Goal: Task Accomplishment & Management: Complete application form

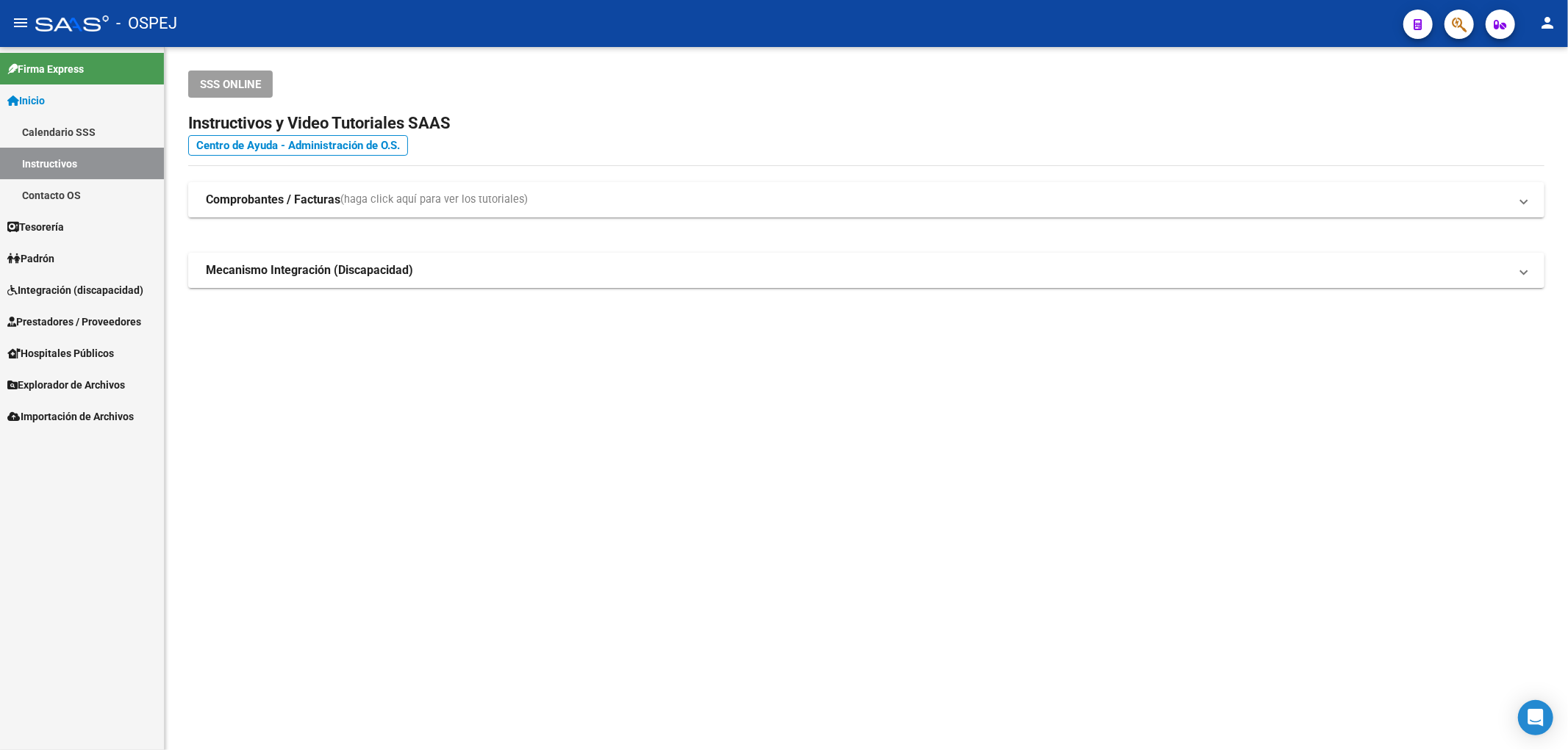
drag, startPoint x: 516, startPoint y: 423, endPoint x: 417, endPoint y: 456, distance: 104.4
click at [516, 430] on mat-sidenav-content "SSS ONLINE Instructivos y Video Tutoriales SAAS Centro de Ayuda - Administració…" at bounding box center [866, 398] width 1403 height 703
click at [63, 307] on link "Prestadores / Proveedores" at bounding box center [81, 321] width 164 height 31
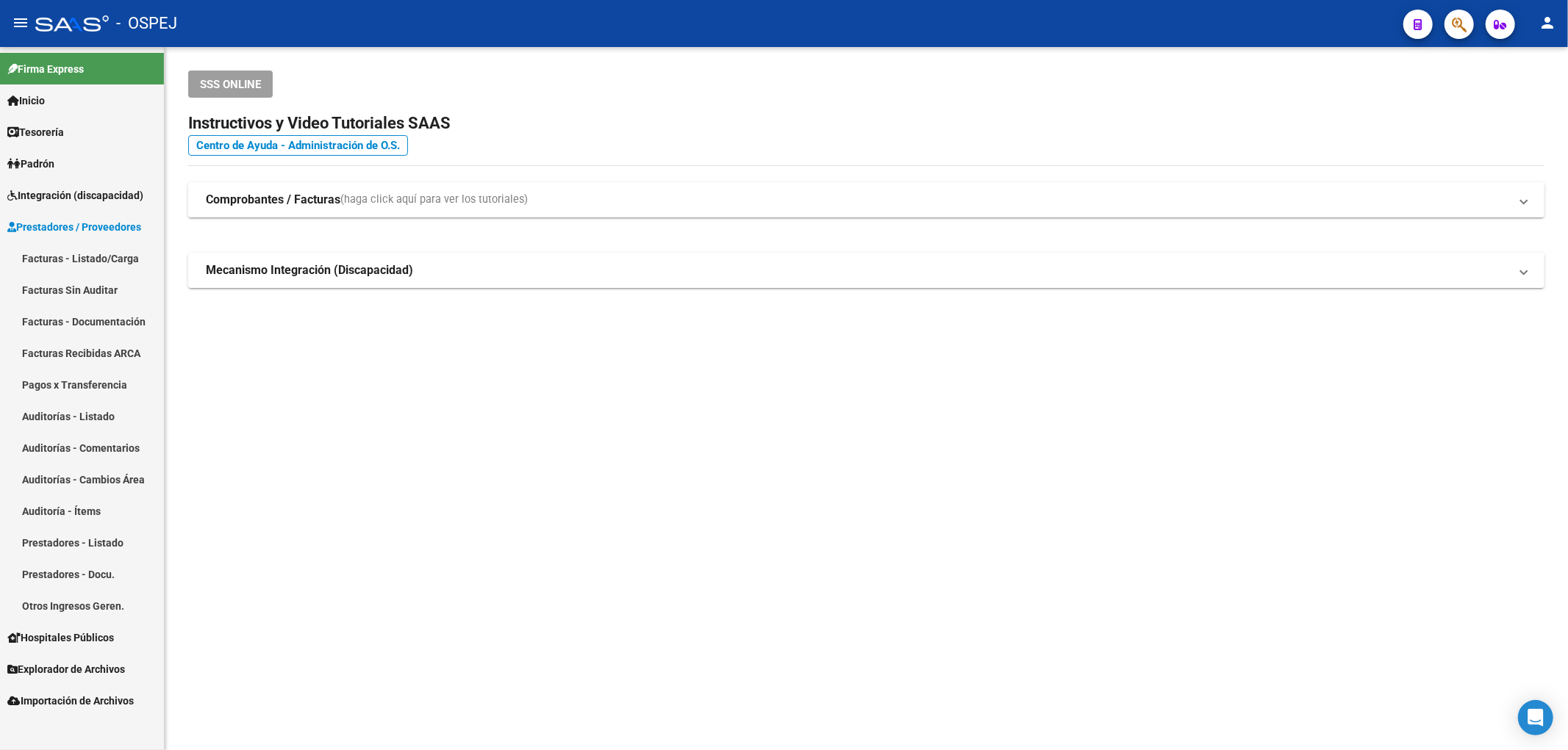
click at [121, 416] on link "Auditorías - Listado" at bounding box center [81, 416] width 164 height 31
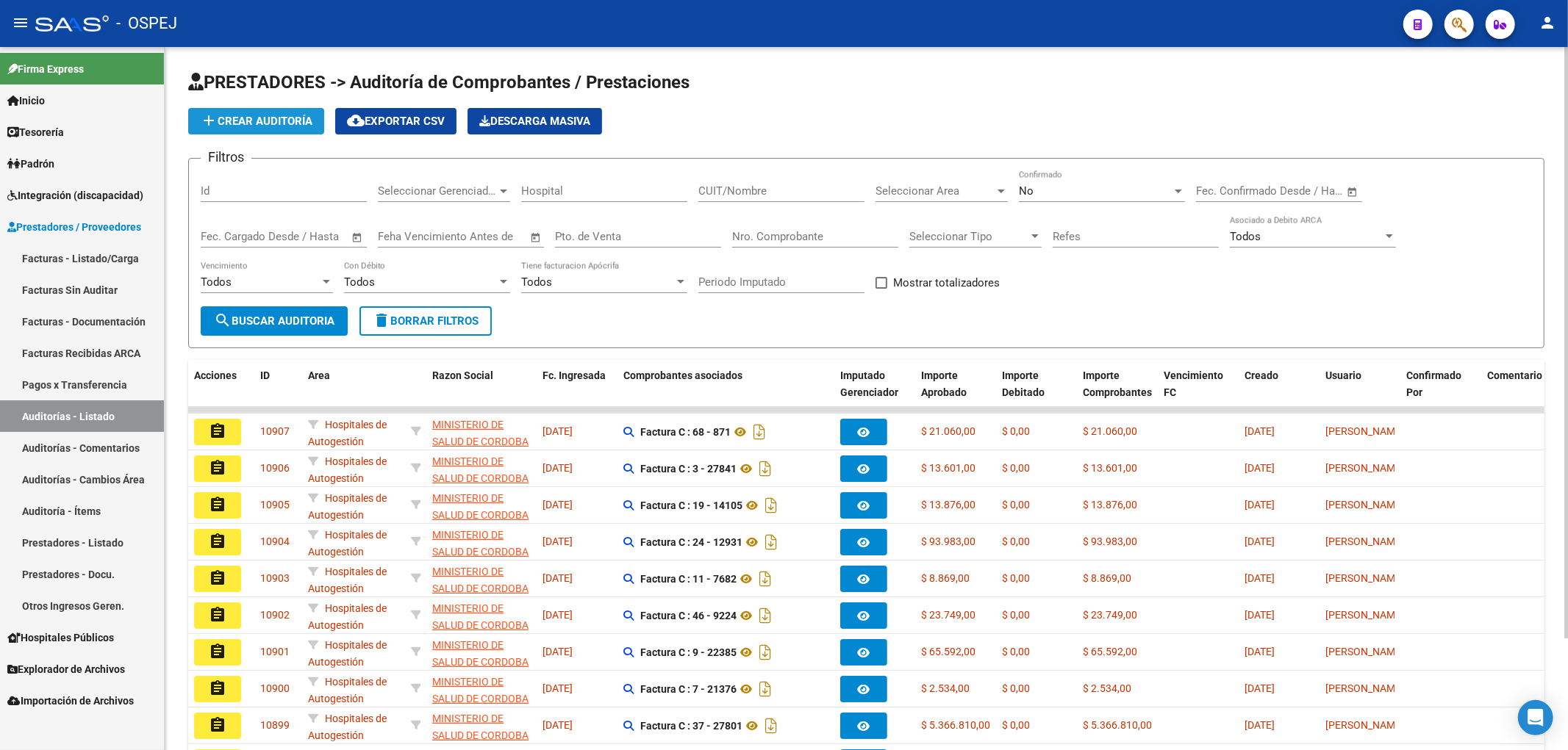
click at [241, 124] on span "add Crear Auditoría" at bounding box center [256, 120] width 113 height 13
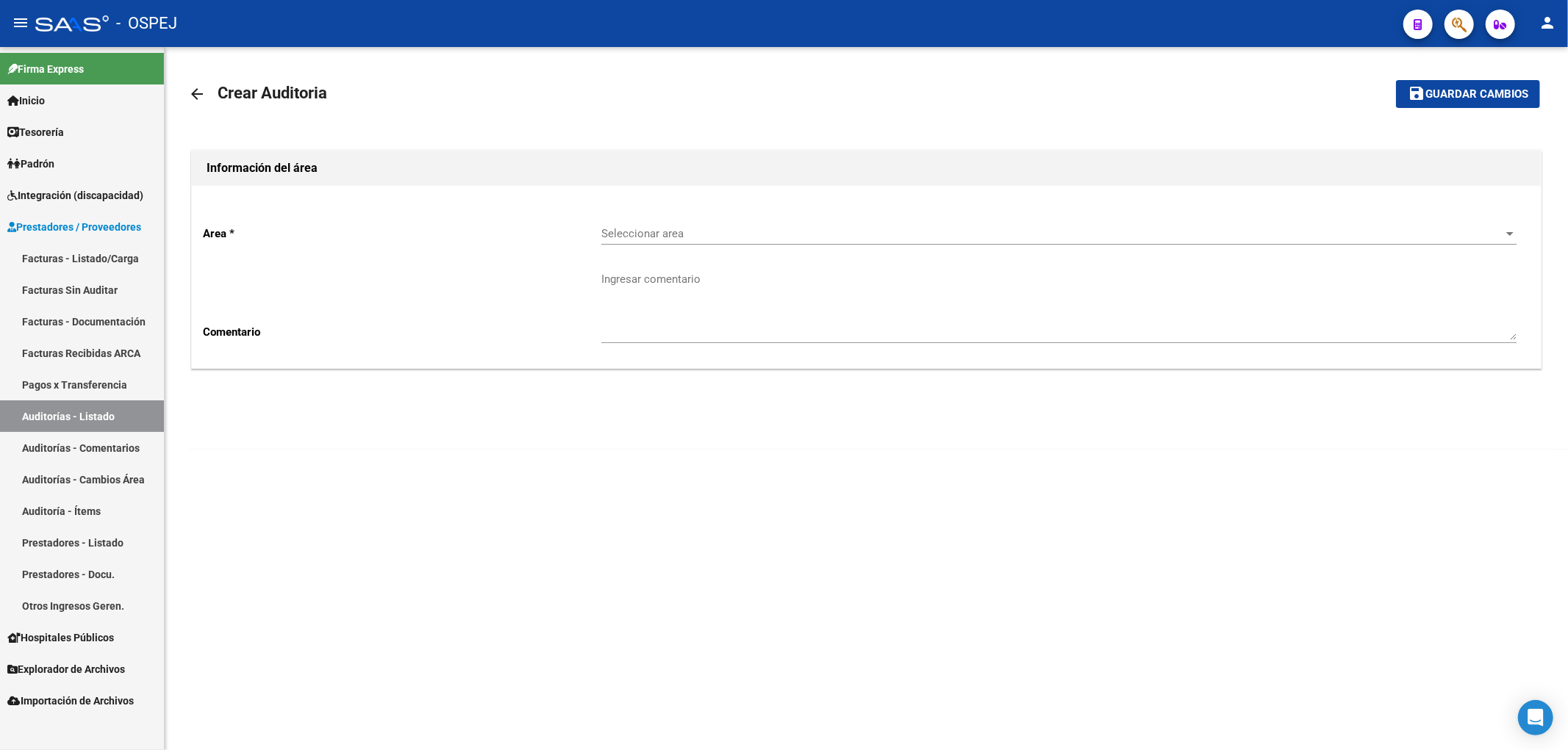
click at [741, 249] on div "Seleccionar area Seleccionar area" at bounding box center [1059, 236] width 915 height 46
click at [748, 236] on span "Seleccionar area" at bounding box center [1052, 233] width 902 height 13
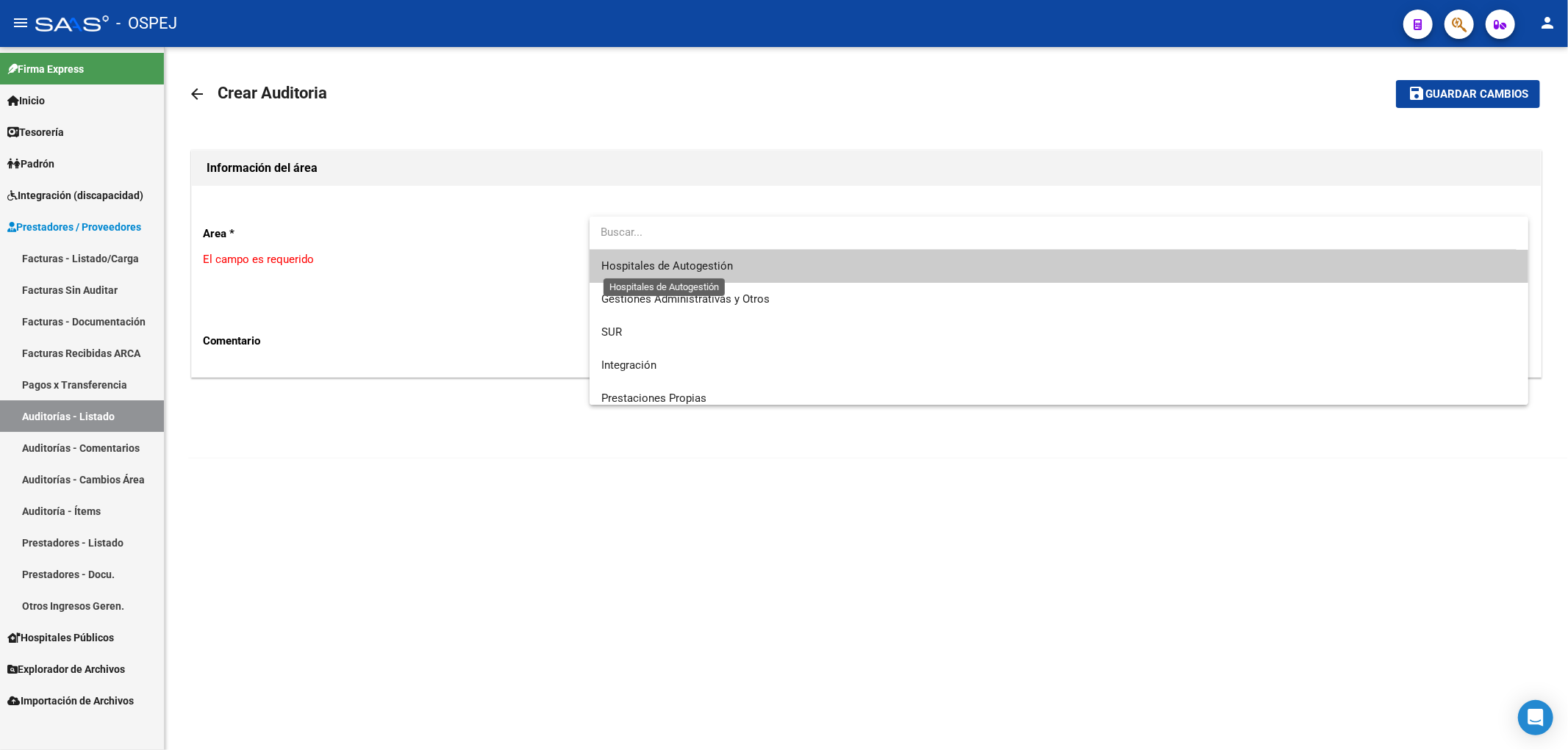
drag, startPoint x: 725, startPoint y: 269, endPoint x: 593, endPoint y: 356, distance: 158.1
click at [726, 269] on span "Hospitales de Autogestión" at bounding box center [667, 266] width 132 height 13
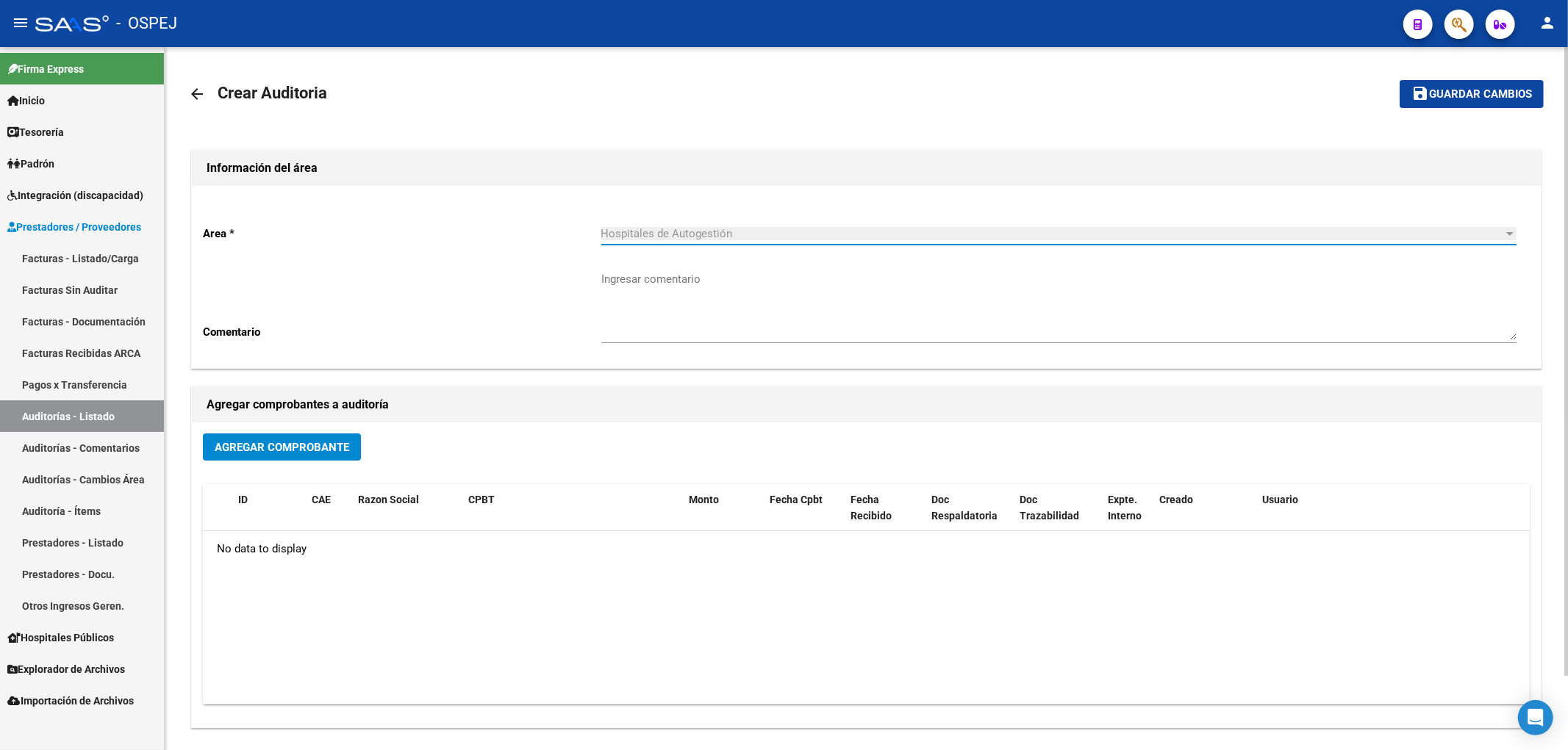
click at [295, 456] on button "Agregar Comprobante" at bounding box center [282, 447] width 158 height 27
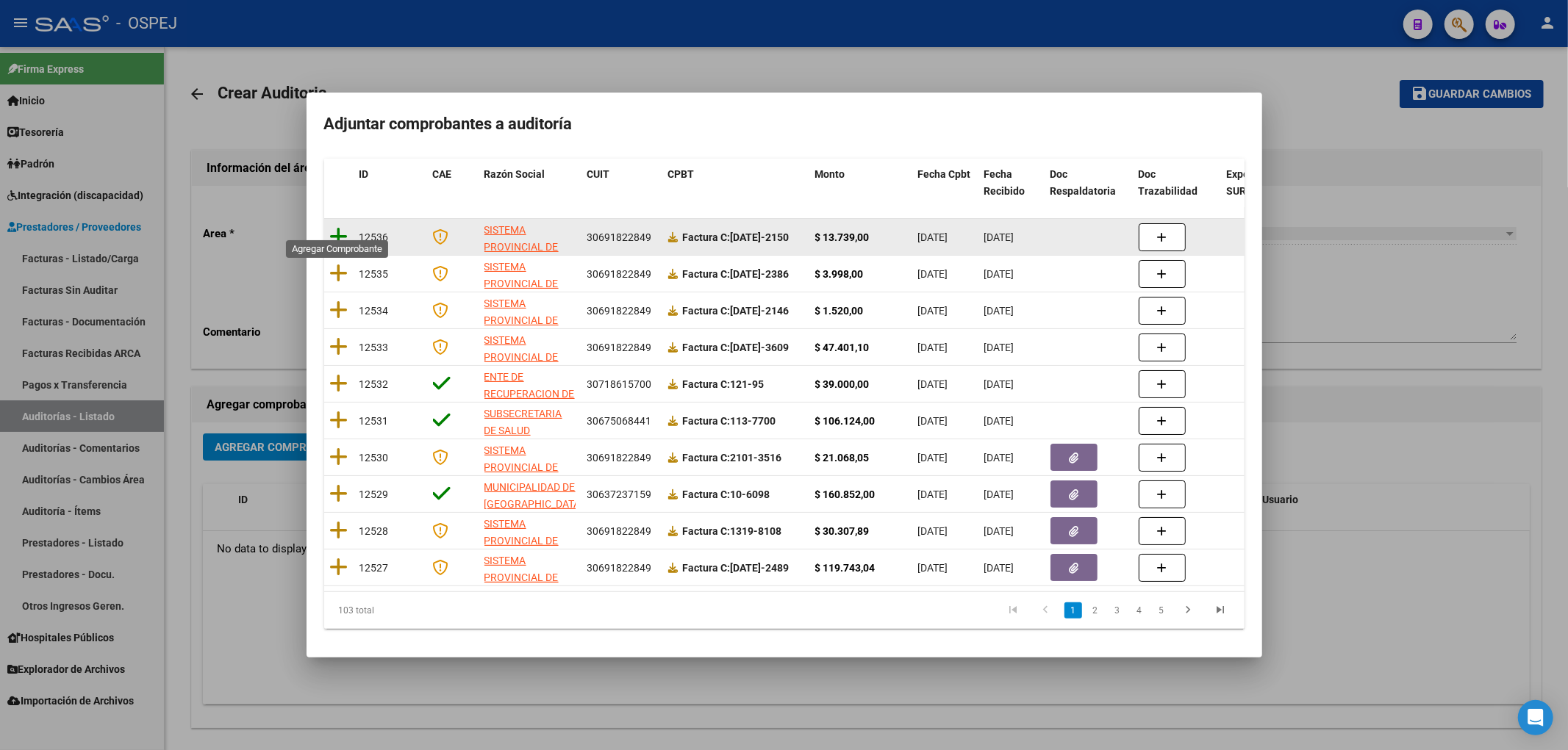
click at [333, 226] on icon at bounding box center [339, 236] width 18 height 21
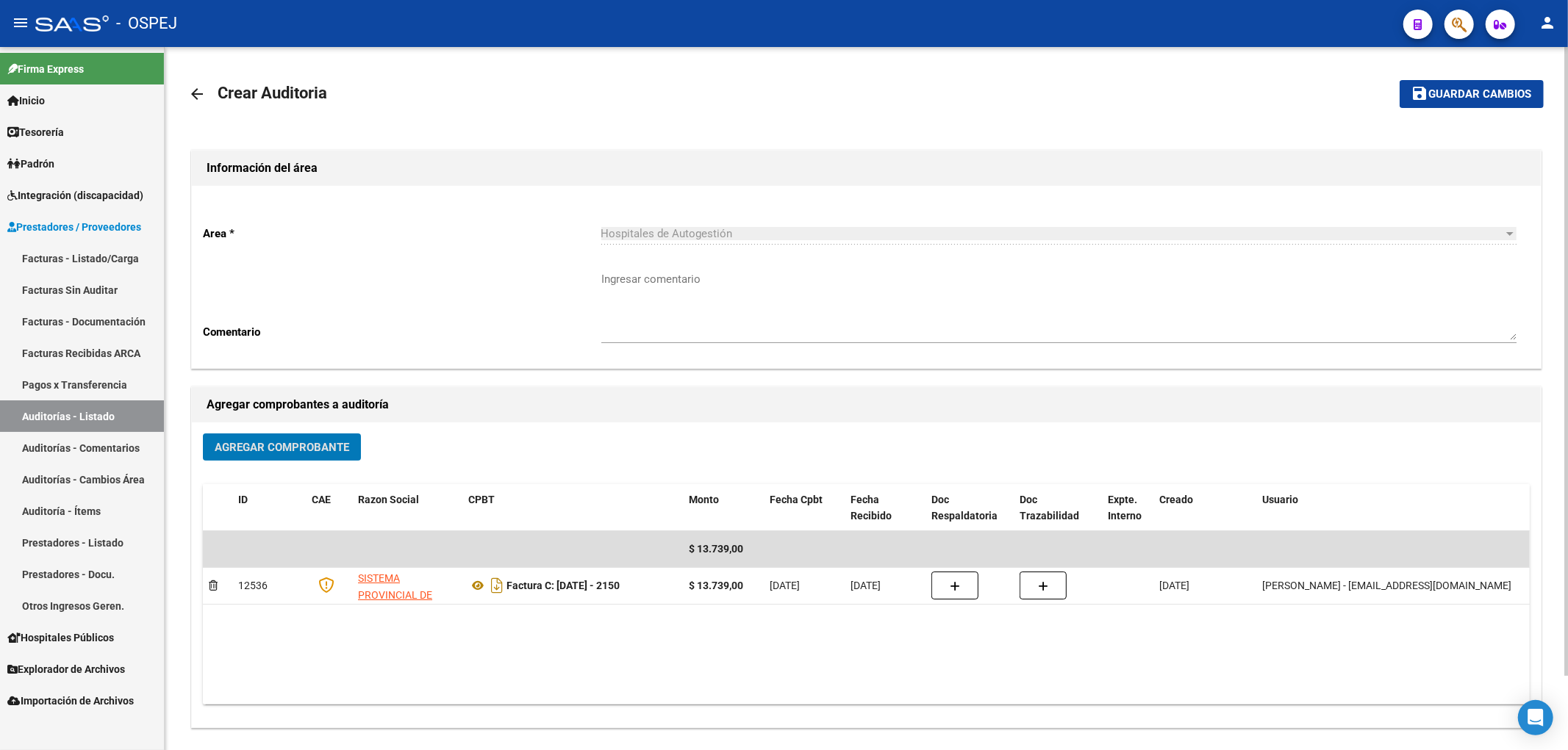
click at [1479, 96] on span "Guardar cambios" at bounding box center [1480, 94] width 103 height 13
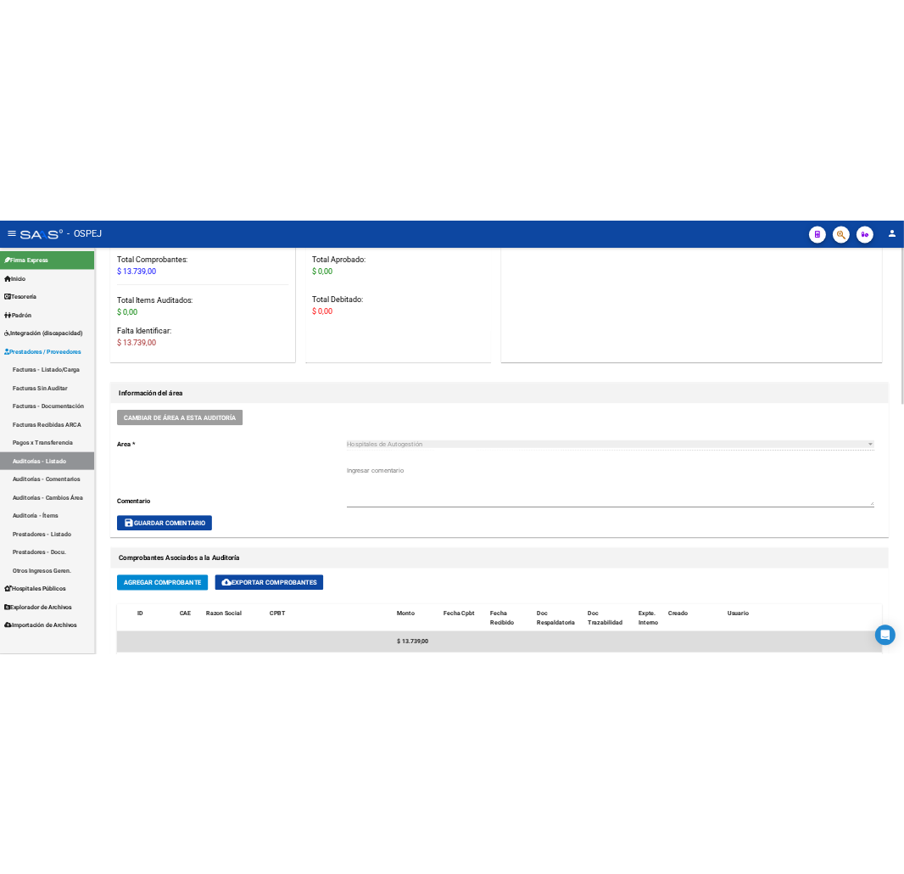
scroll to position [565, 0]
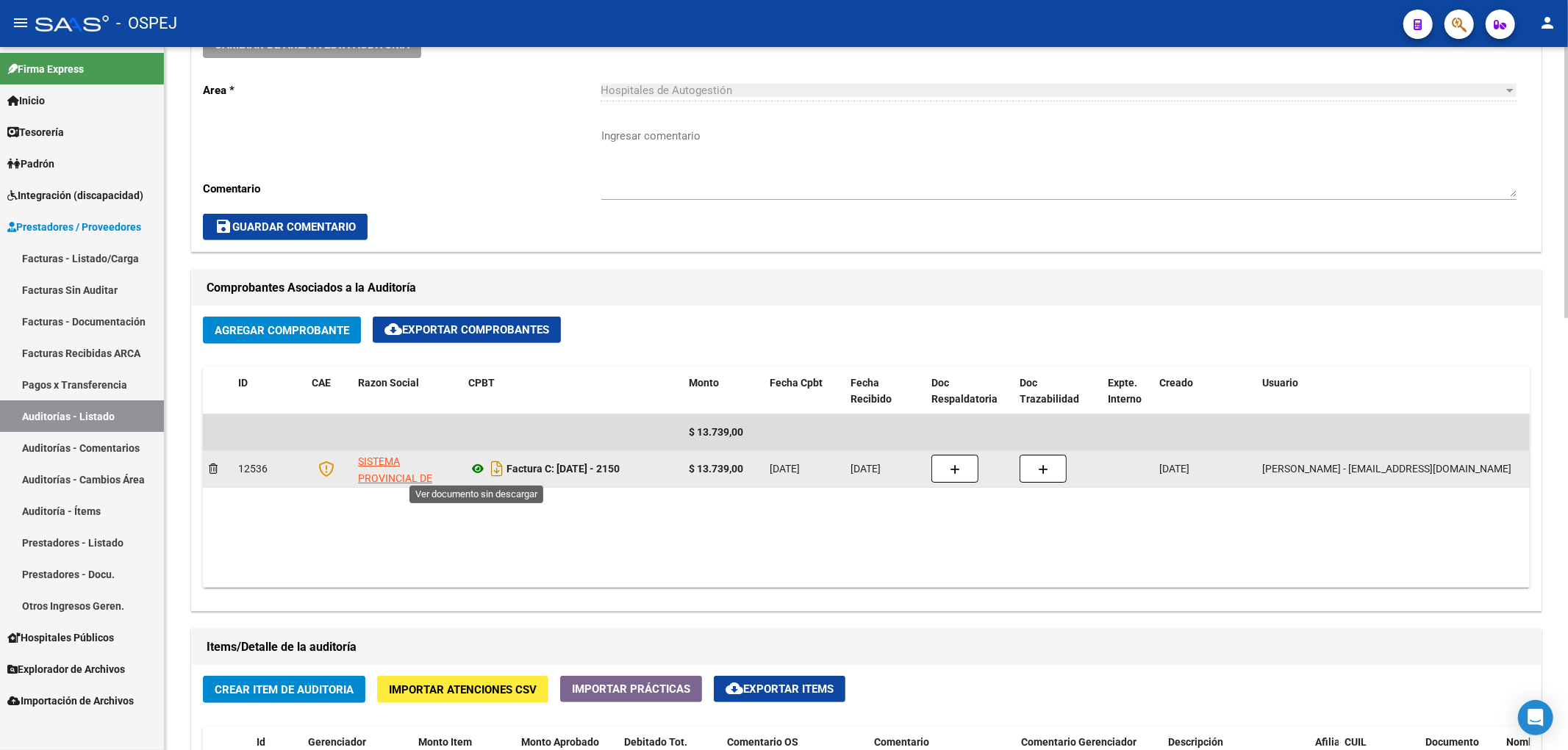
click at [478, 473] on icon at bounding box center [477, 469] width 19 height 17
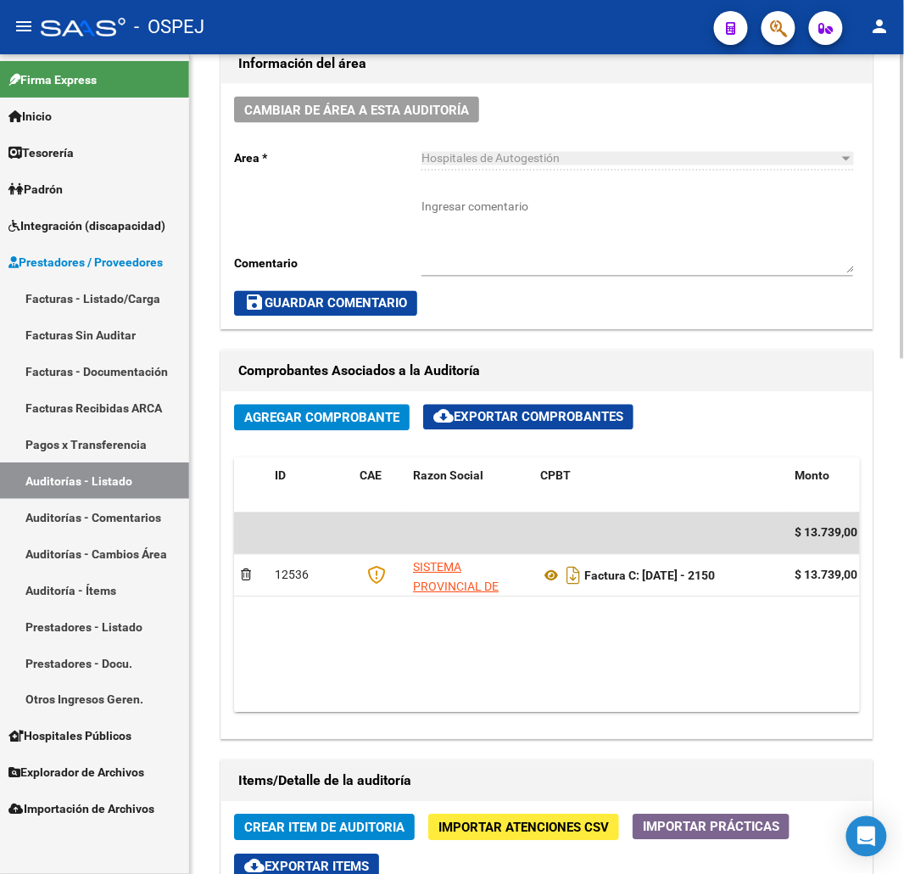
scroll to position [1064, 0]
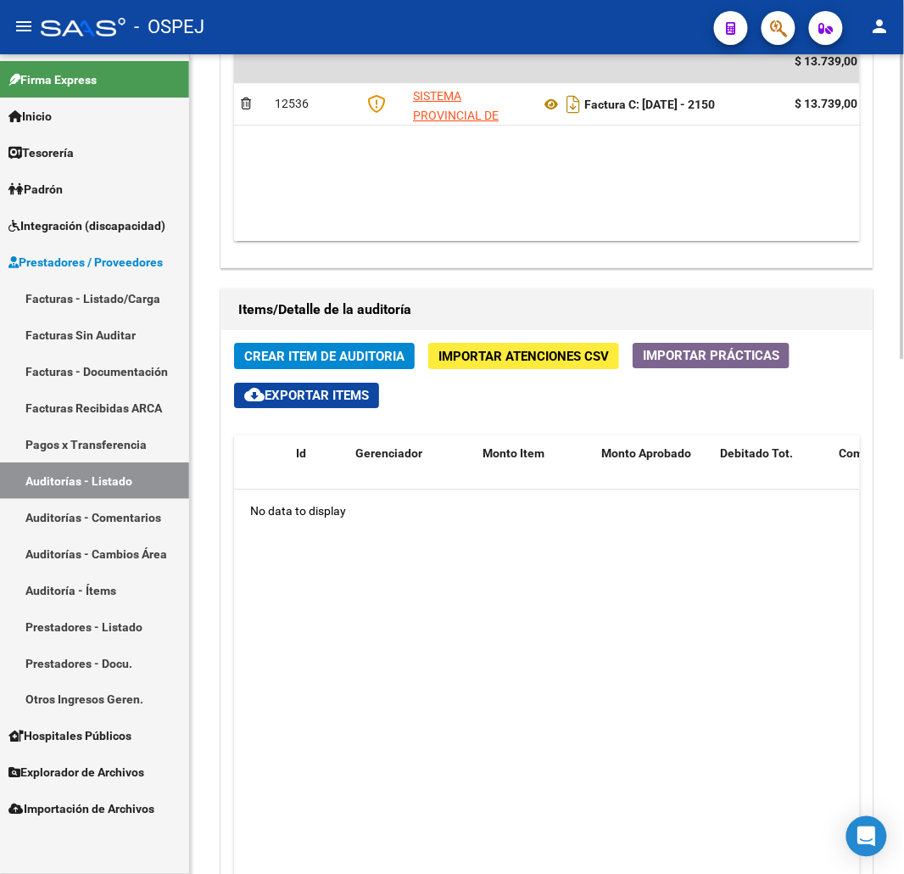
click at [346, 345] on button "Crear Item de Auditoria" at bounding box center [324, 356] width 181 height 26
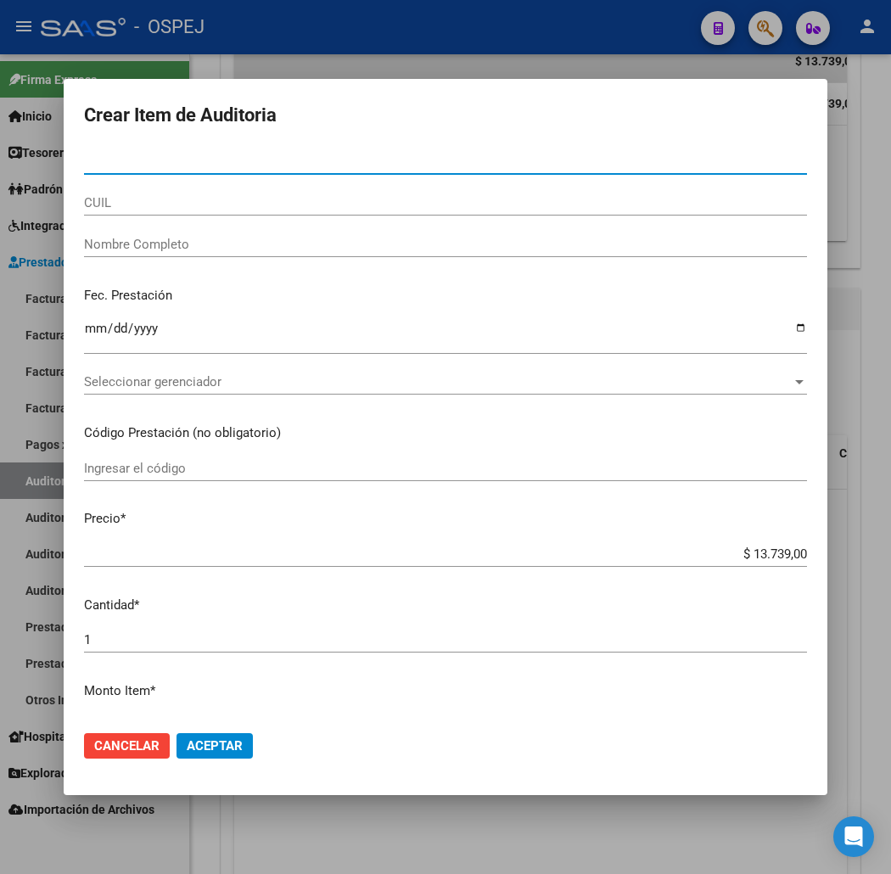
click at [100, 184] on div "Nro Documento" at bounding box center [445, 169] width 723 height 42
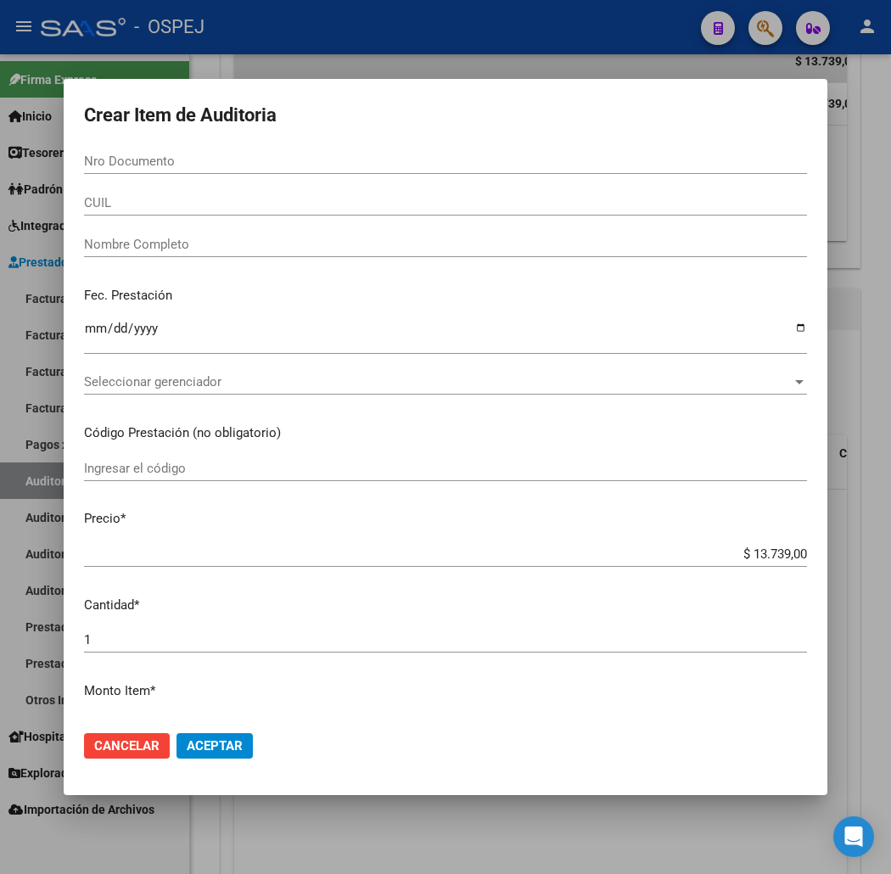
click at [104, 232] on div "Nombre Completo" at bounding box center [445, 244] width 723 height 25
click at [126, 210] on input "CUIL" at bounding box center [445, 202] width 723 height 15
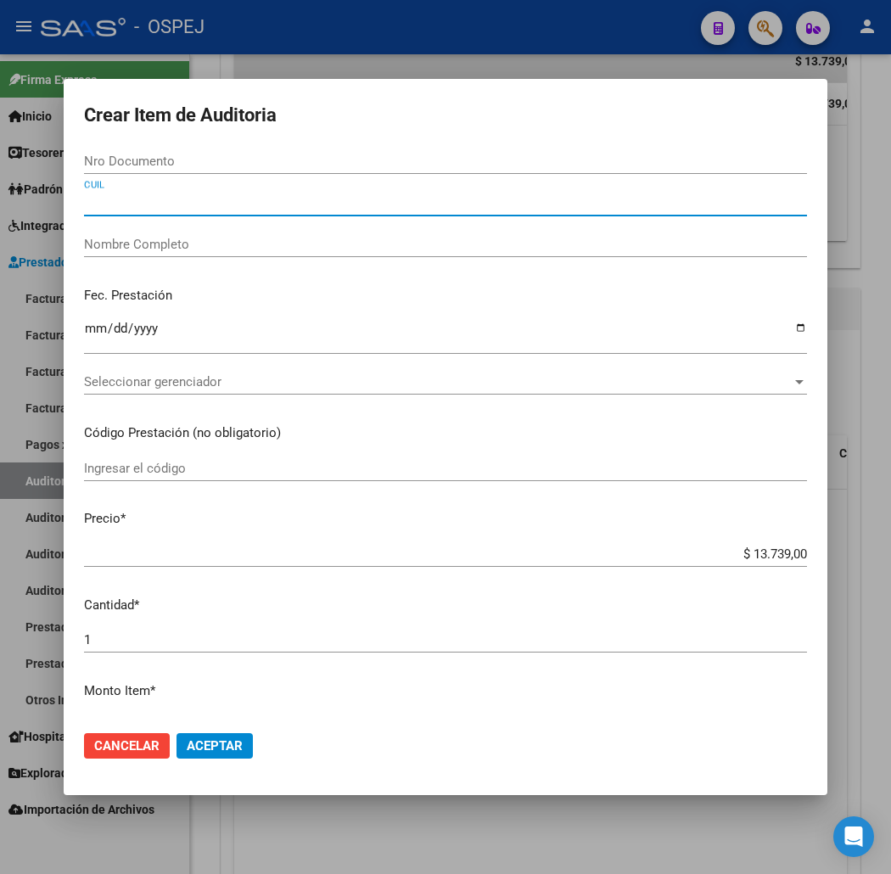
paste input "27407273473"
type input "27407273473"
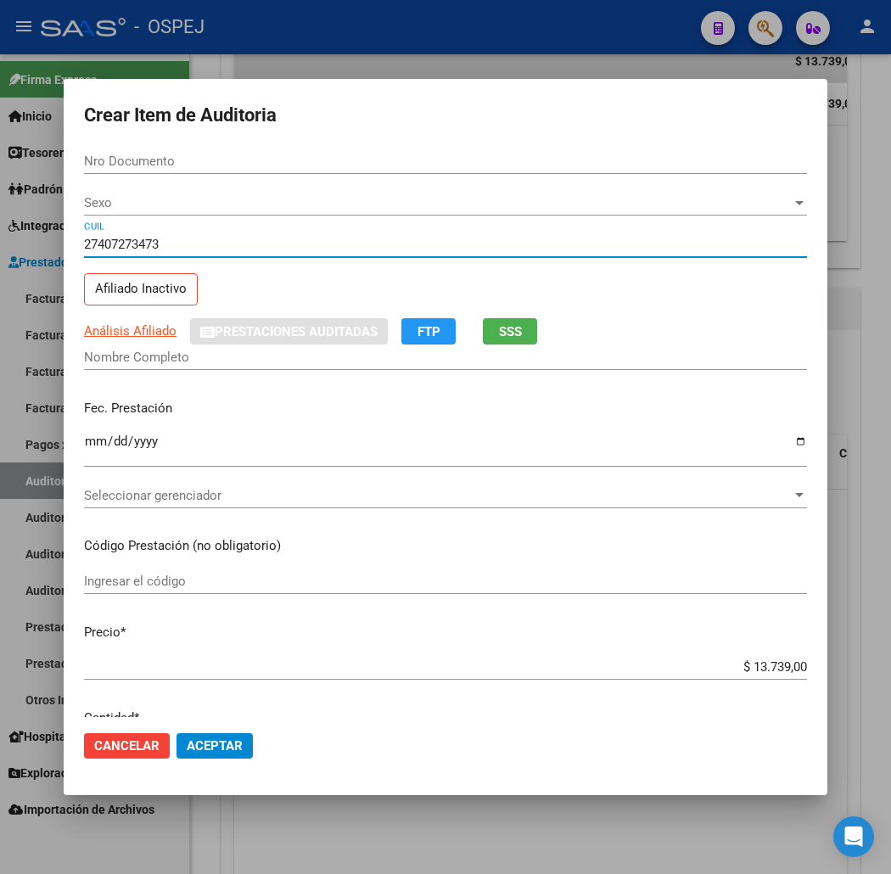
type input "40727347"
type input "[PERSON_NAME]"
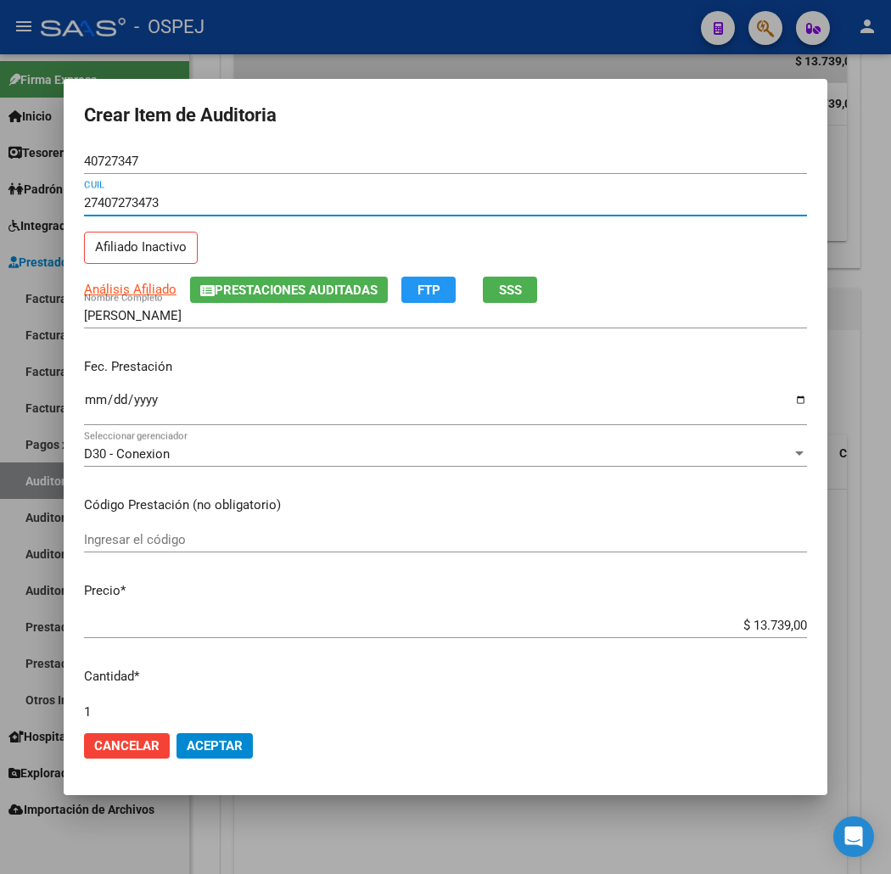
type input "27407273473"
click at [800, 629] on input "$ 13.739,00" at bounding box center [445, 625] width 723 height 15
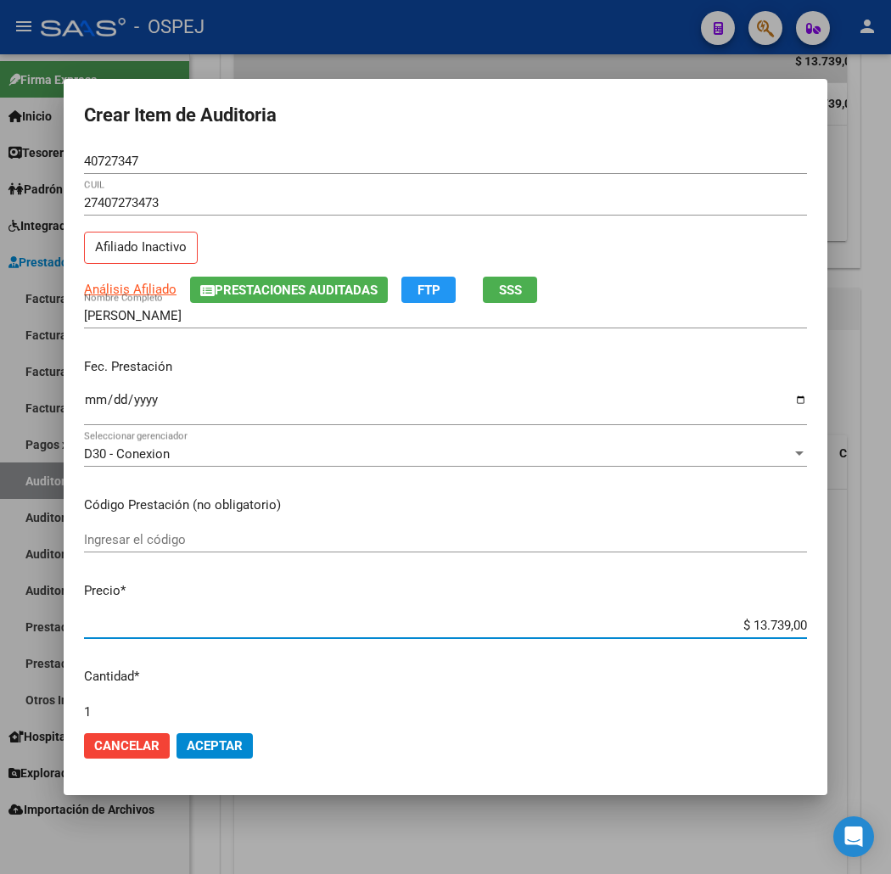
click at [800, 629] on input "$ 13.739,00" at bounding box center [445, 625] width 723 height 15
type input "$ 0,03"
type input "$ 0,33"
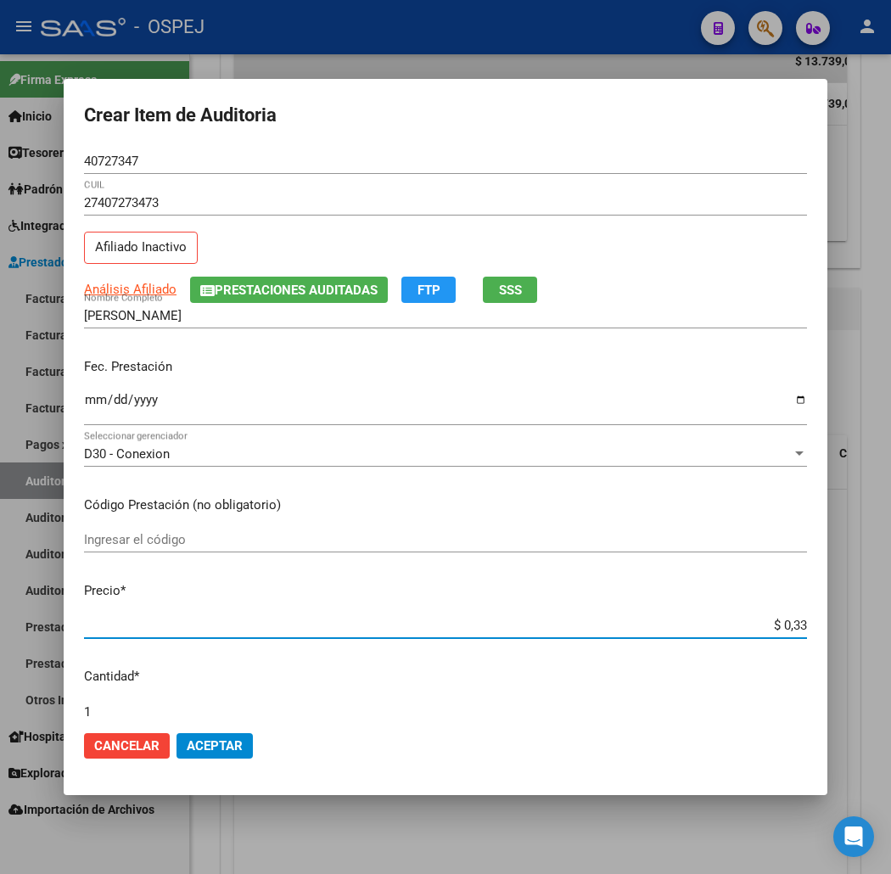
type input "$ 3,38"
type input "$ 33,80"
type input "$ 338,00"
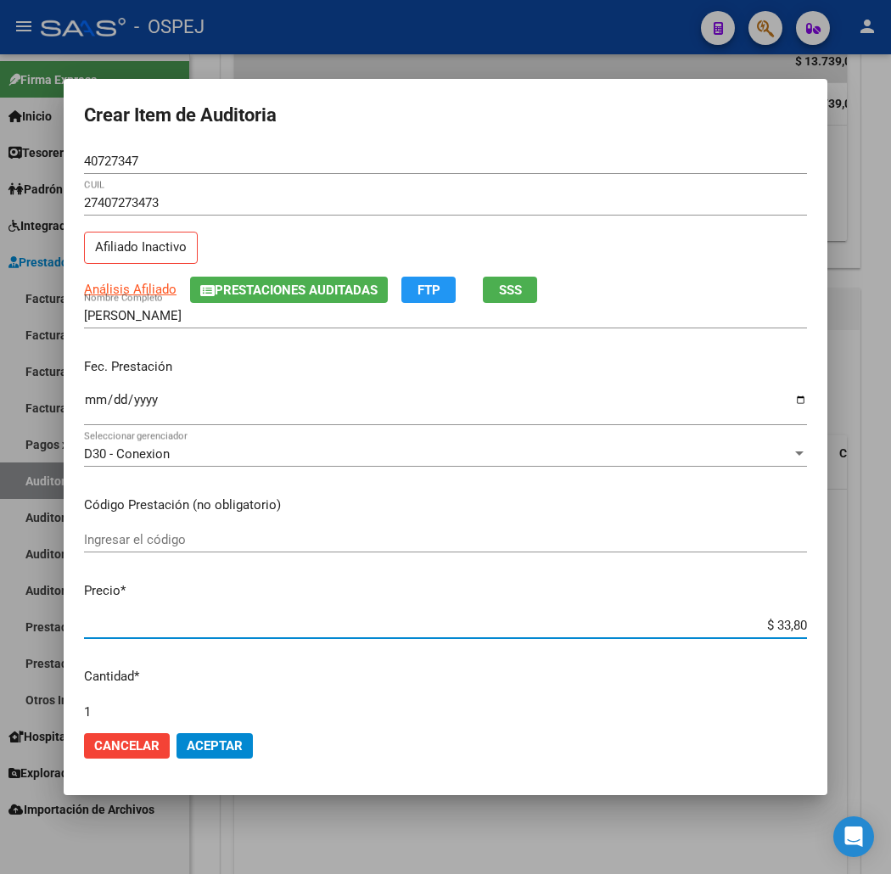
type input "$ 338,00"
click at [187, 750] on span "Aceptar" at bounding box center [215, 745] width 56 height 15
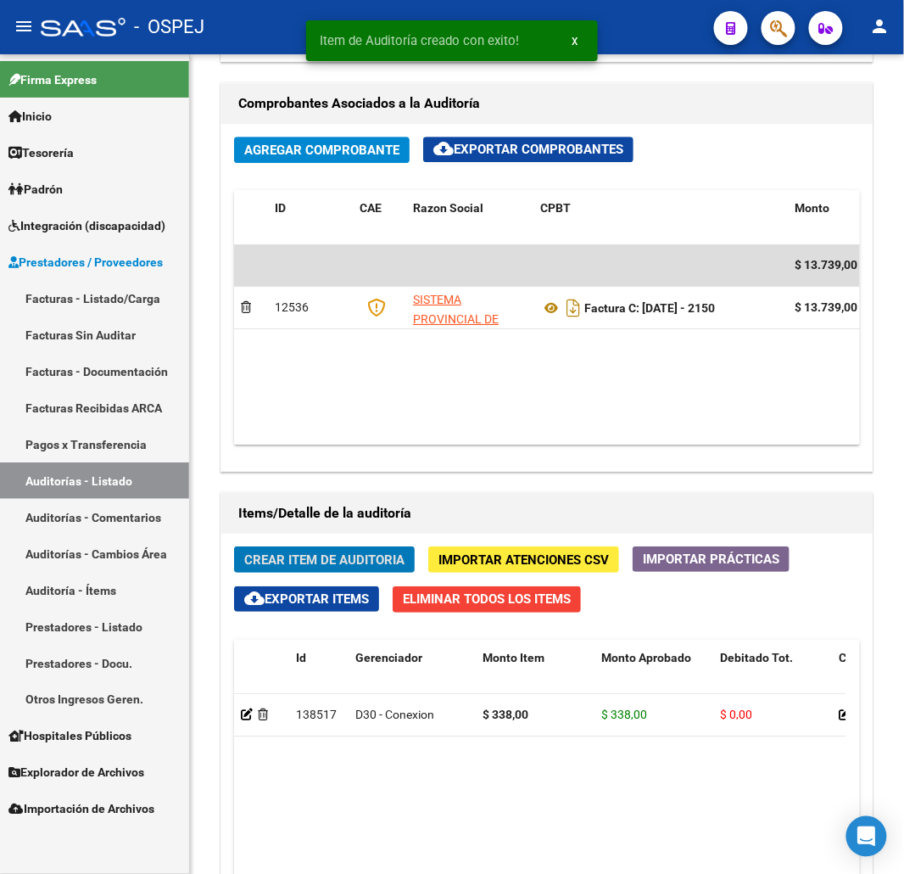
scroll to position [1268, 0]
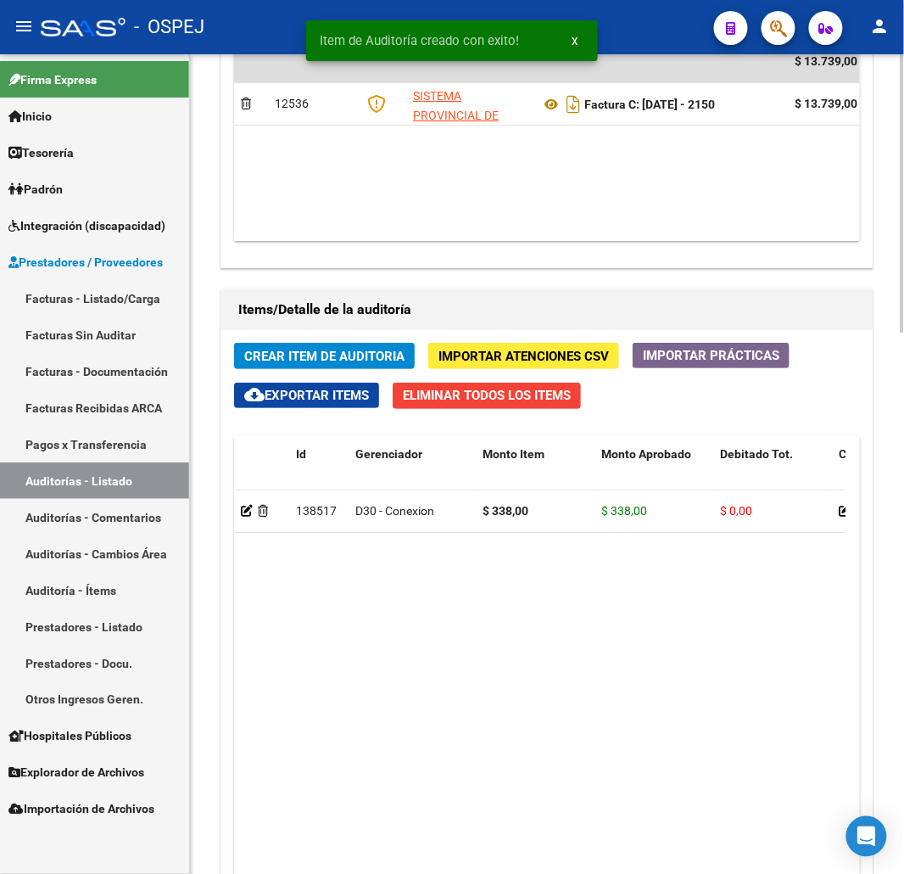
click at [373, 363] on span "Crear Item de Auditoria" at bounding box center [324, 356] width 160 height 15
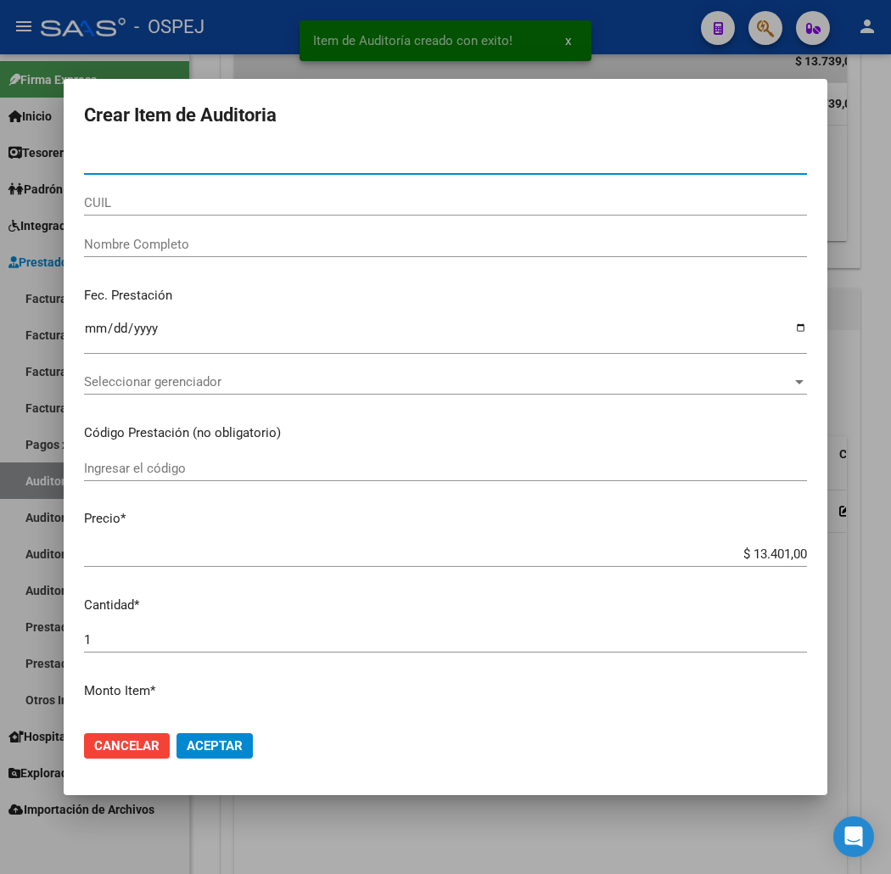
click at [141, 204] on input "CUIL" at bounding box center [445, 202] width 723 height 15
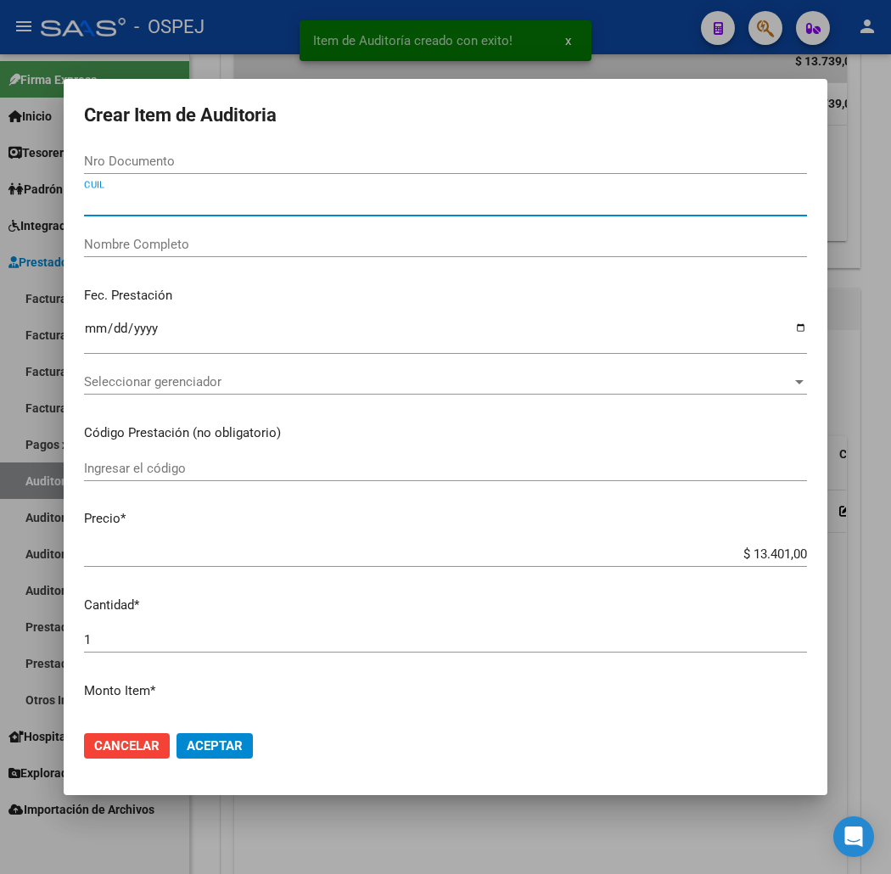
paste input "27407273473"
type input "27407273473"
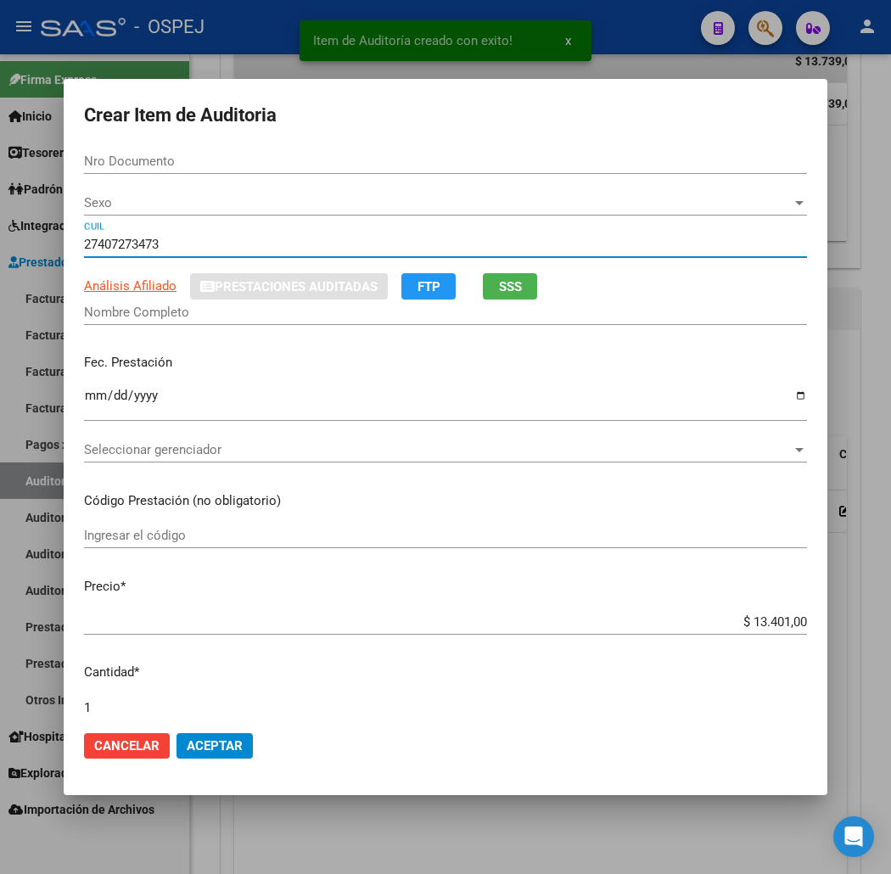
type input "40727347"
type input "[PERSON_NAME]"
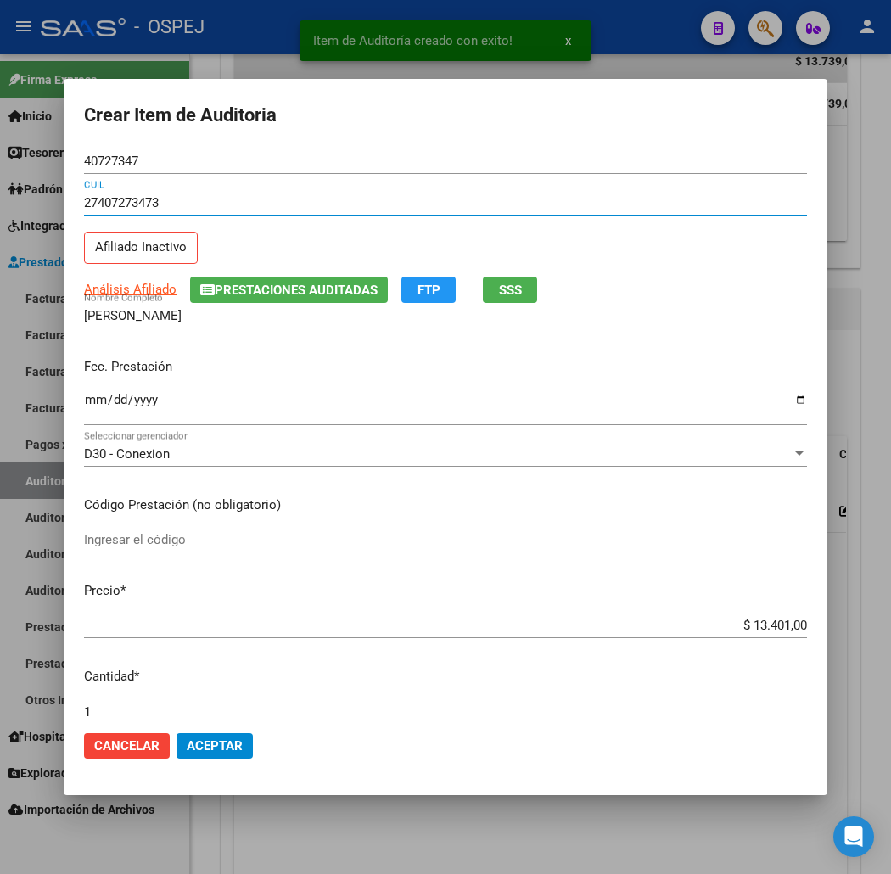
type input "27407273473"
click at [807, 633] on div "$ 13.401,00 Ingresar el precio" at bounding box center [445, 625] width 723 height 25
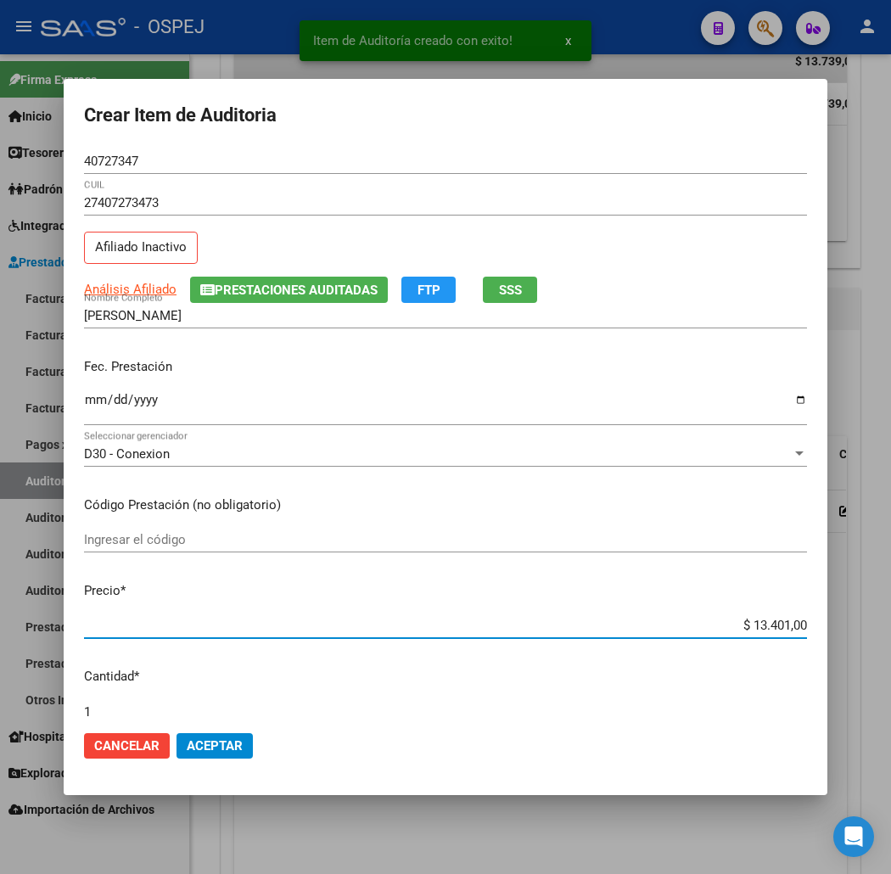
click at [804, 624] on input "$ 13.401,00" at bounding box center [445, 625] width 723 height 15
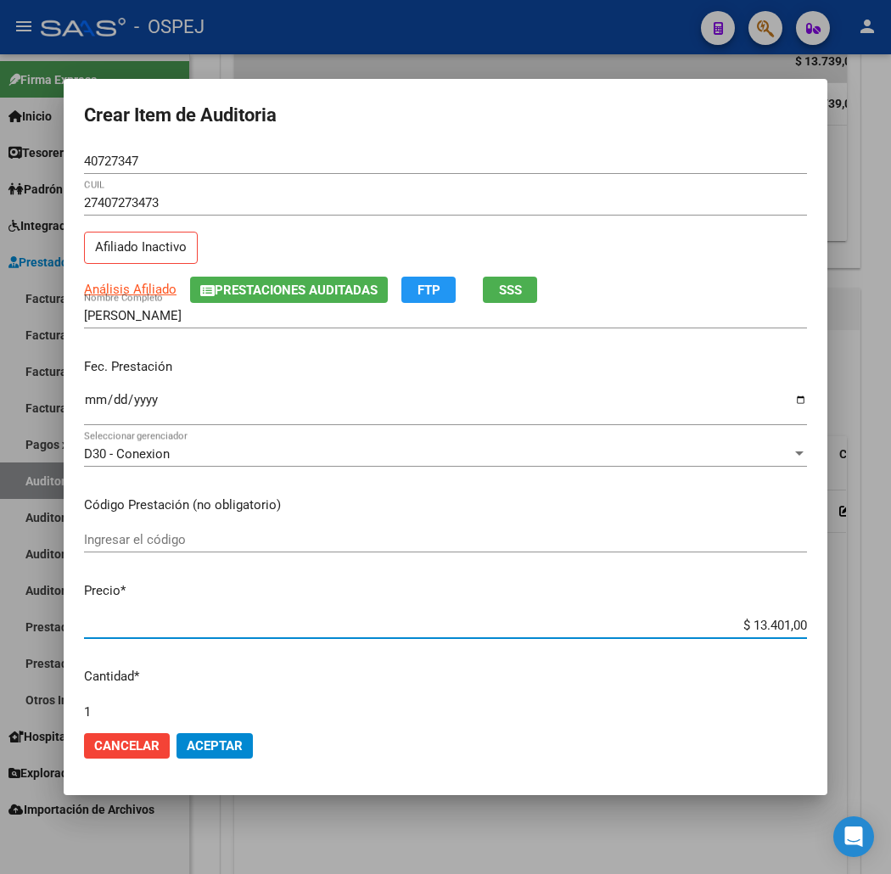
type input "$ 0,07"
type input "$ 0,78"
type input "$ 7,84"
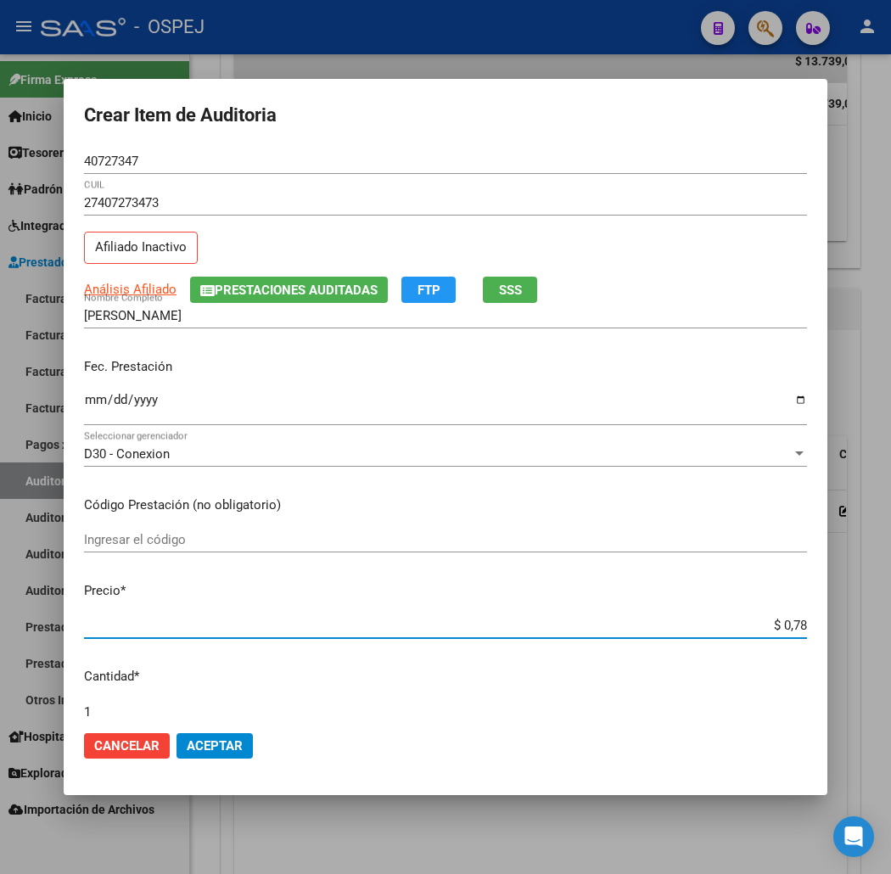
type input "$ 7,84"
type input "$ 78,40"
type input "$ 784,00"
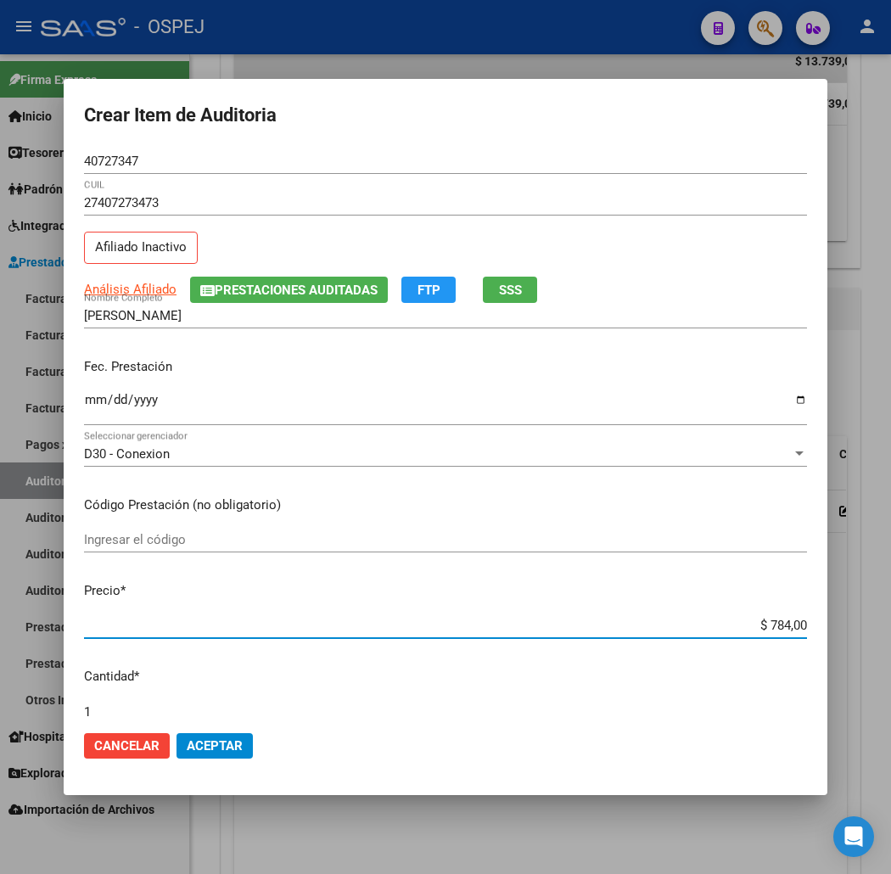
click at [187, 744] on span "Aceptar" at bounding box center [215, 745] width 56 height 15
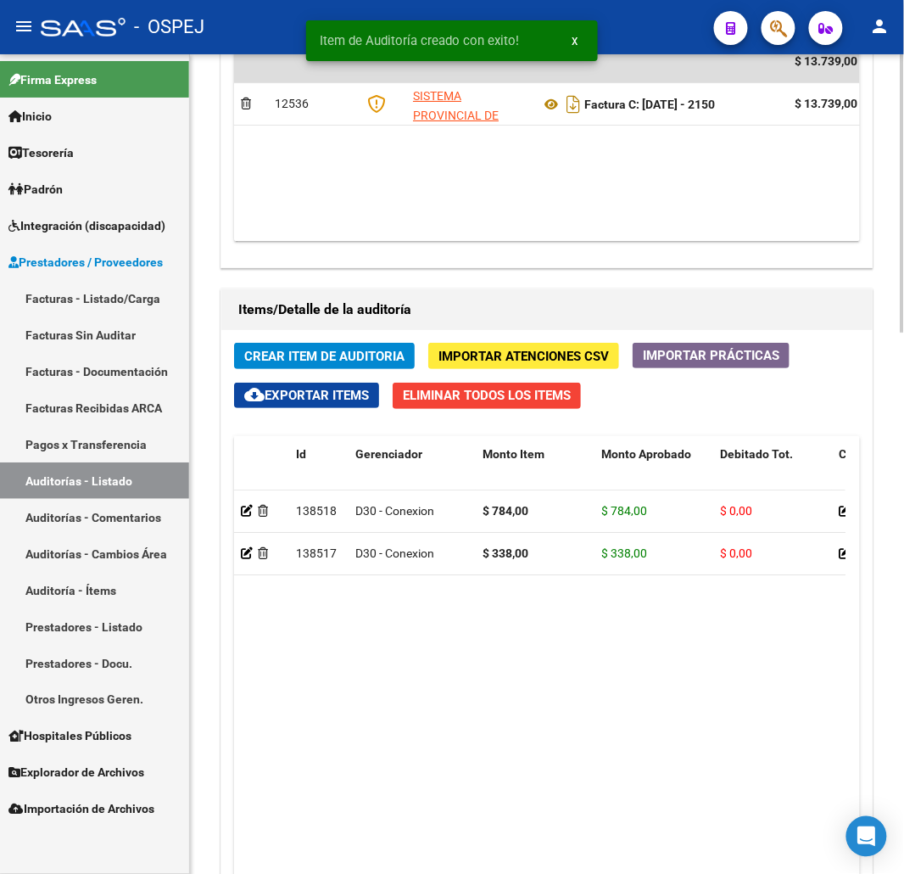
click at [333, 339] on div "Crear Item de Auditoria Importar Atenciones CSV Importar Prácticas cloud_downlo…" at bounding box center [547, 702] width 652 height 744
click at [311, 354] on span "Crear Item de Auditoria" at bounding box center [324, 356] width 160 height 15
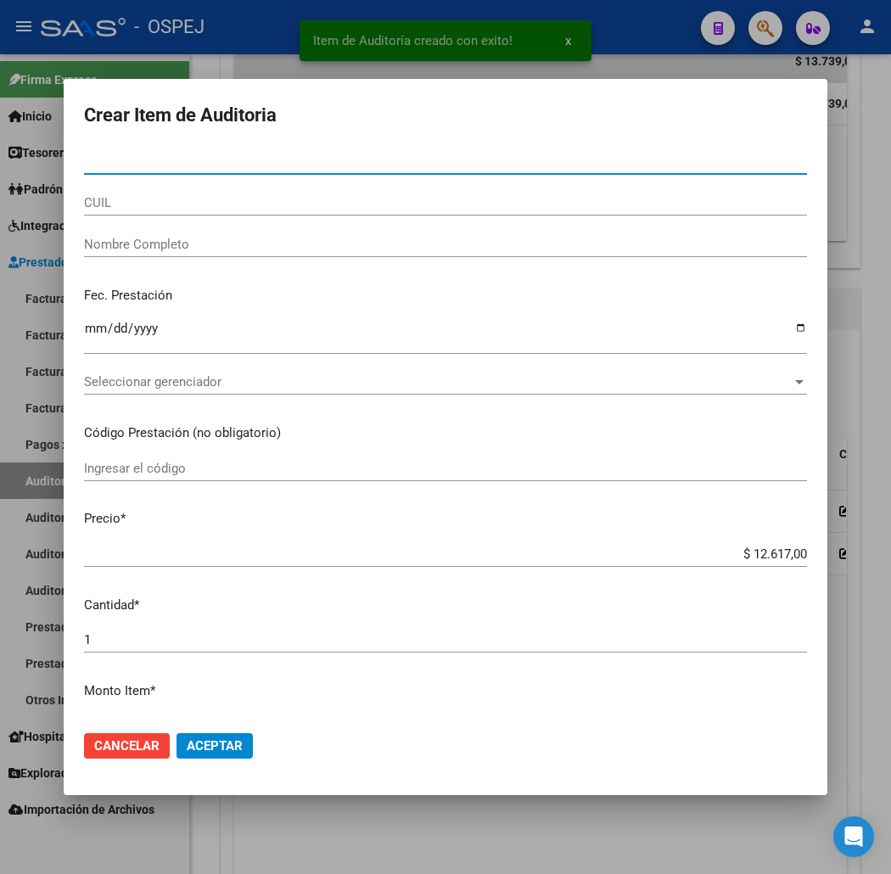
click at [84, 183] on div "Nro Documento" at bounding box center [445, 169] width 723 height 42
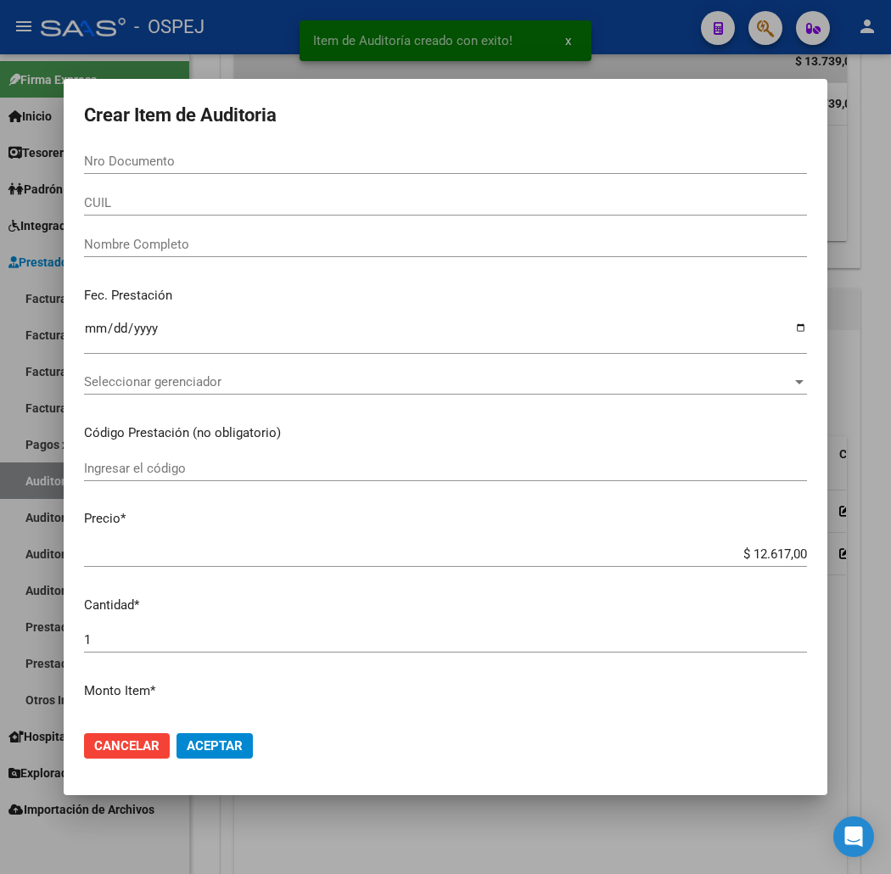
click at [84, 199] on input "CUIL" at bounding box center [445, 202] width 723 height 15
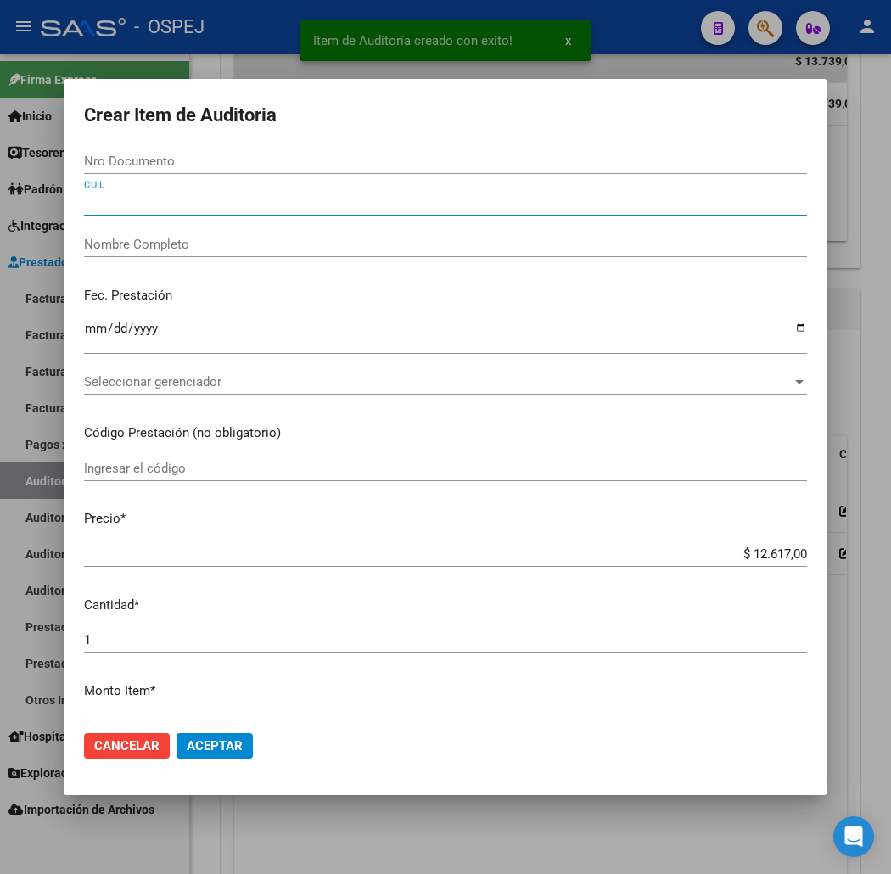
paste input "20566016703"
type input "20566016703"
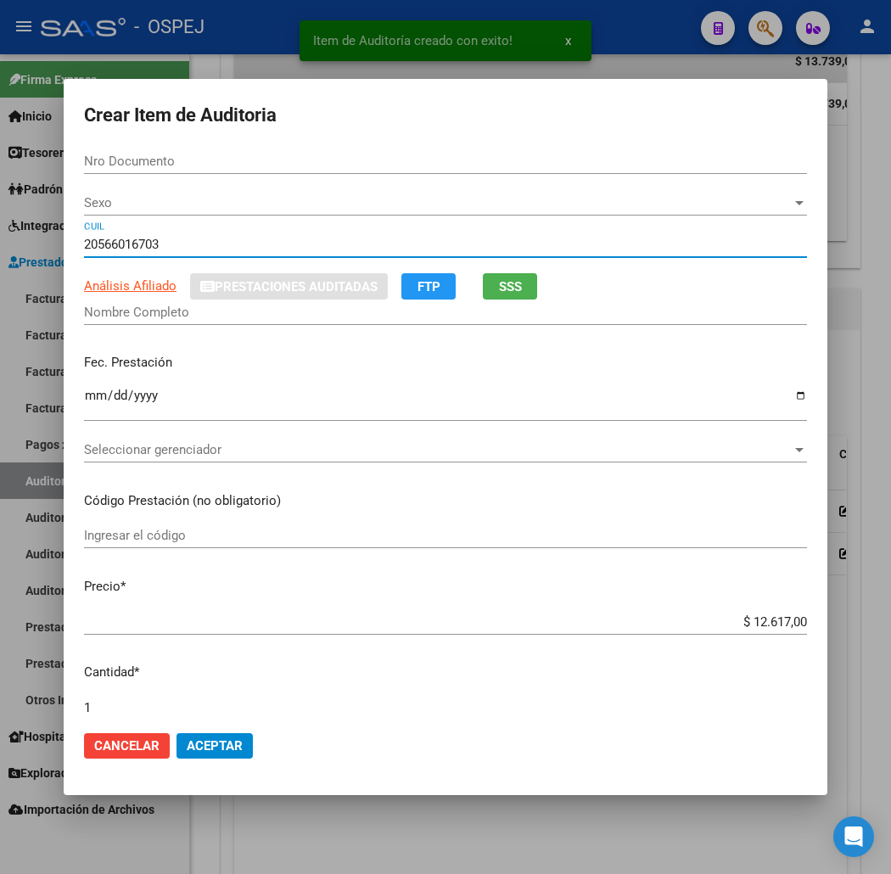
type input "56601670"
type input "[PERSON_NAME]"
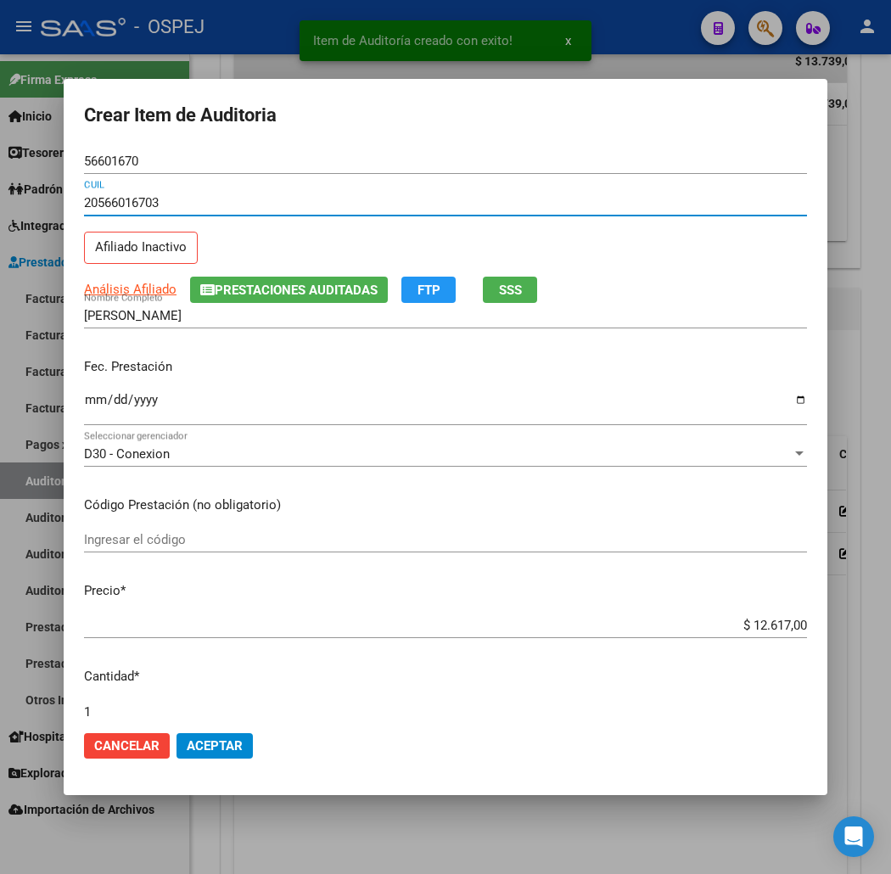
type input "20566016703"
click at [804, 616] on div "$ 12.617,00 Ingresar el precio" at bounding box center [445, 625] width 723 height 25
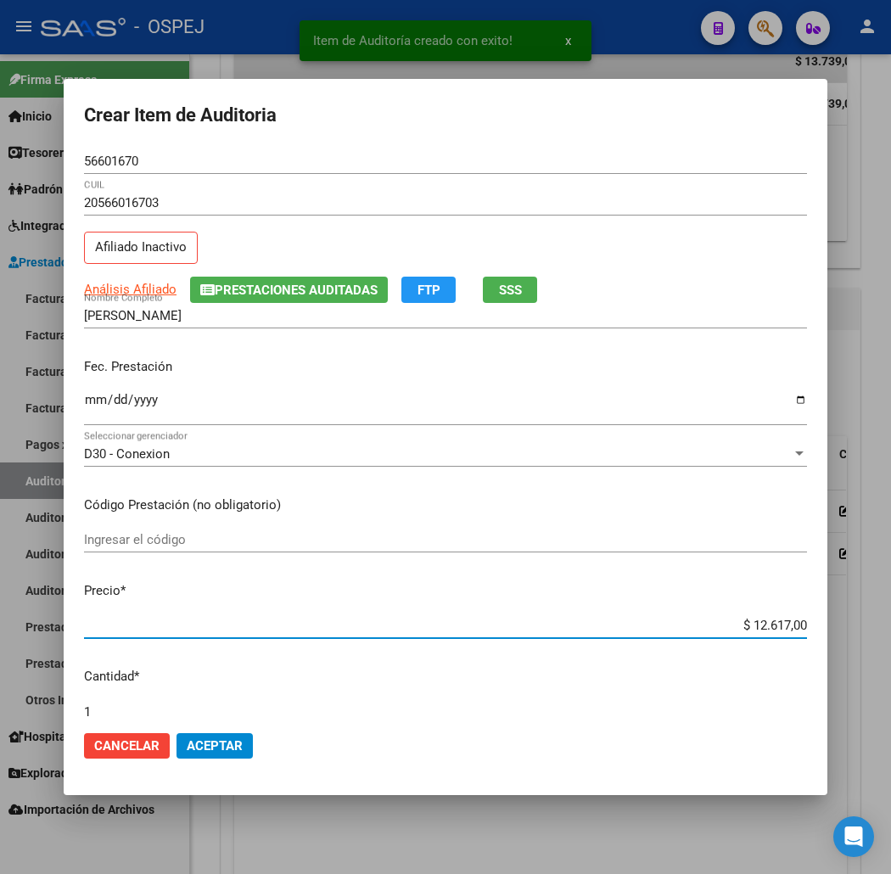
drag, startPoint x: 804, startPoint y: 616, endPoint x: 793, endPoint y: 624, distance: 13.4
click at [804, 616] on div "$ 12.617,00 Ingresar el precio" at bounding box center [445, 625] width 723 height 25
click at [793, 624] on input "$ 12.617,00" at bounding box center [445, 625] width 723 height 15
type input "$ 0,01"
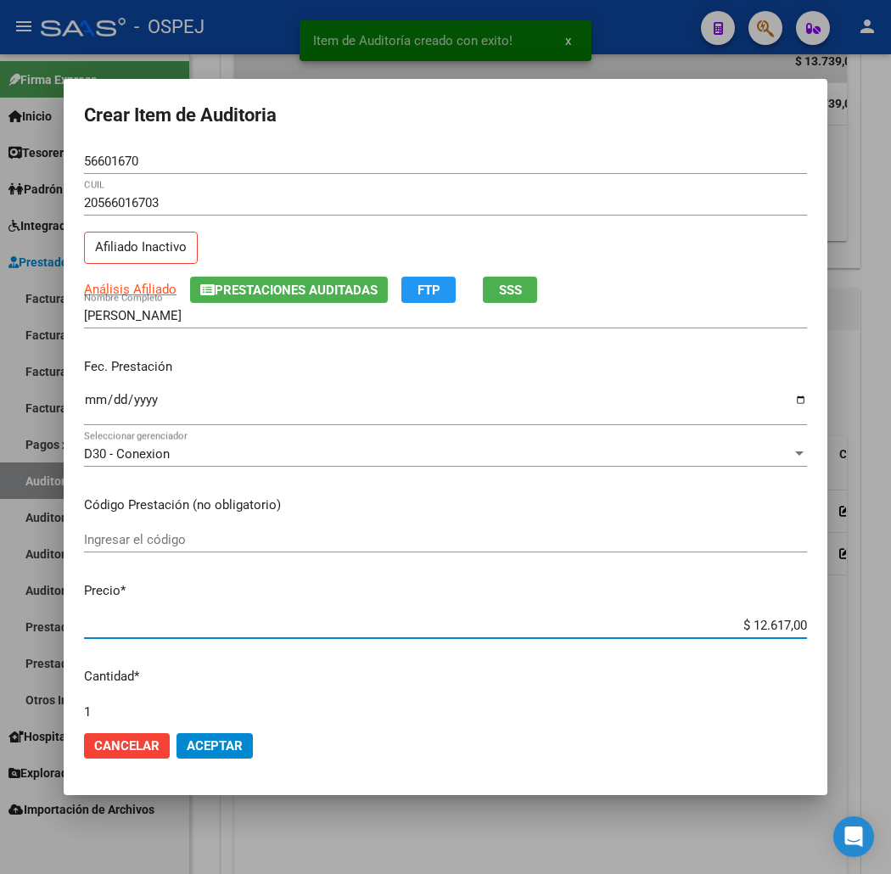
type input "$ 0,01"
type input "$ 0,15"
type input "$ 1,52"
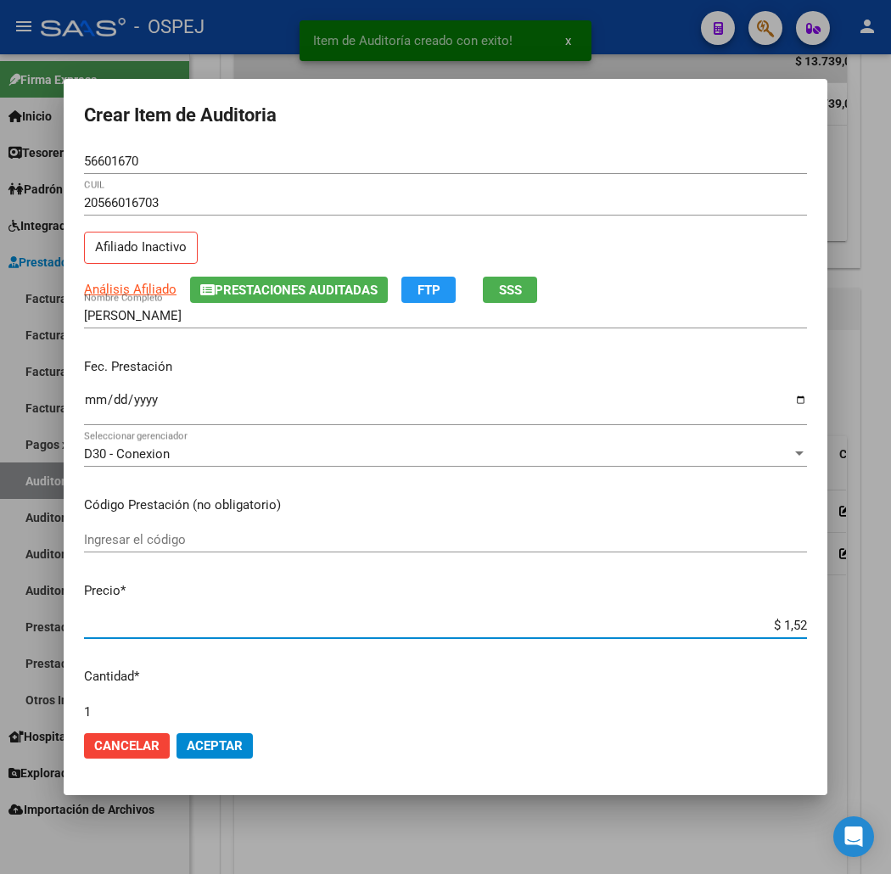
type input "$ 15,20"
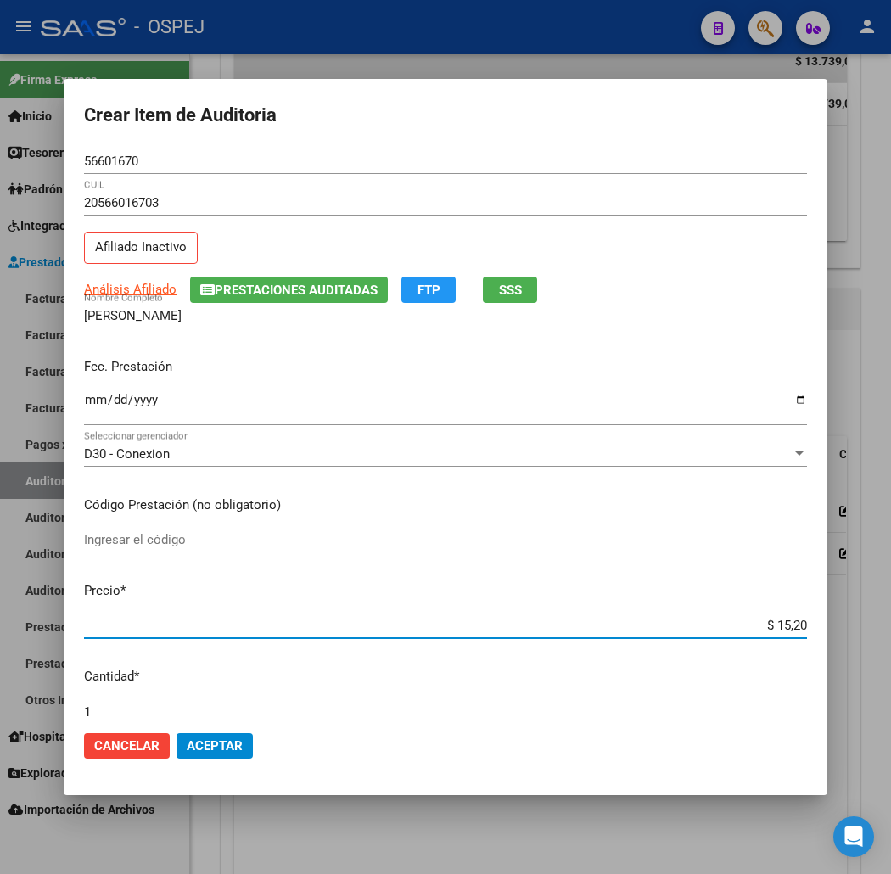
type input "$ 152,00"
type input "$ 1.520,00"
click at [187, 741] on span "Aceptar" at bounding box center [215, 745] width 56 height 15
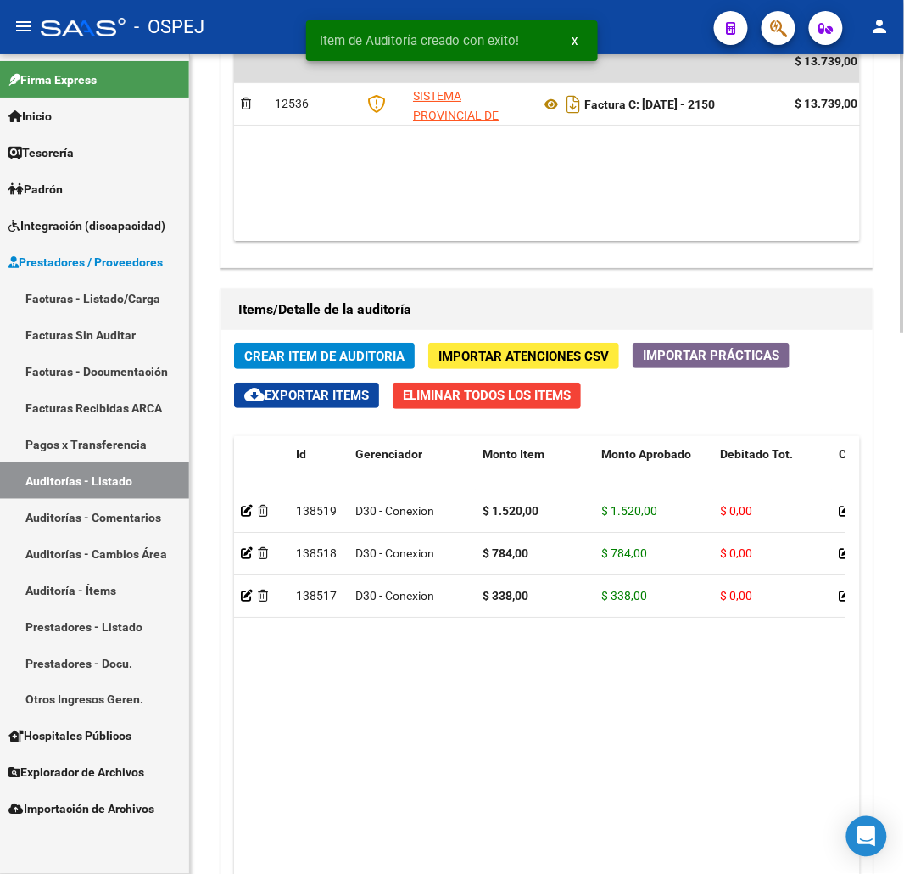
click at [327, 350] on span "Crear Item de Auditoria" at bounding box center [324, 356] width 160 height 15
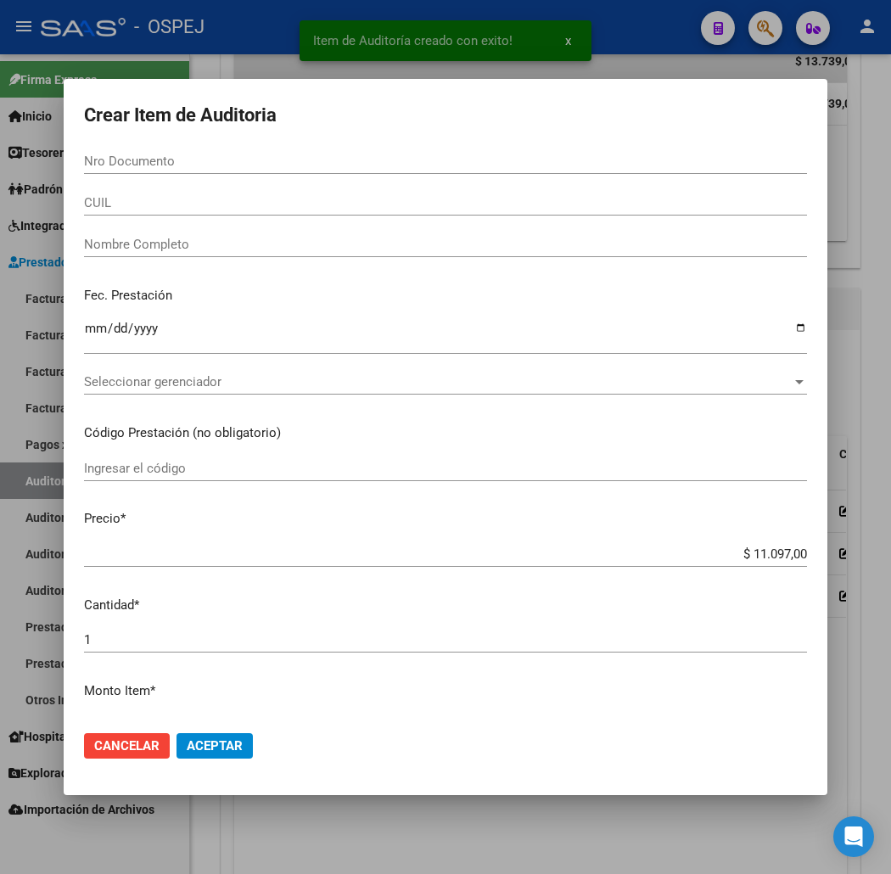
click at [84, 214] on div "CUIL" at bounding box center [445, 202] width 723 height 25
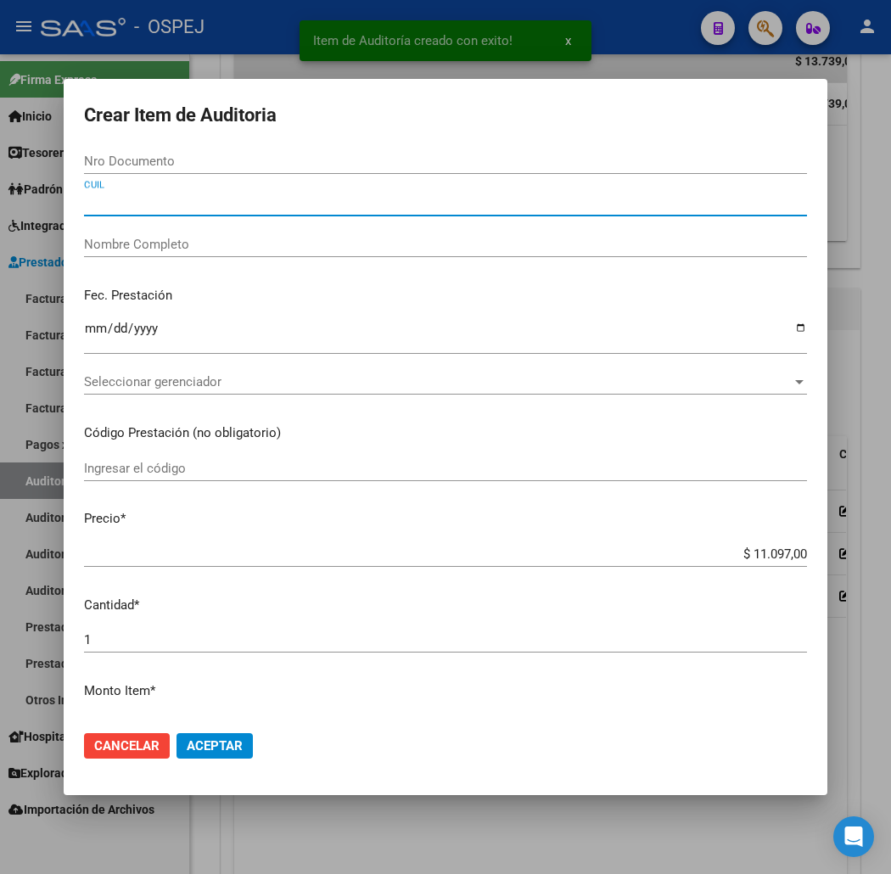
paste input "23397300544"
type input "23397300544"
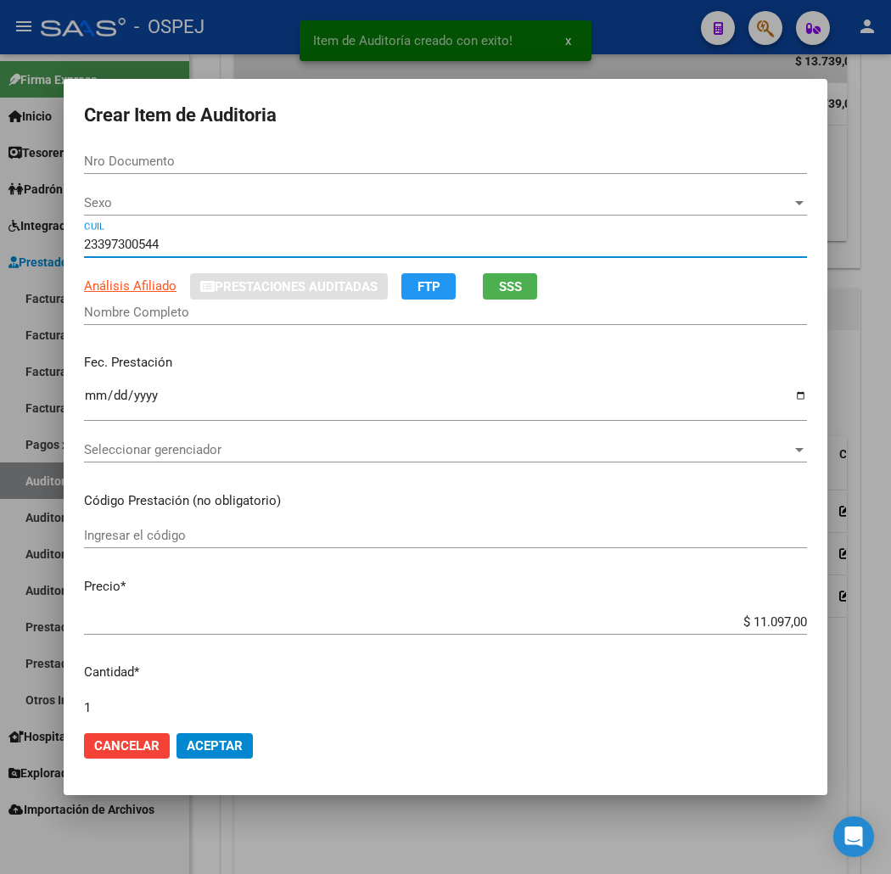
type input "39730054"
type input "[PERSON_NAME]"
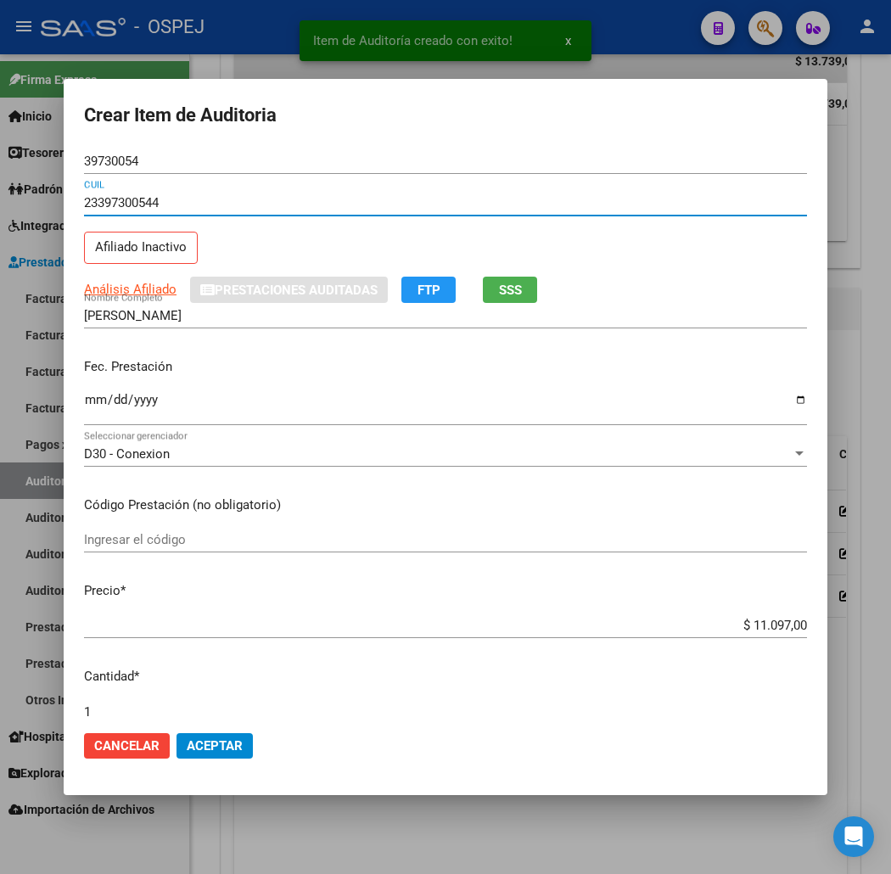
type input "23397300544"
click at [807, 620] on input "$ 11.097,00" at bounding box center [445, 625] width 723 height 15
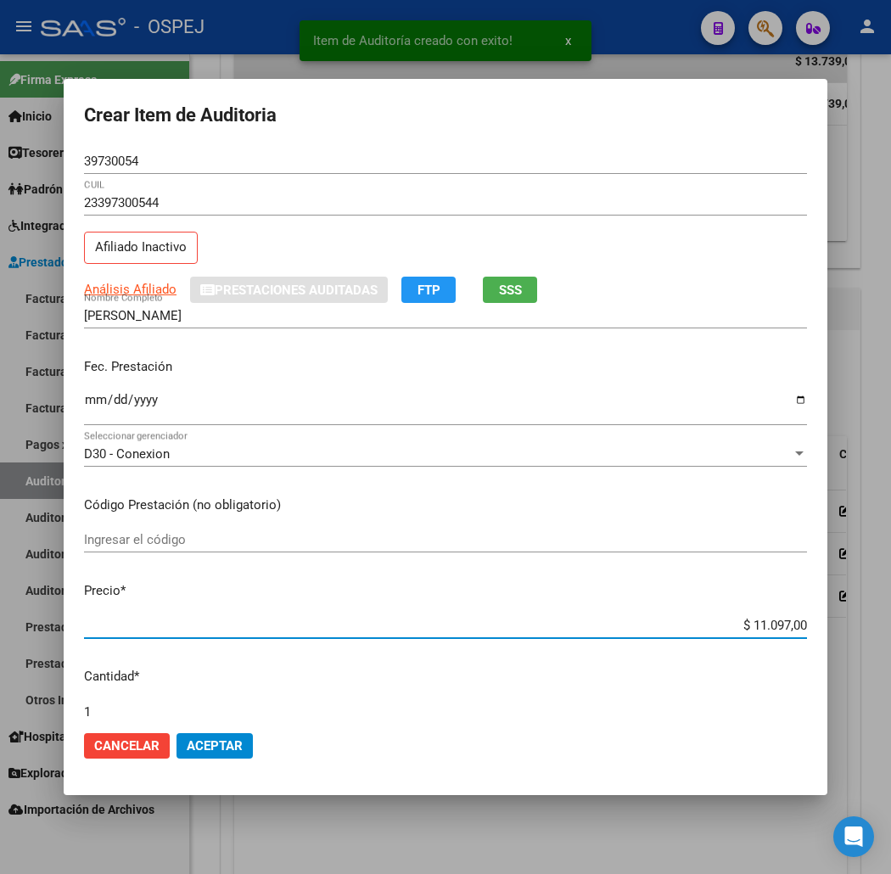
click at [807, 620] on input "$ 11.097,00" at bounding box center [445, 625] width 723 height 15
type input "$ 0,01"
type input "$ 0,10"
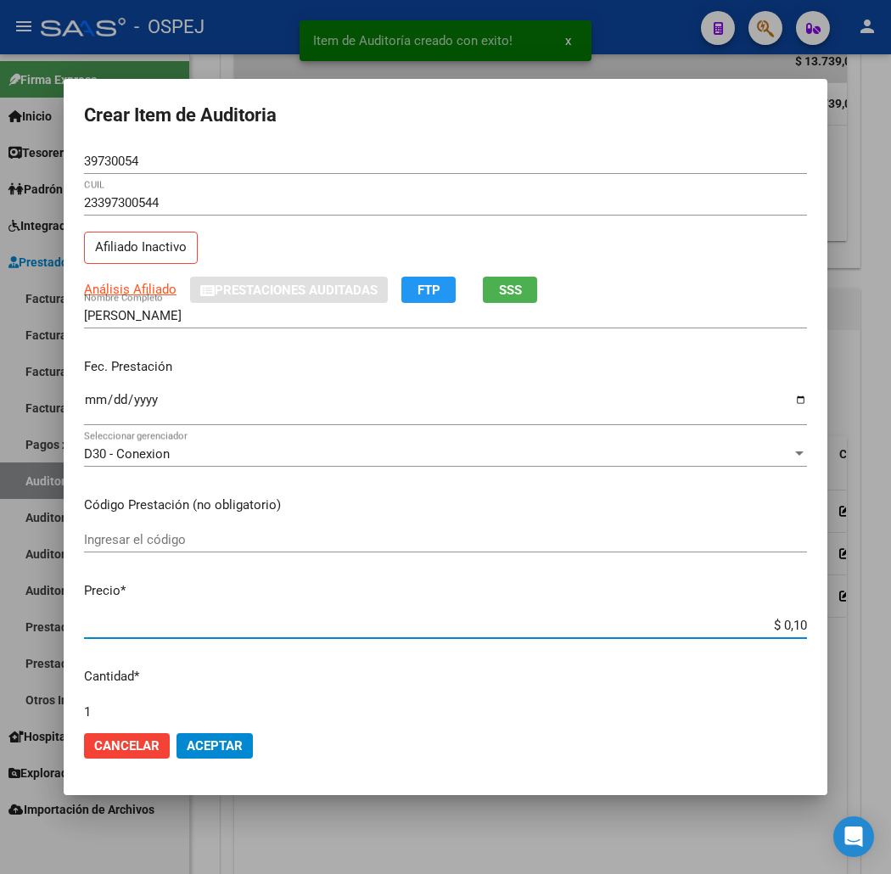
type input "$ 1,09"
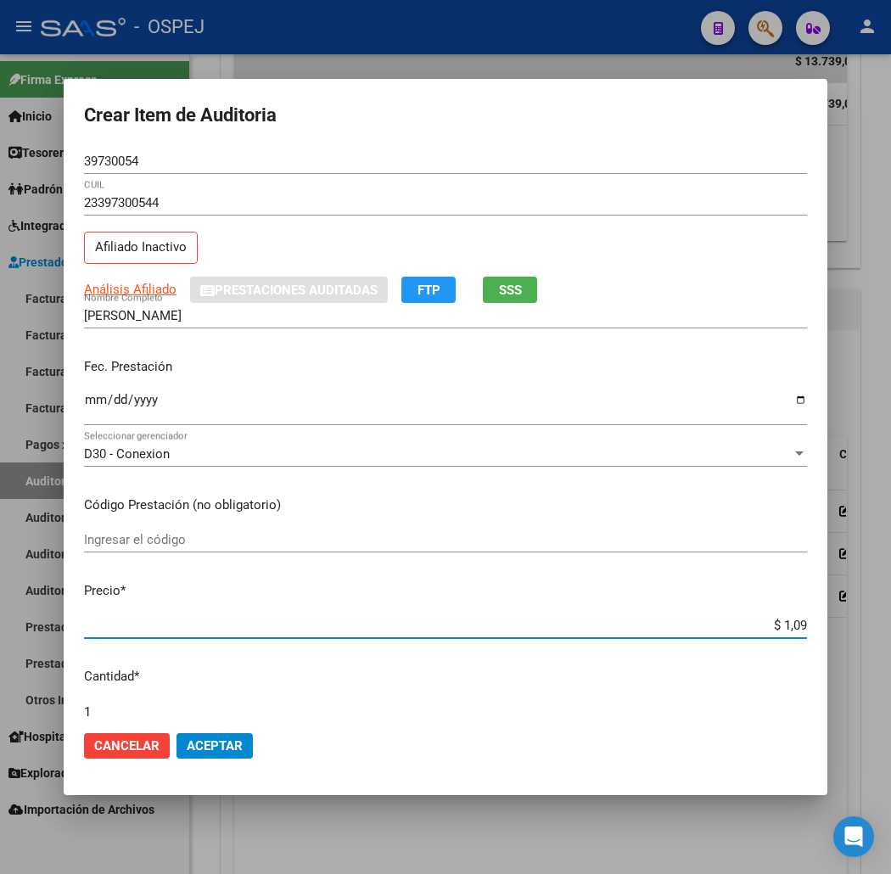
type input "$ 10,97"
type input "$ 109,70"
type input "$ 1.097,00"
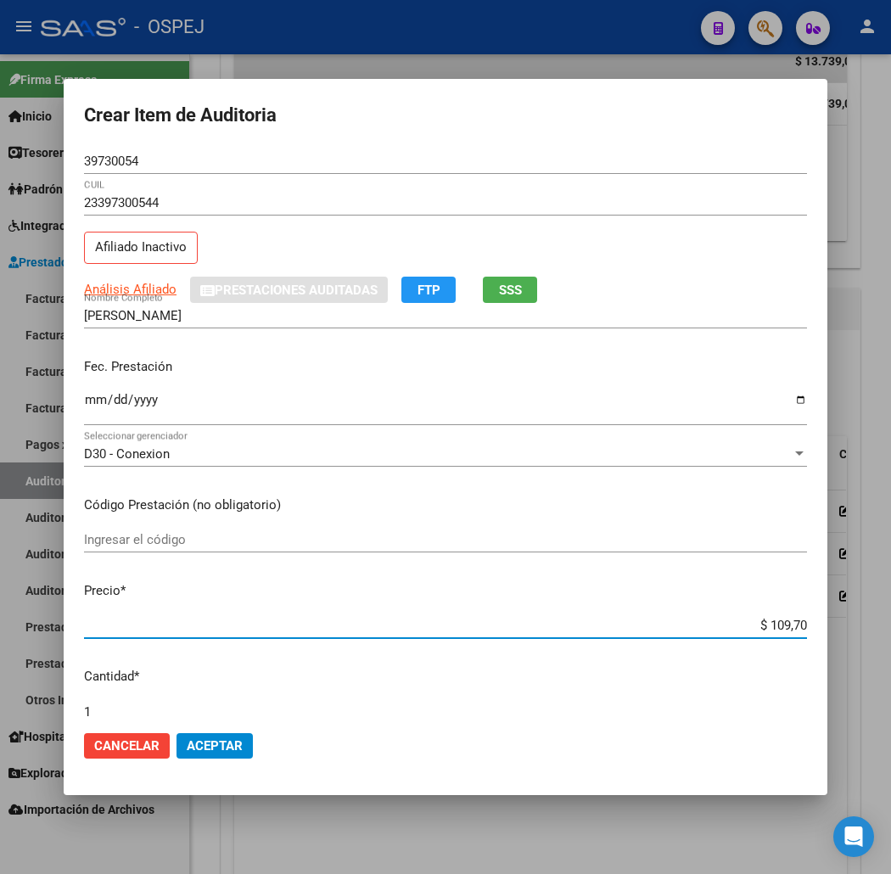
type input "$ 1.097,00"
click at [187, 748] on span "Aceptar" at bounding box center [215, 745] width 56 height 15
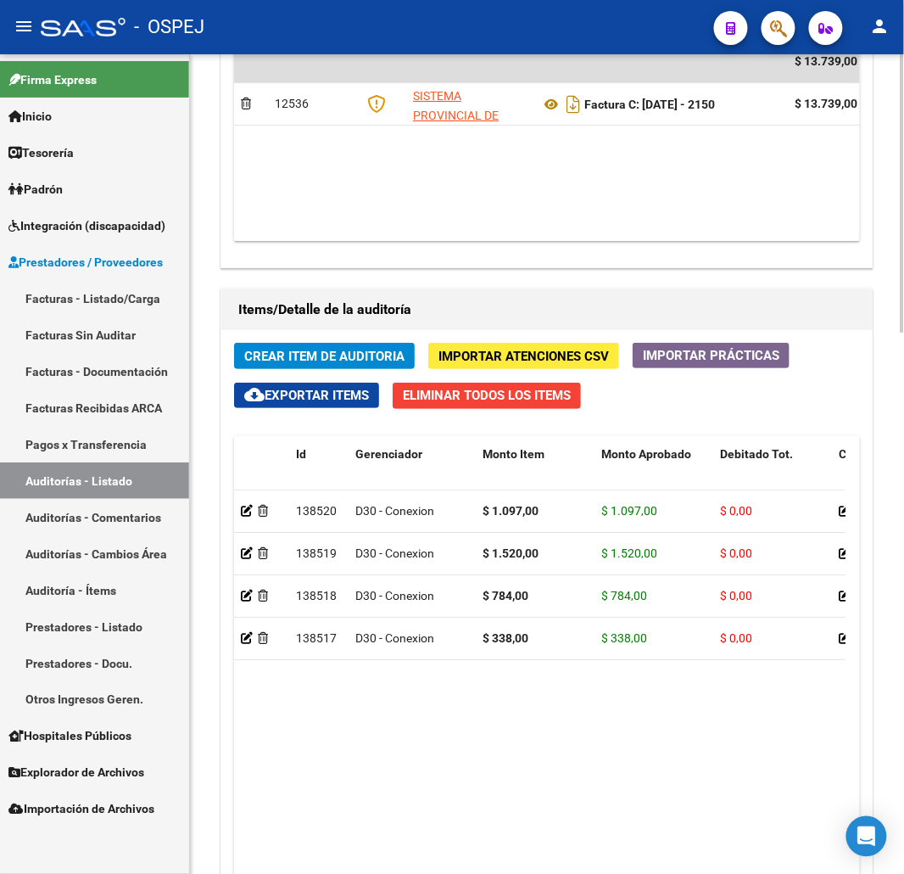
click at [288, 353] on span "Crear Item de Auditoria" at bounding box center [324, 356] width 160 height 15
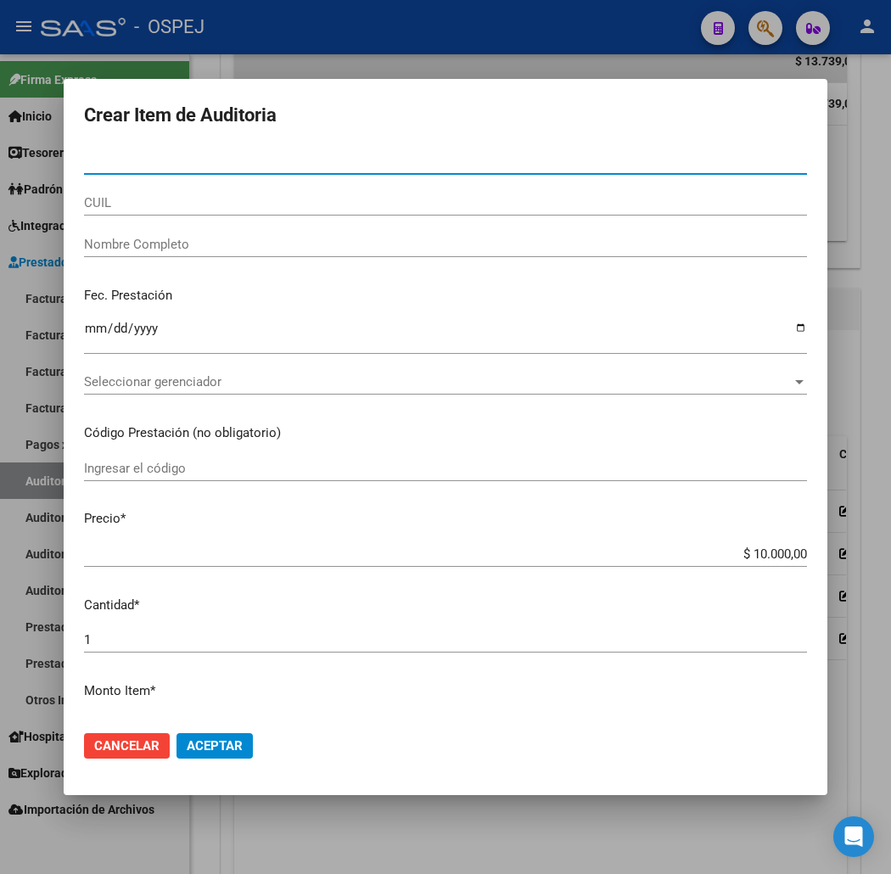
click at [84, 201] on input "CUIL" at bounding box center [445, 202] width 723 height 15
paste input "27482839458"
type input "27482839458"
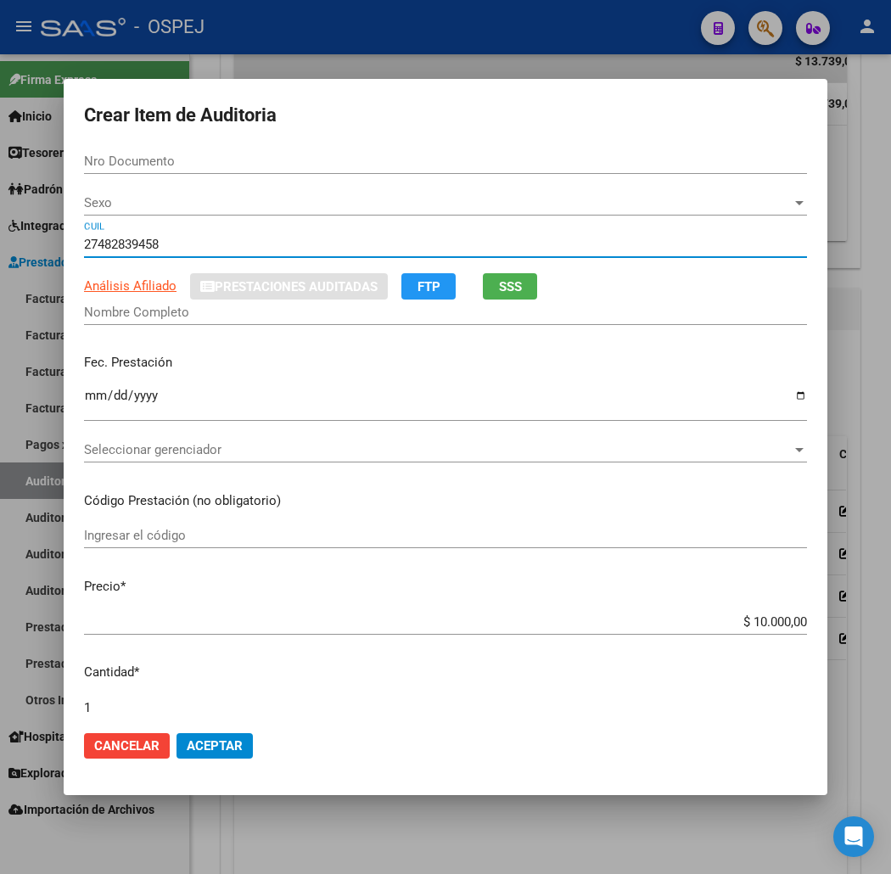
type input "48283945"
type input "[PERSON_NAME] -"
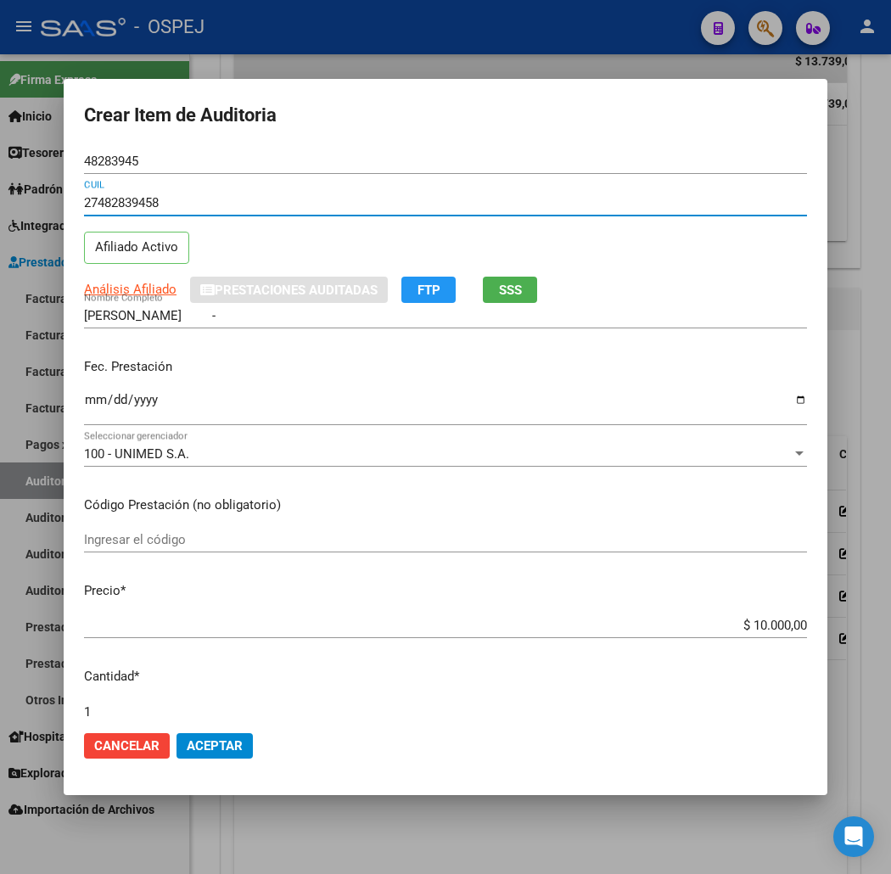
type input "27482839458"
click at [198, 755] on button "Aceptar" at bounding box center [214, 745] width 76 height 25
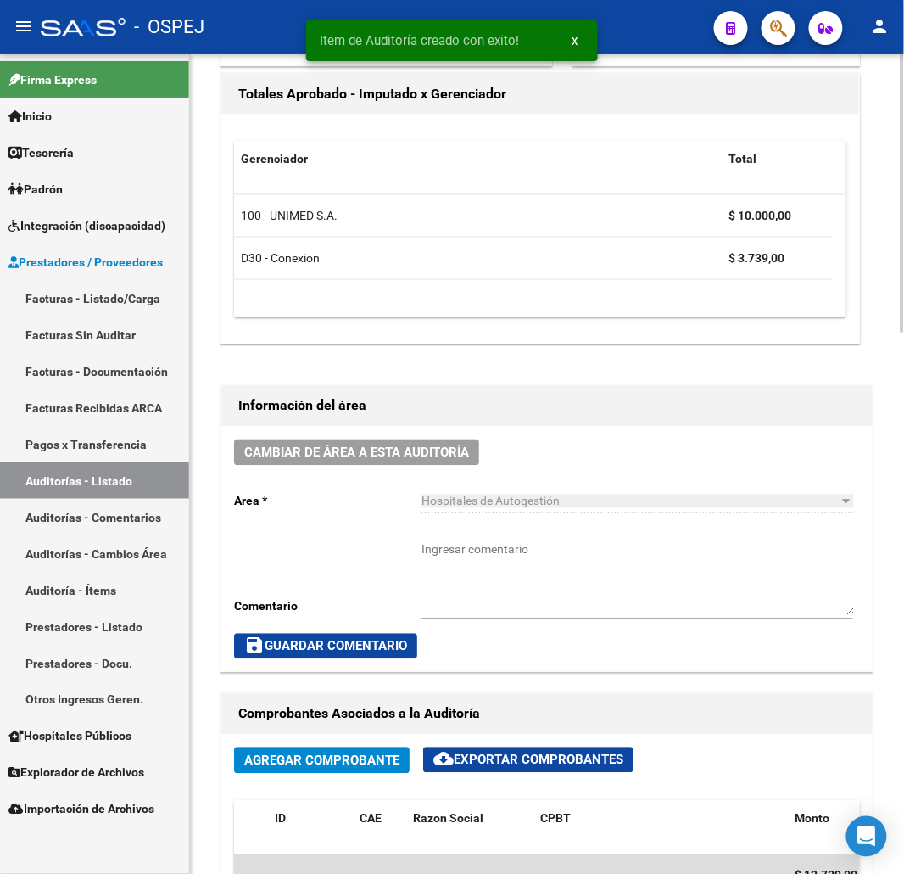
scroll to position [231, 0]
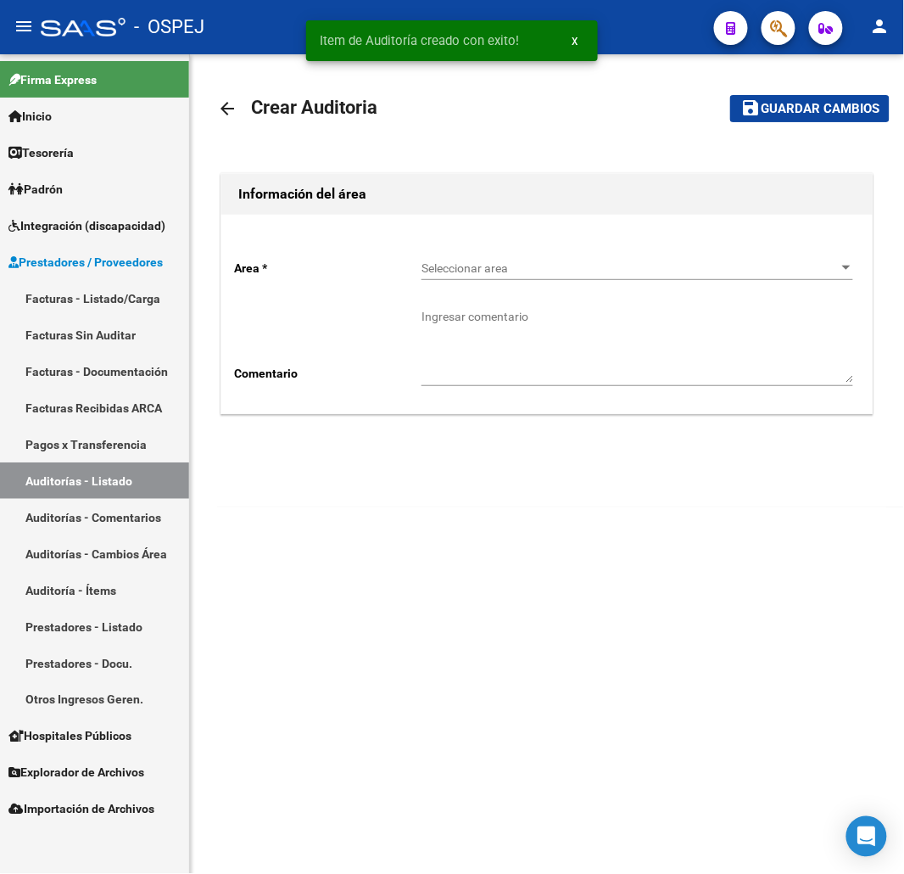
click at [561, 278] on div "Seleccionar area Seleccionar area" at bounding box center [638, 263] width 432 height 34
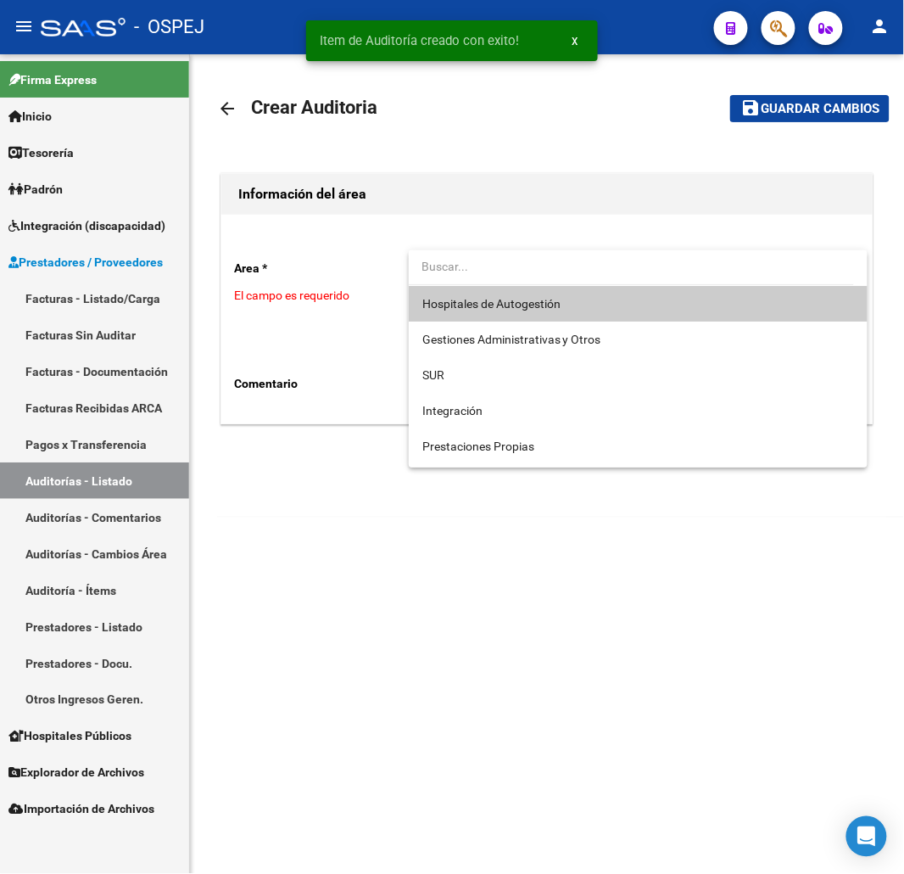
click at [565, 280] on input "dropdown search" at bounding box center [631, 267] width 445 height 36
click at [560, 290] on span "Hospitales de Autogestión" at bounding box center [639, 304] width 433 height 36
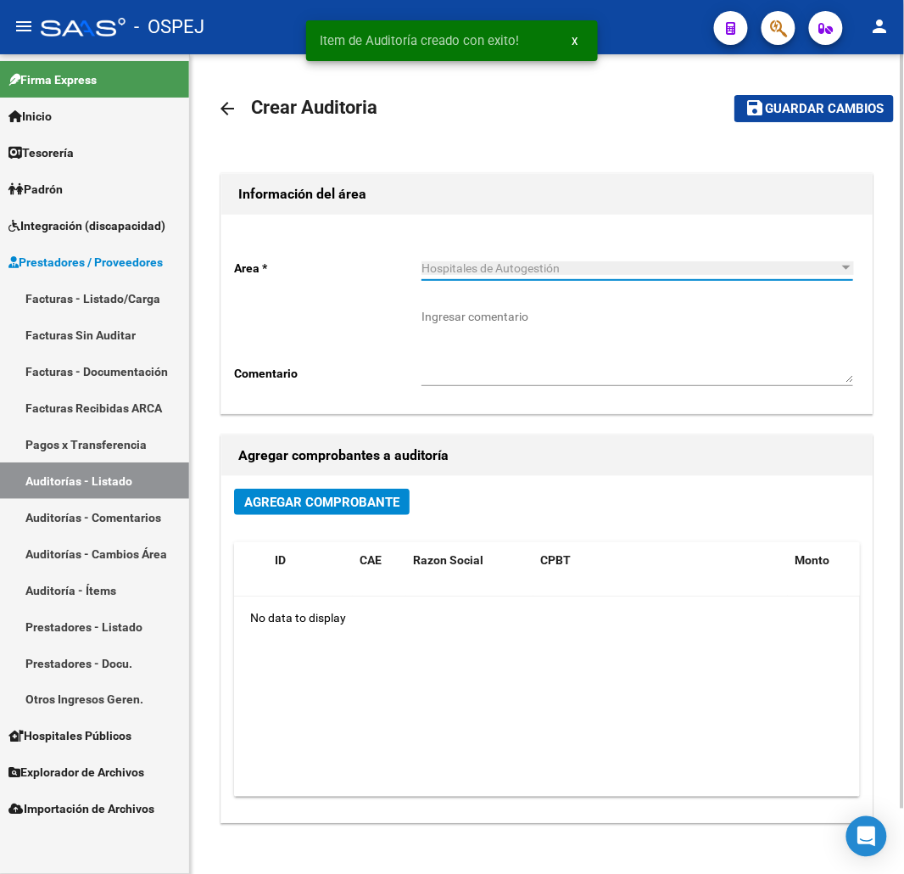
click at [344, 512] on button "Agregar Comprobante" at bounding box center [322, 502] width 176 height 26
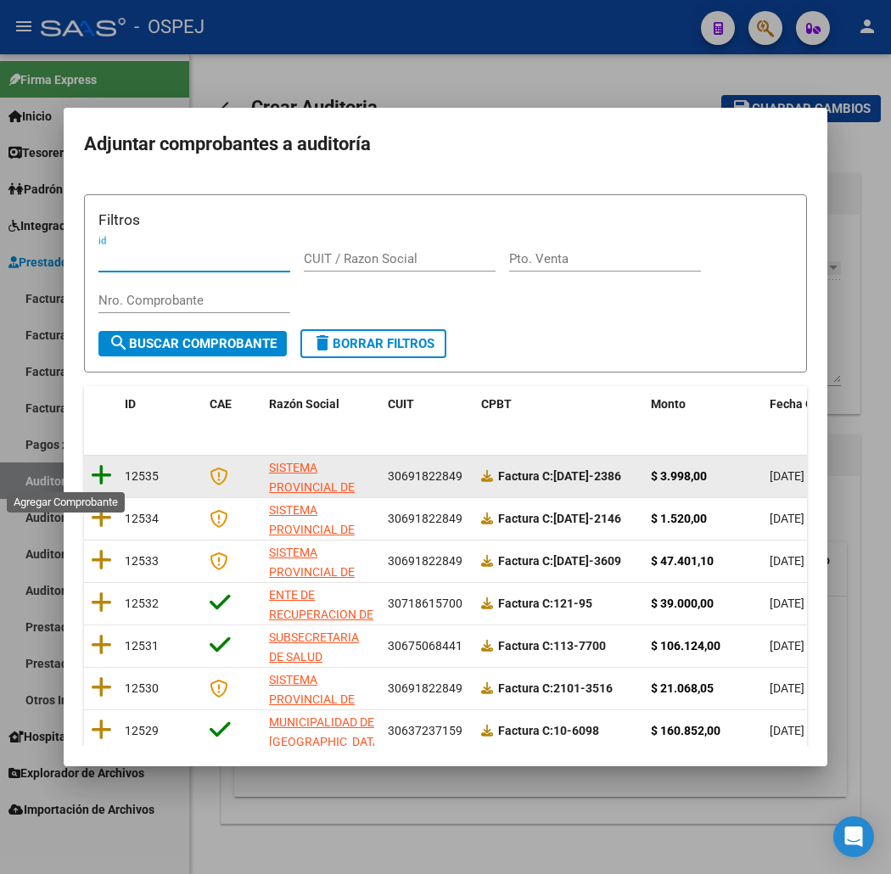
click at [91, 471] on icon at bounding box center [101, 475] width 21 height 24
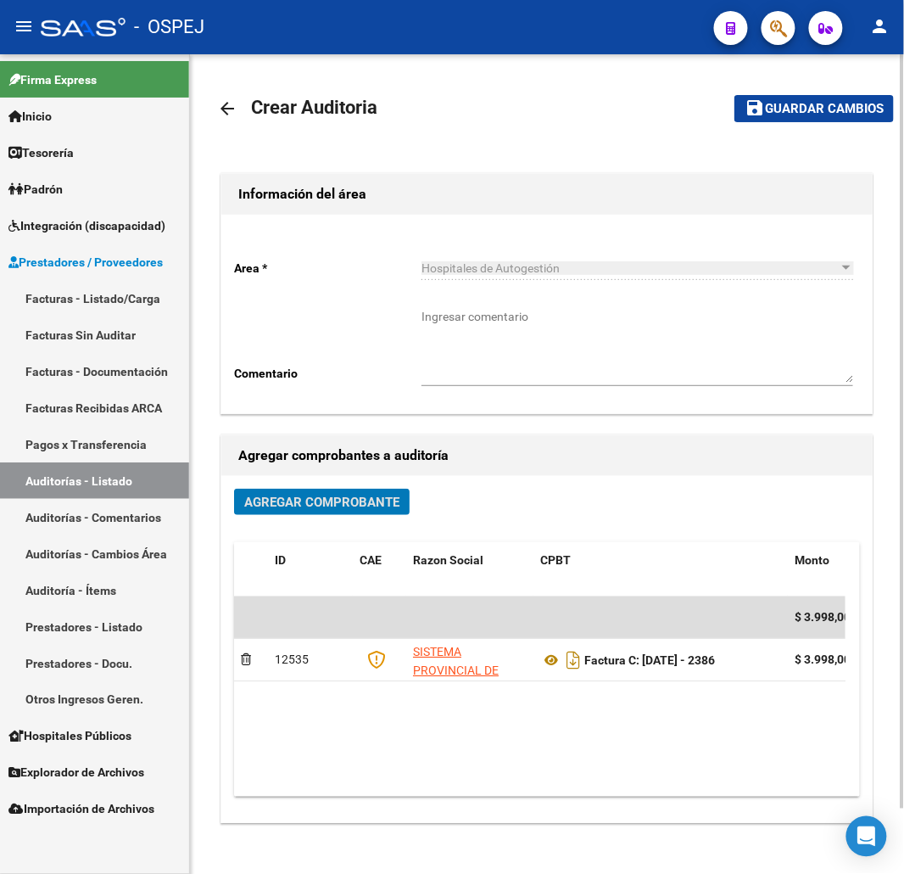
click at [807, 104] on span "Guardar cambios" at bounding box center [824, 109] width 119 height 15
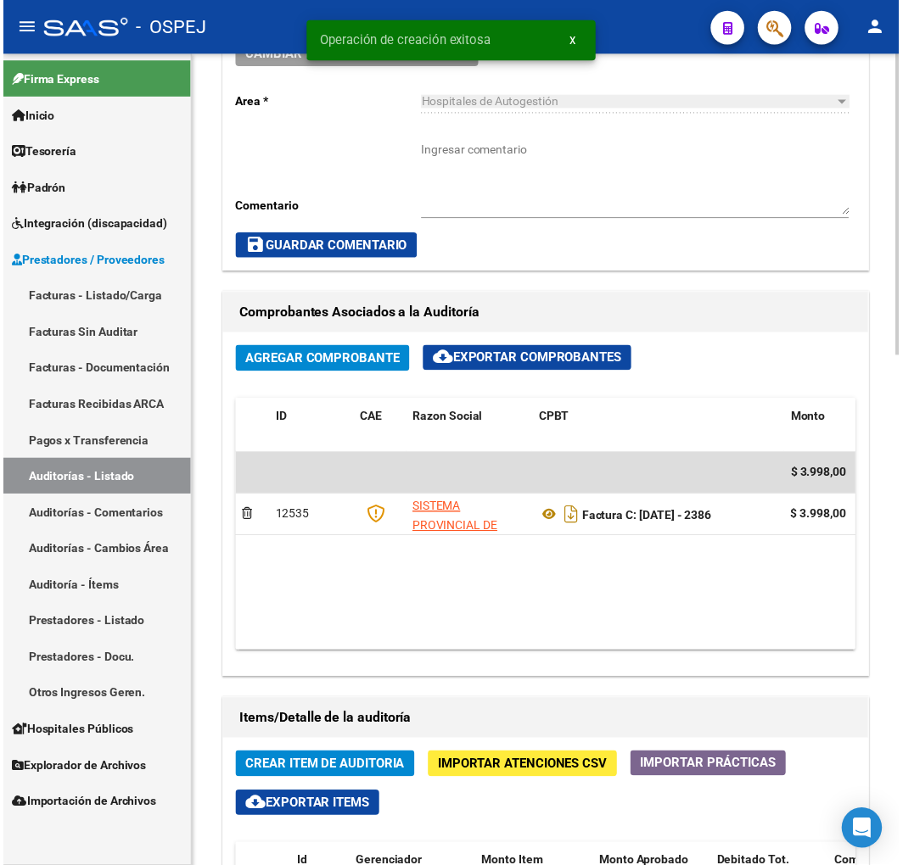
scroll to position [659, 0]
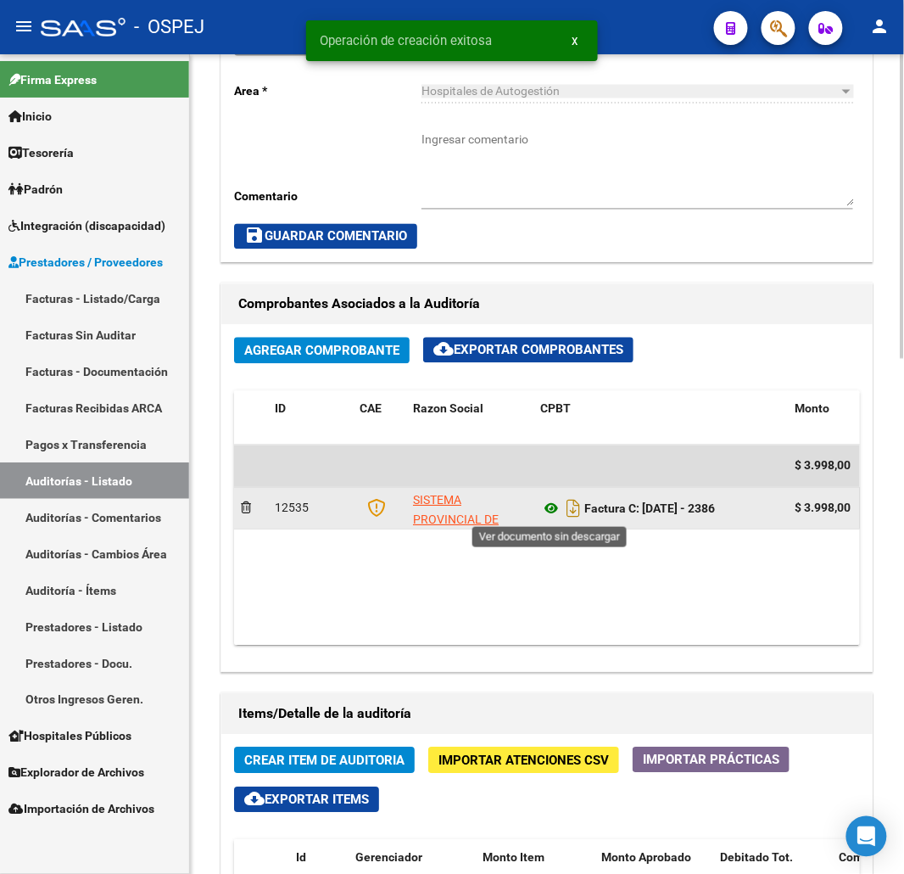
click at [546, 511] on icon at bounding box center [551, 509] width 22 height 20
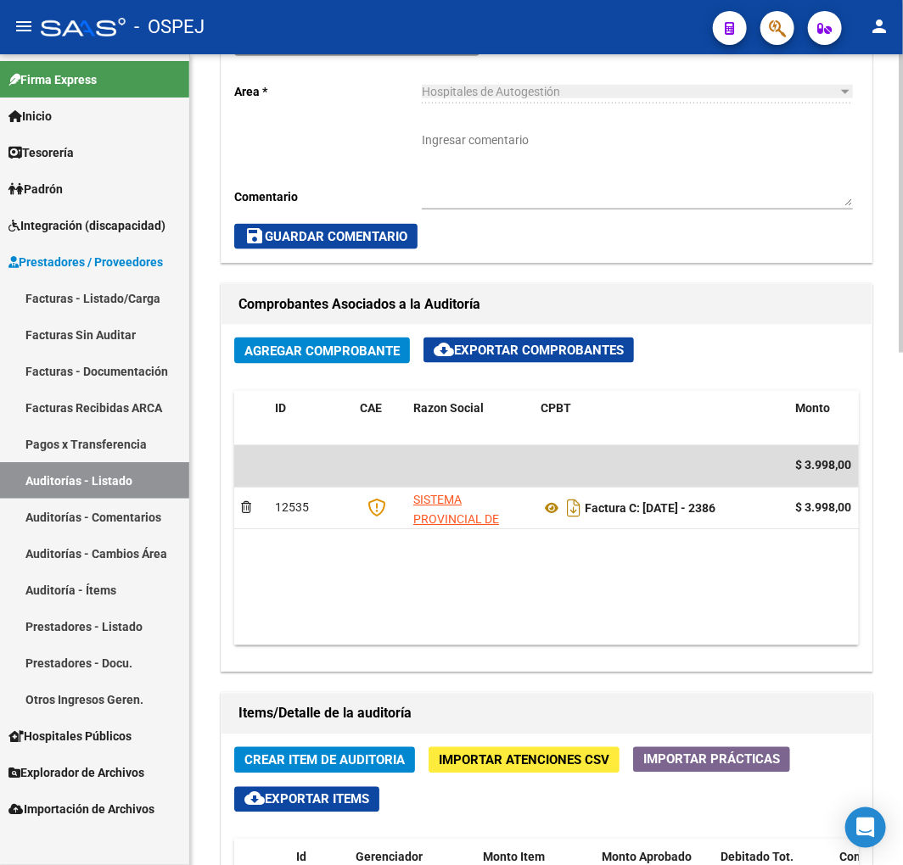
click at [345, 762] on span "Crear Item de Auditoria" at bounding box center [324, 760] width 160 height 15
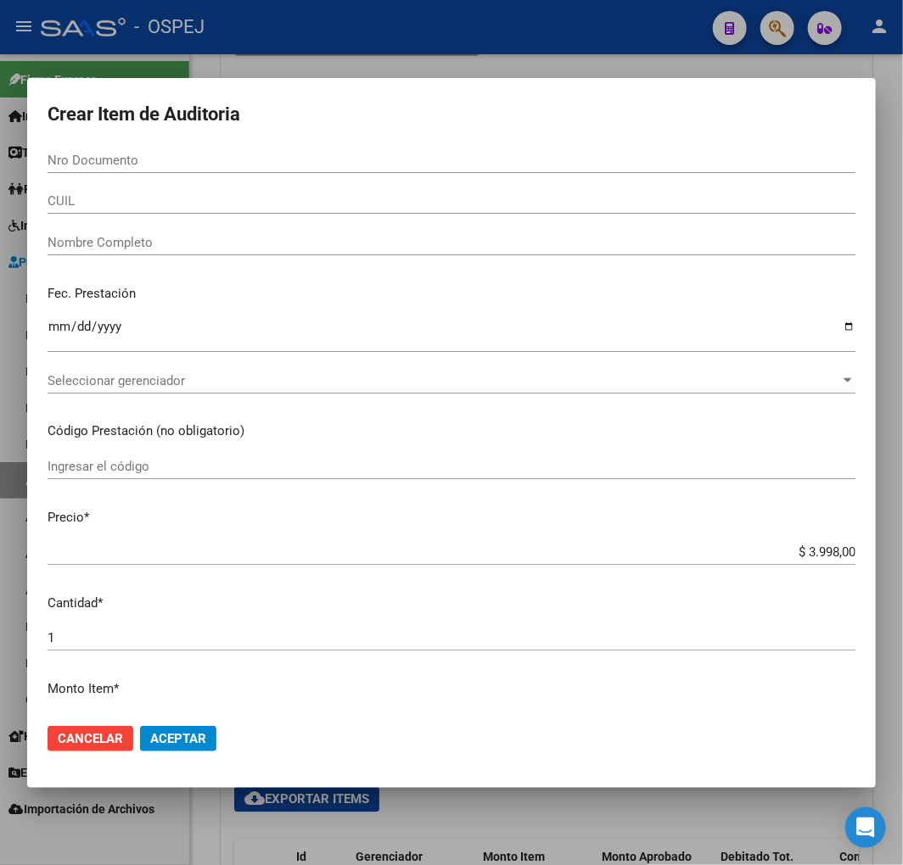
click at [103, 193] on input "CUIL" at bounding box center [452, 200] width 808 height 15
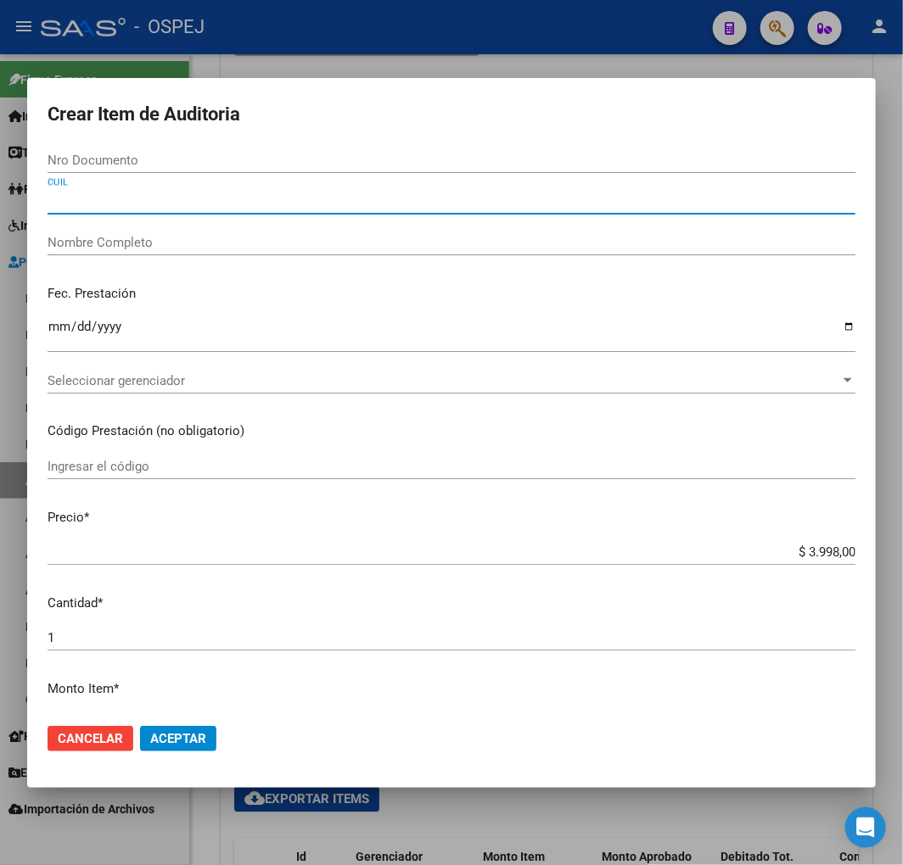
paste input "27536384702"
type input "27536384702"
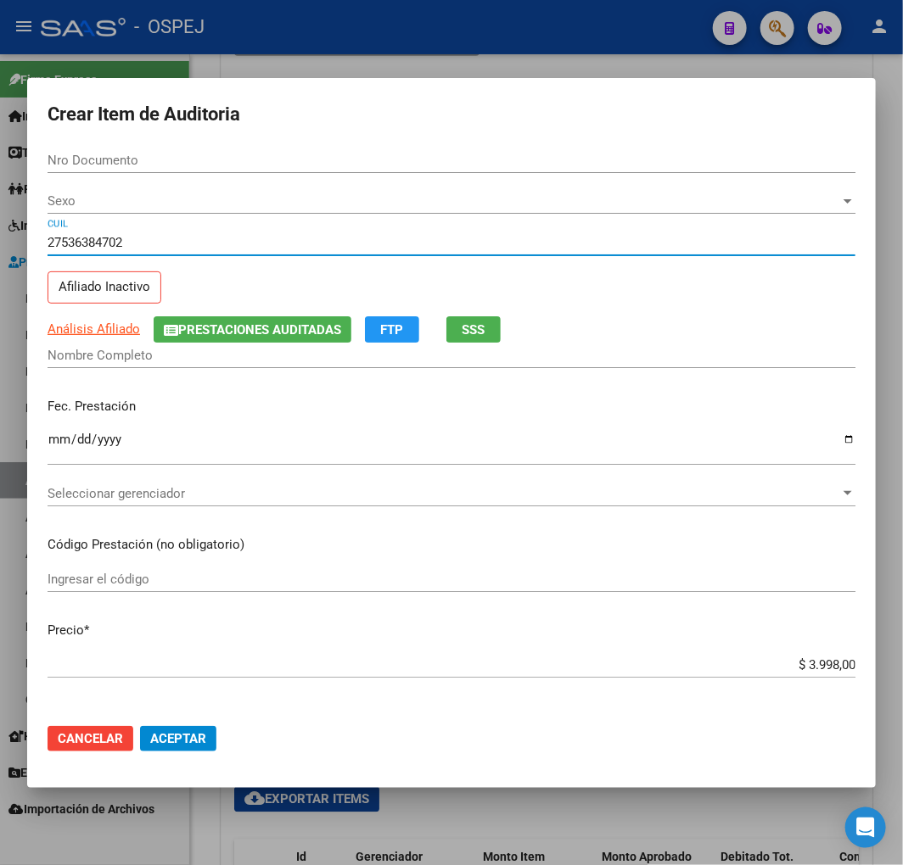
type input "53638470"
type input "[PERSON_NAME]"
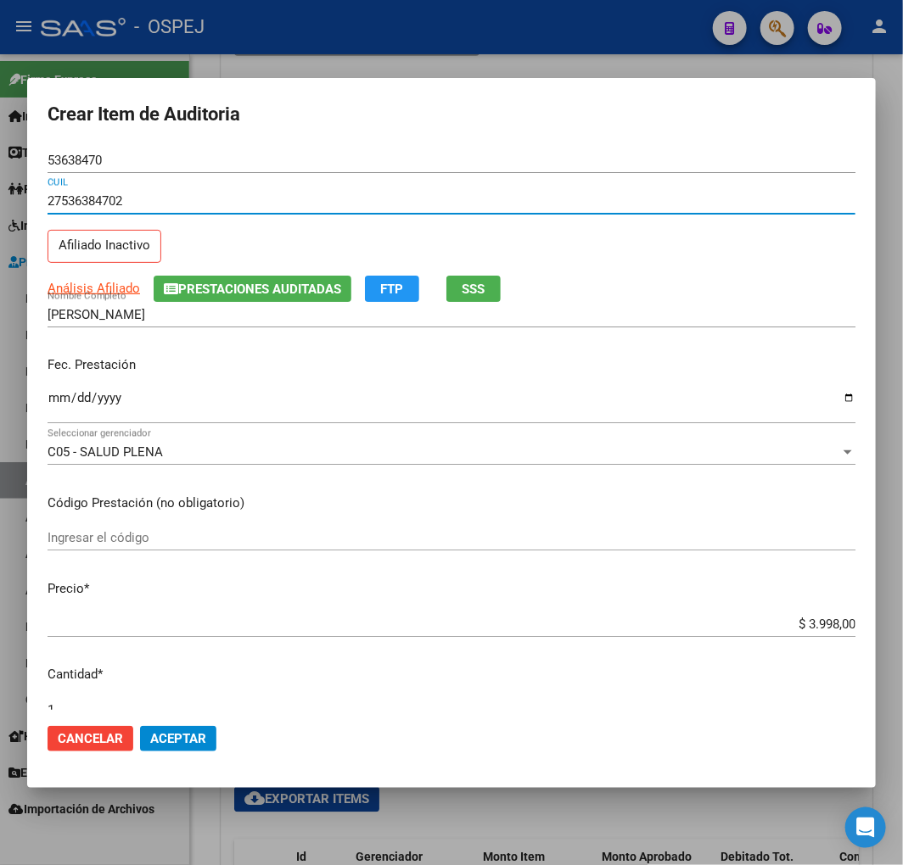
type input "27536384702"
click at [161, 743] on span "Aceptar" at bounding box center [178, 738] width 56 height 15
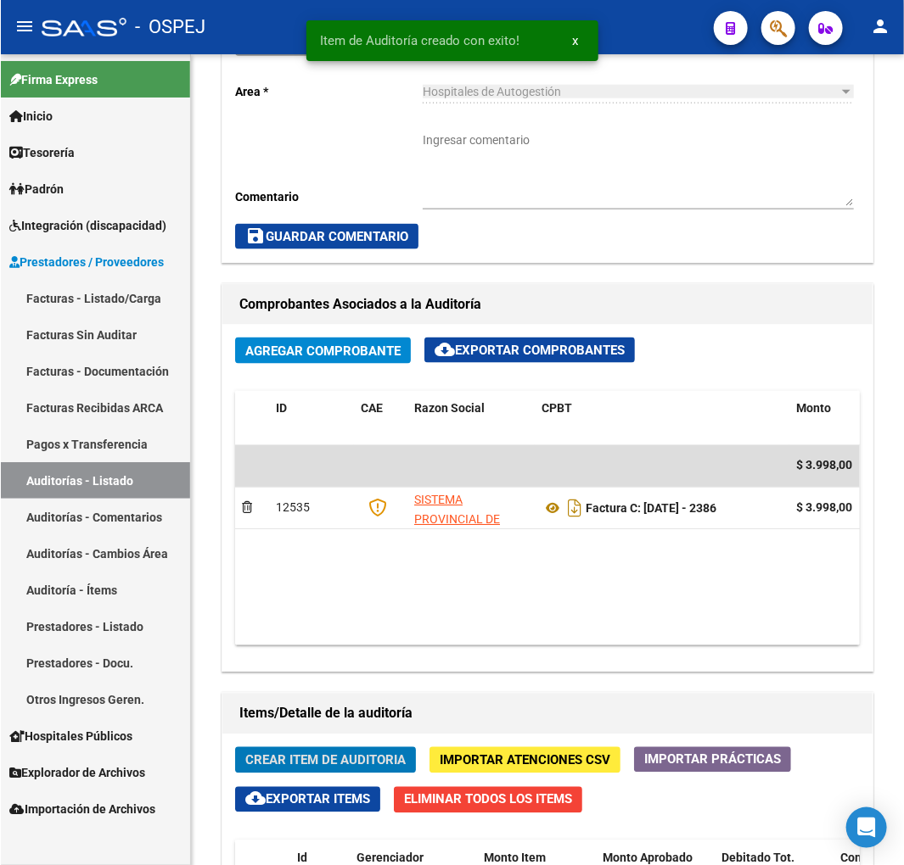
scroll to position [863, 0]
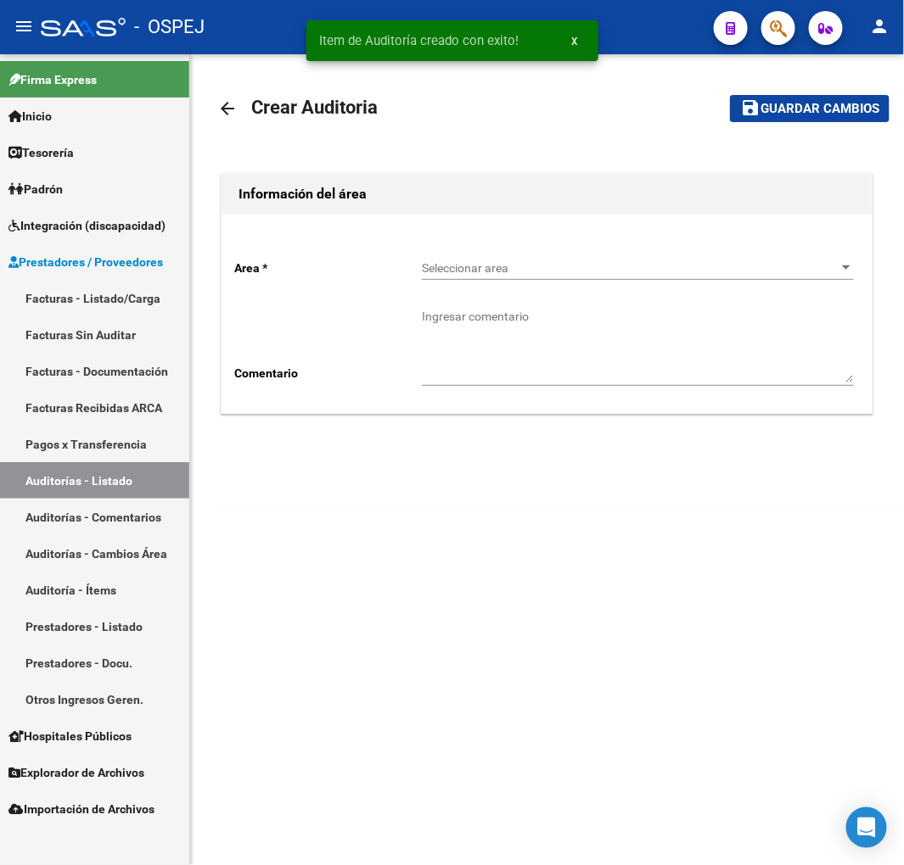
click at [502, 260] on div "Seleccionar area Seleccionar area" at bounding box center [638, 263] width 432 height 34
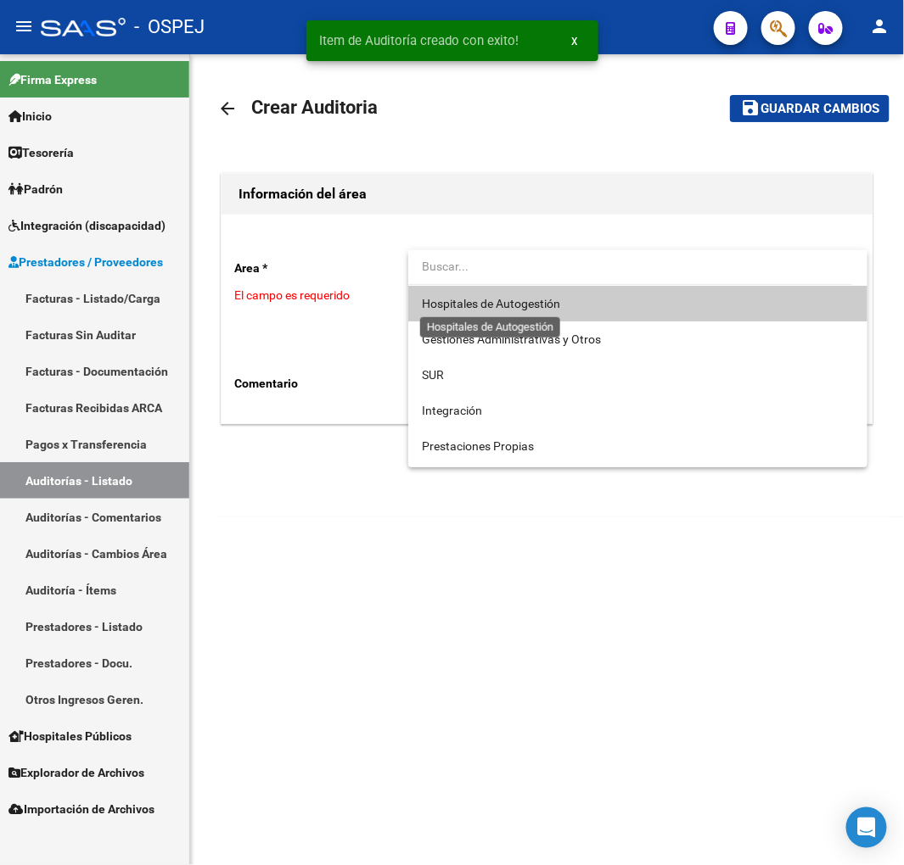
click at [477, 308] on span "Hospitales de Autogestión" at bounding box center [491, 304] width 138 height 14
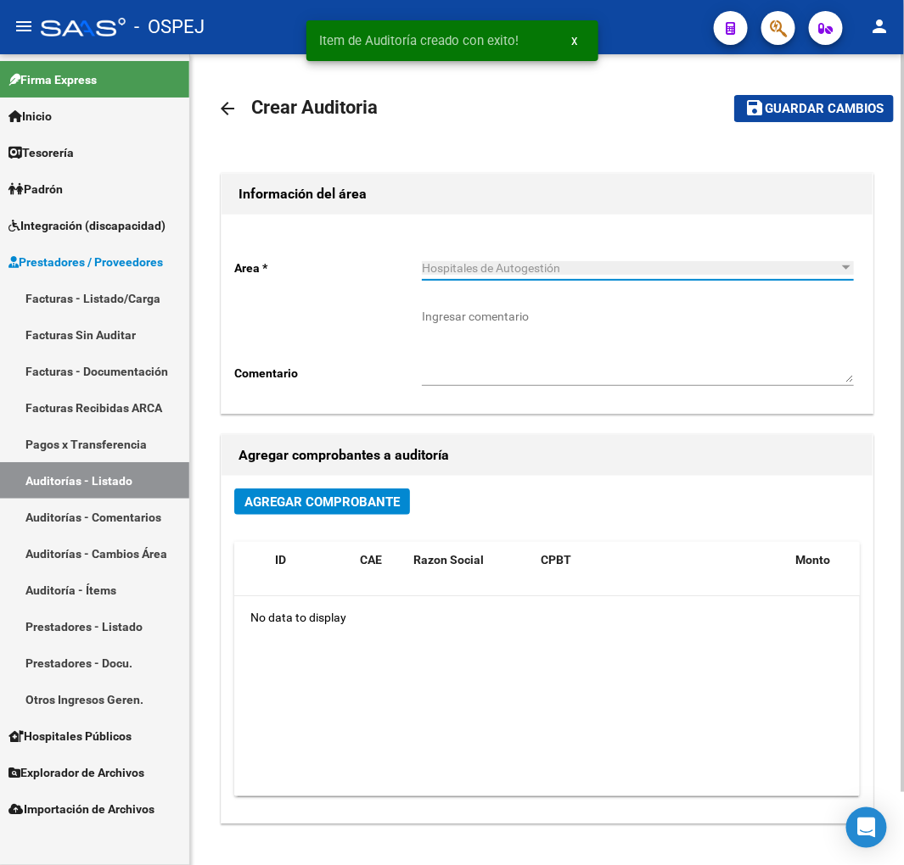
click at [336, 487] on div "Agregar Comprobante ID CAE Razon Social CPBT Monto Fecha Cpbt Fecha Recibido Do…" at bounding box center [546, 649] width 651 height 347
click at [316, 512] on button "Agregar Comprobante" at bounding box center [322, 502] width 176 height 26
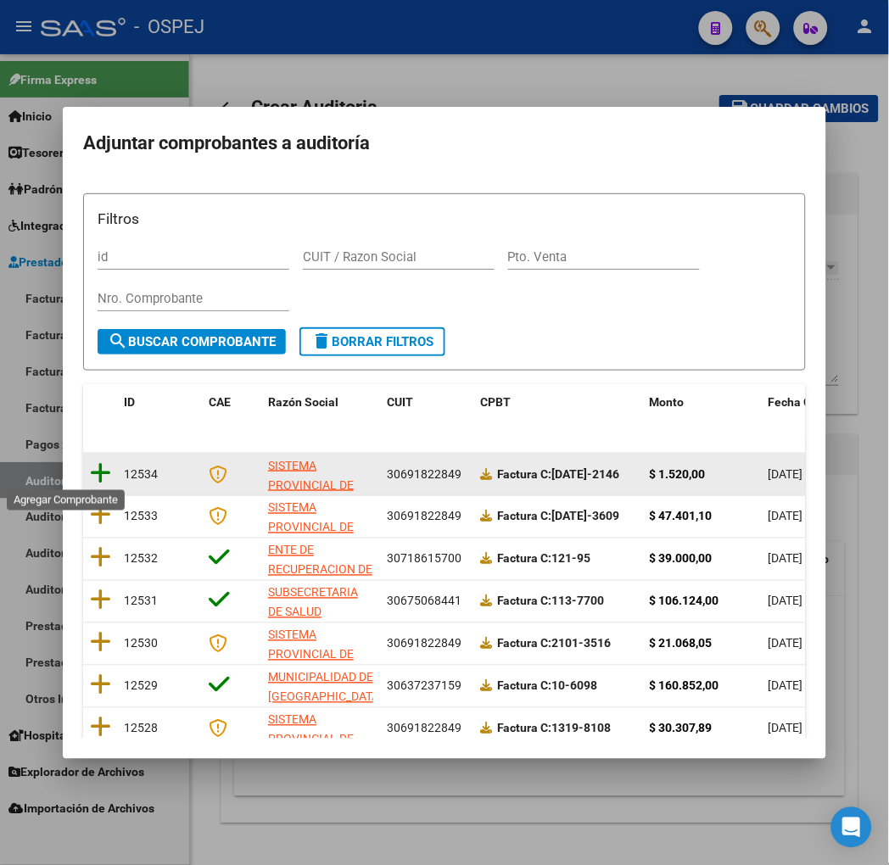
click at [90, 476] on icon at bounding box center [100, 474] width 21 height 24
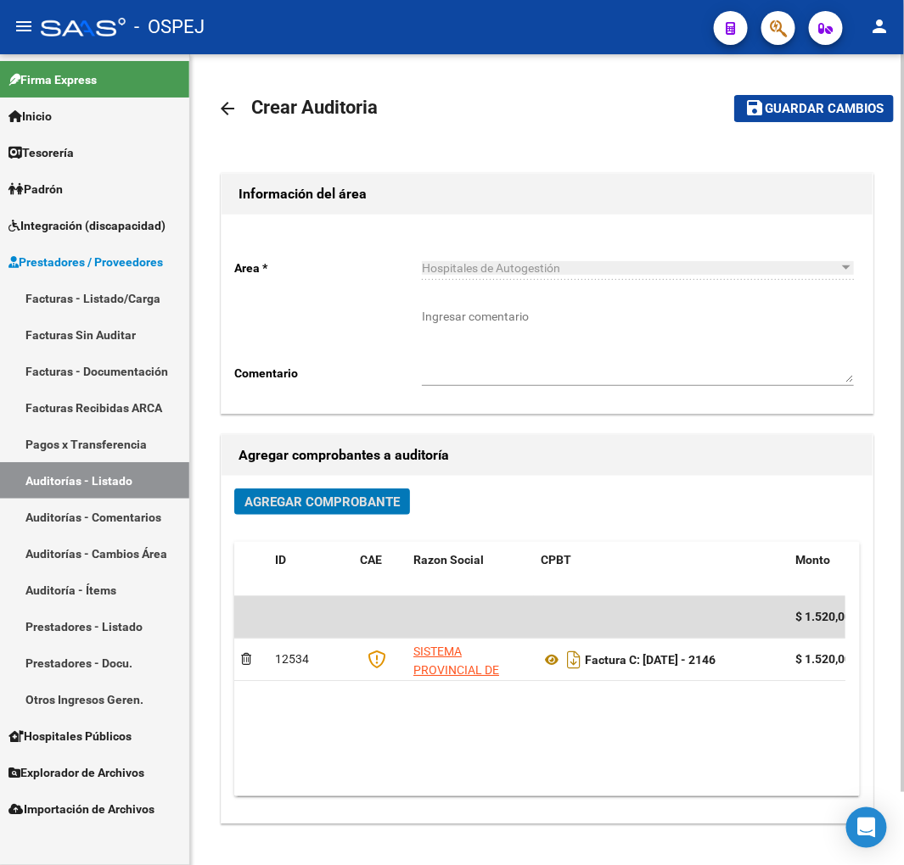
click at [853, 104] on span "Guardar cambios" at bounding box center [823, 109] width 119 height 15
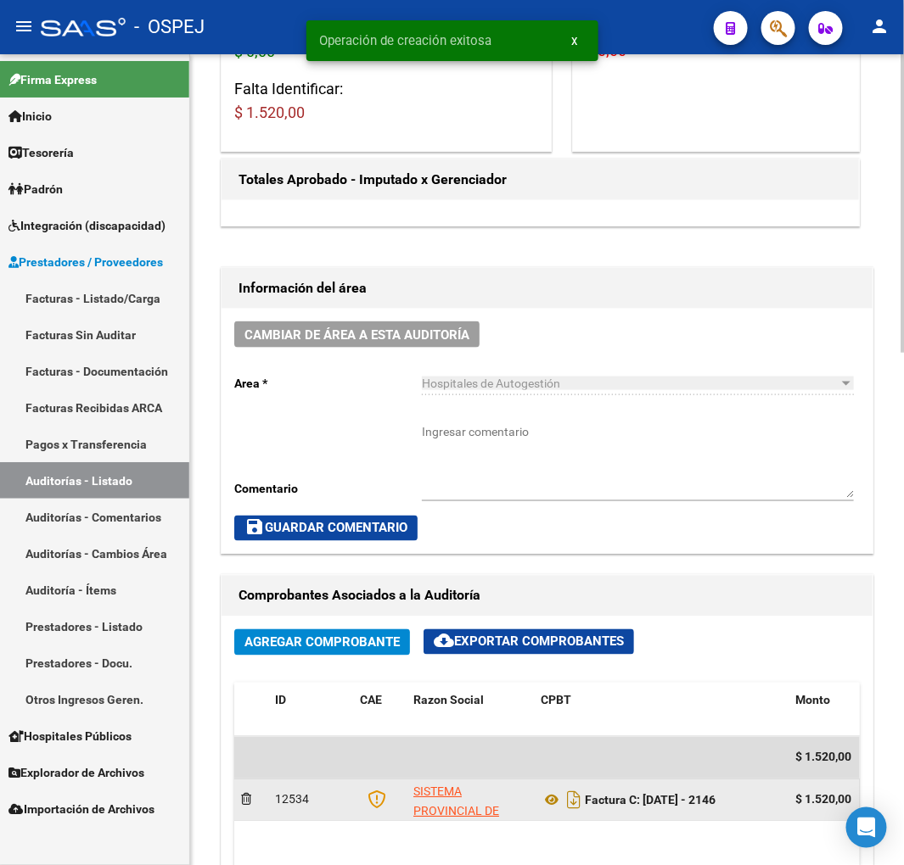
scroll to position [565, 0]
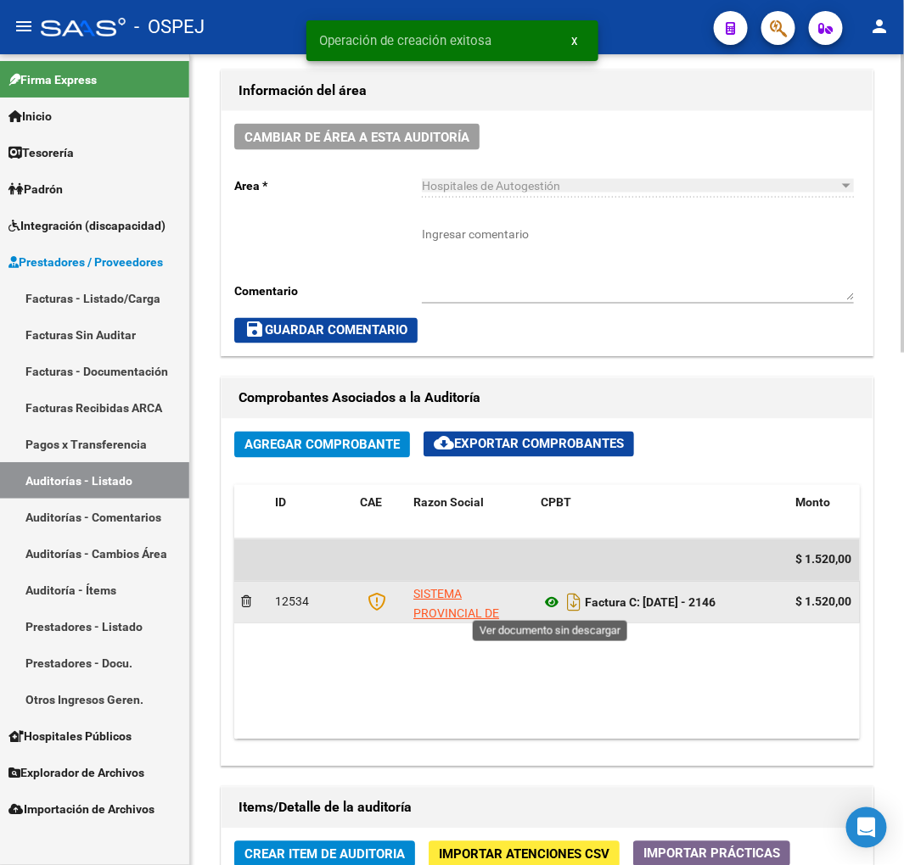
click at [557, 605] on icon at bounding box center [551, 603] width 22 height 20
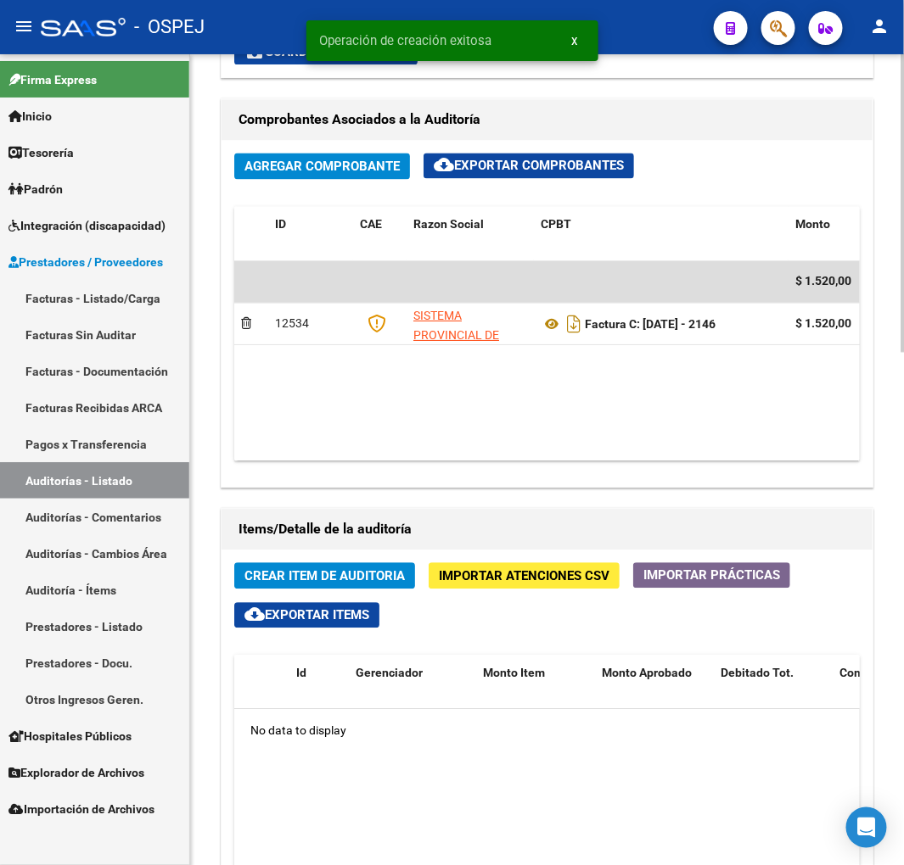
scroll to position [848, 0]
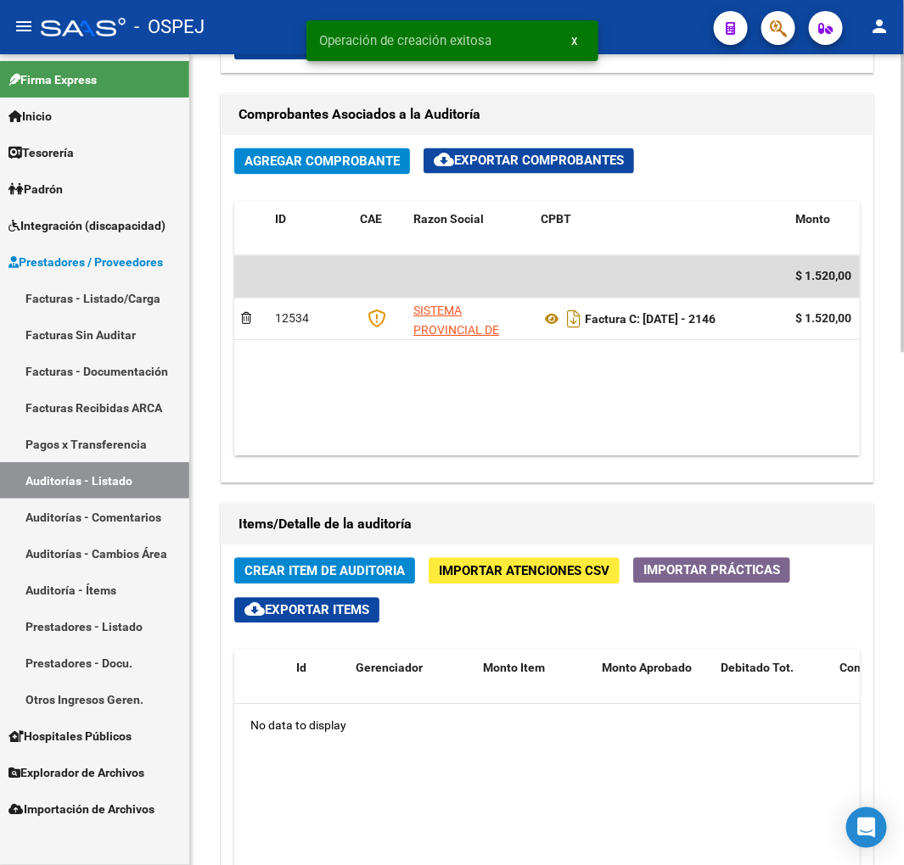
click at [356, 568] on span "Crear Item de Auditoria" at bounding box center [324, 571] width 160 height 15
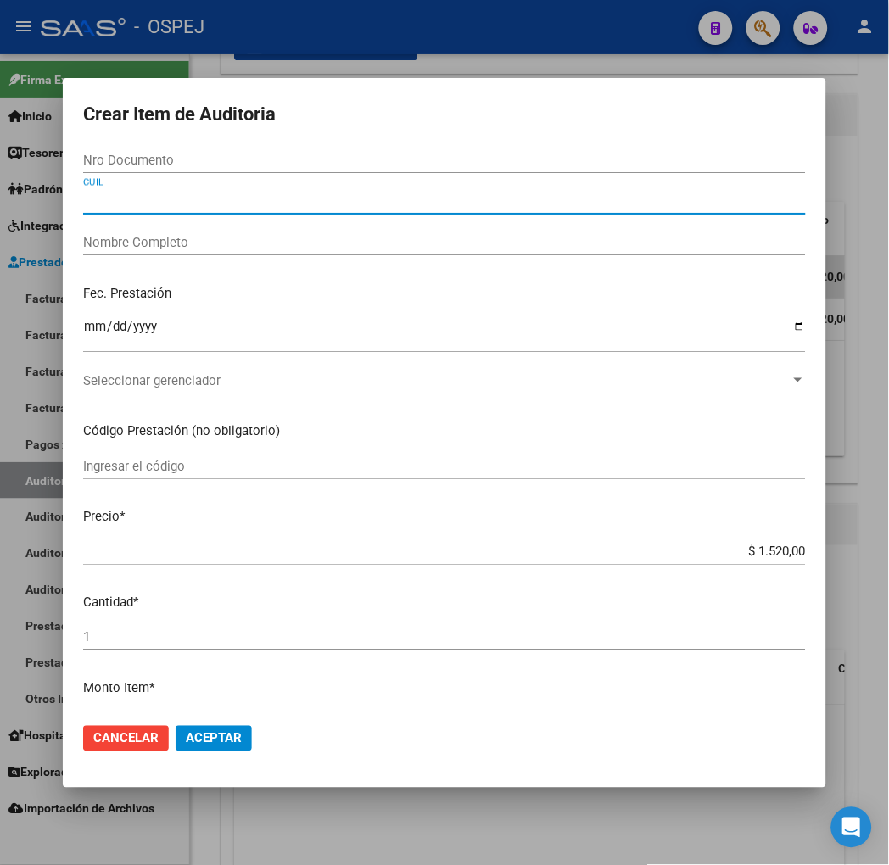
click at [102, 197] on input "CUIL" at bounding box center [444, 200] width 723 height 15
paste input "20568314922"
type input "20568314922"
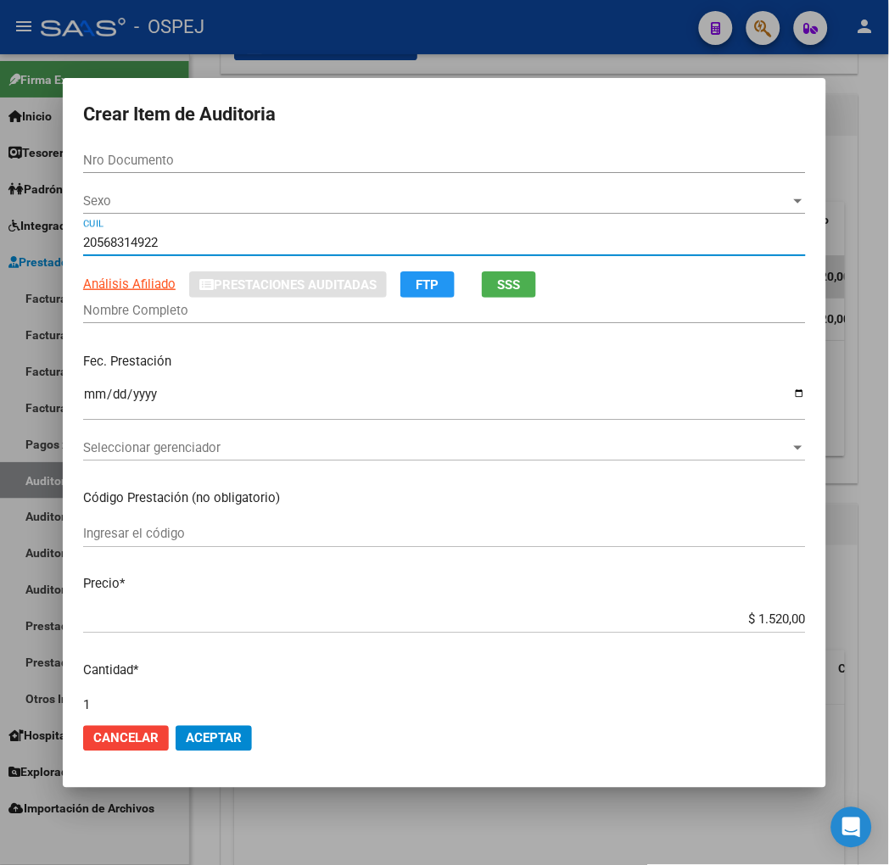
type input "56831492"
type input "[PERSON_NAME]"
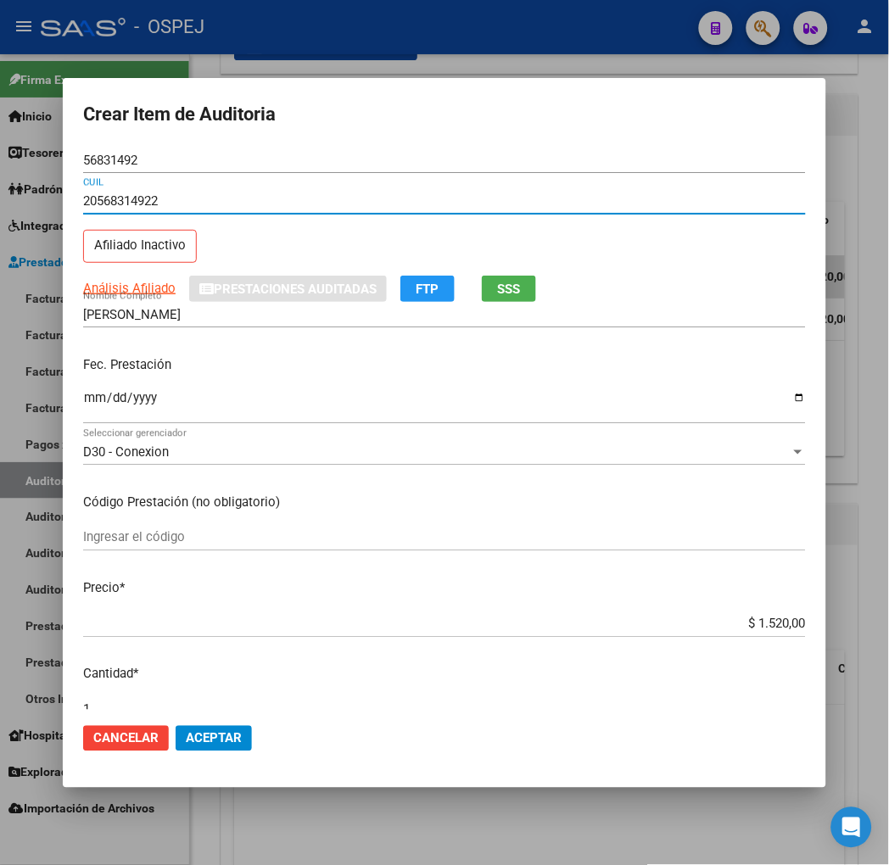
type input "20568314922"
click at [209, 736] on button "Aceptar" at bounding box center [214, 738] width 76 height 25
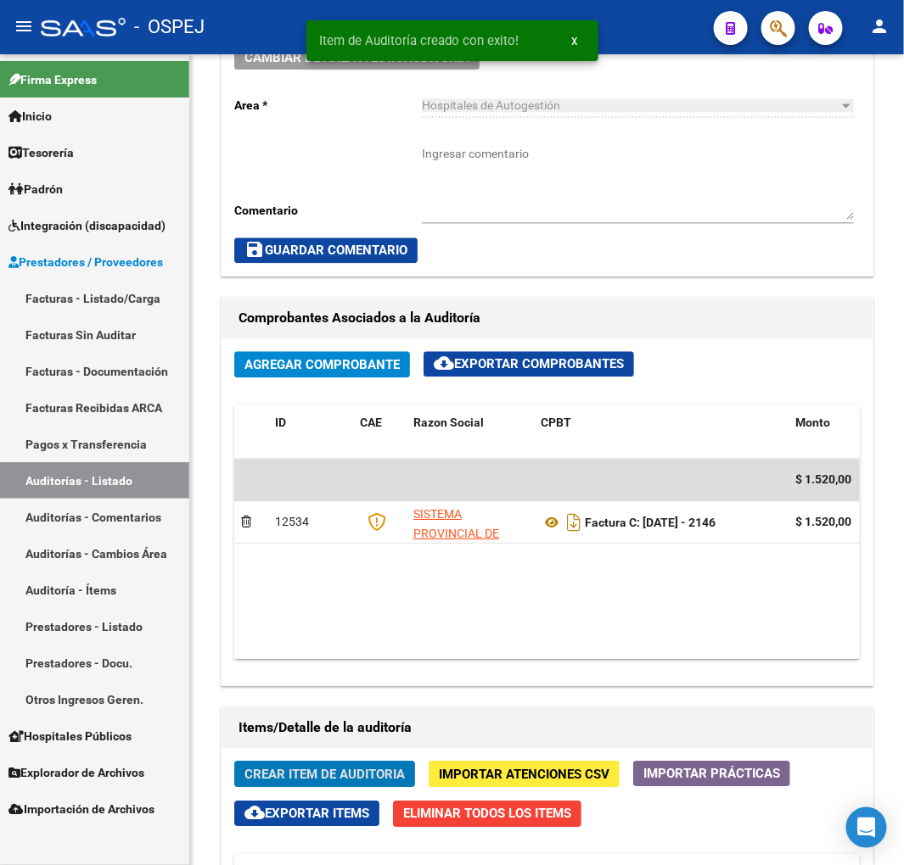
scroll to position [1052, 0]
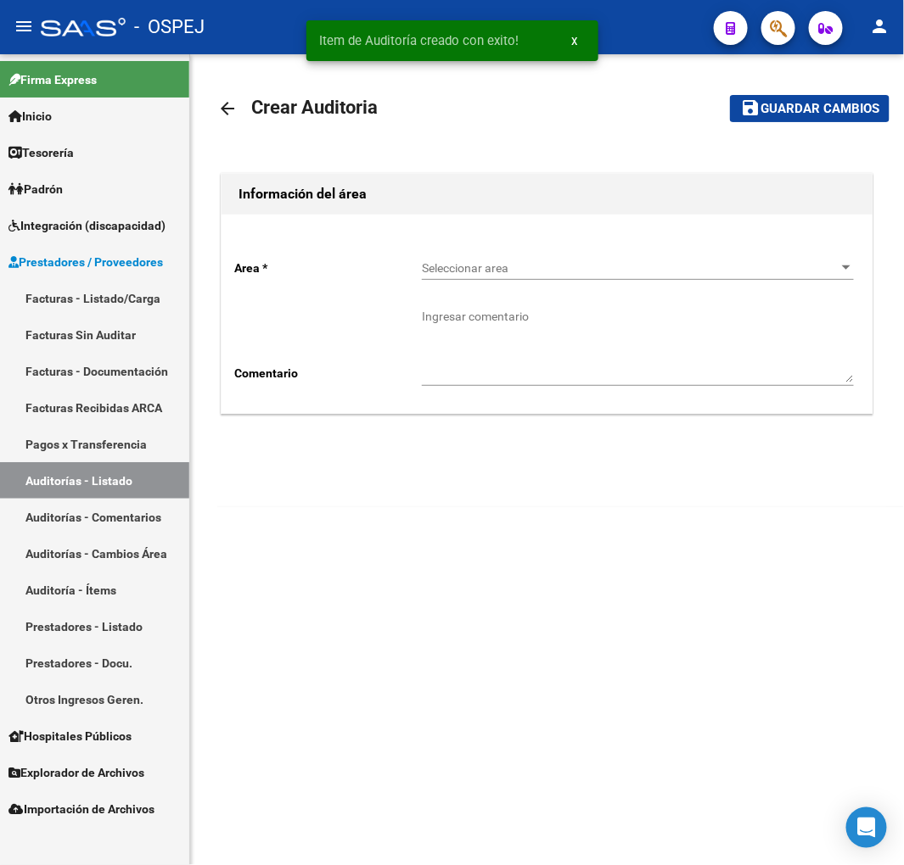
click at [462, 267] on span "Seleccionar area" at bounding box center [630, 268] width 417 height 14
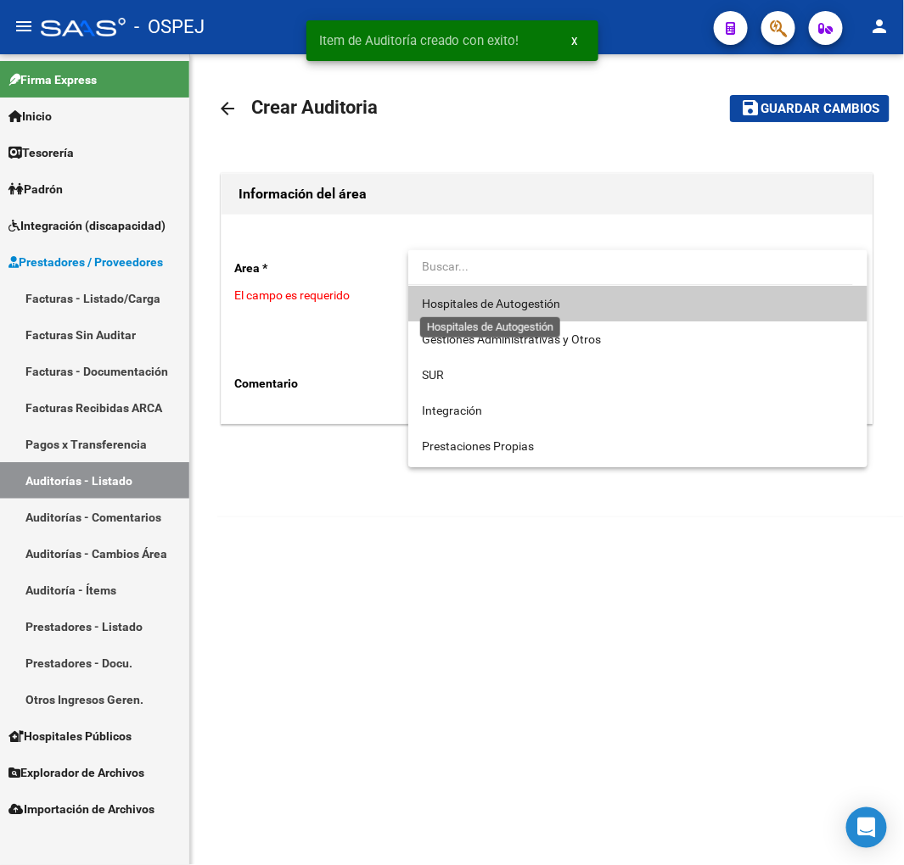
click at [462, 306] on span "Hospitales de Autogestión" at bounding box center [491, 304] width 138 height 14
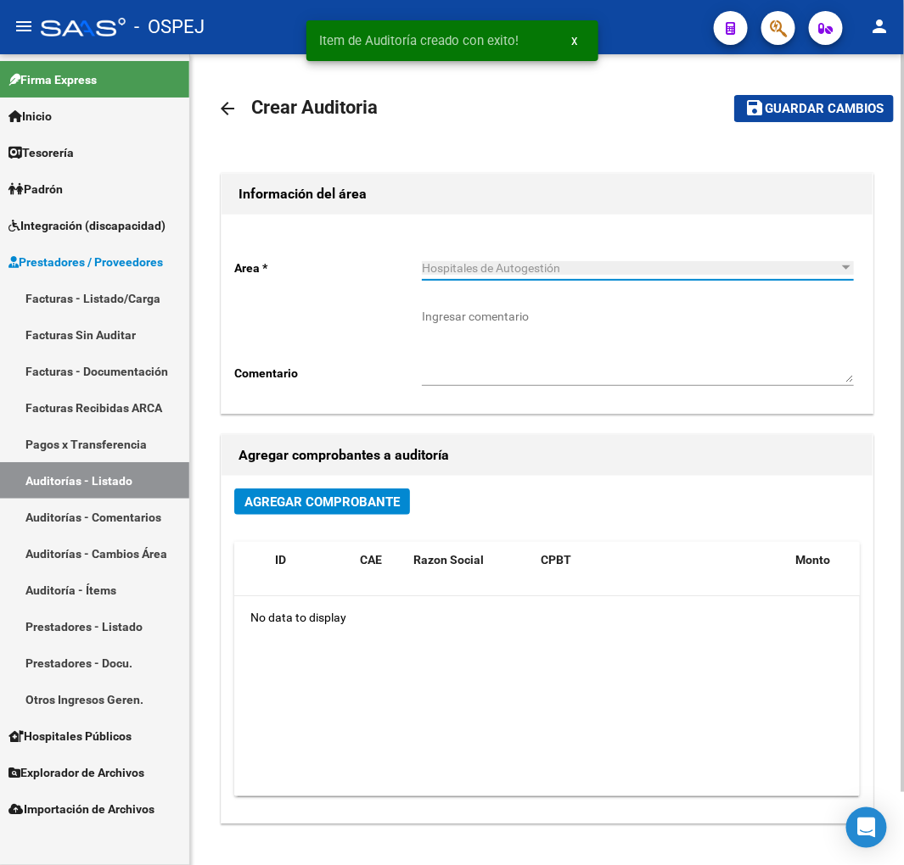
click at [345, 502] on span "Agregar Comprobante" at bounding box center [321, 502] width 155 height 15
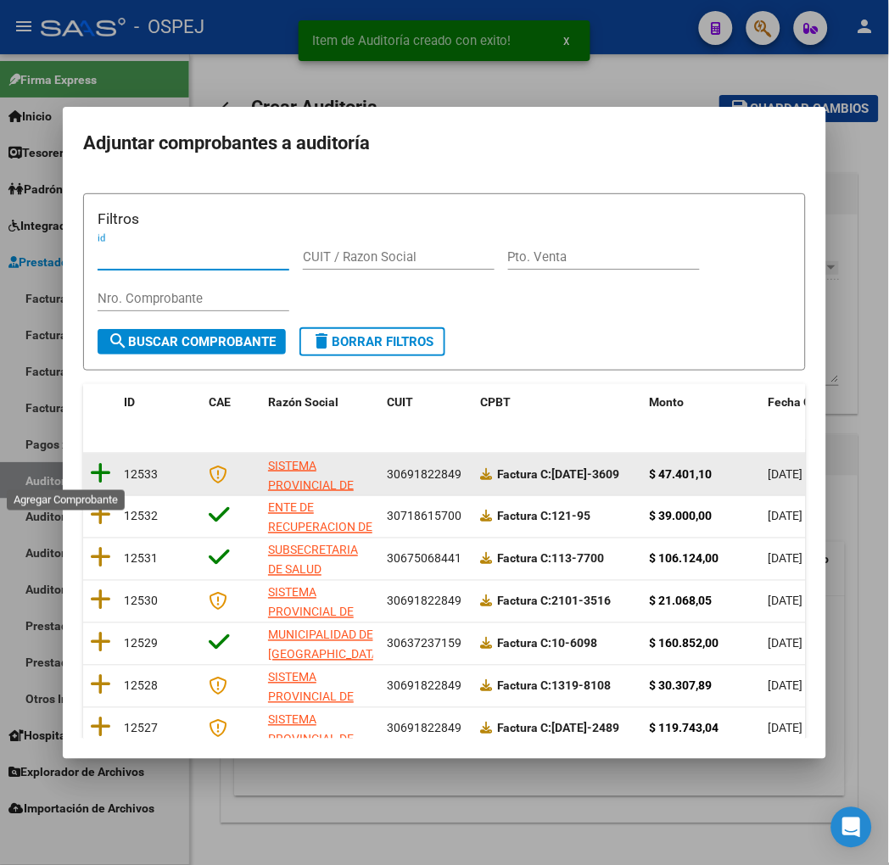
click at [90, 475] on icon at bounding box center [100, 474] width 21 height 24
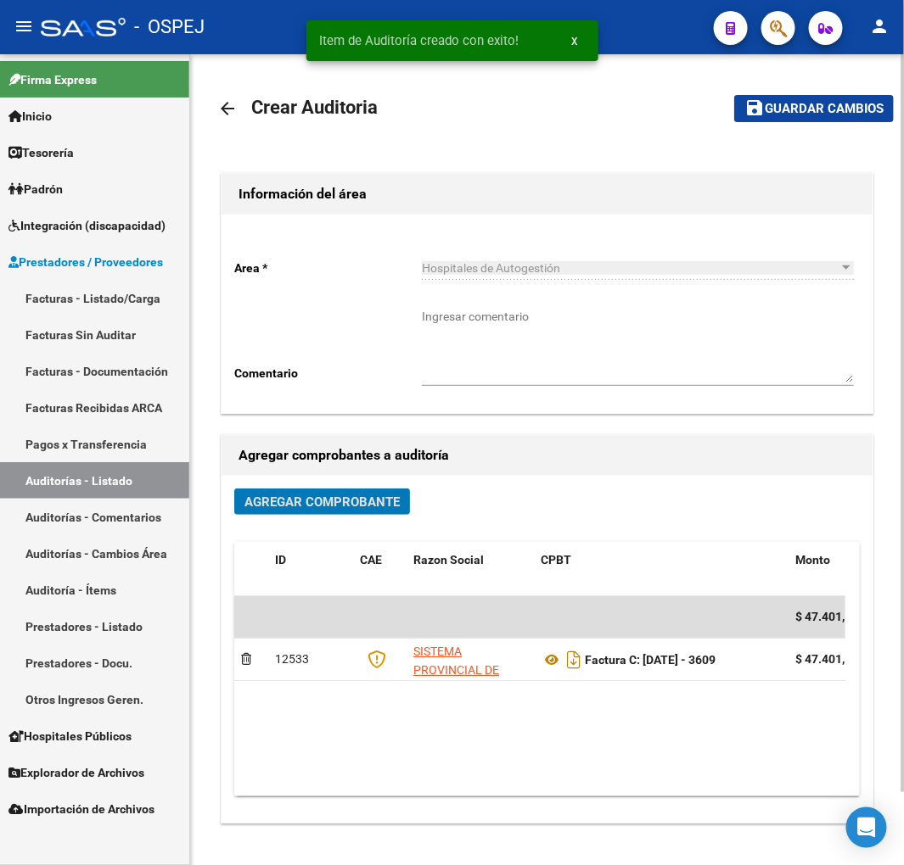
click at [804, 104] on span "Guardar cambios" at bounding box center [823, 109] width 119 height 15
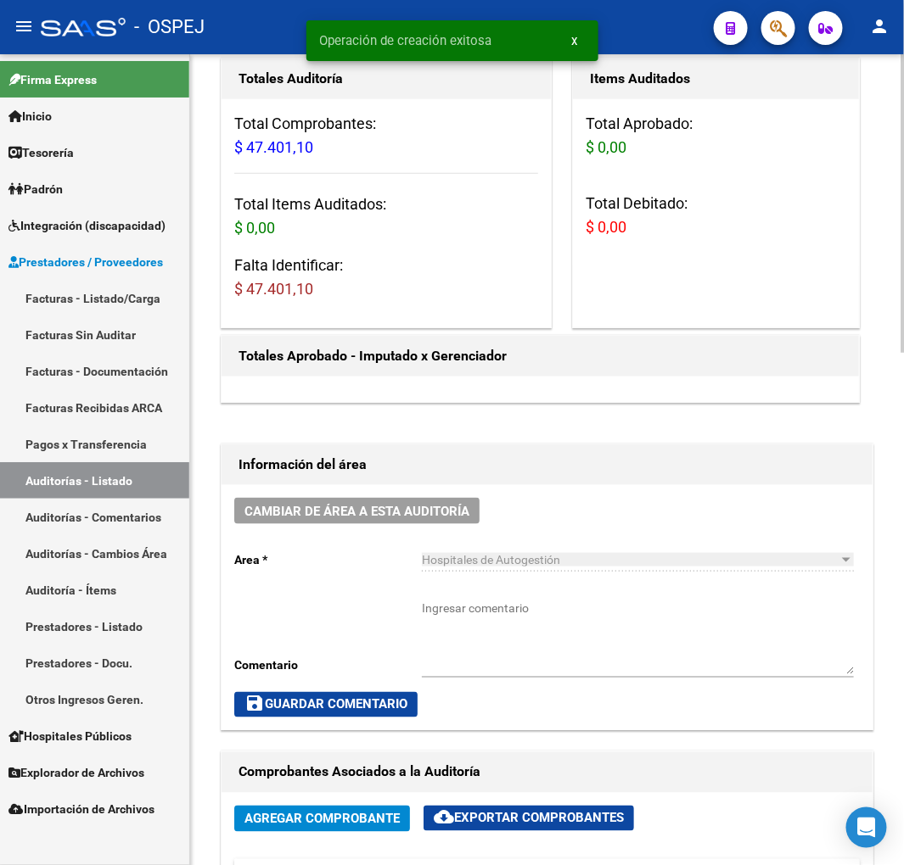
scroll to position [565, 0]
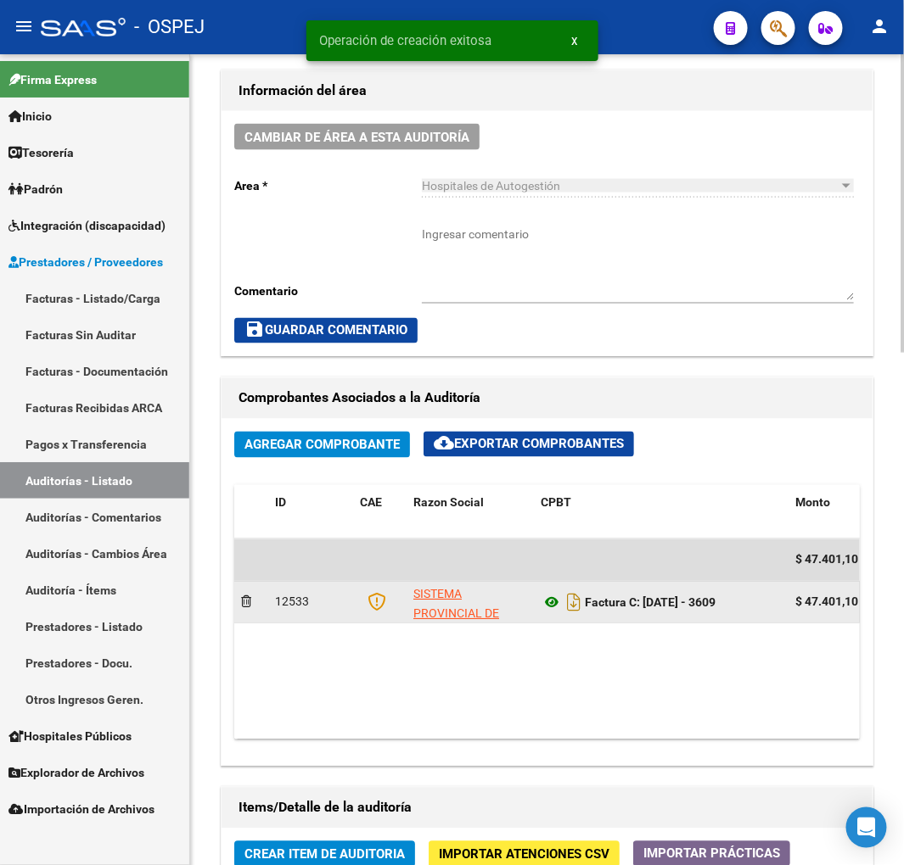
click at [547, 613] on icon at bounding box center [551, 603] width 22 height 20
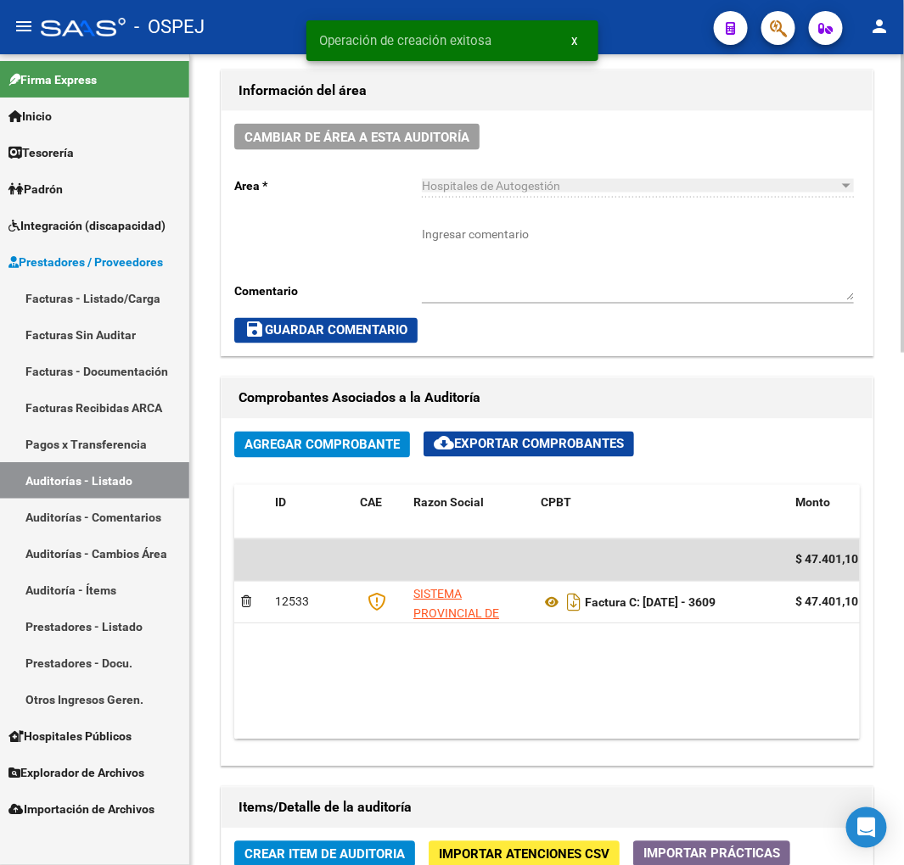
scroll to position [943, 0]
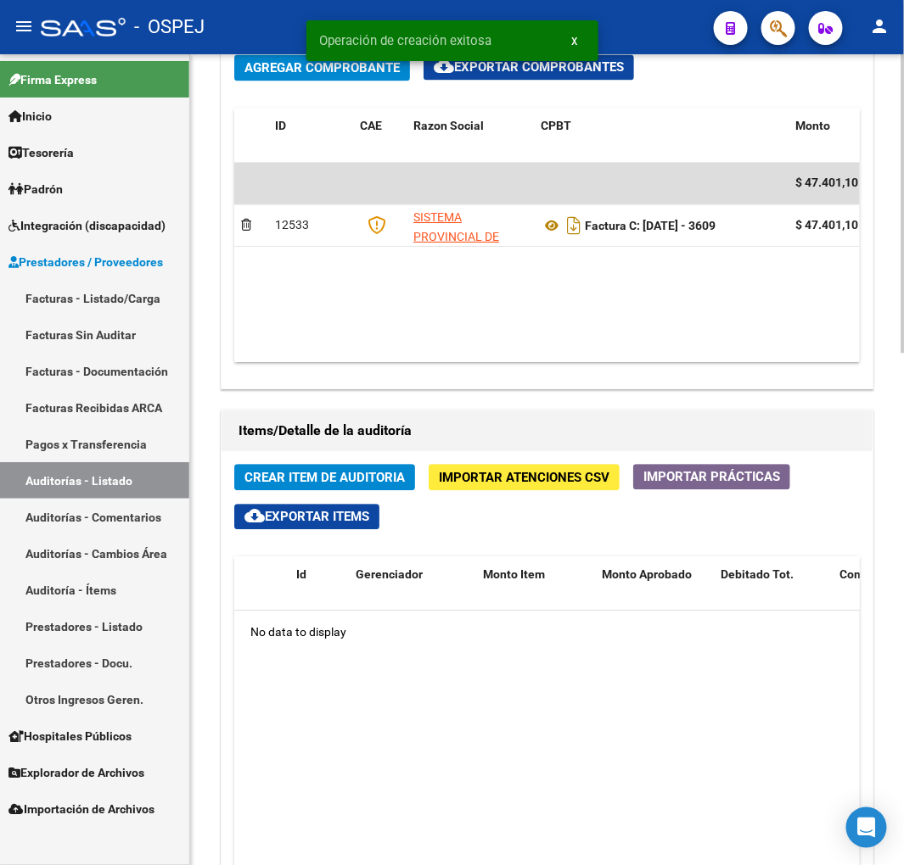
click at [348, 479] on span "Crear Item de Auditoria" at bounding box center [324, 477] width 160 height 15
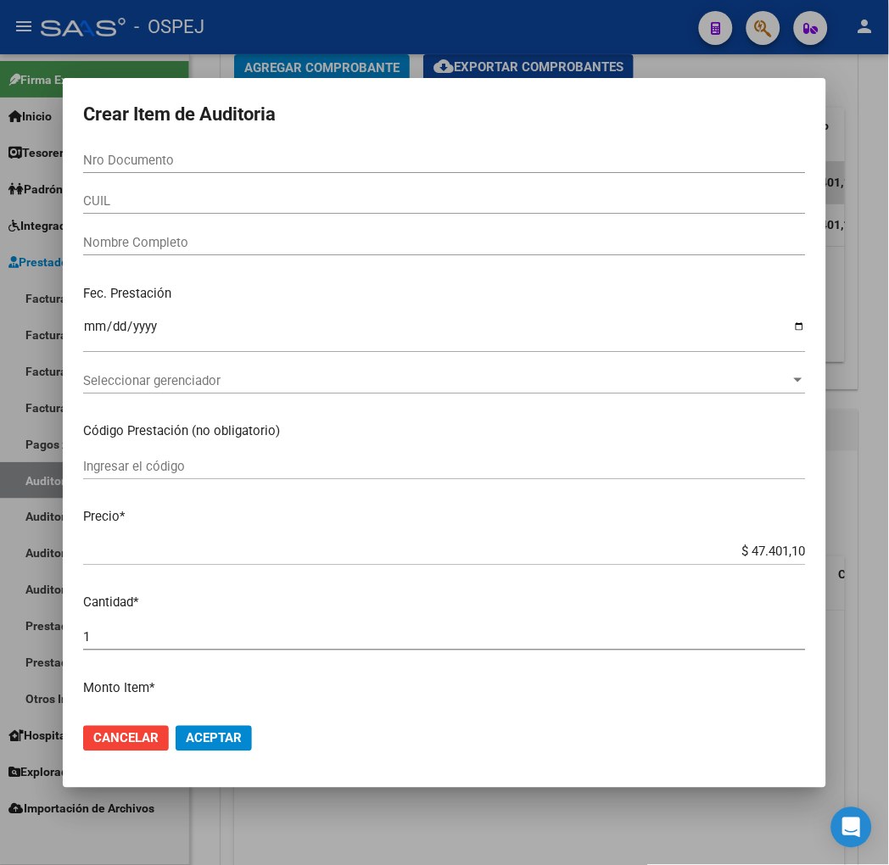
click at [83, 190] on div "CUIL" at bounding box center [444, 200] width 723 height 25
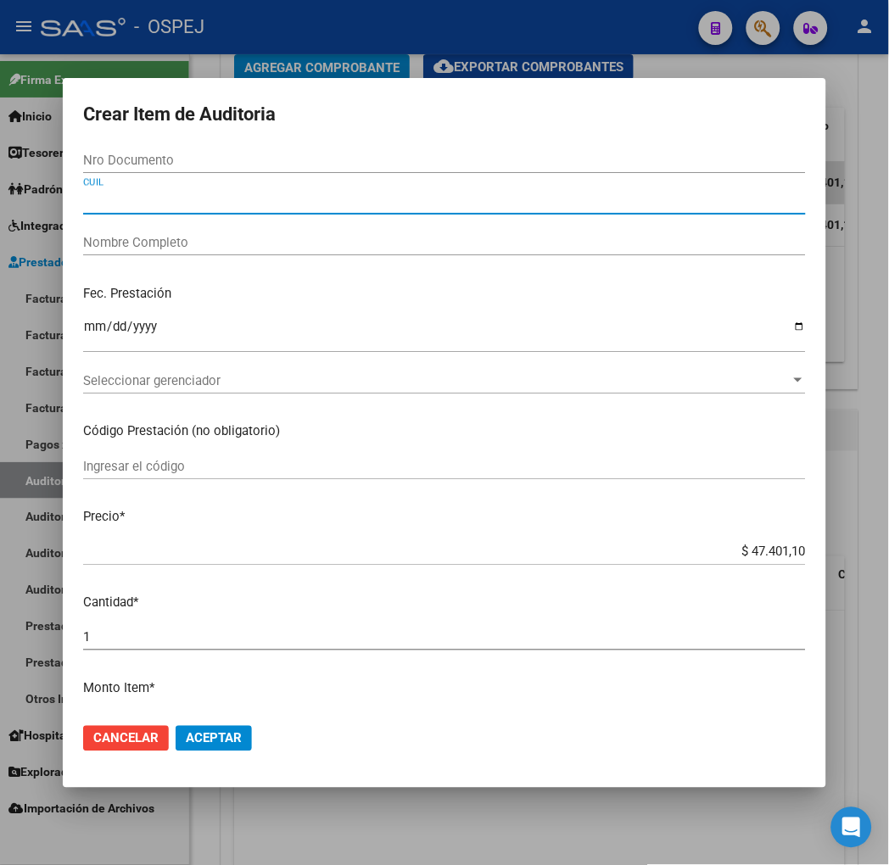
paste input "27176141706"
type input "27176141706"
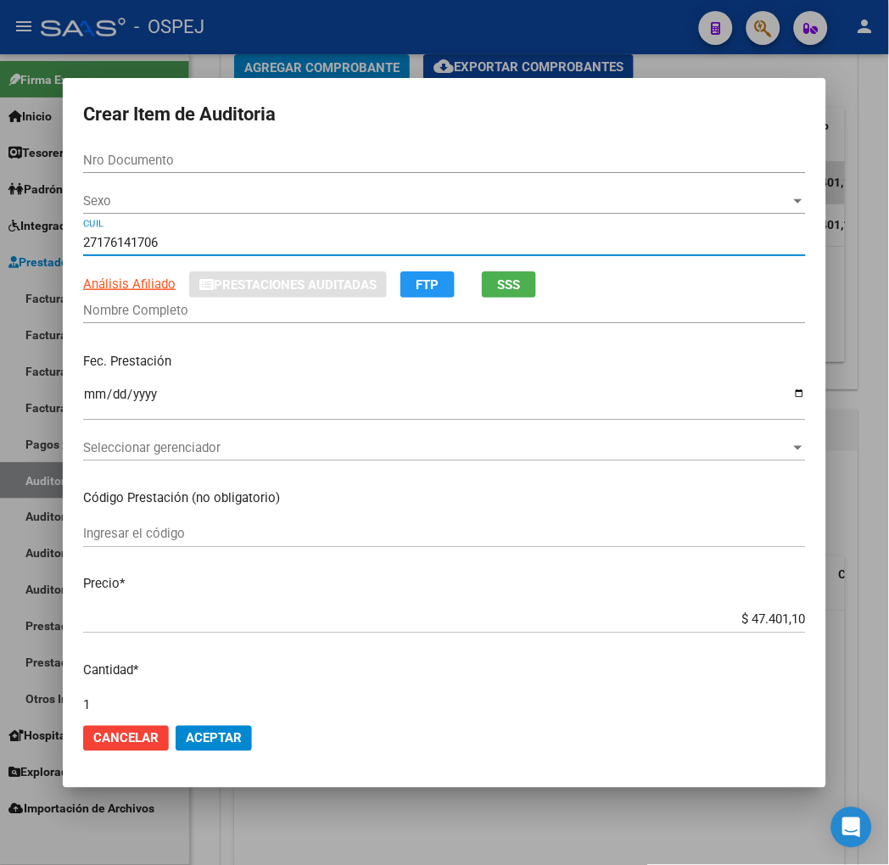
type input "17614170"
type input "[PERSON_NAME]"
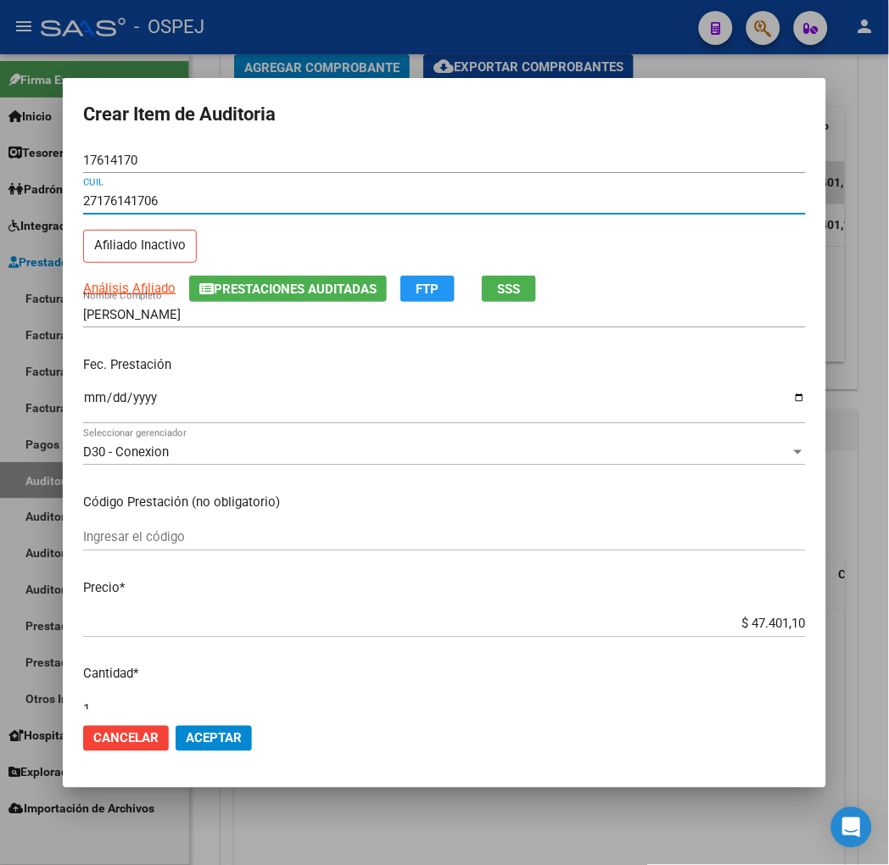
type input "27176141706"
click at [806, 622] on input "$ 47.401,10" at bounding box center [444, 624] width 723 height 15
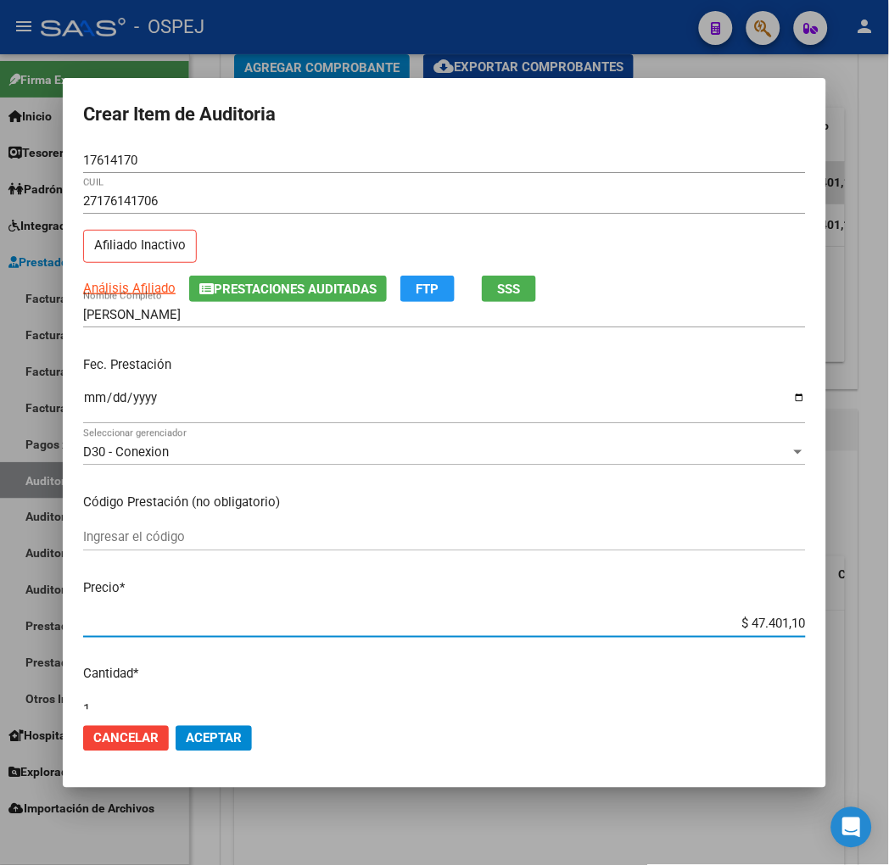
type input "$ 0,01"
type input "$ 0,12"
type input "$ 1,26"
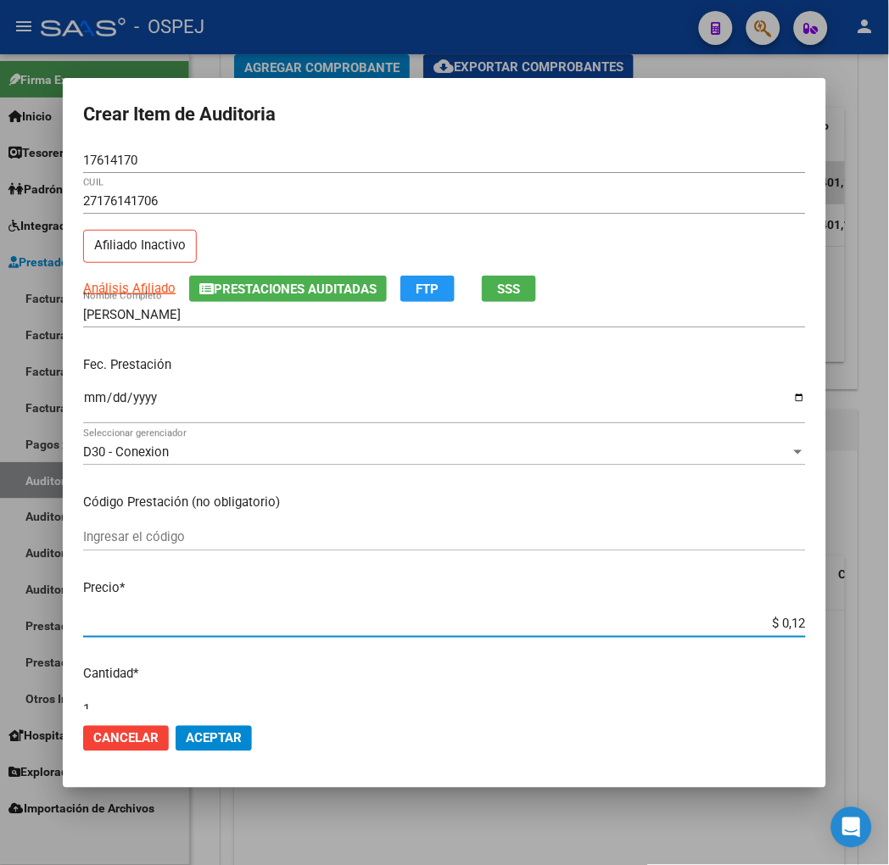
type input "$ 1,26"
type input "$ 12,67"
type input "$ 126,70"
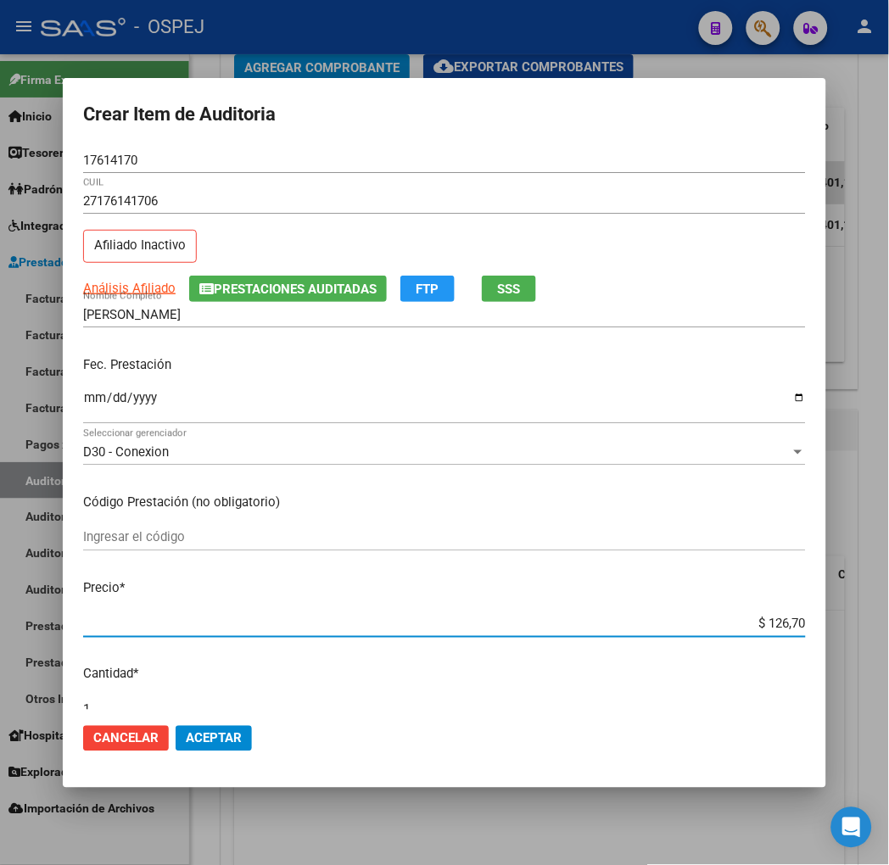
type input "$ 1.267,00"
click at [217, 740] on mat-dialog-actions "Cancelar Aceptar" at bounding box center [444, 739] width 723 height 58
click at [188, 739] on span "Aceptar" at bounding box center [214, 738] width 56 height 15
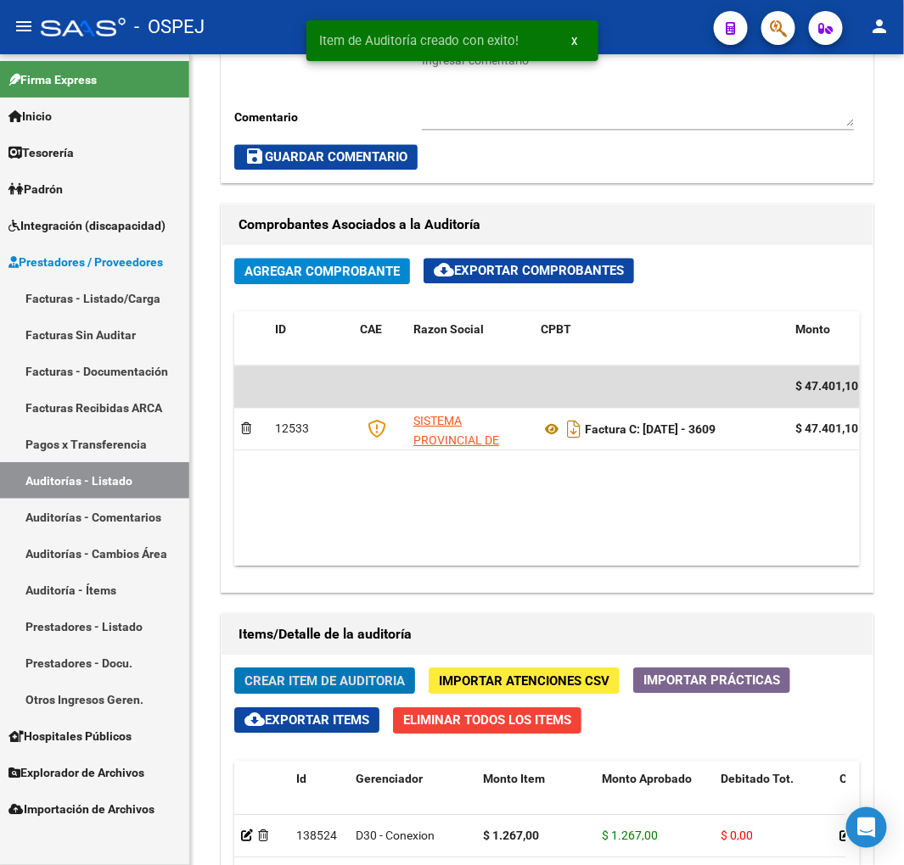
scroll to position [1146, 0]
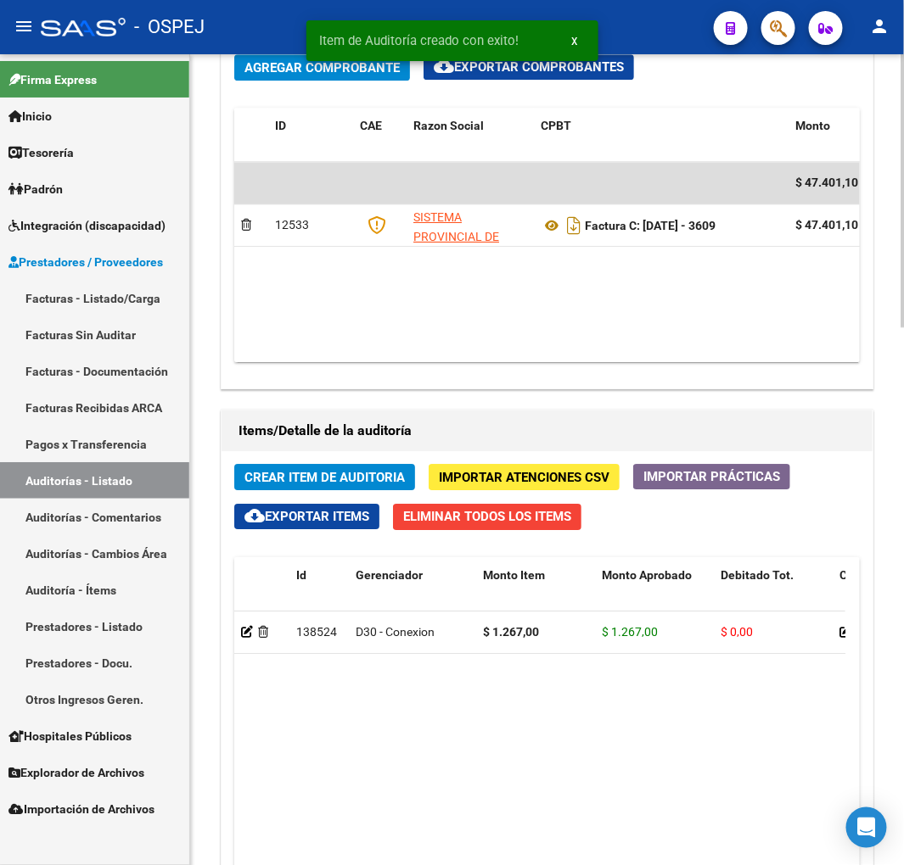
click at [367, 479] on span "Crear Item de Auditoria" at bounding box center [324, 477] width 160 height 15
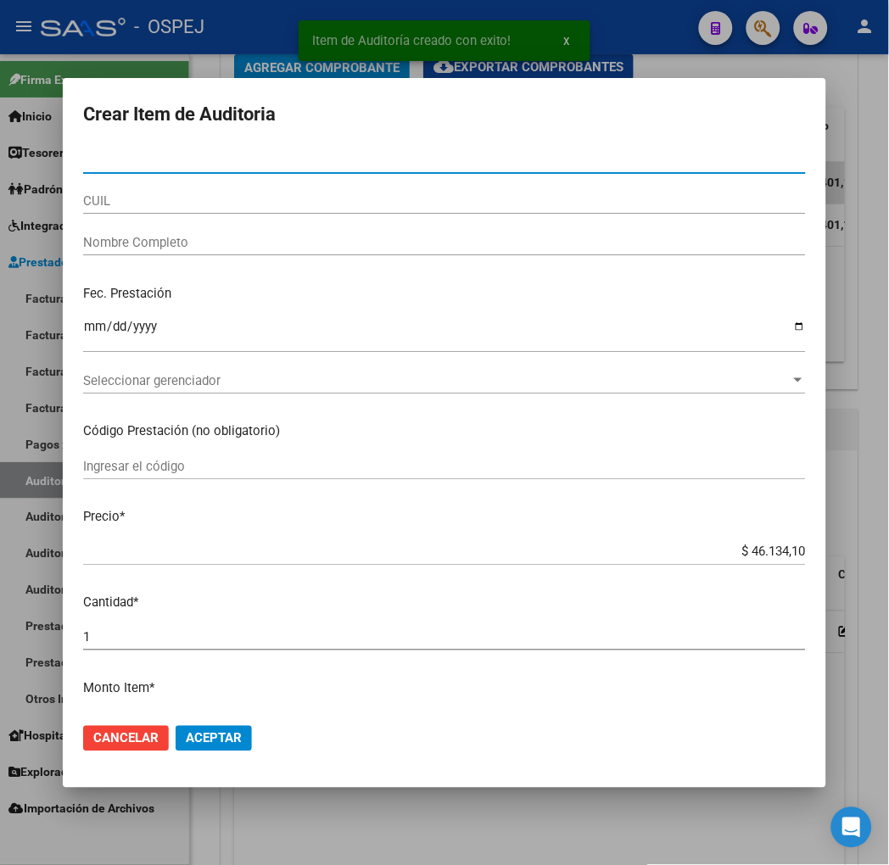
click at [86, 198] on input "CUIL" at bounding box center [444, 200] width 723 height 15
paste input "20373099334"
type input "20373099334"
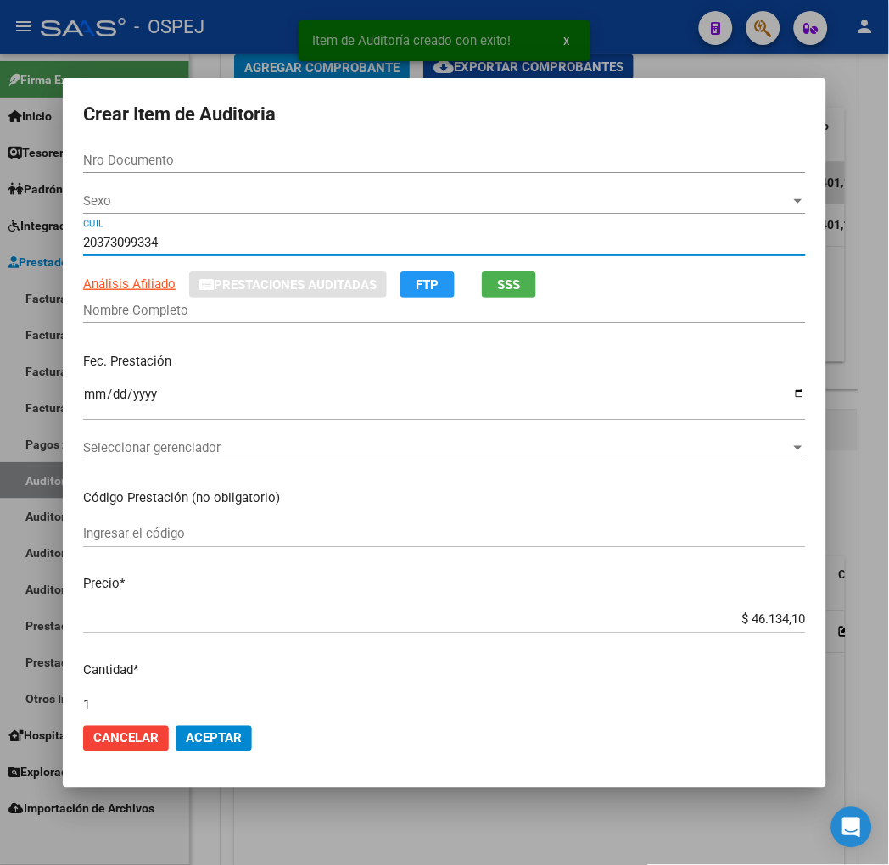
type input "37309933"
type input "[PERSON_NAME]"
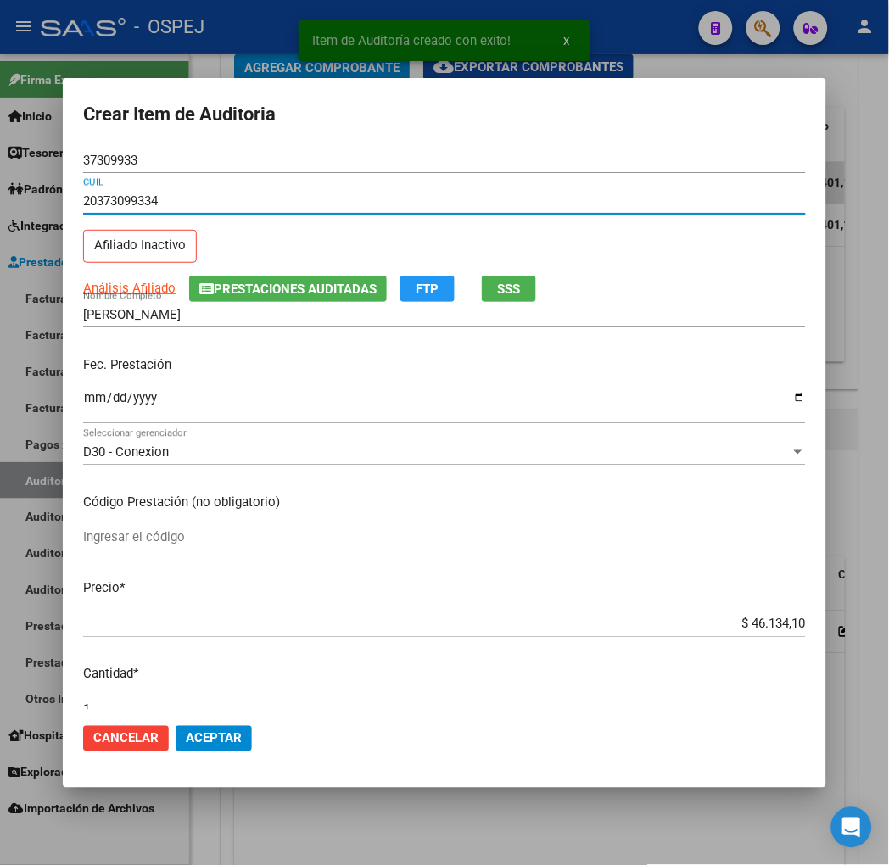
type input "20373099334"
click at [804, 623] on input "$ 46.134,10" at bounding box center [444, 624] width 723 height 15
click at [804, 622] on input "$ 46.134,10" at bounding box center [444, 624] width 723 height 15
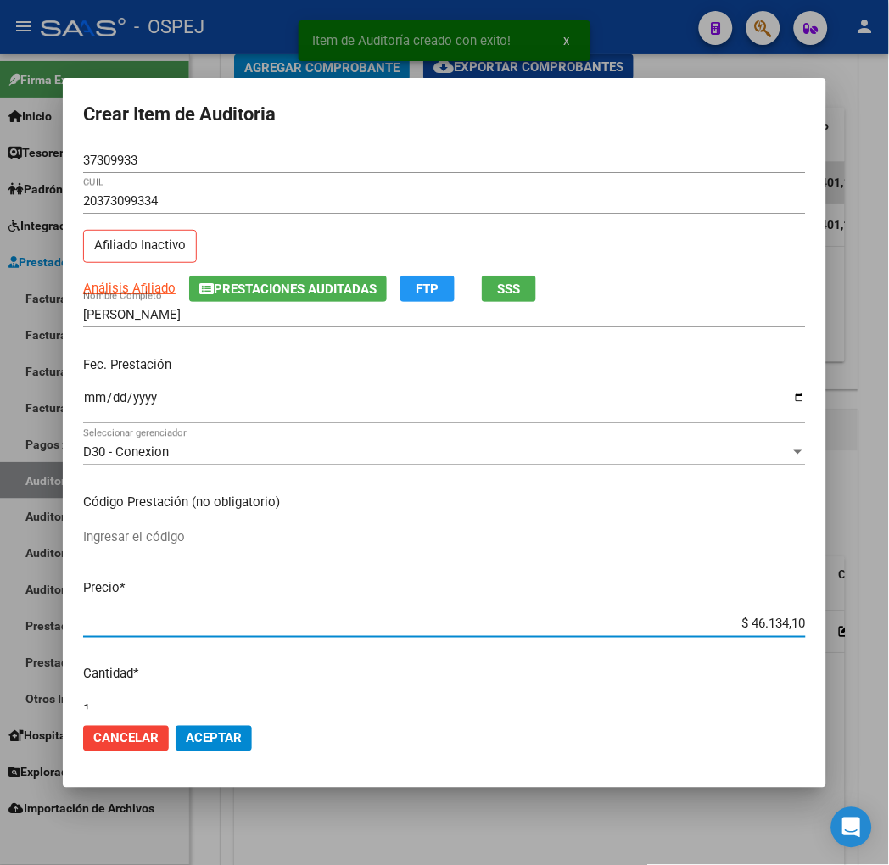
type input "$ 0,03"
type input "$ 0,39"
type input "$ 3,99"
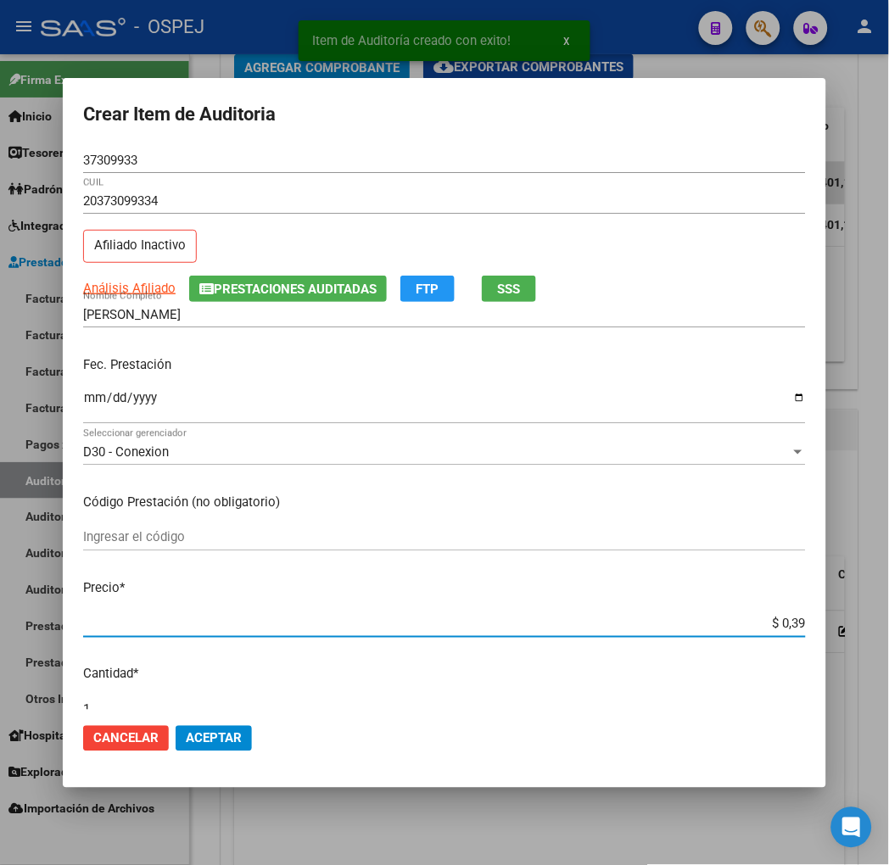
type input "$ 3,99"
type input "$ 39,98"
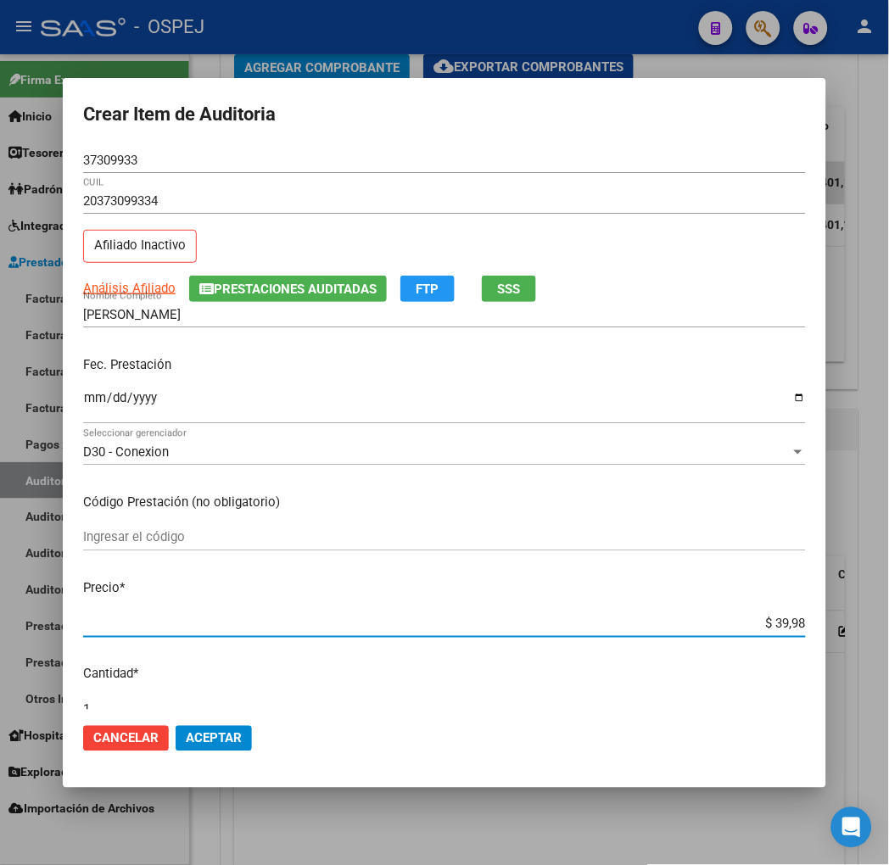
type input "$ 399,80"
type input "$ 3.998,00"
click at [197, 742] on span "Aceptar" at bounding box center [214, 738] width 56 height 15
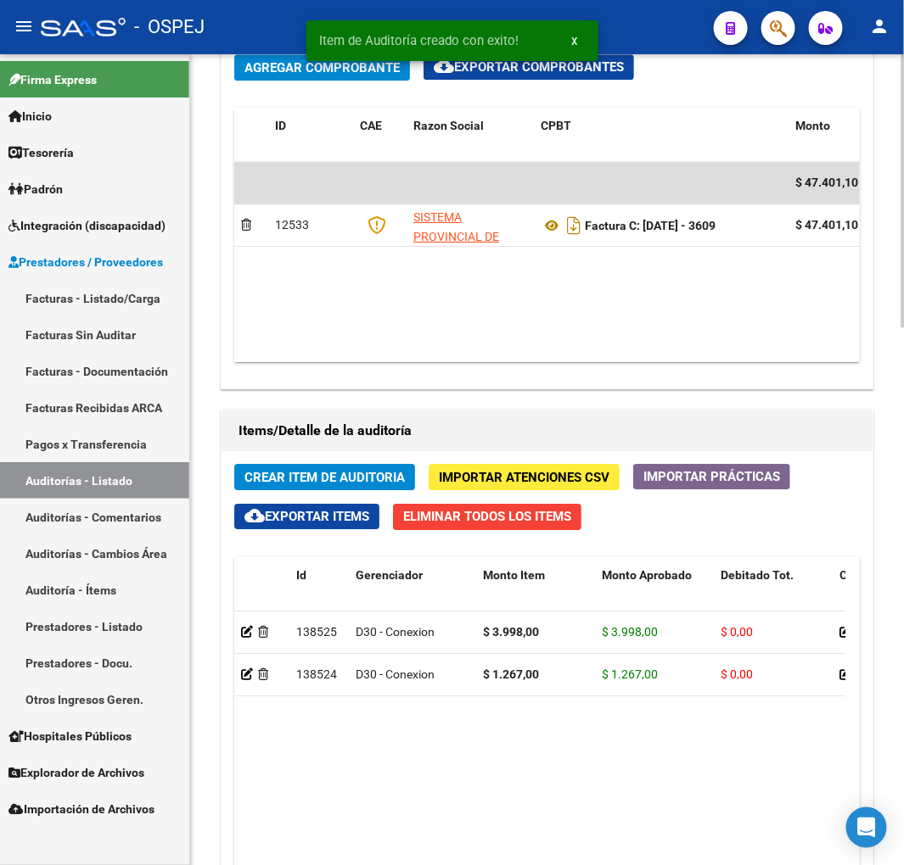
click at [388, 471] on span "Crear Item de Auditoria" at bounding box center [324, 477] width 160 height 15
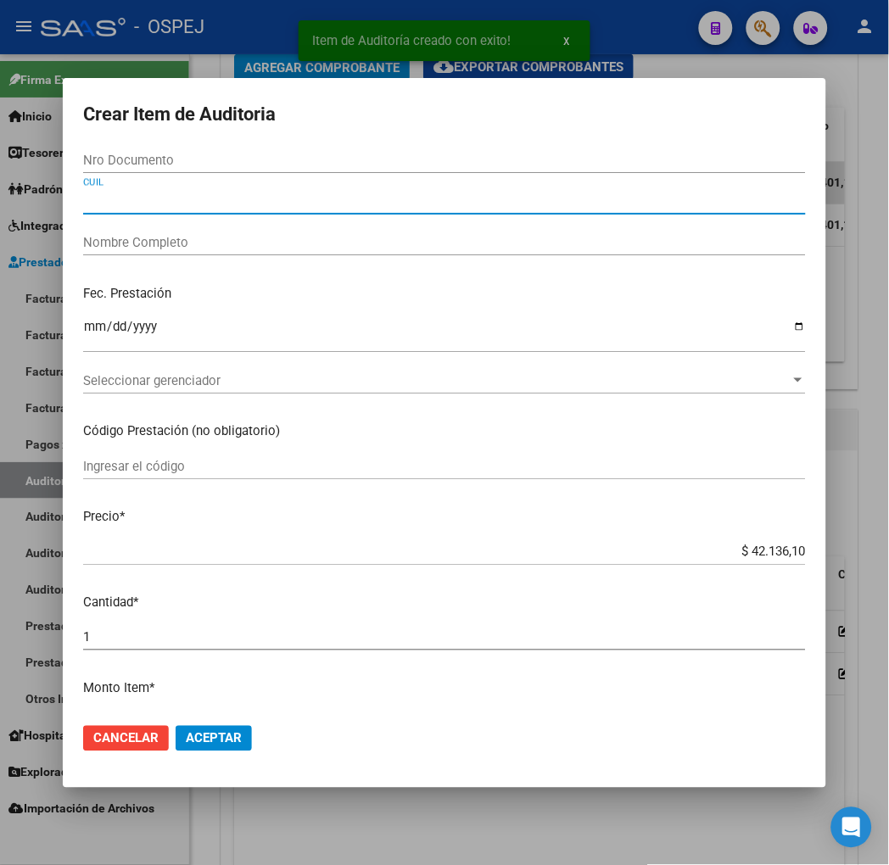
click at [133, 206] on input "CUIL" at bounding box center [444, 200] width 723 height 15
paste input "27375032444"
type input "27375032444"
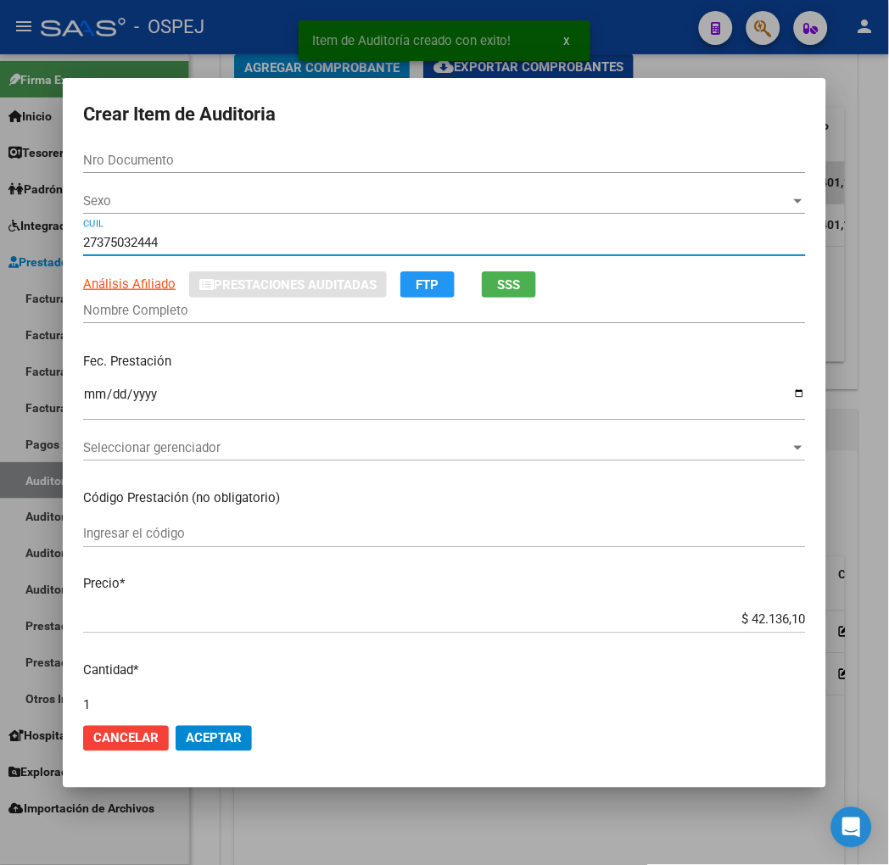
type input "37503244"
type input "[PERSON_NAME] -"
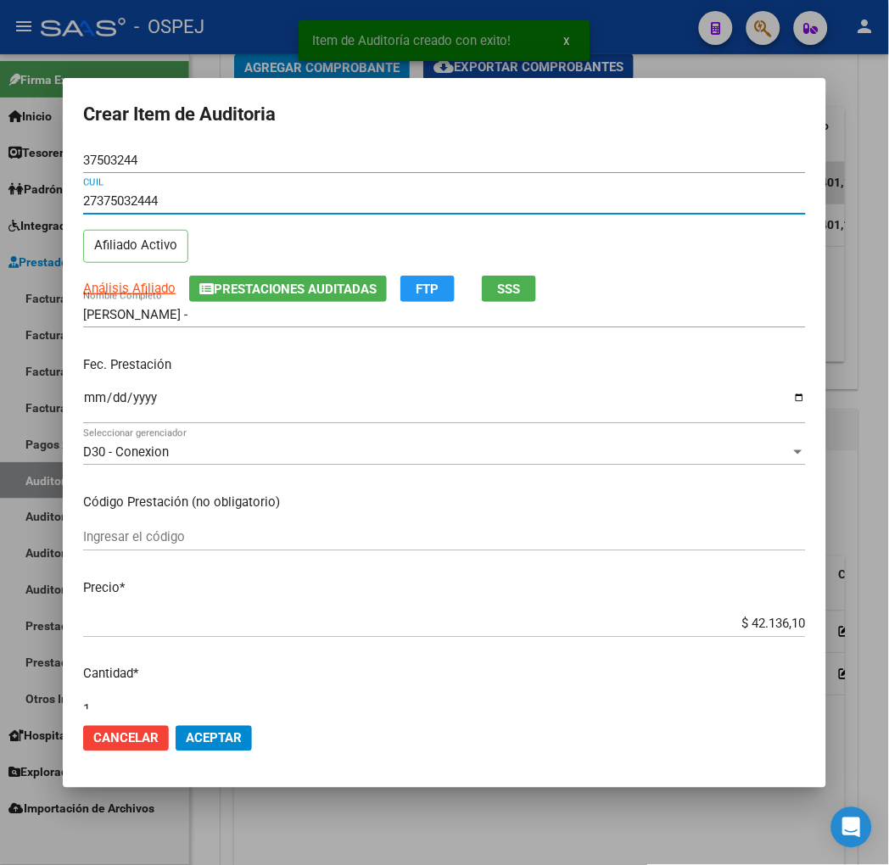
type input "27375032444"
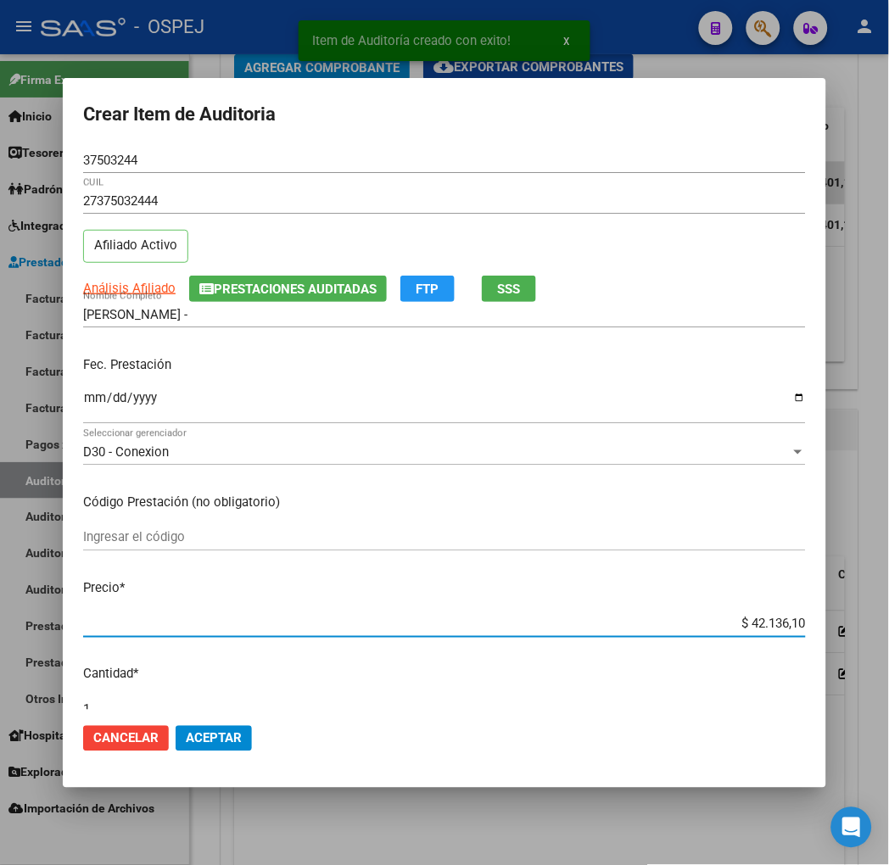
click at [806, 626] on input "$ 42.136,10" at bounding box center [444, 624] width 723 height 15
type input "$ 0,02"
type input "$ 0,21"
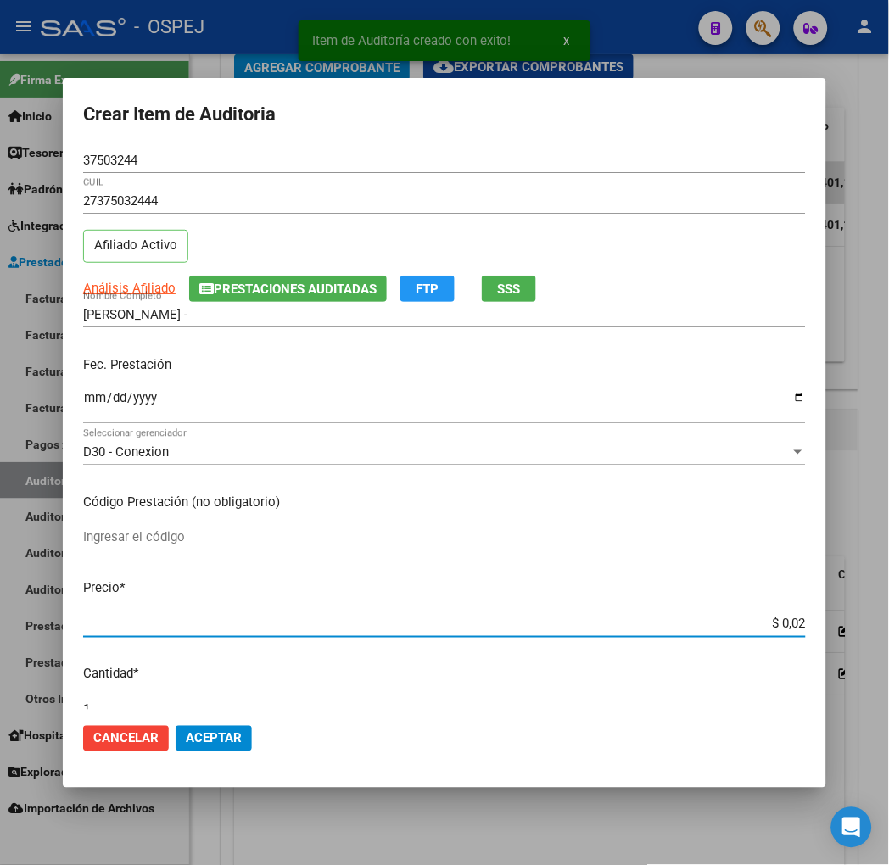
type input "$ 0,21"
type input "$ 2,10"
type input "$ 21,06"
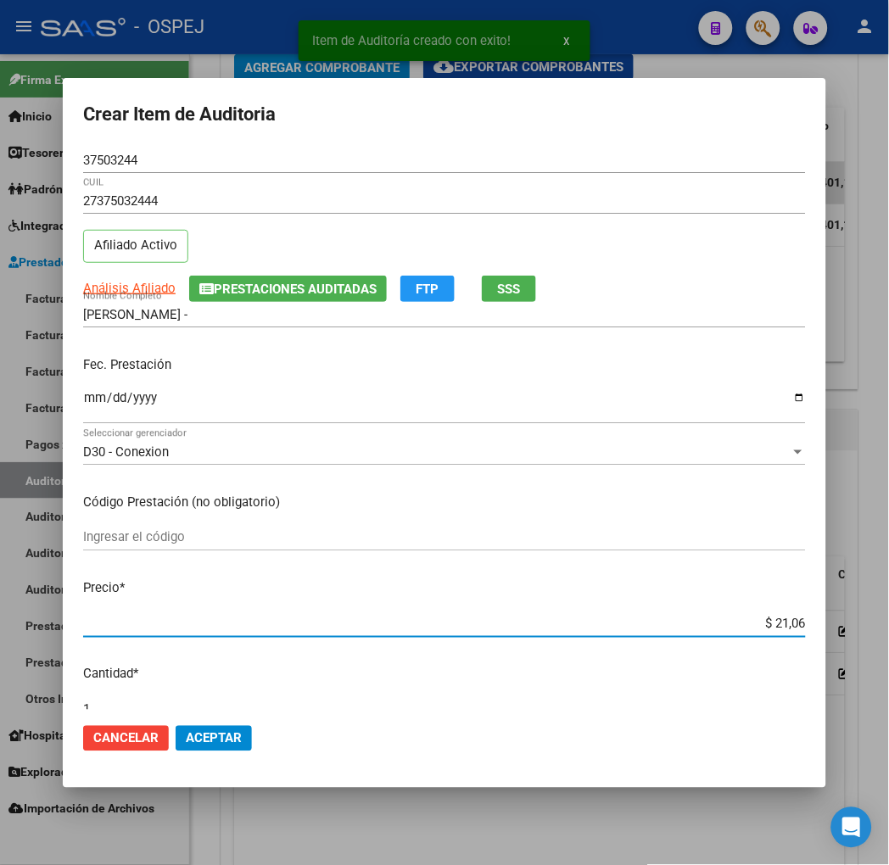
type input "$ 210,68"
type input "$ 2.106,80"
type input "$ 21.068,05"
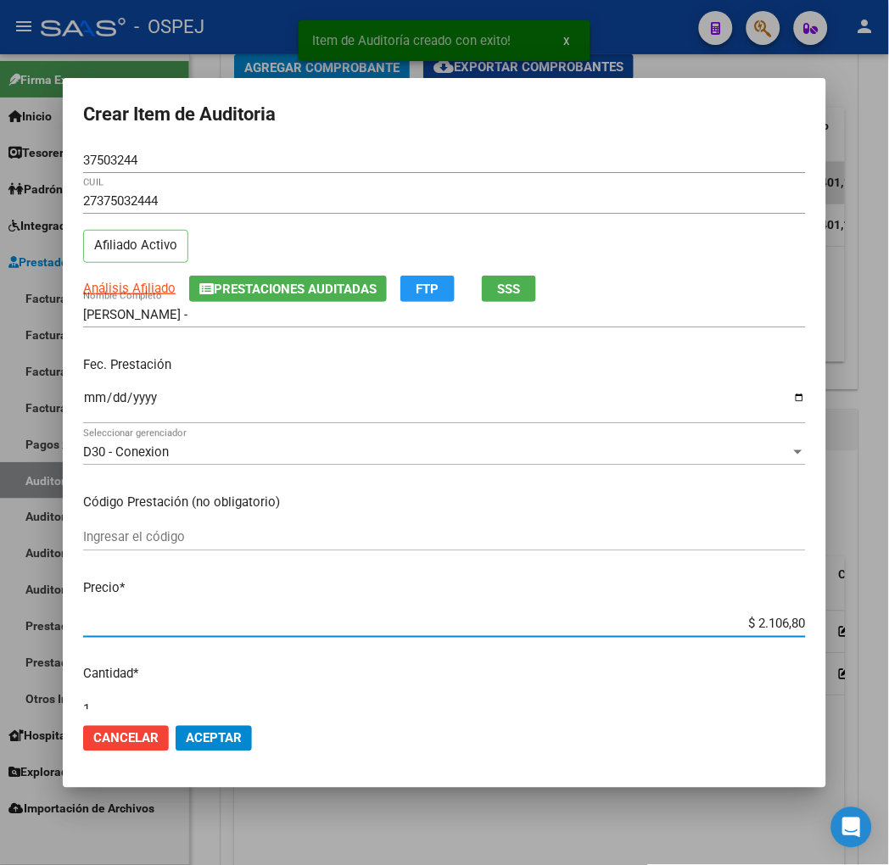
type input "$ 21.068,05"
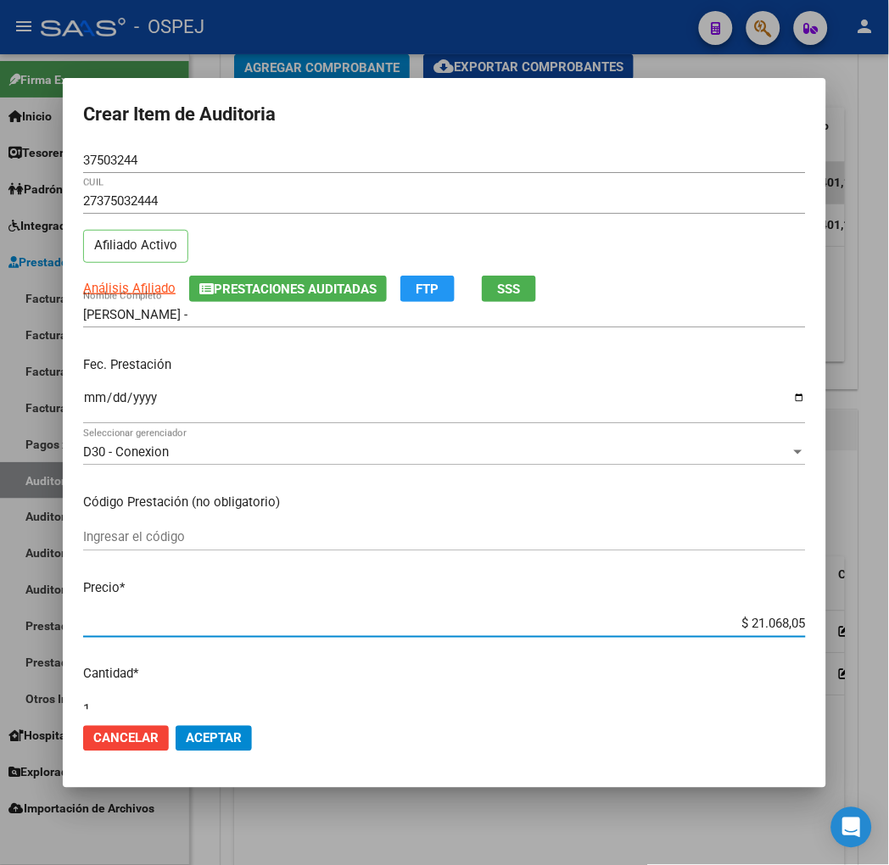
click at [172, 758] on mat-dialog-actions "Cancelar Aceptar" at bounding box center [444, 739] width 723 height 58
click at [186, 739] on span "Aceptar" at bounding box center [214, 738] width 56 height 15
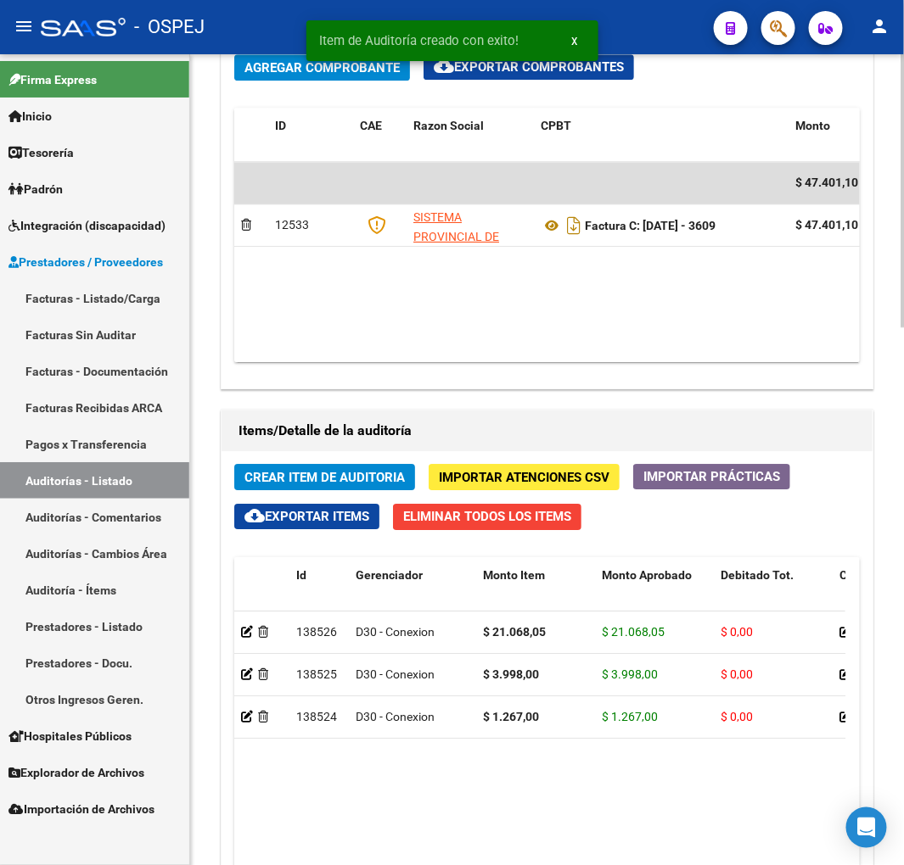
click at [284, 476] on span "Crear Item de Auditoria" at bounding box center [324, 477] width 160 height 15
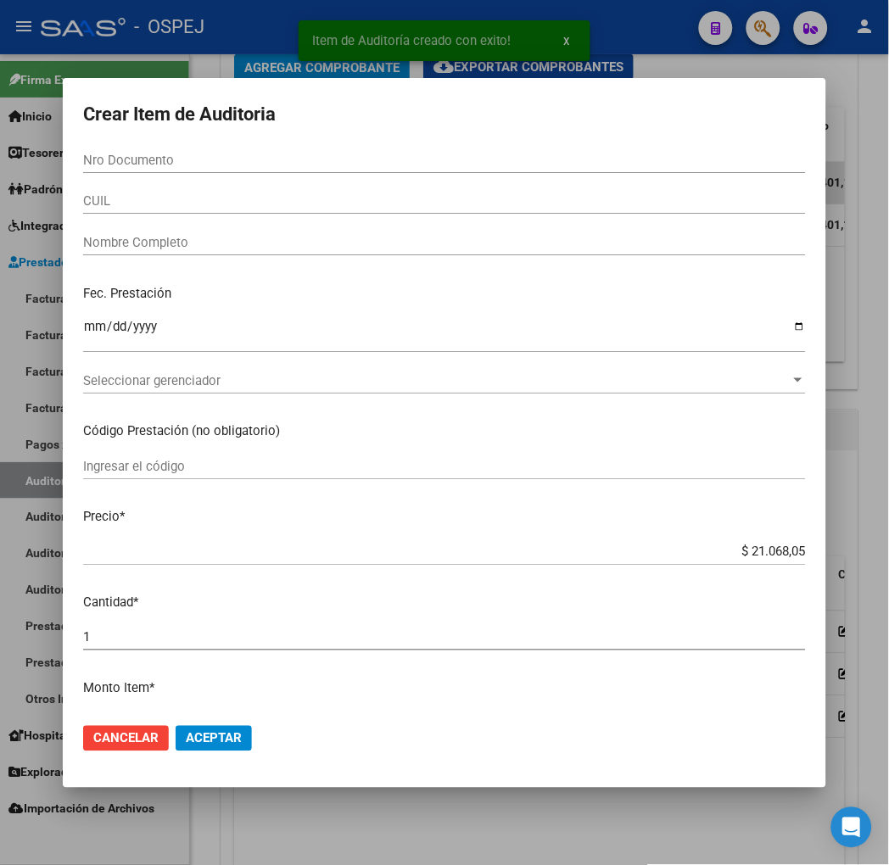
click at [129, 190] on div "CUIL" at bounding box center [444, 200] width 723 height 25
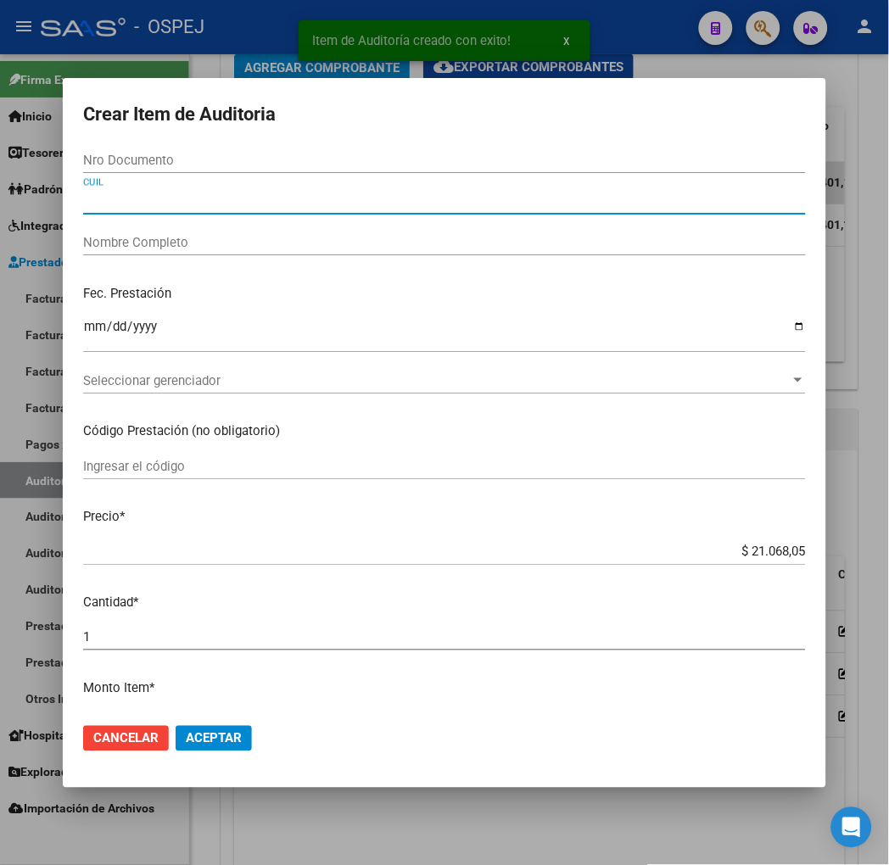
paste input "23325893214"
type input "23325893214"
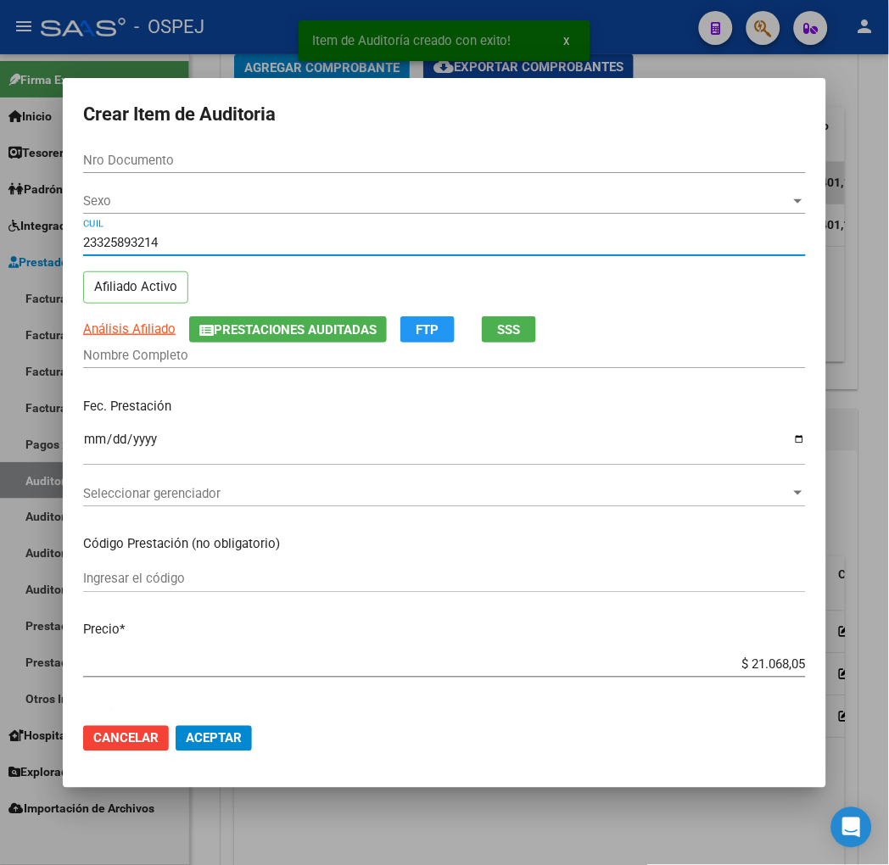
type input "32589321"
type input "[PERSON_NAME]"
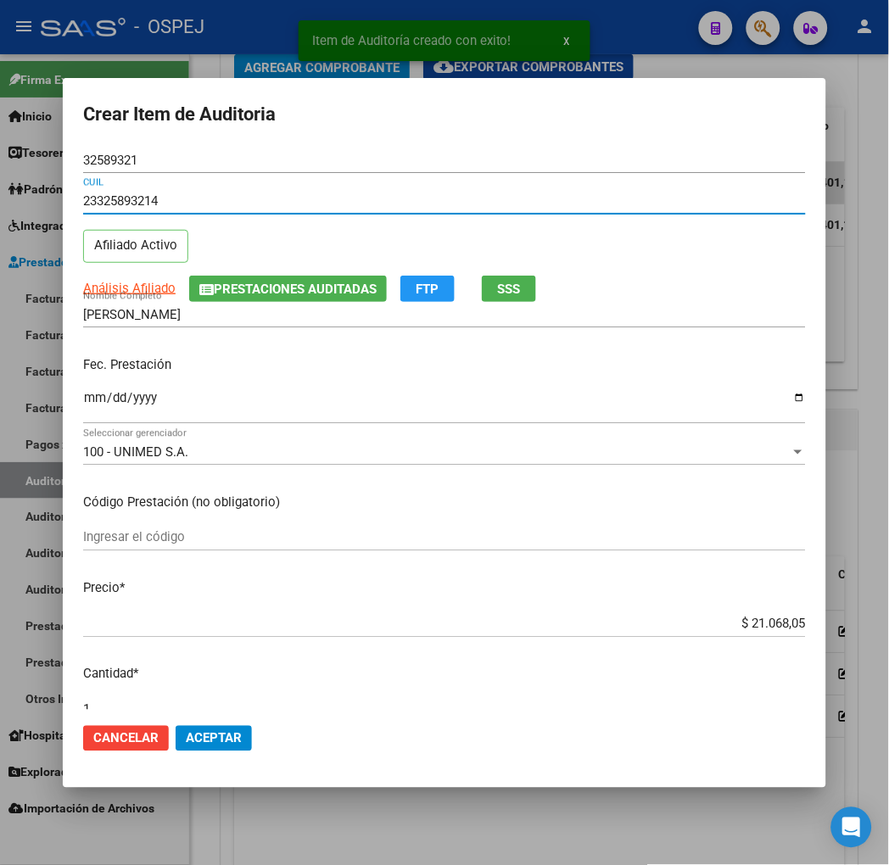
type input "23325893214"
click at [176, 724] on mat-dialog-actions "Cancelar Aceptar" at bounding box center [444, 739] width 723 height 58
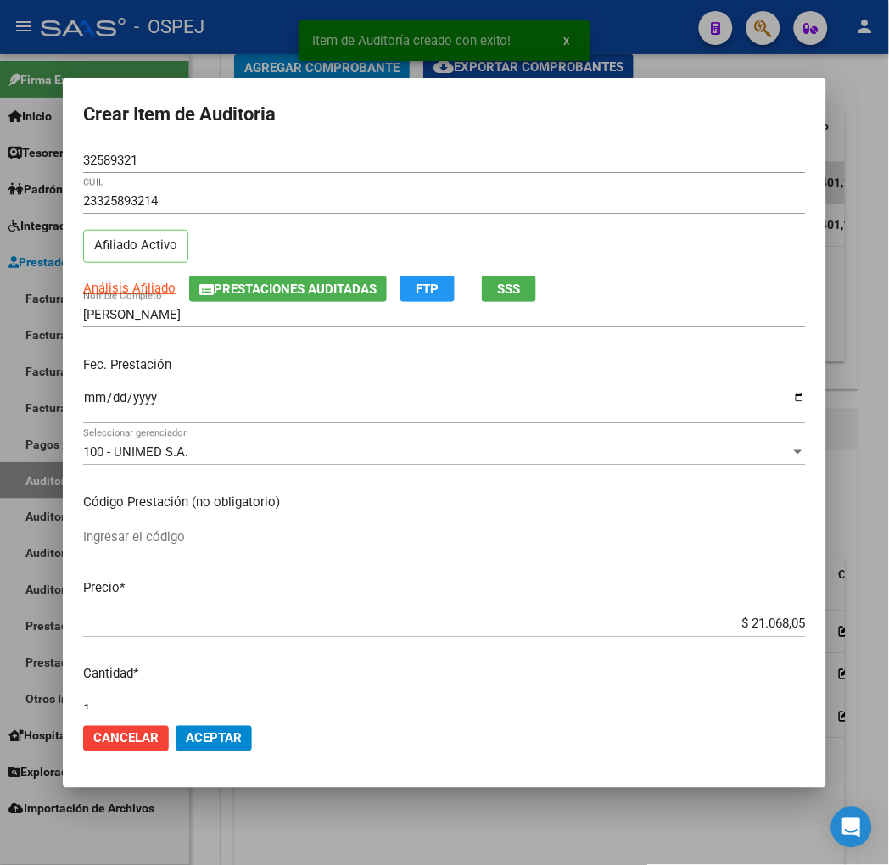
click at [193, 744] on span "Aceptar" at bounding box center [214, 738] width 56 height 15
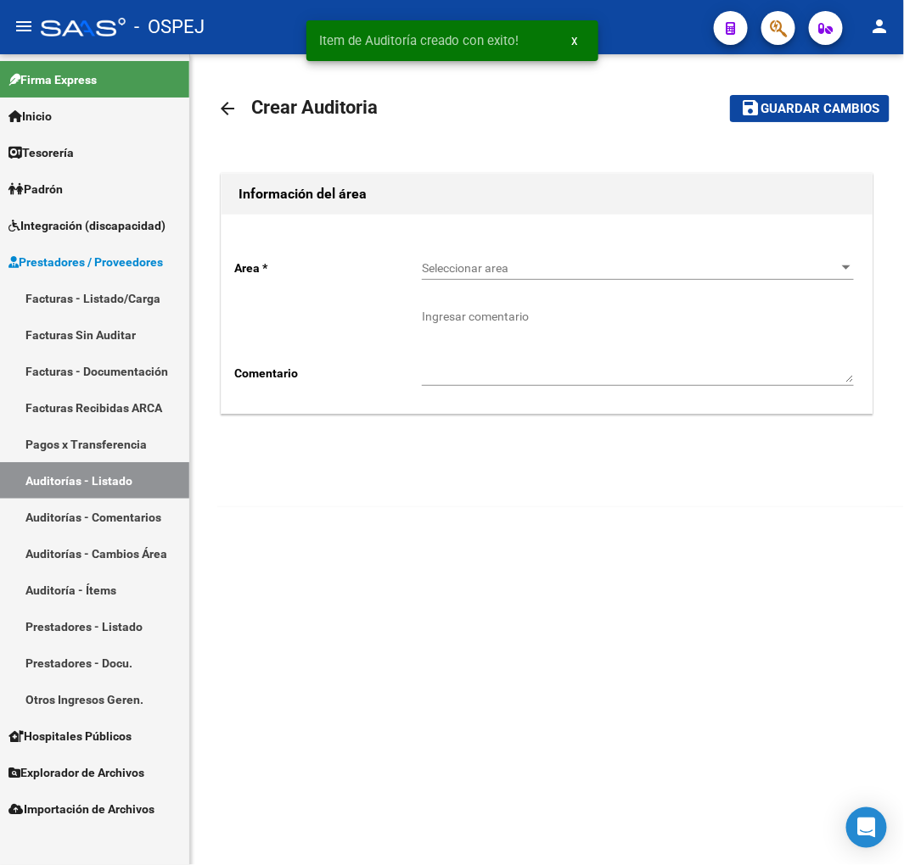
click at [434, 272] on span "Seleccionar area" at bounding box center [630, 268] width 417 height 14
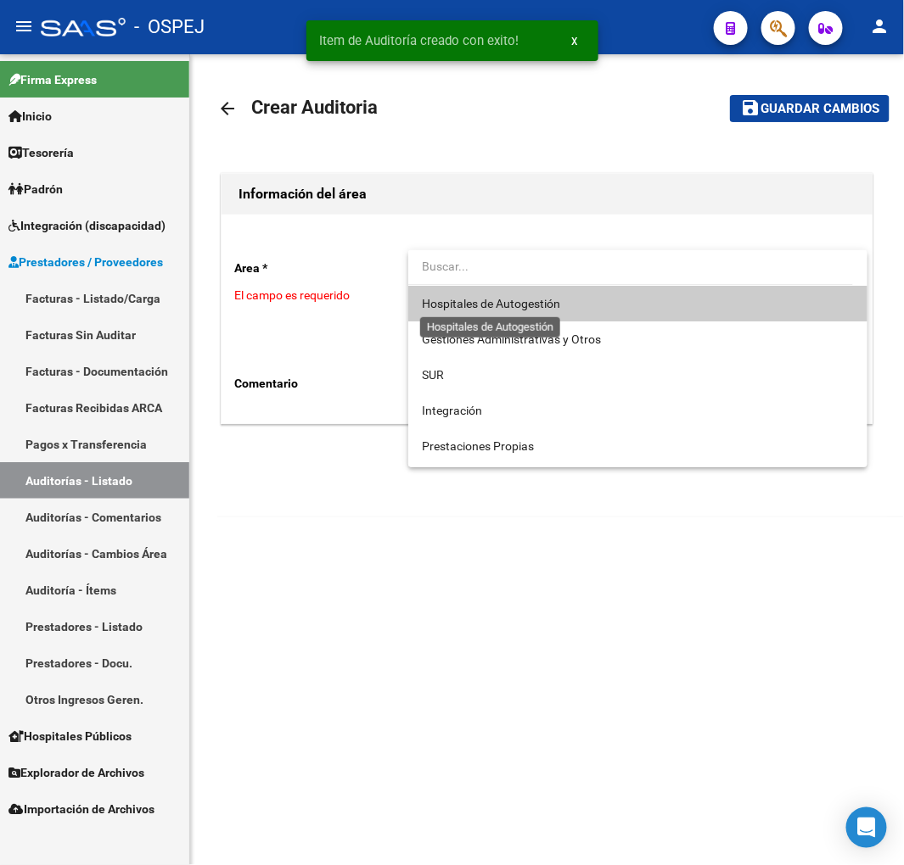
click at [456, 307] on span "Hospitales de Autogestión" at bounding box center [491, 304] width 138 height 14
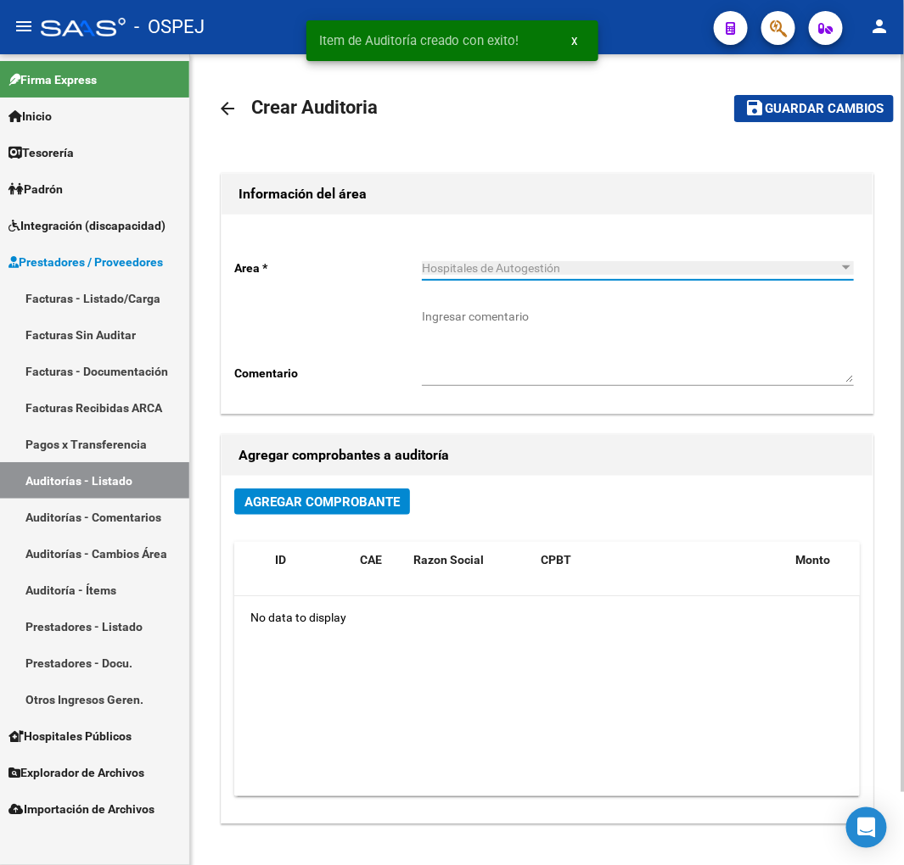
click at [318, 505] on span "Agregar Comprobante" at bounding box center [321, 502] width 155 height 15
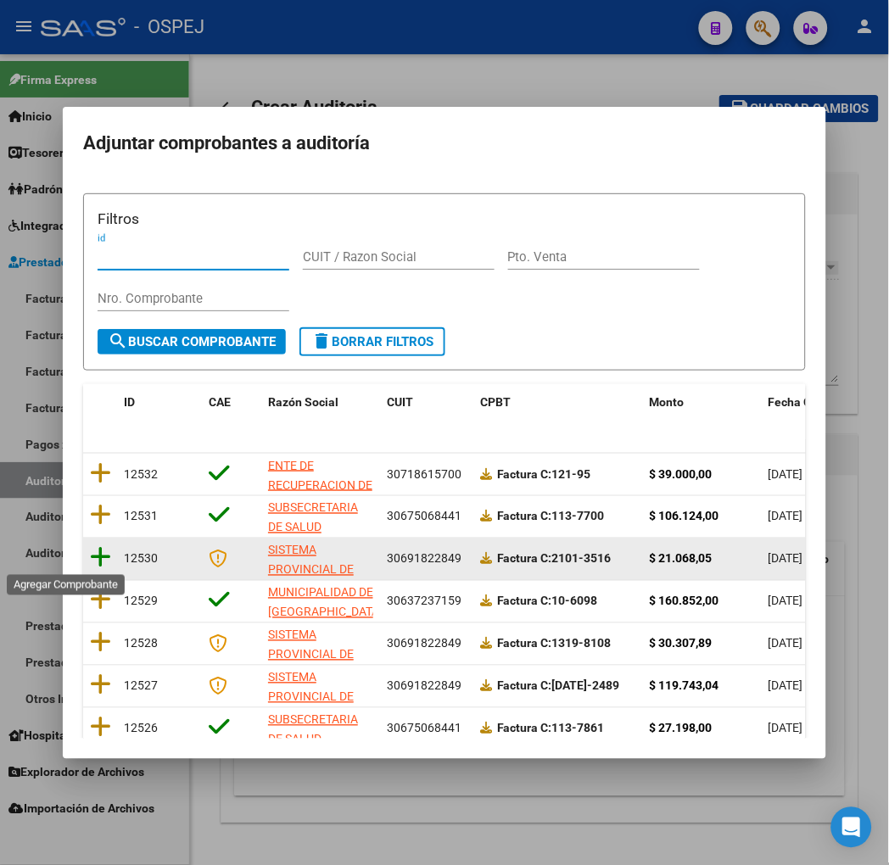
click at [90, 564] on icon at bounding box center [100, 558] width 21 height 24
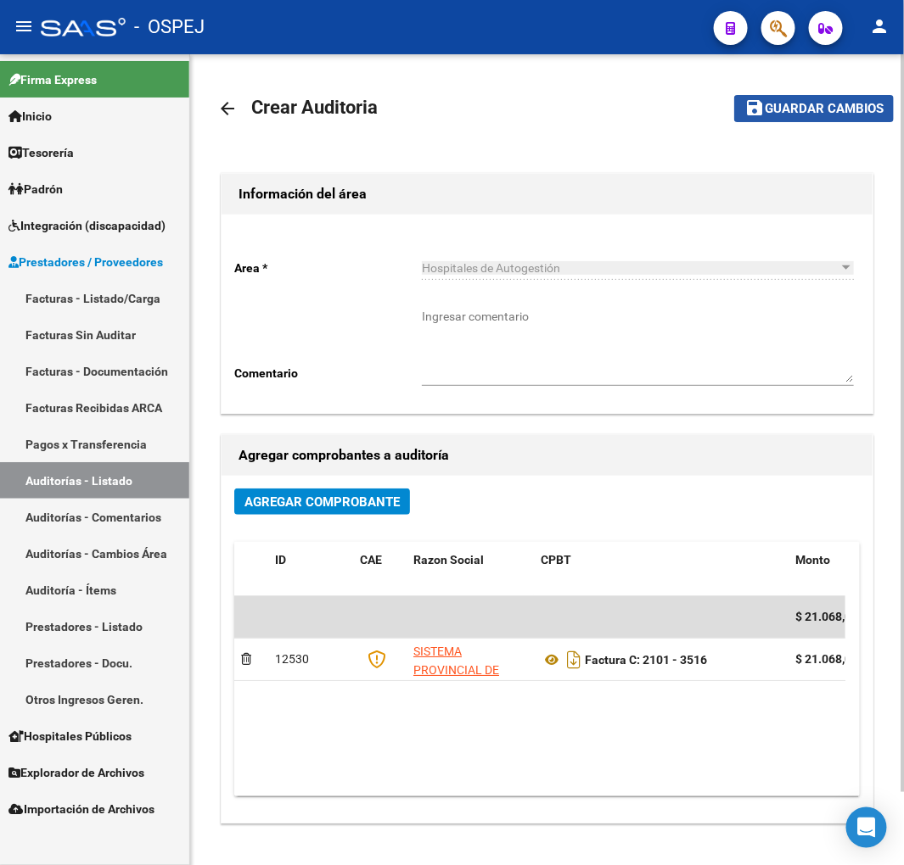
click at [838, 113] on span "Guardar cambios" at bounding box center [823, 109] width 119 height 15
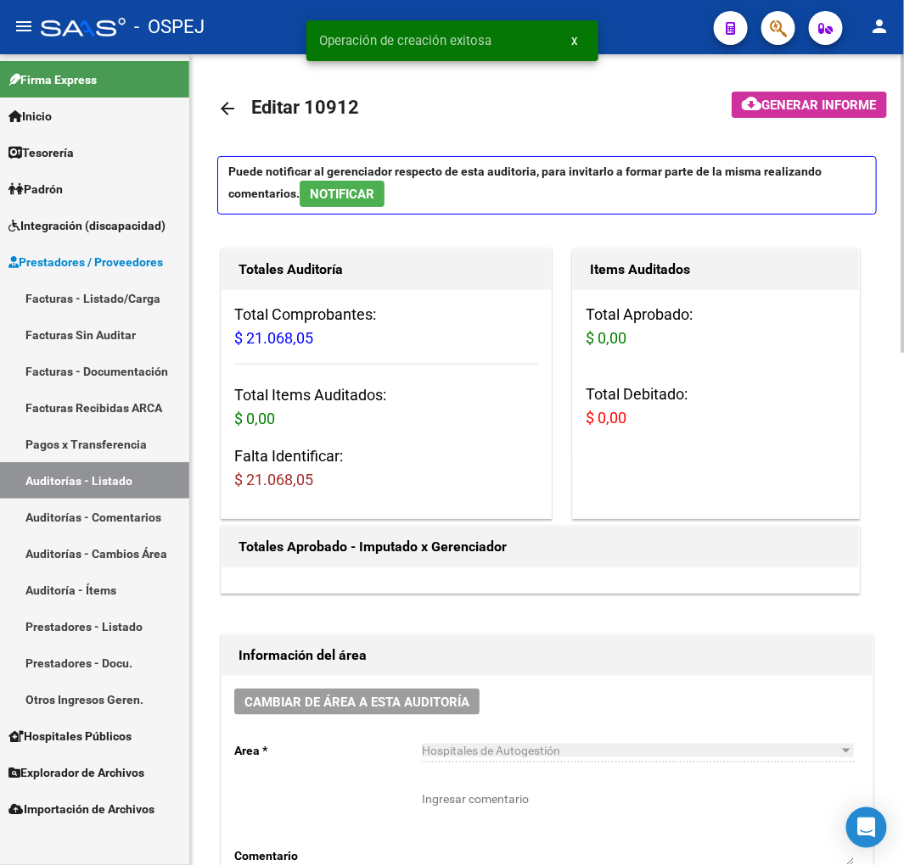
scroll to position [471, 0]
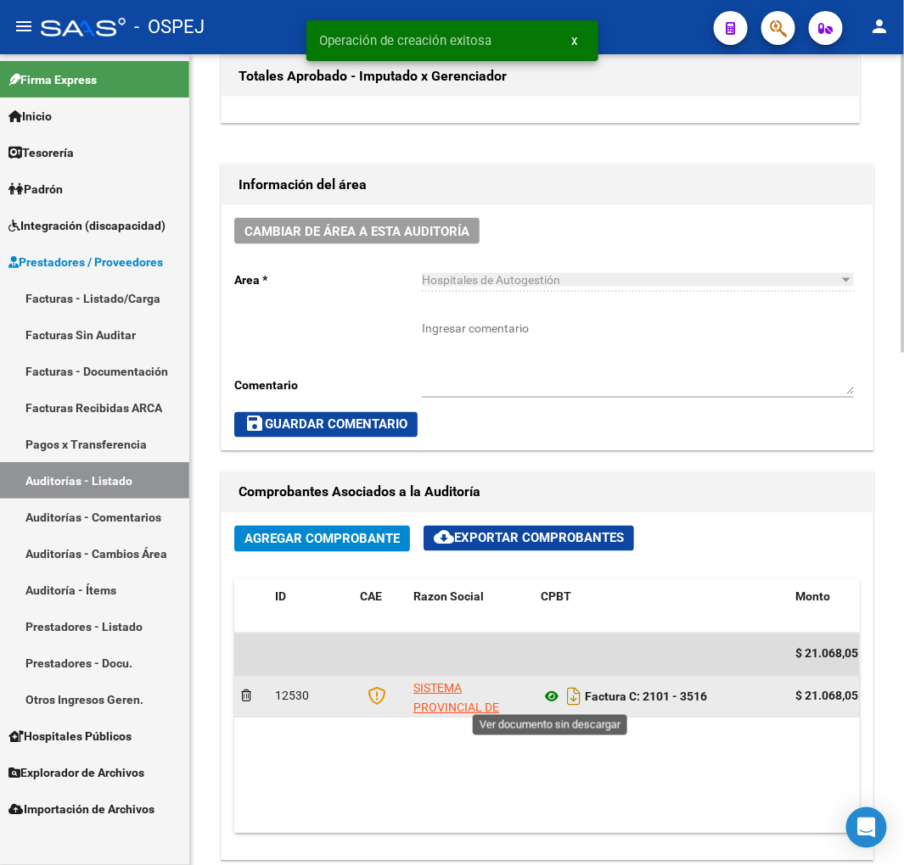
click at [553, 693] on icon at bounding box center [551, 697] width 22 height 20
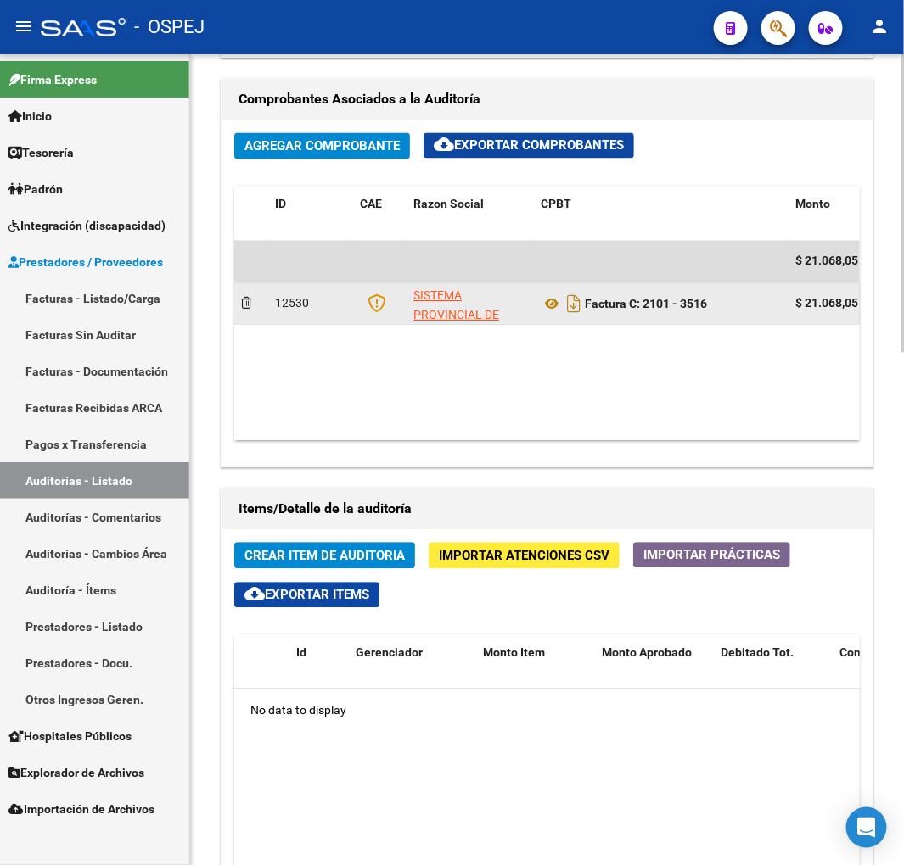
scroll to position [659, 0]
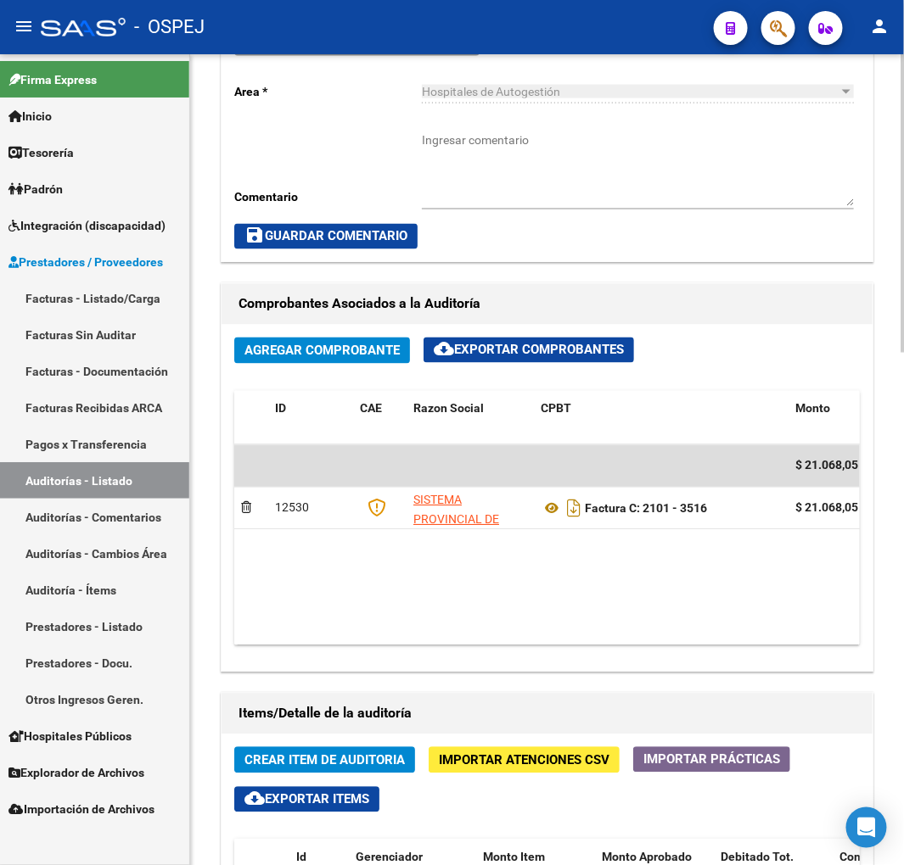
click at [257, 757] on button "Crear Item de Auditoria" at bounding box center [324, 761] width 181 height 26
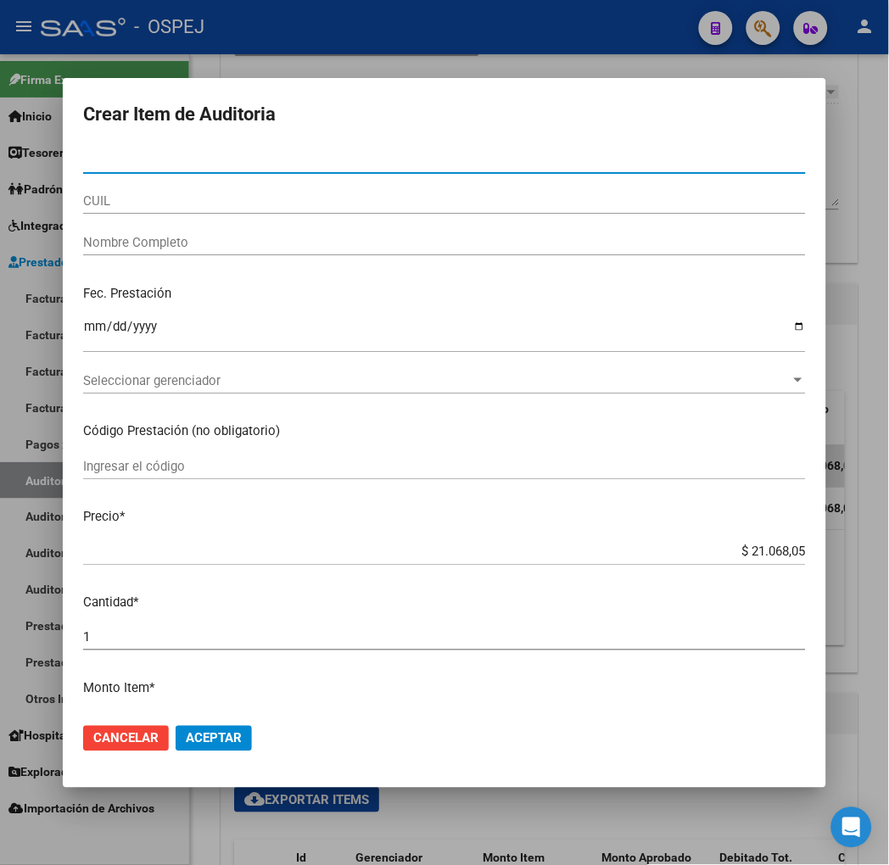
paste input "28884004"
type input "28884004"
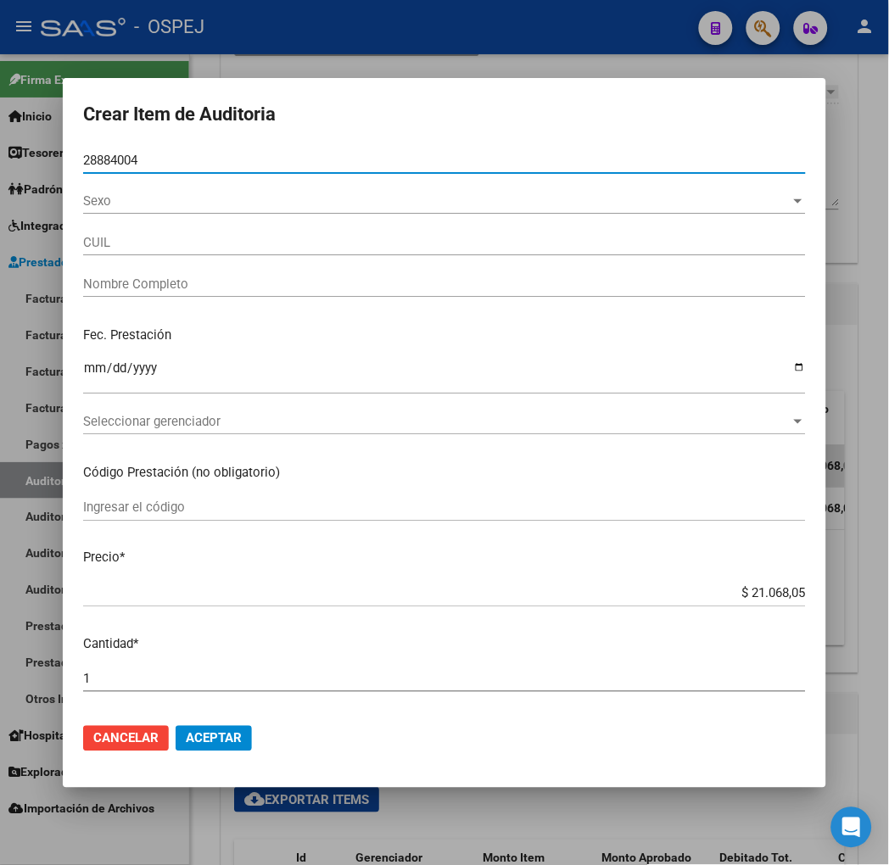
type input "20288840041"
type input "[PERSON_NAME]"
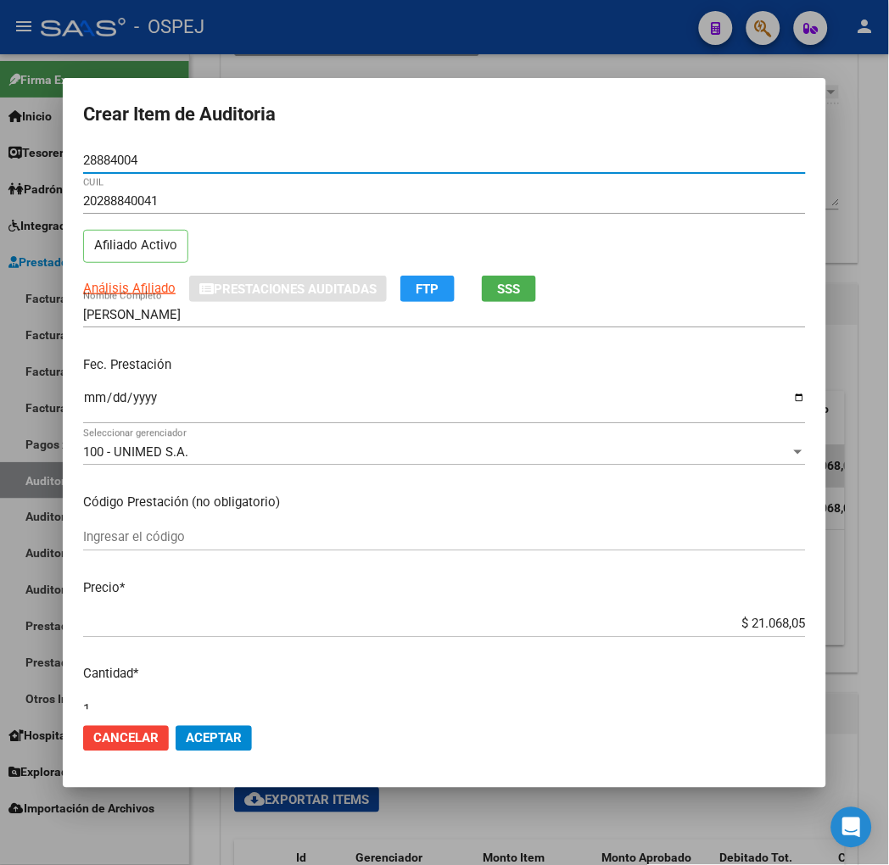
type input "28884004"
click at [186, 739] on span "Aceptar" at bounding box center [214, 738] width 56 height 15
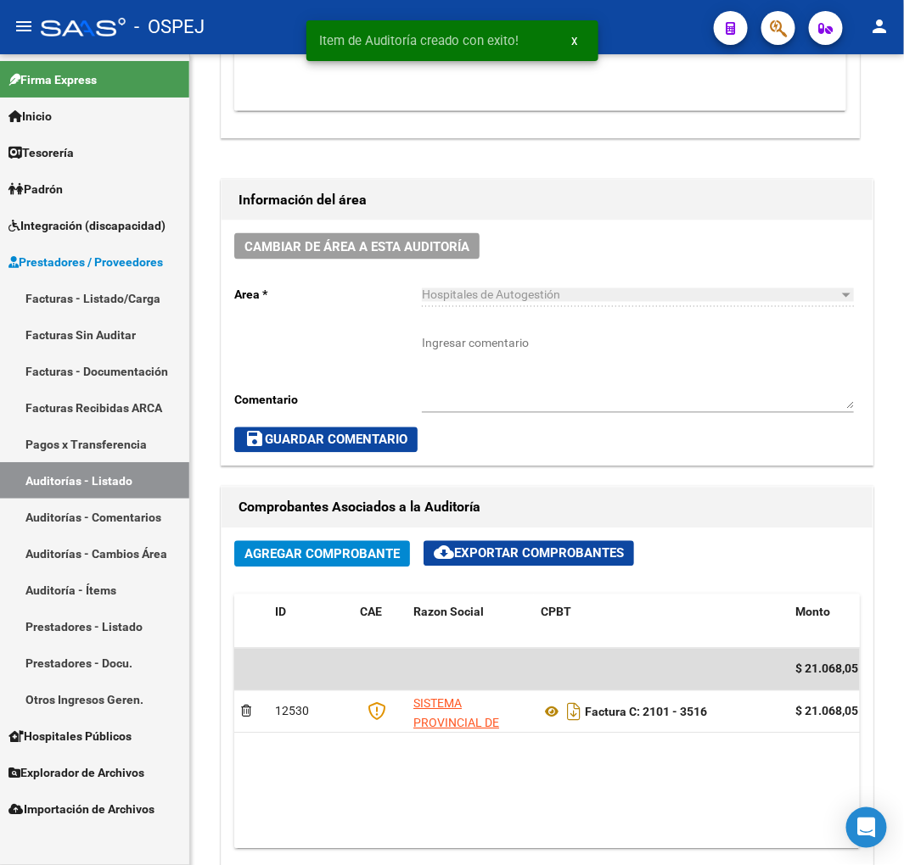
scroll to position [863, 0]
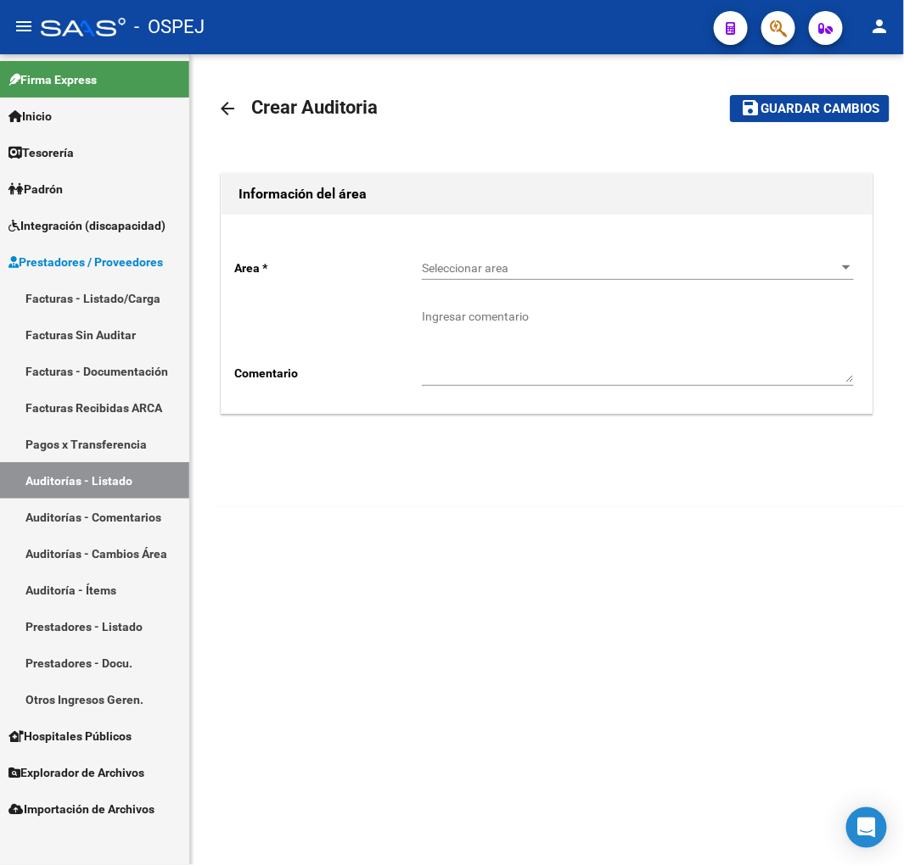
click at [526, 261] on span "Seleccionar area" at bounding box center [630, 268] width 417 height 14
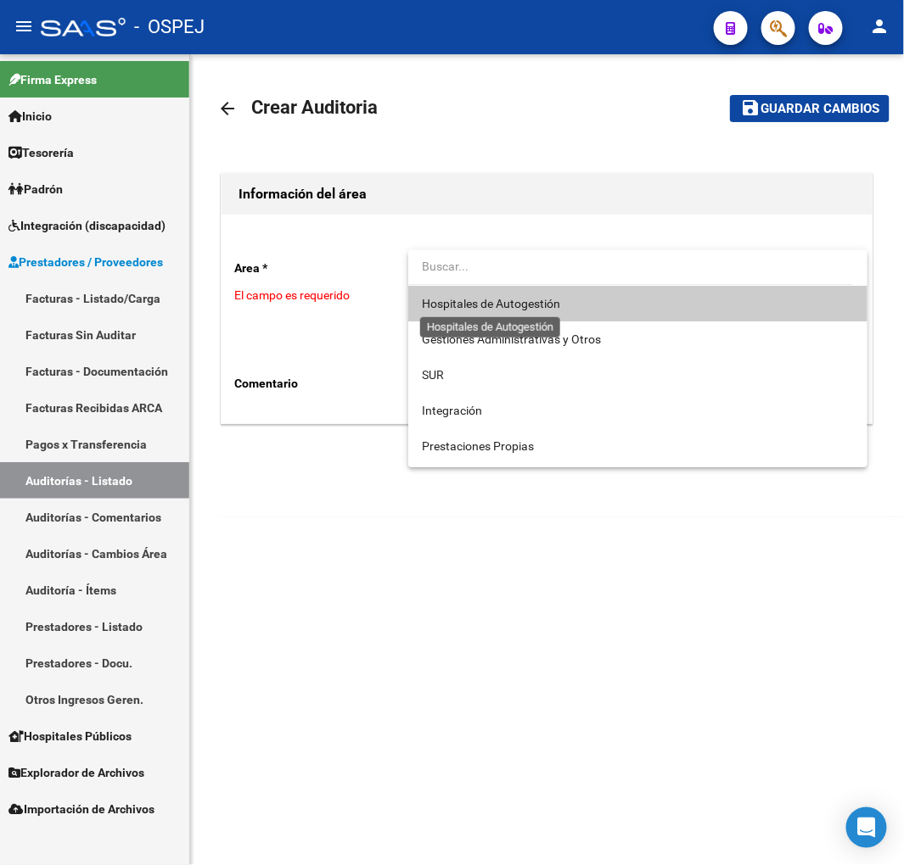
click at [537, 300] on span "Hospitales de Autogestión" at bounding box center [491, 304] width 138 height 14
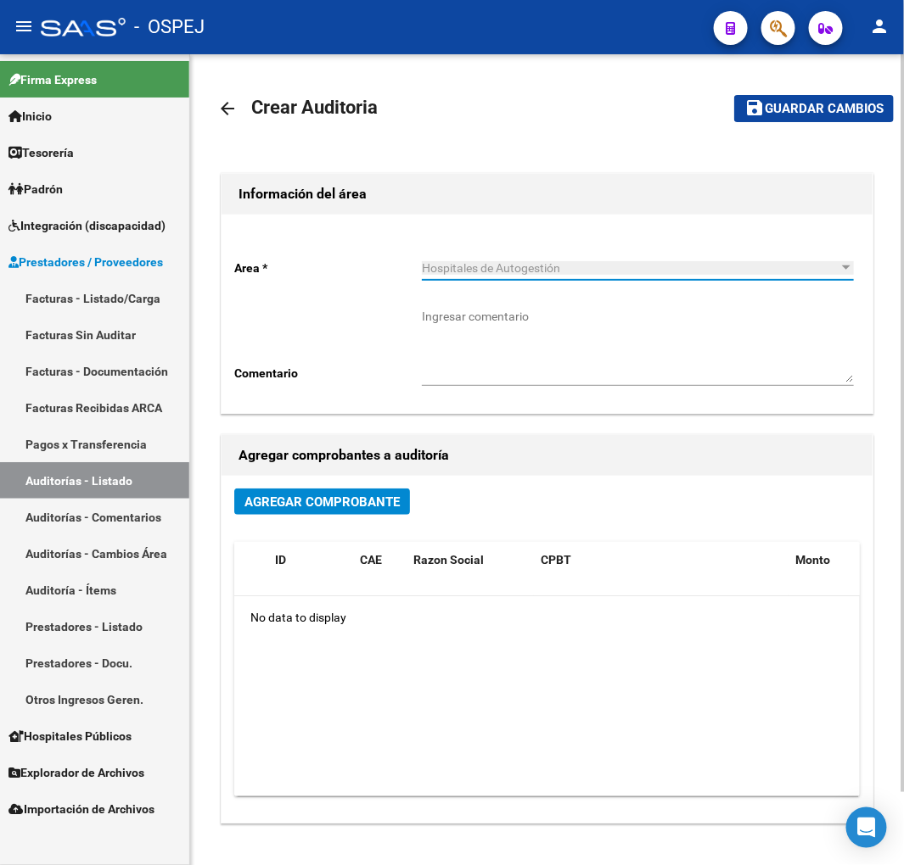
click at [309, 507] on span "Agregar Comprobante" at bounding box center [321, 502] width 155 height 15
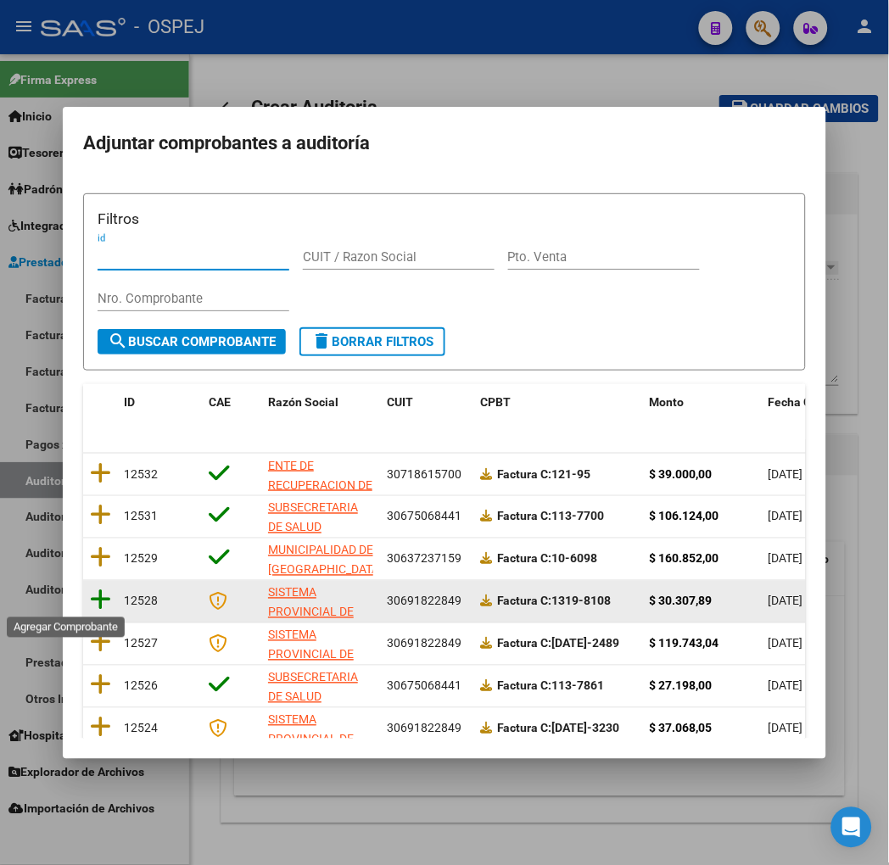
click at [90, 605] on icon at bounding box center [100, 601] width 21 height 24
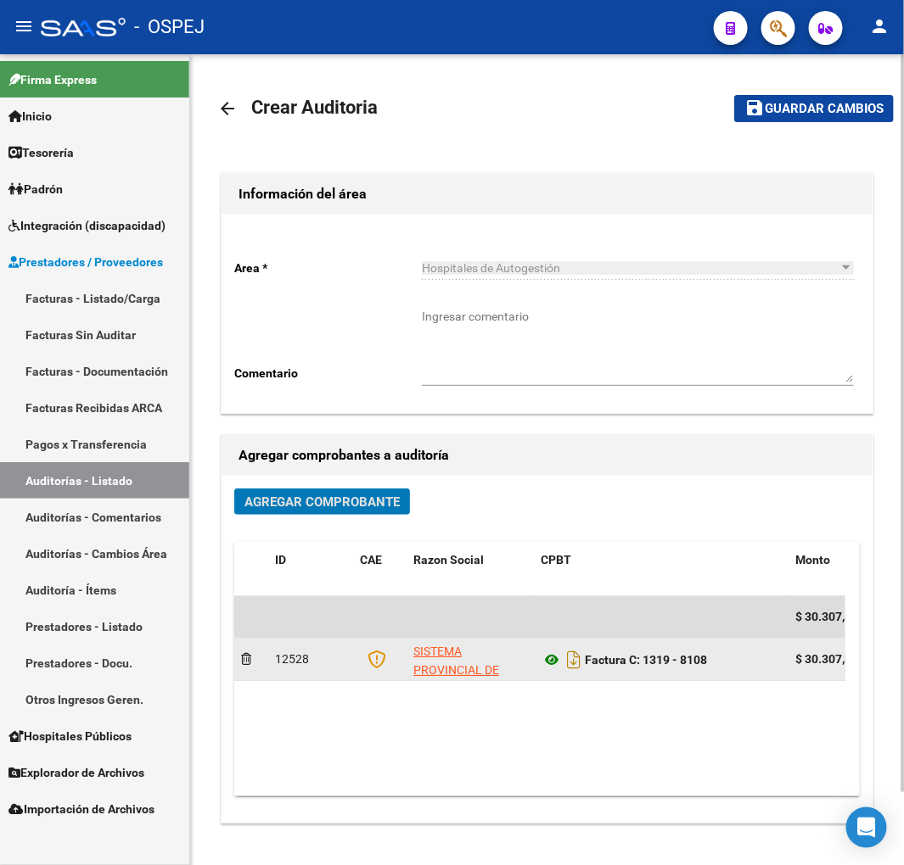
click at [546, 662] on icon at bounding box center [551, 660] width 22 height 20
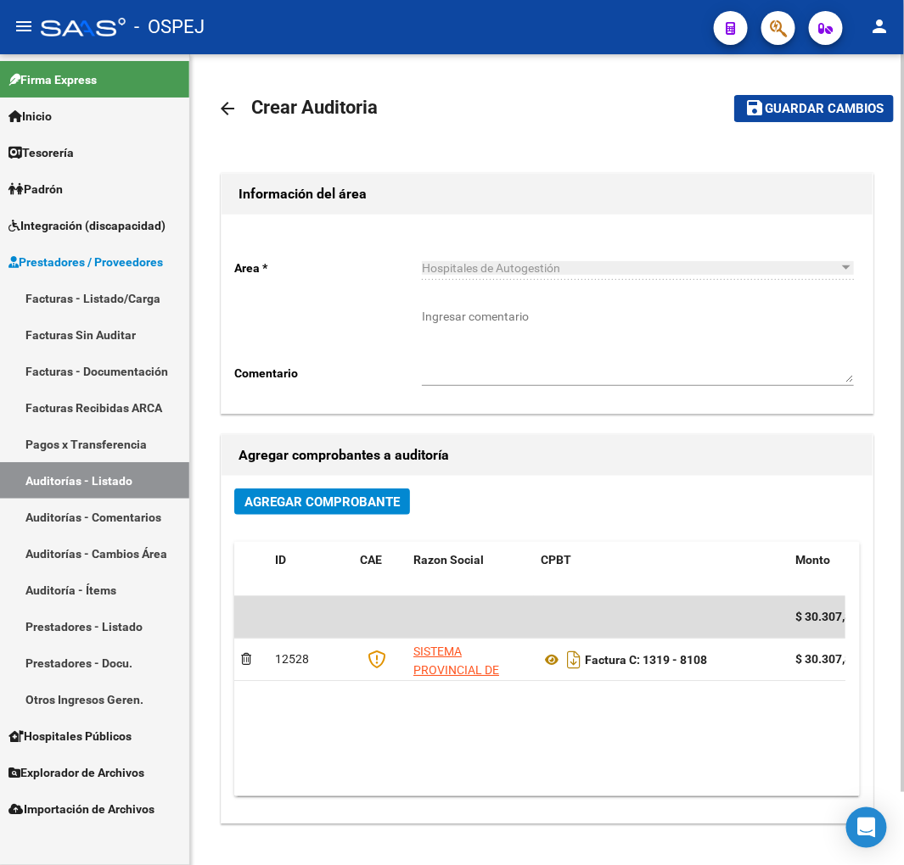
click at [891, 102] on button "save Guardar cambios" at bounding box center [814, 108] width 160 height 26
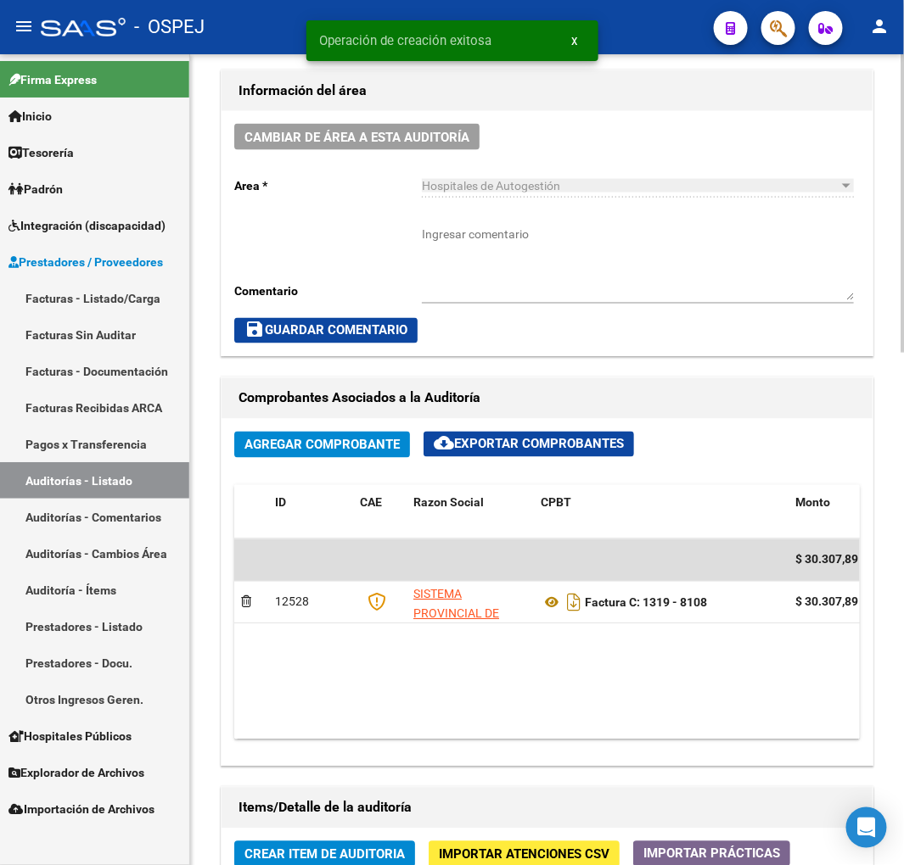
scroll to position [1037, 0]
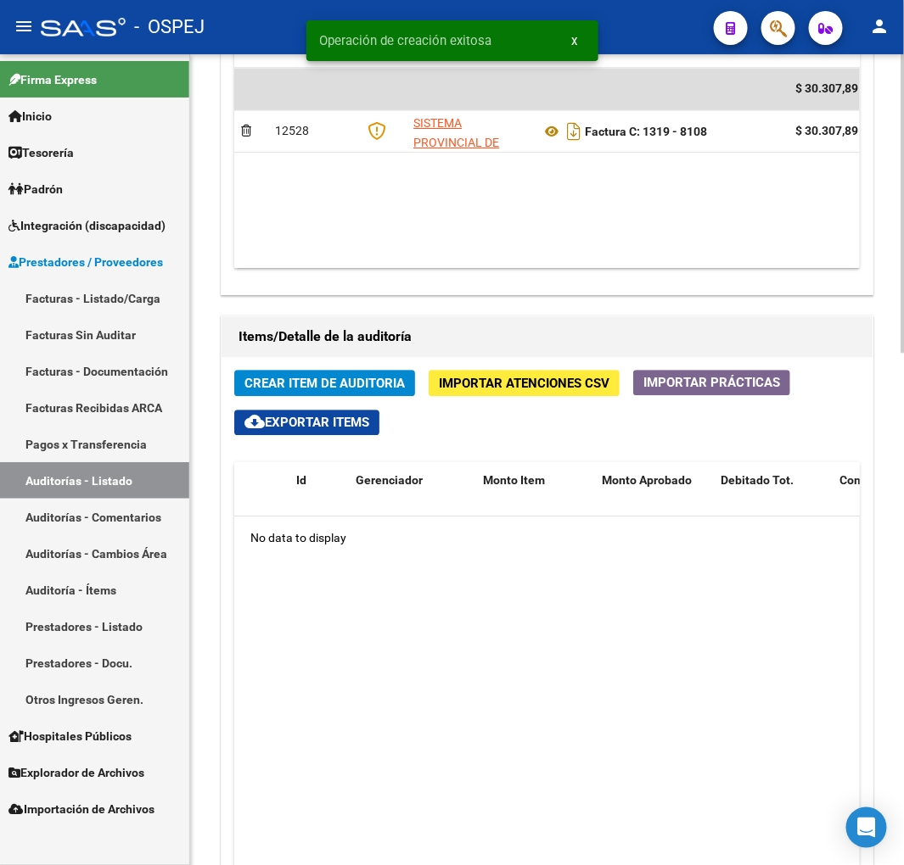
click at [376, 375] on button "Crear Item de Auditoria" at bounding box center [324, 383] width 181 height 26
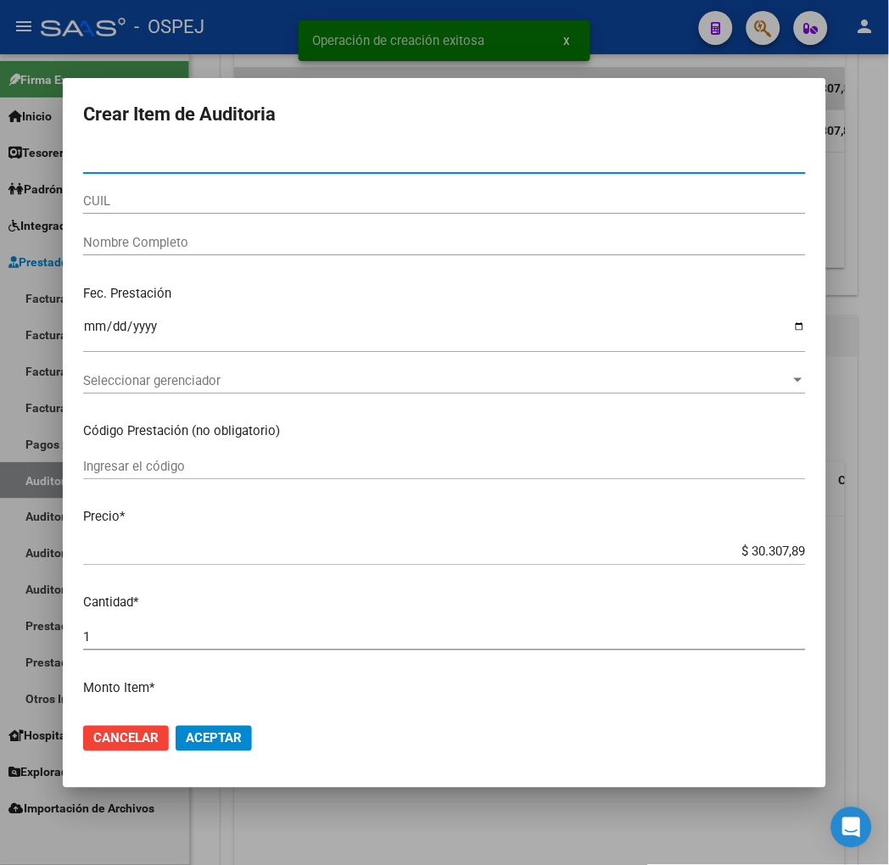
click at [171, 204] on input "CUIL" at bounding box center [444, 200] width 723 height 15
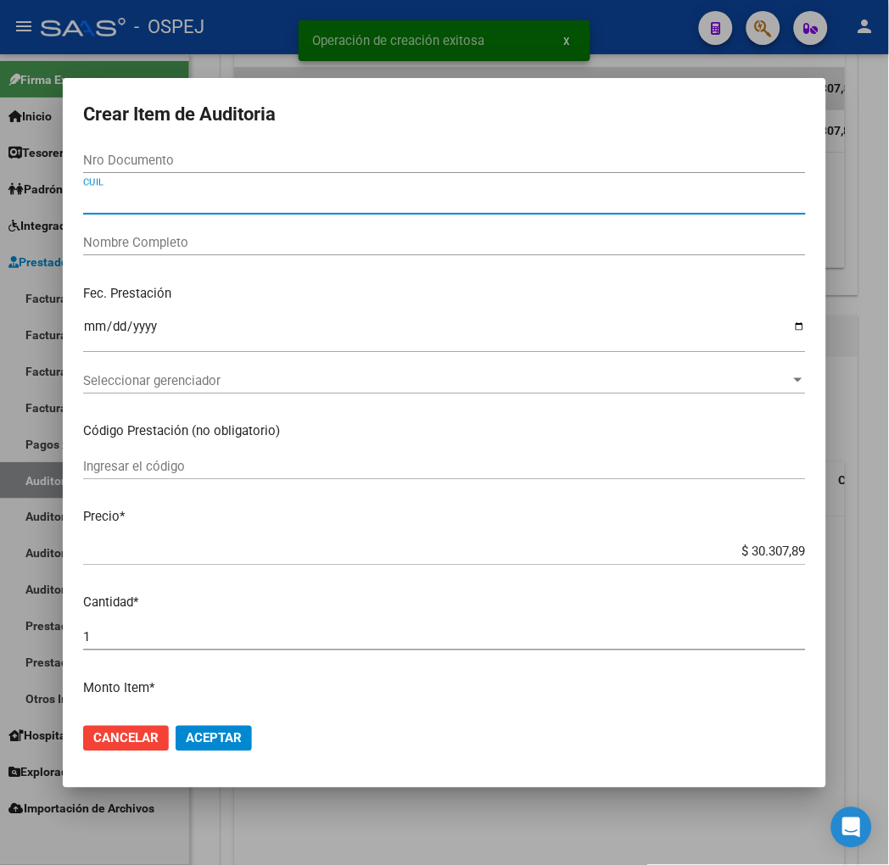
paste input "27590399685"
type input "27590399685"
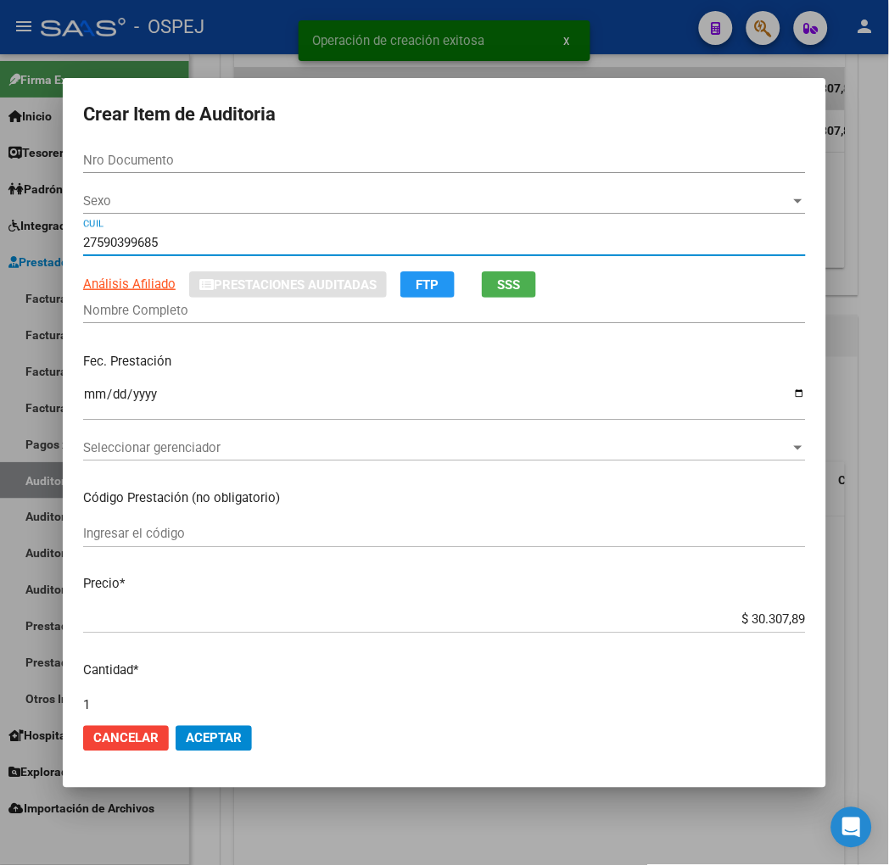
type input "59039968"
type input "[PERSON_NAME]"
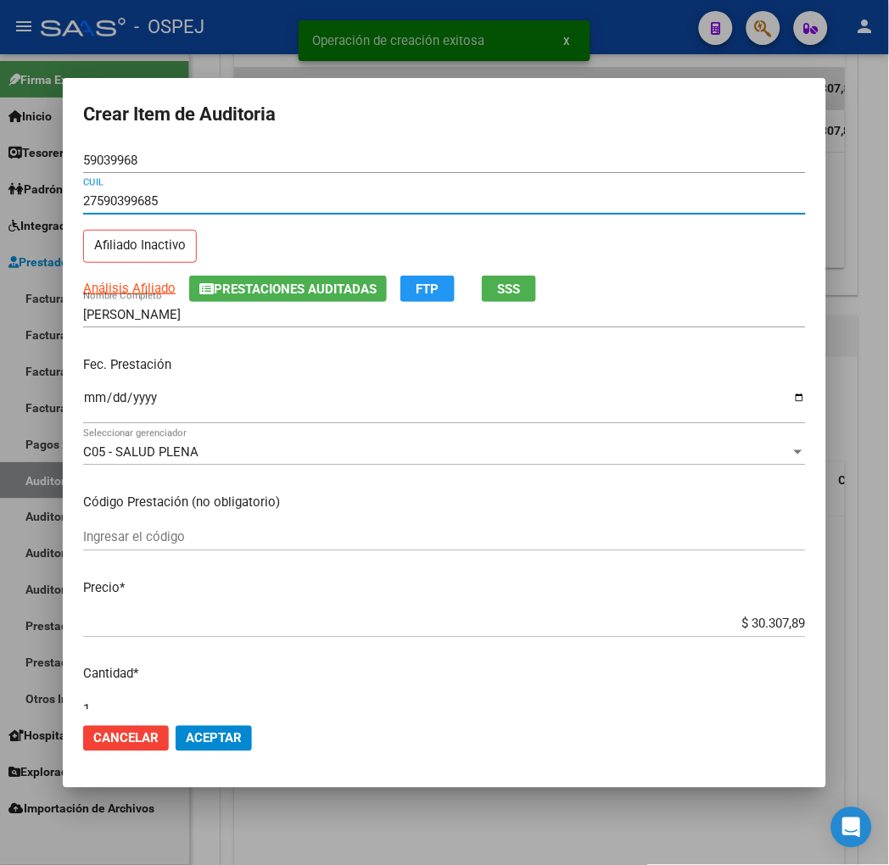
type input "27590399685"
click at [787, 620] on input "$ 30.307,89" at bounding box center [444, 624] width 723 height 15
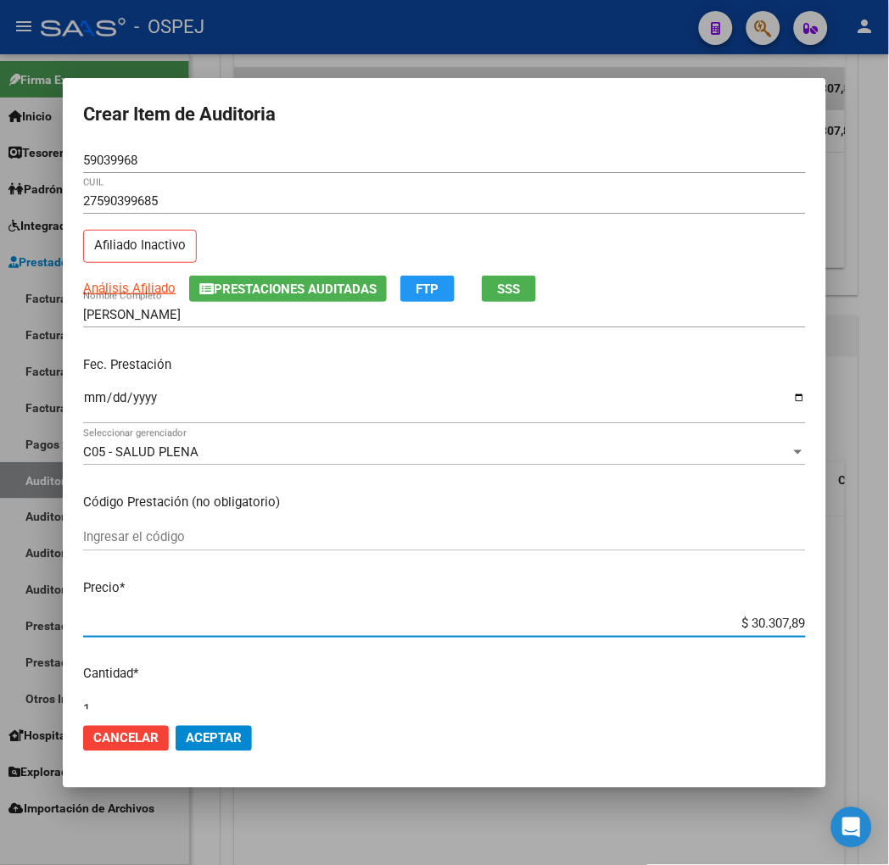
click at [787, 620] on input "$ 30.307,89" at bounding box center [444, 624] width 723 height 15
type input "$ 0,02"
type input "$ 0,21"
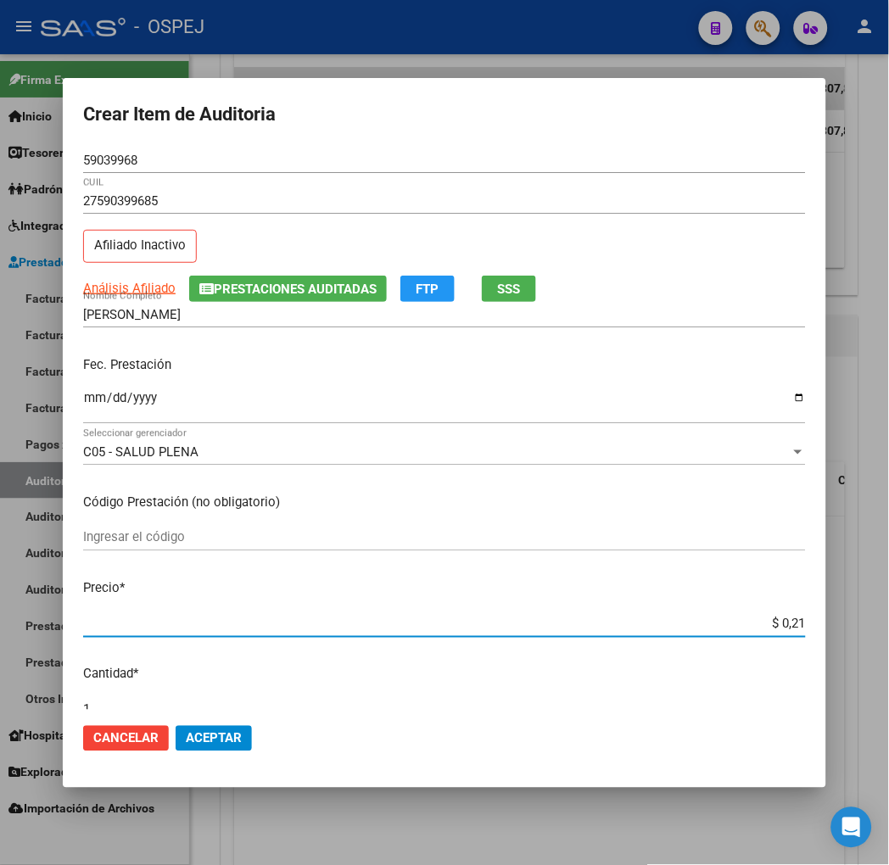
type input "$ 2,10"
type input "$ 21,06"
type input "$ 210,68"
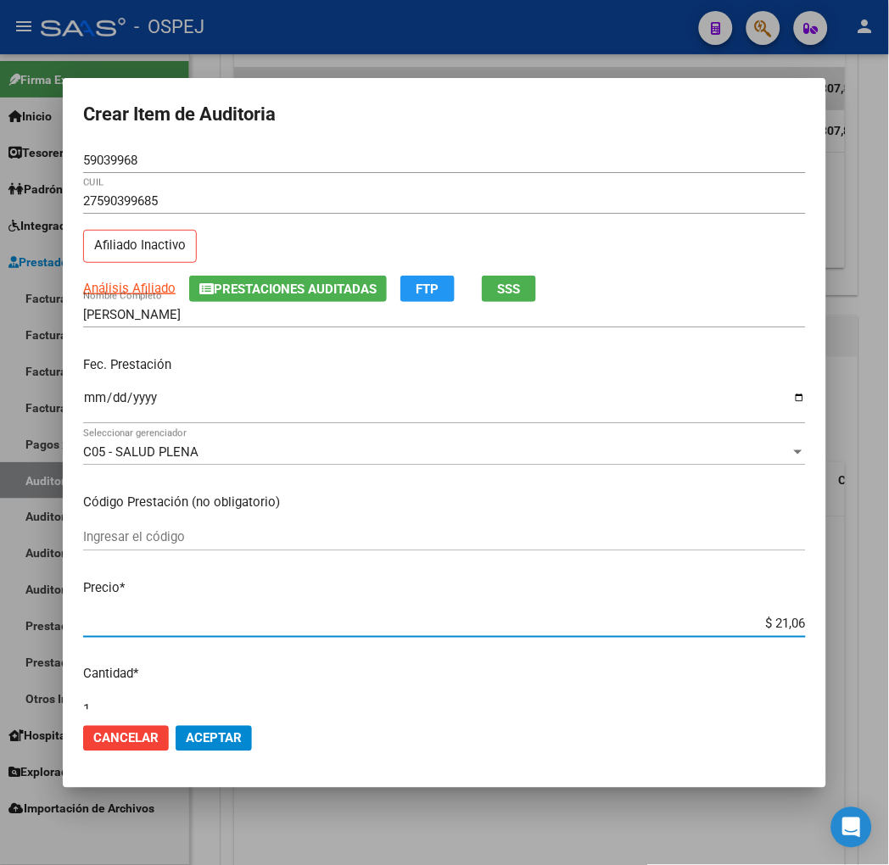
type input "$ 210,68"
type input "$ 2.106,80"
type input "$ 21.068,05"
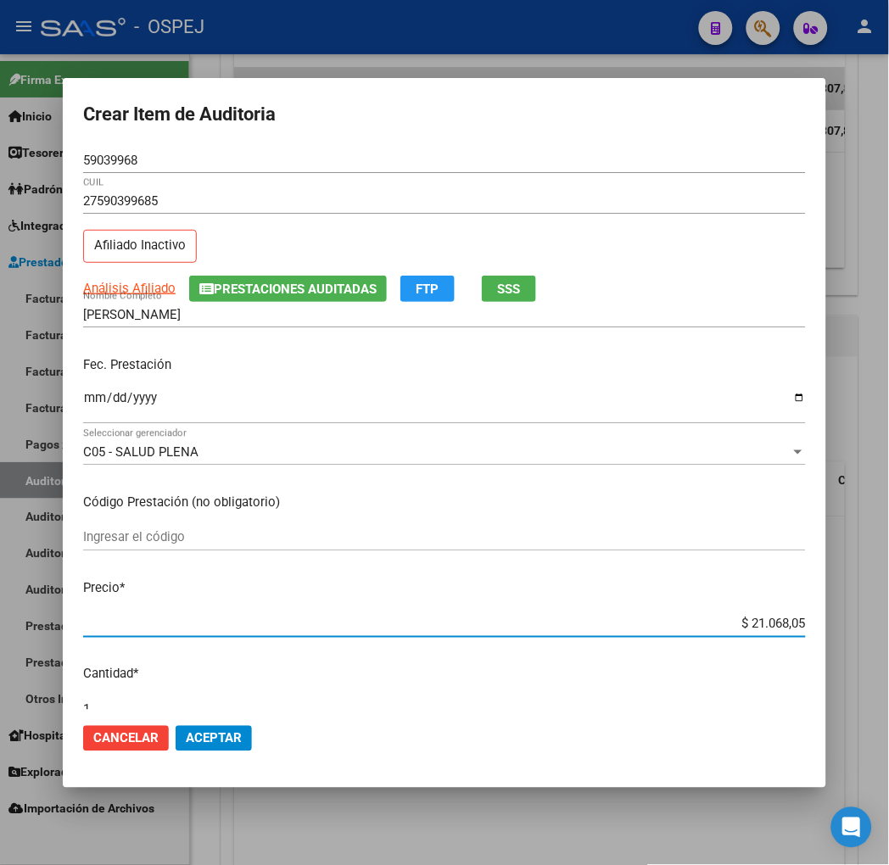
click at [186, 736] on span "Aceptar" at bounding box center [214, 738] width 56 height 15
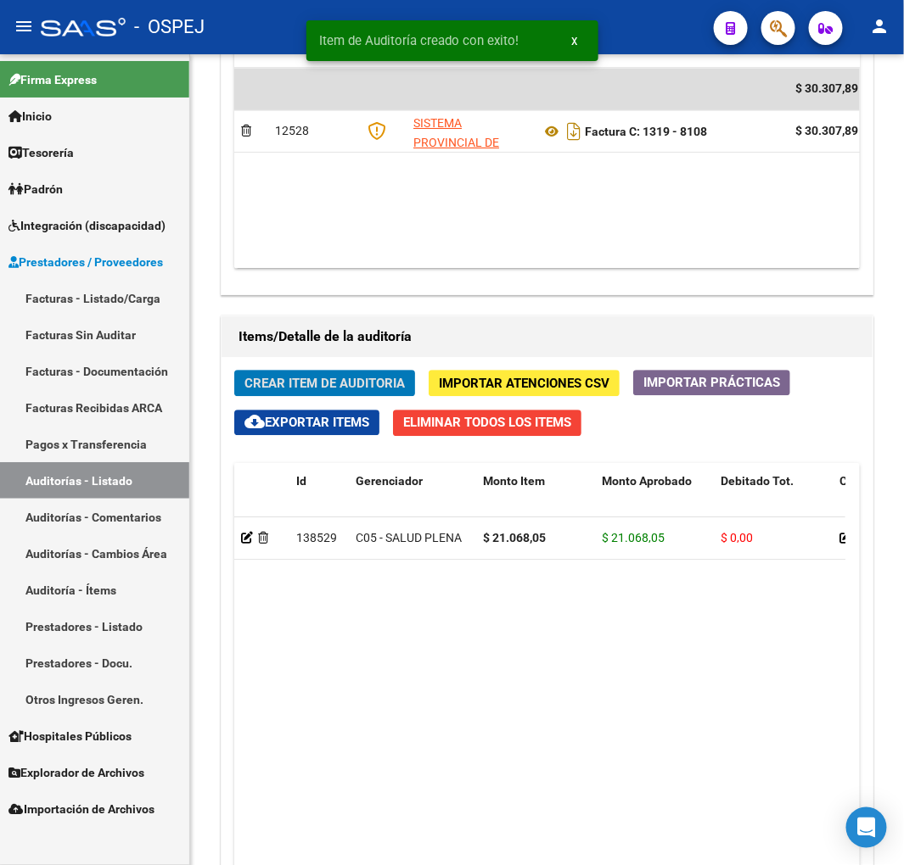
scroll to position [1240, 0]
click at [350, 384] on span "Crear Item de Auditoria" at bounding box center [324, 383] width 160 height 15
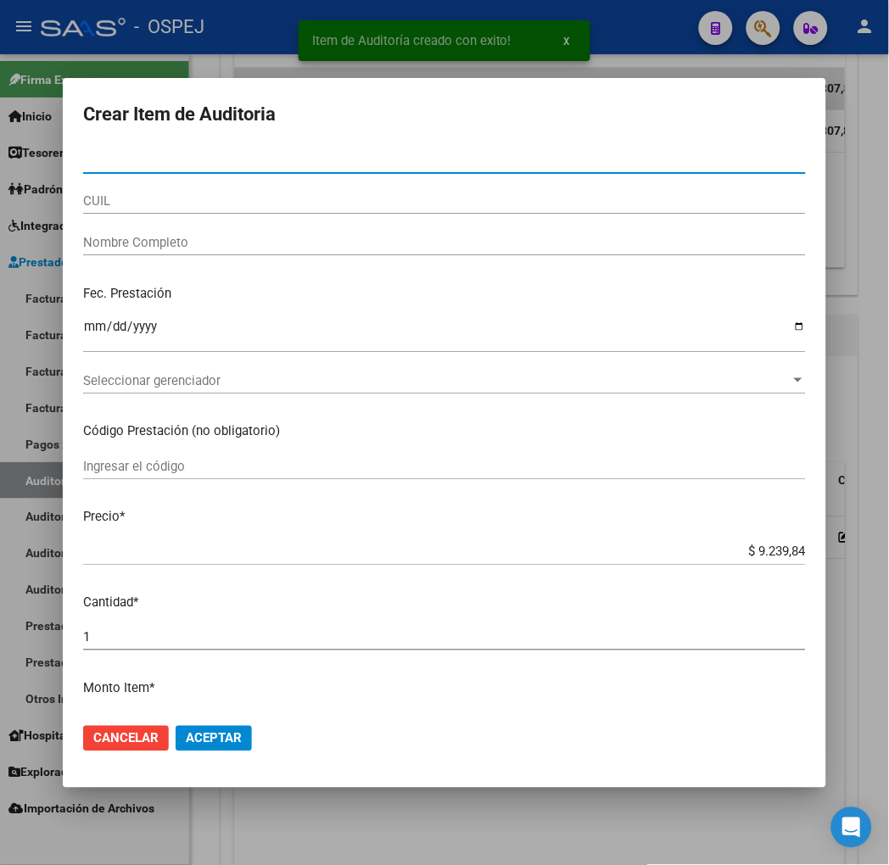
click at [106, 195] on input "CUIL" at bounding box center [444, 200] width 723 height 15
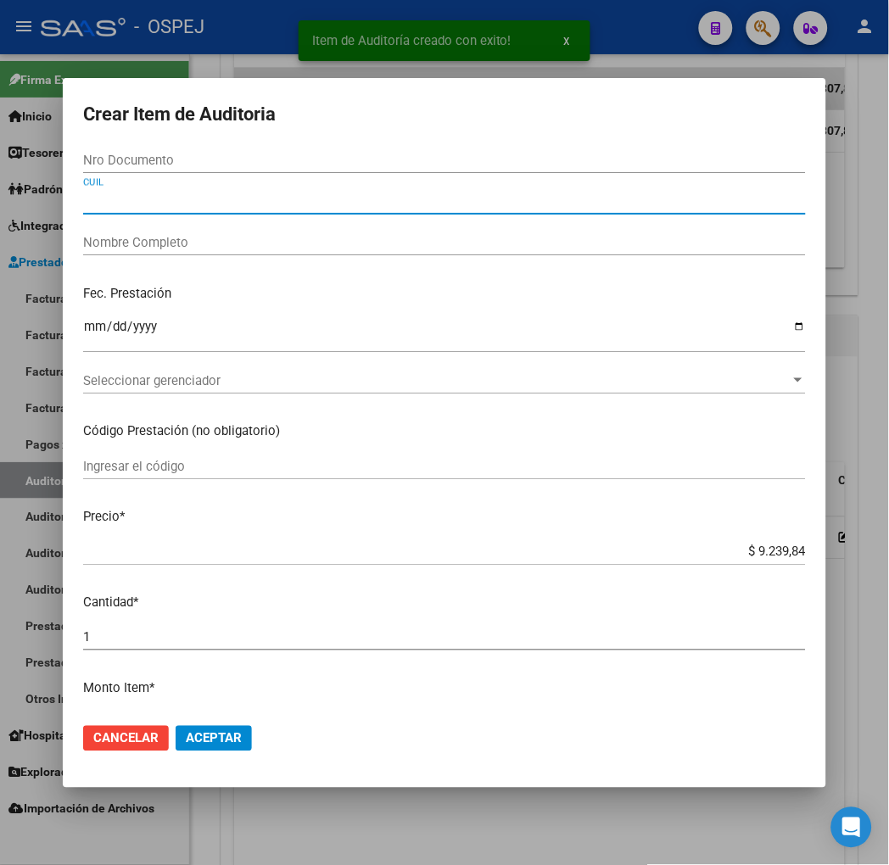
paste input "27223945274"
type input "27223945274"
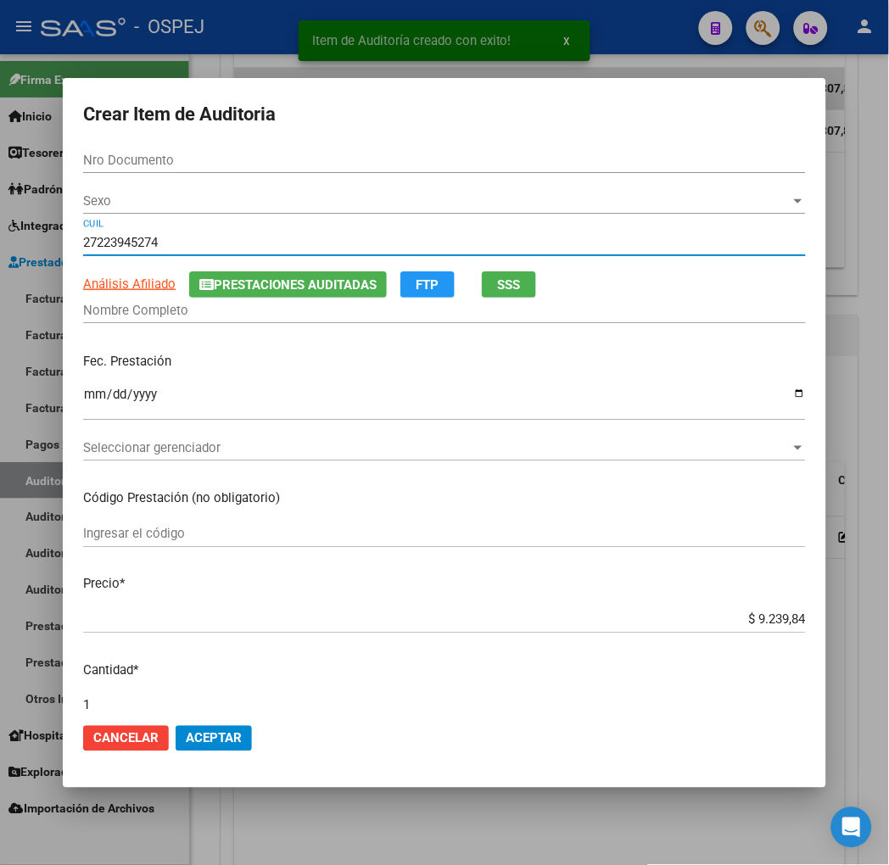
type input "22394527"
type input "DEL [PERSON_NAME]"
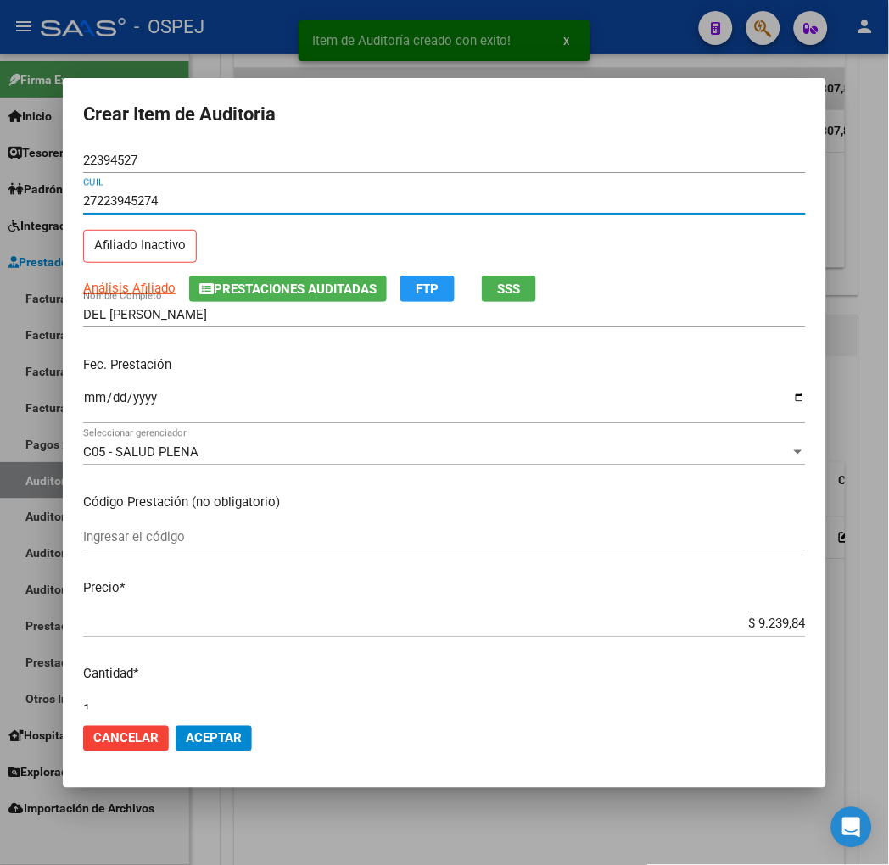
type input "27223945274"
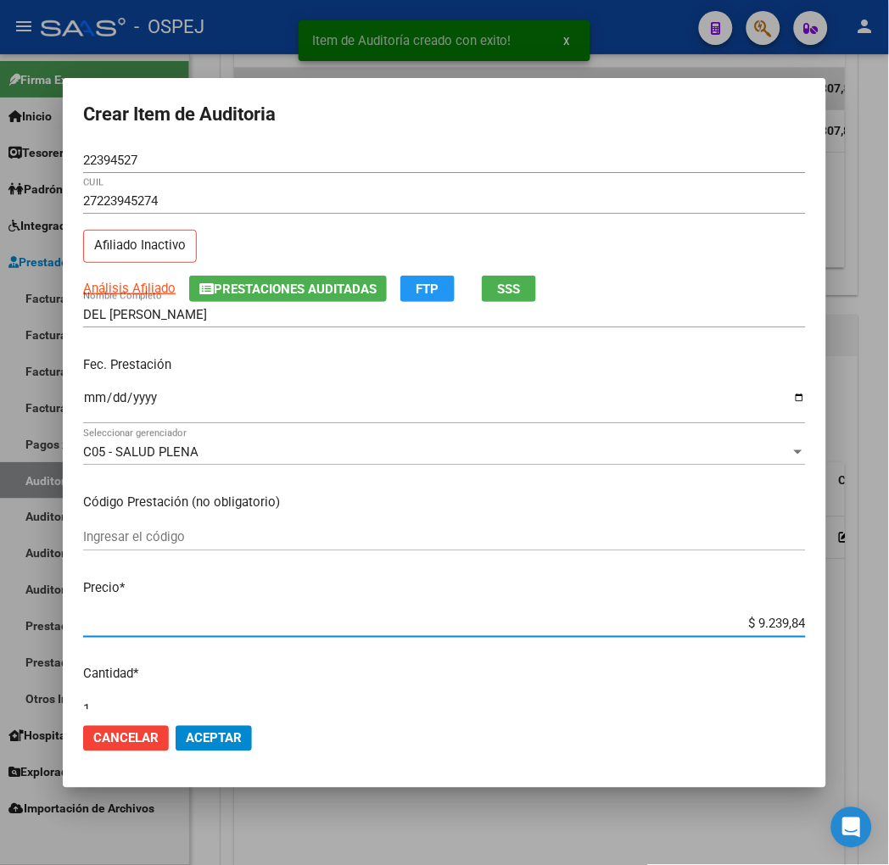
click at [806, 619] on input "$ 9.239,84" at bounding box center [444, 624] width 723 height 15
type input "$ 0,05"
type input "$ 0,50"
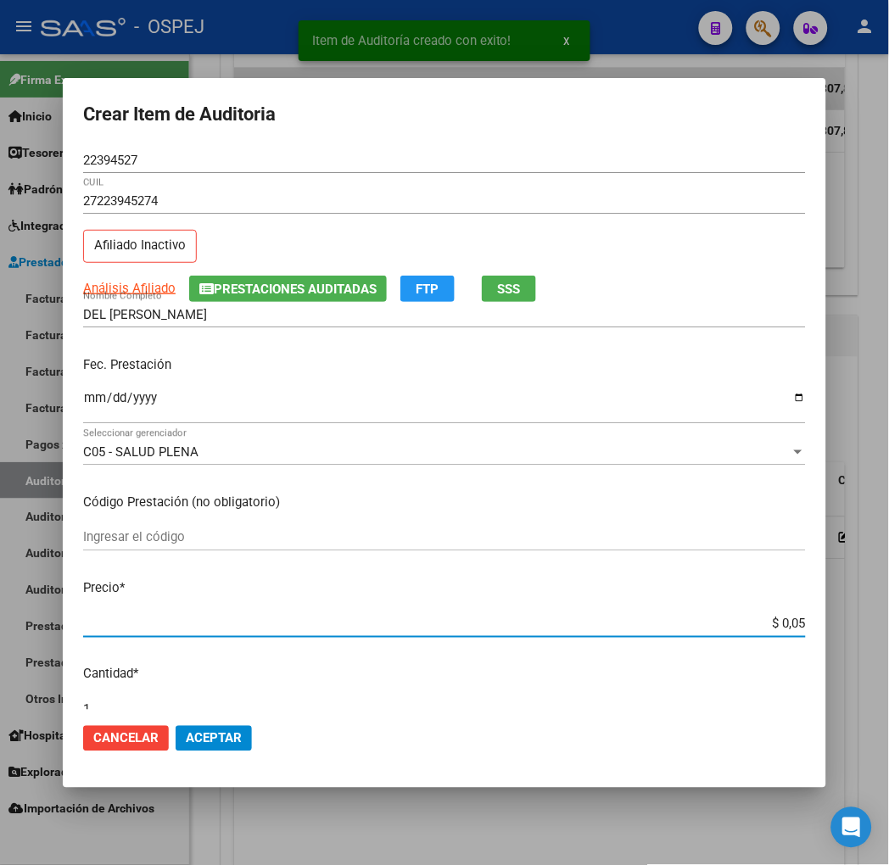
type input "$ 0,50"
type input "$ 5,04"
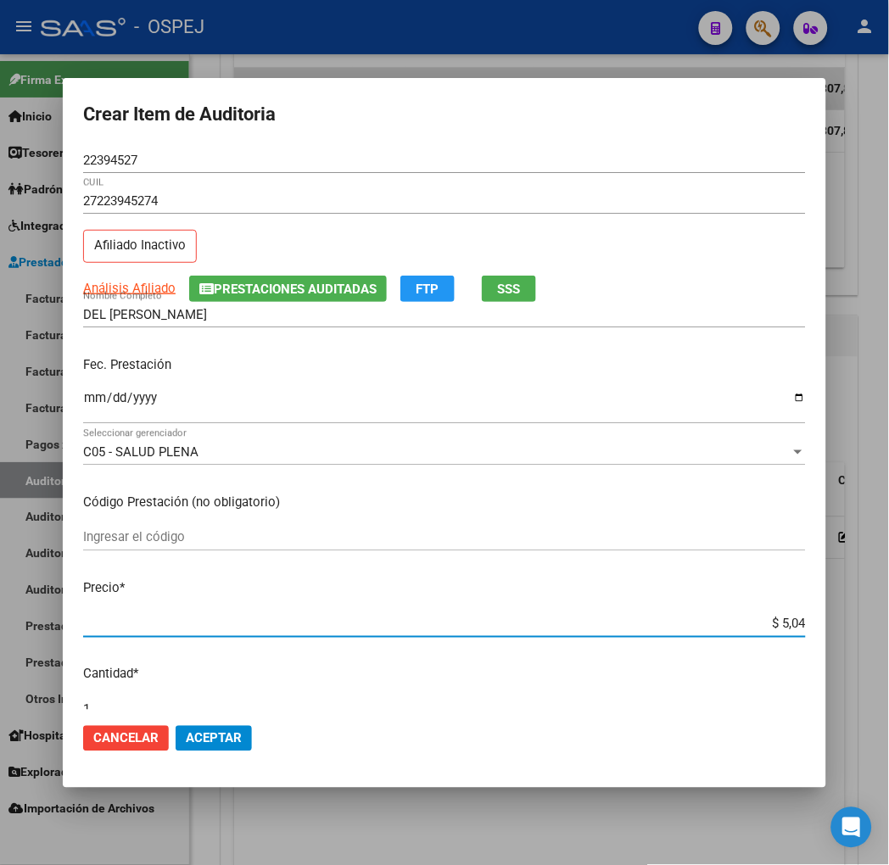
type input "$ 50,47"
type input "$ 504,74"
type input "$ 5.047,40"
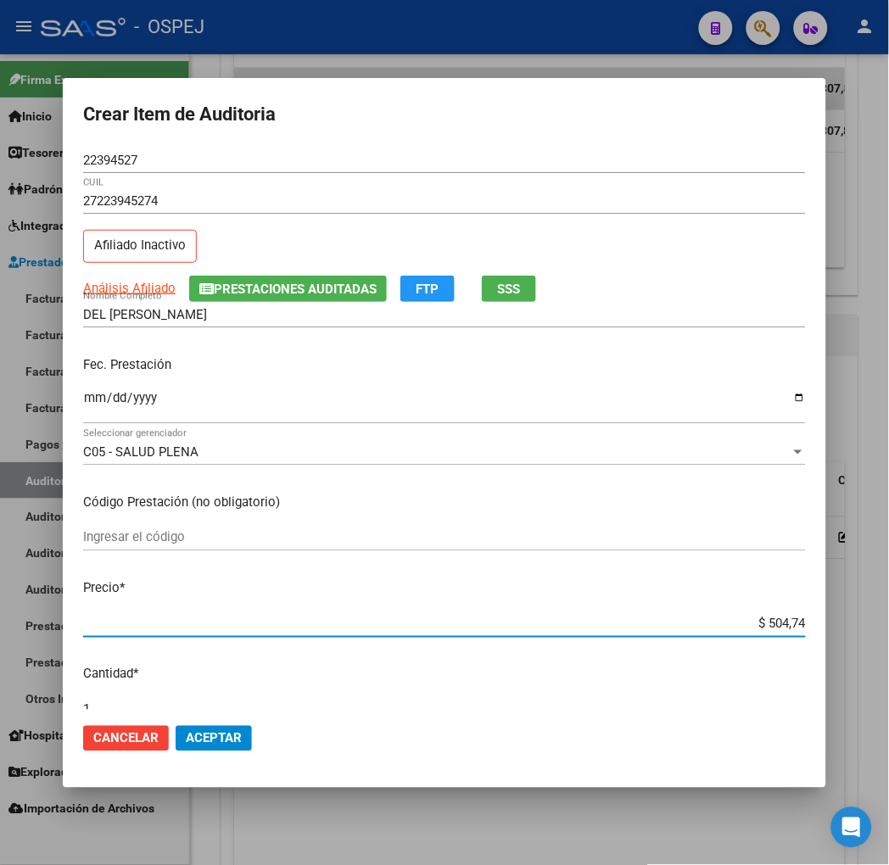
type input "$ 5.047,40"
click at [186, 739] on span "Aceptar" at bounding box center [214, 738] width 56 height 15
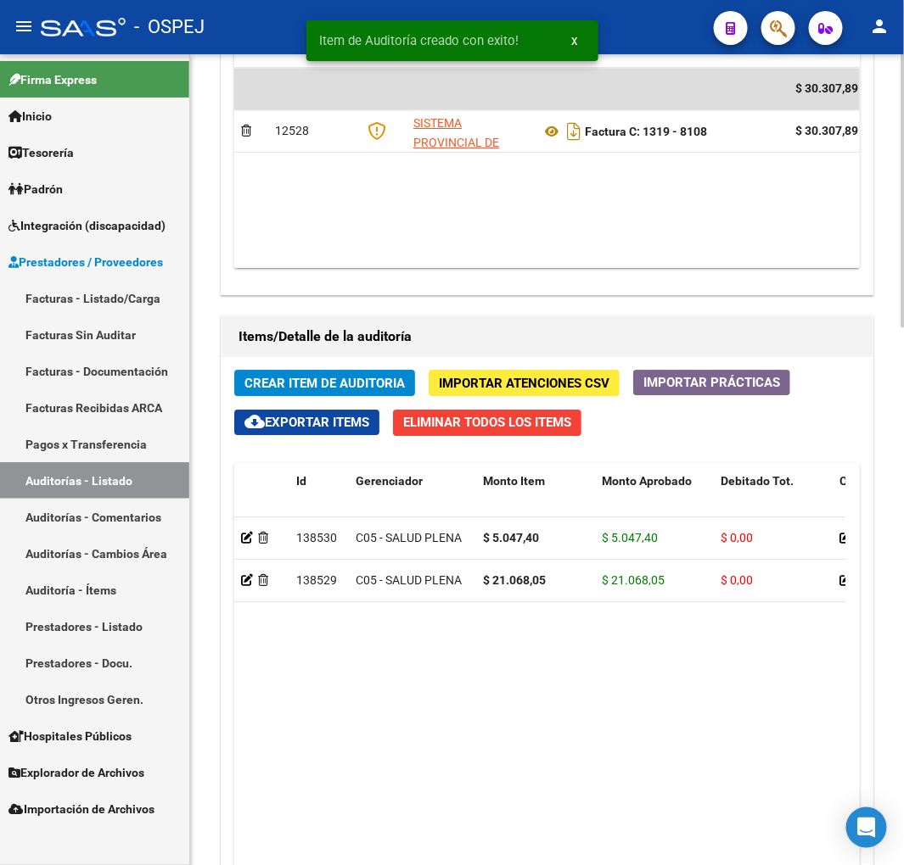
click at [376, 374] on button "Crear Item de Auditoria" at bounding box center [324, 383] width 181 height 26
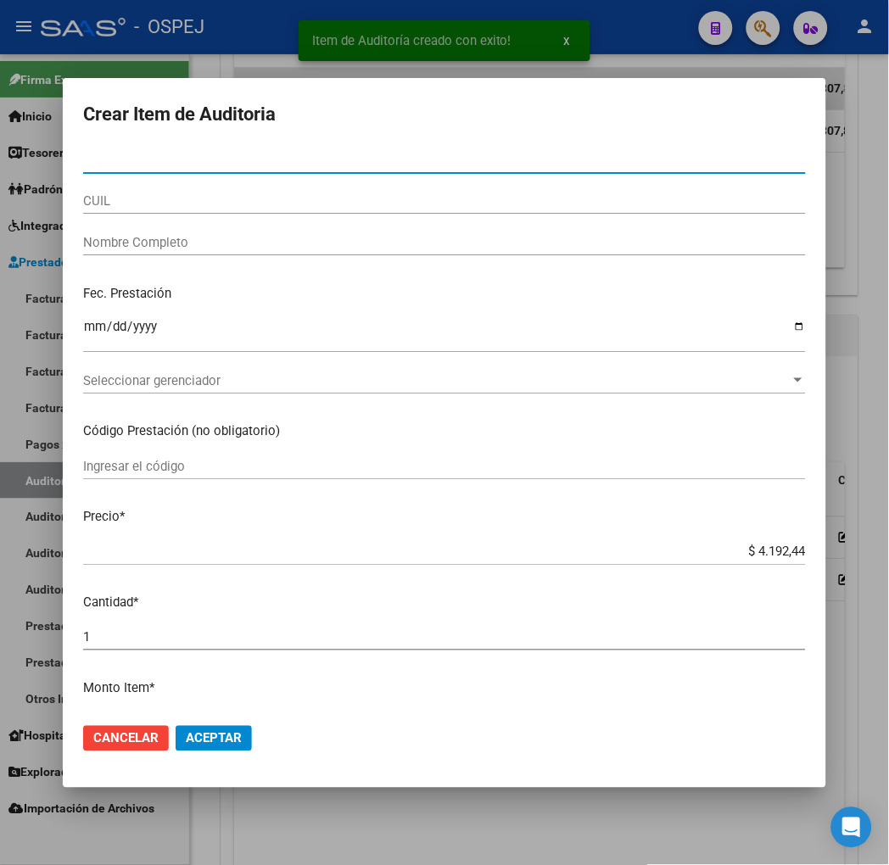
click at [181, 198] on input "CUIL" at bounding box center [444, 200] width 723 height 15
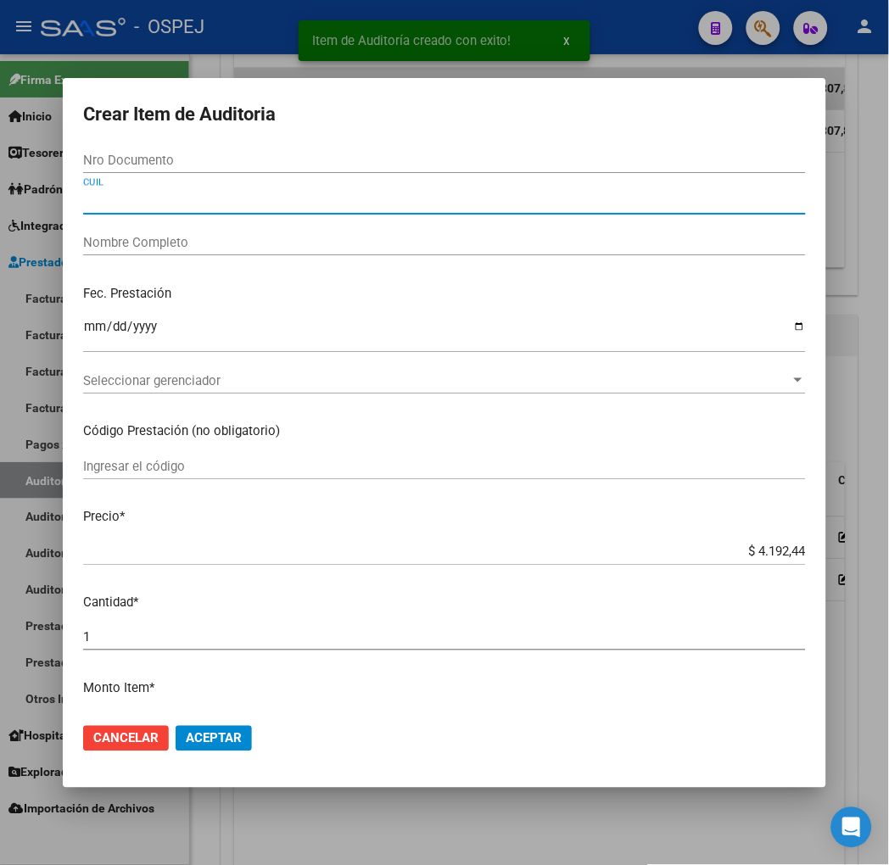
paste input "27223945274"
type input "27223945274"
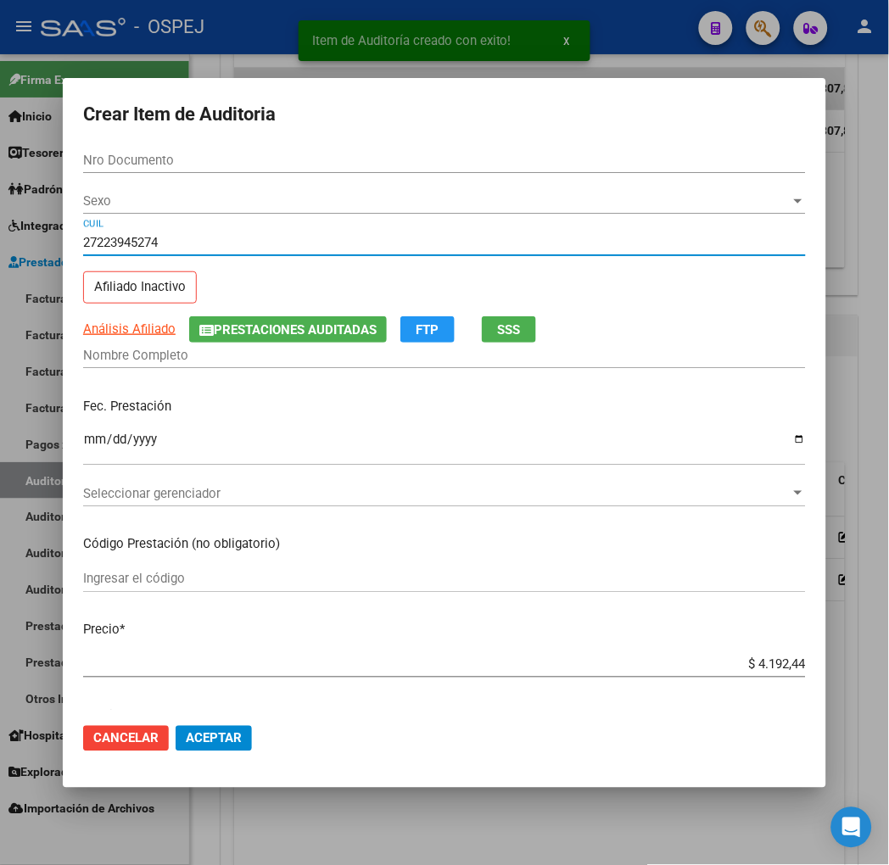
type input "22394527"
type input "DEL [PERSON_NAME]"
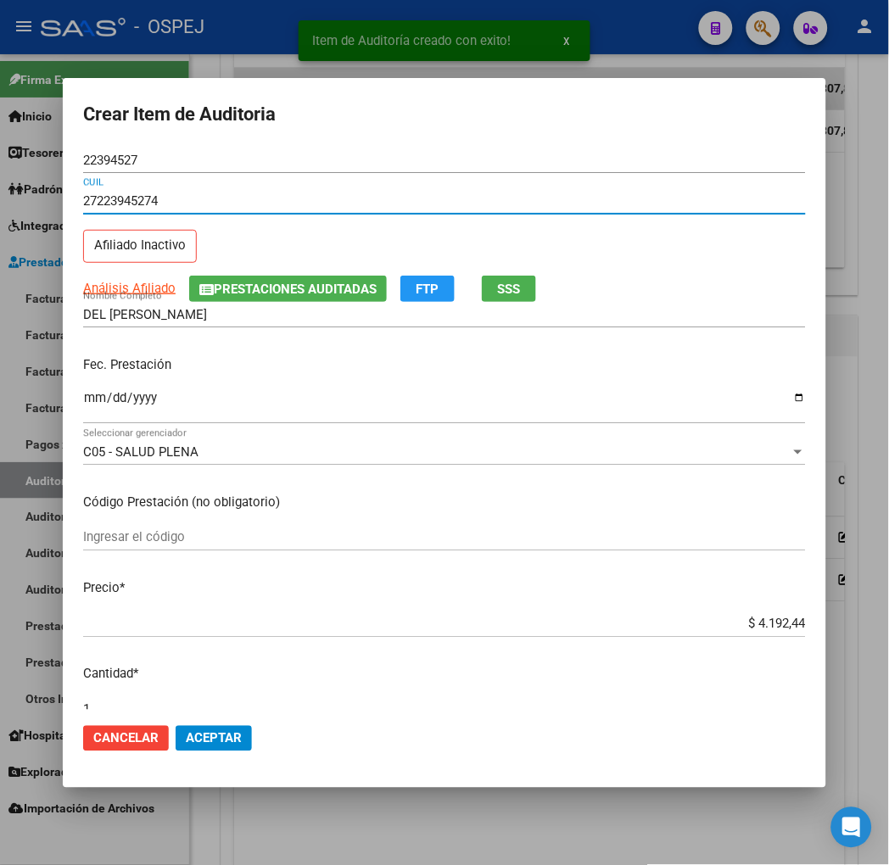
type input "27223945274"
click at [186, 740] on span "Aceptar" at bounding box center [214, 738] width 56 height 15
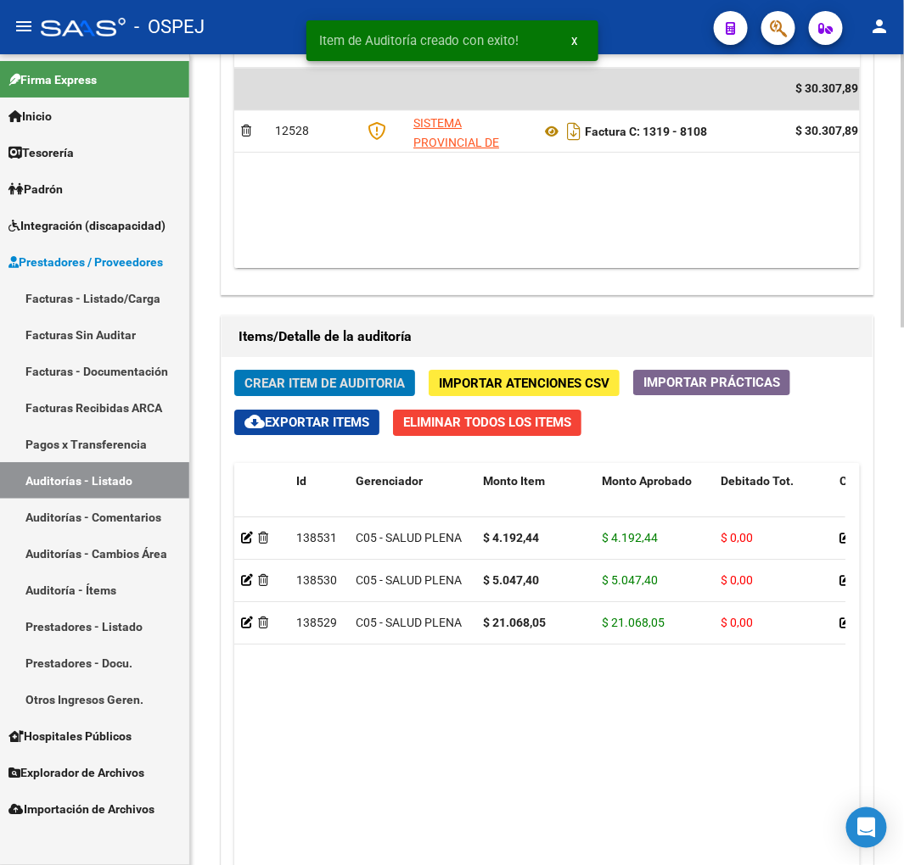
drag, startPoint x: 717, startPoint y: 53, endPoint x: 689, endPoint y: 64, distance: 30.1
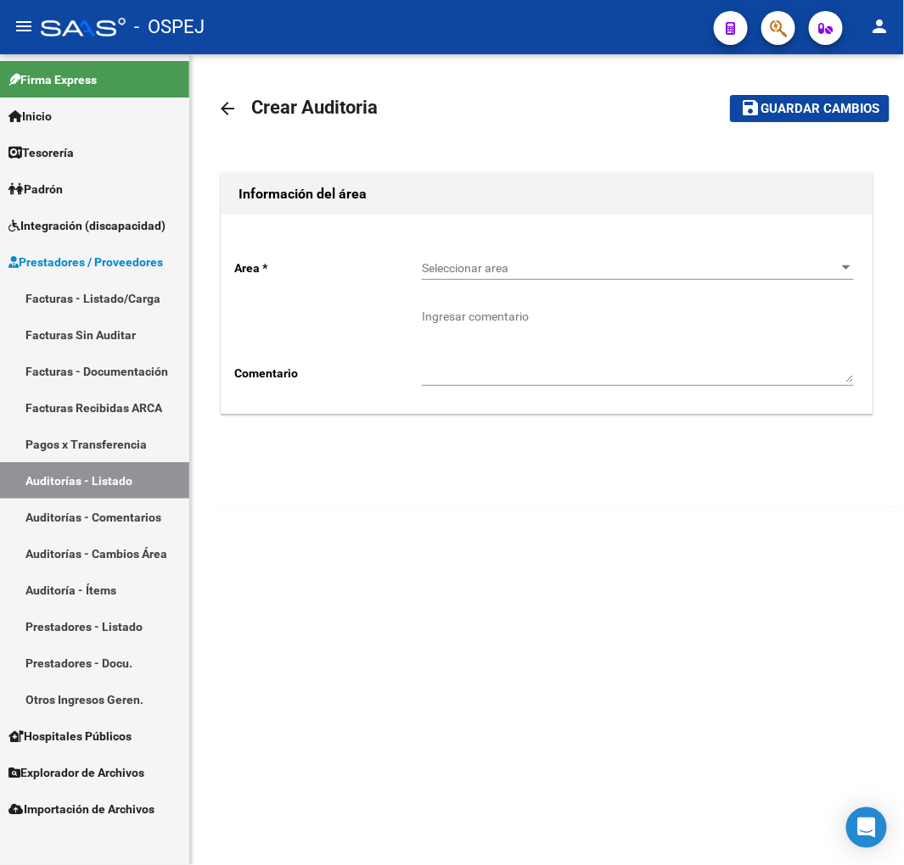
click at [520, 582] on mat-sidenav-content "arrow_back Crear Auditoria save Guardar cambios Información del área Area * Sel…" at bounding box center [547, 459] width 714 height 811
click at [492, 276] on div "Seleccionar area Seleccionar area" at bounding box center [638, 263] width 432 height 34
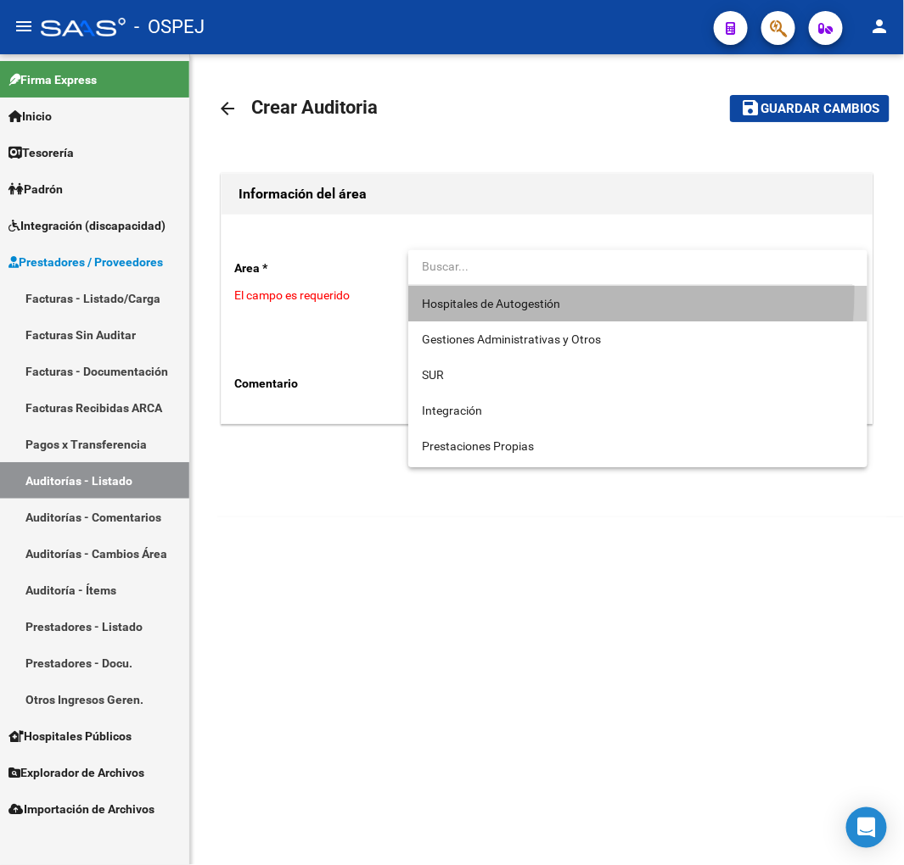
click at [489, 289] on span "Hospitales de Autogestión" at bounding box center [638, 304] width 432 height 36
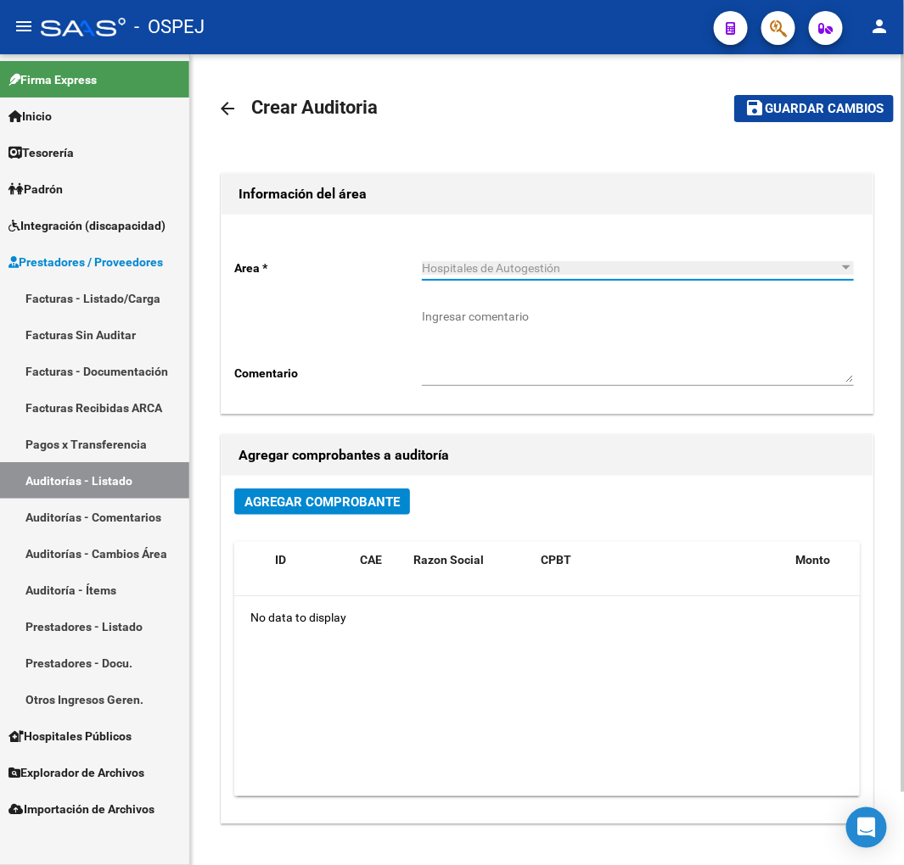
click at [355, 502] on span "Agregar Comprobante" at bounding box center [321, 502] width 155 height 15
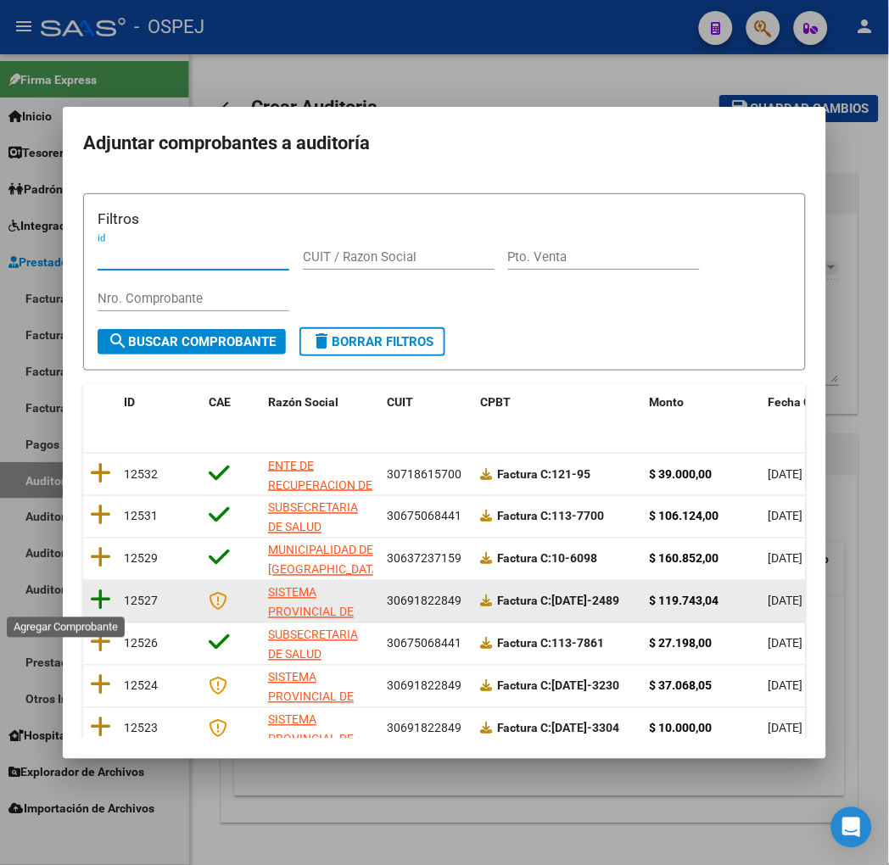
click at [90, 589] on icon at bounding box center [100, 601] width 21 height 24
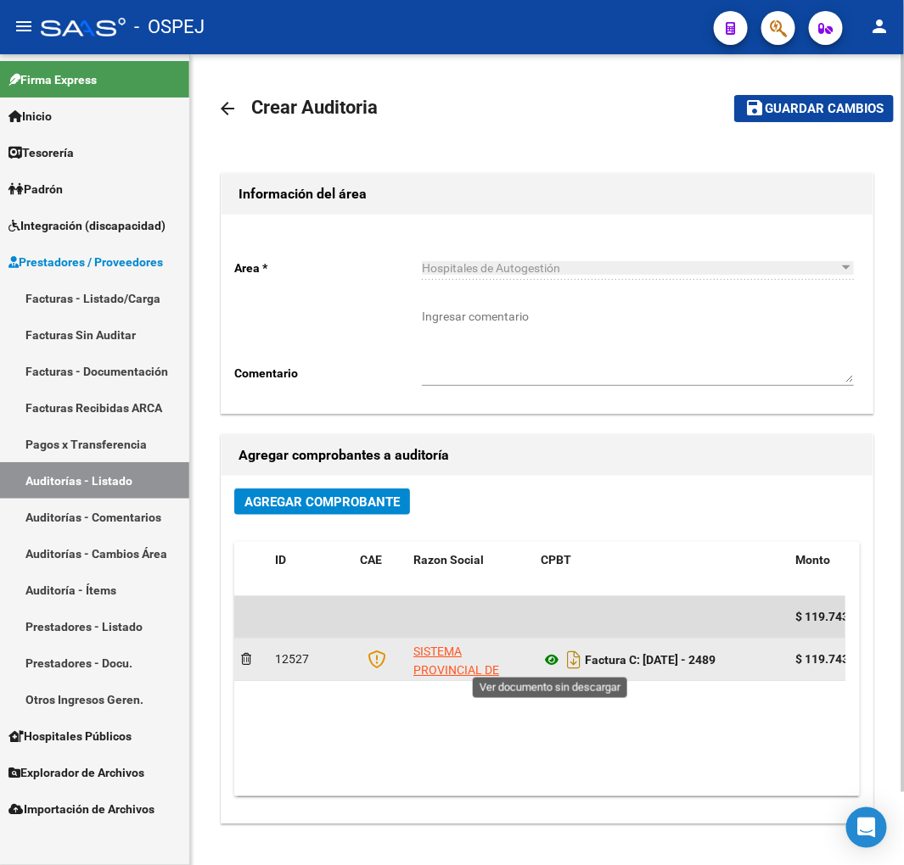
click at [552, 659] on icon at bounding box center [551, 660] width 22 height 20
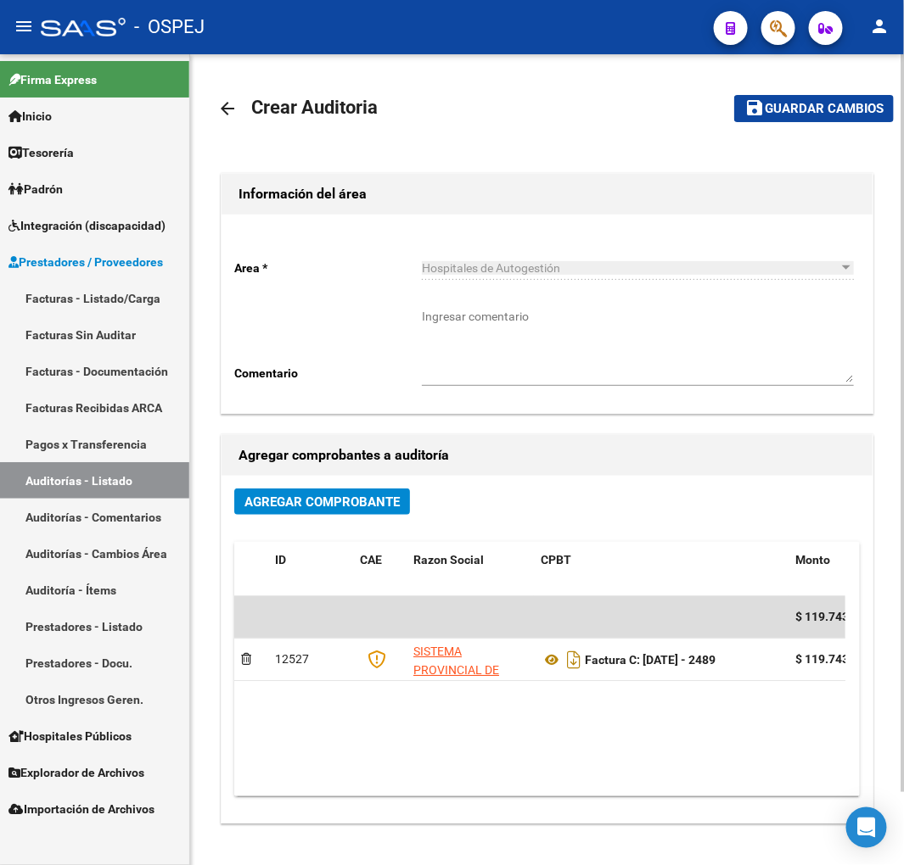
click at [840, 109] on span "Guardar cambios" at bounding box center [823, 109] width 119 height 15
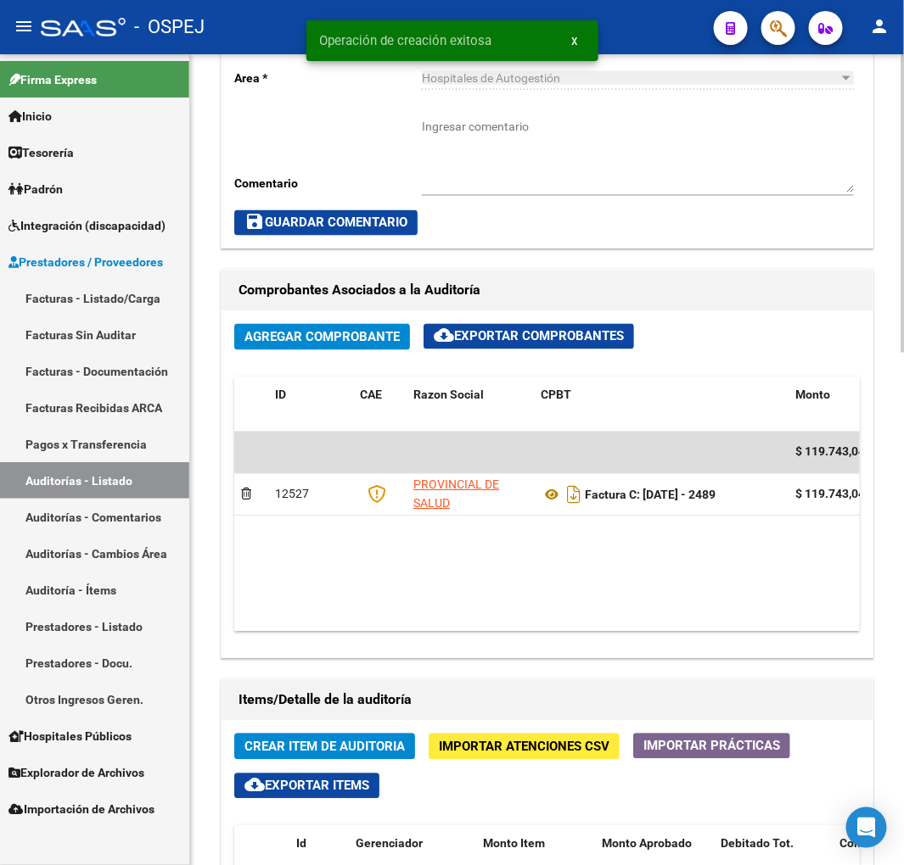
scroll to position [848, 0]
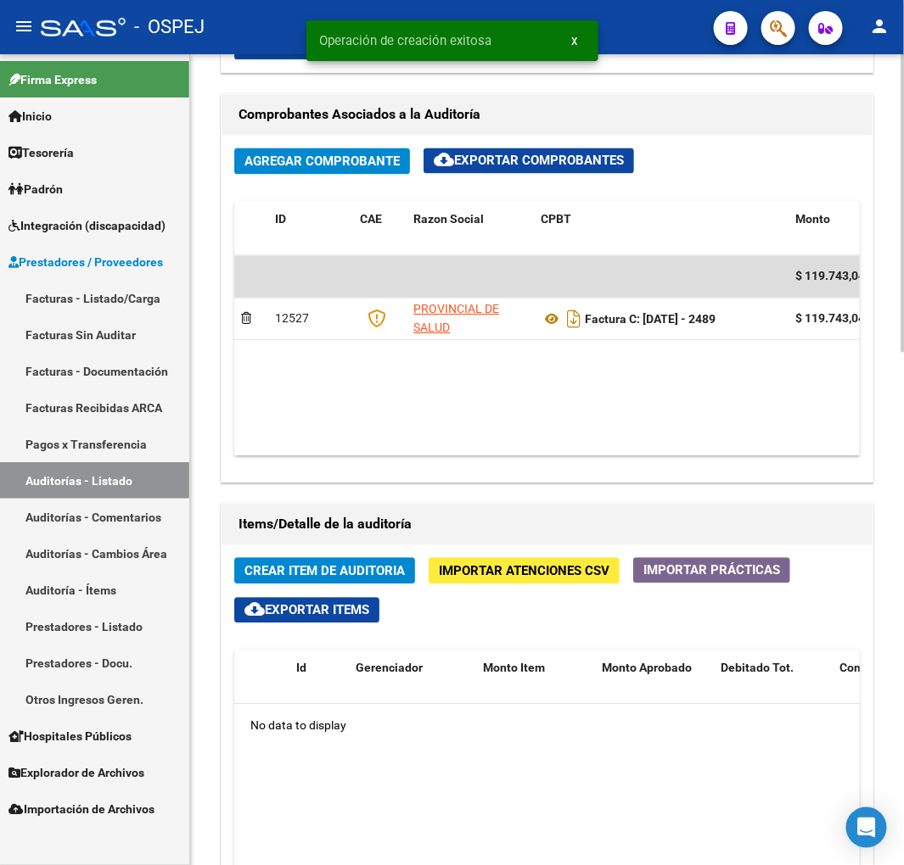
click at [368, 564] on span "Crear Item de Auditoria" at bounding box center [324, 571] width 160 height 15
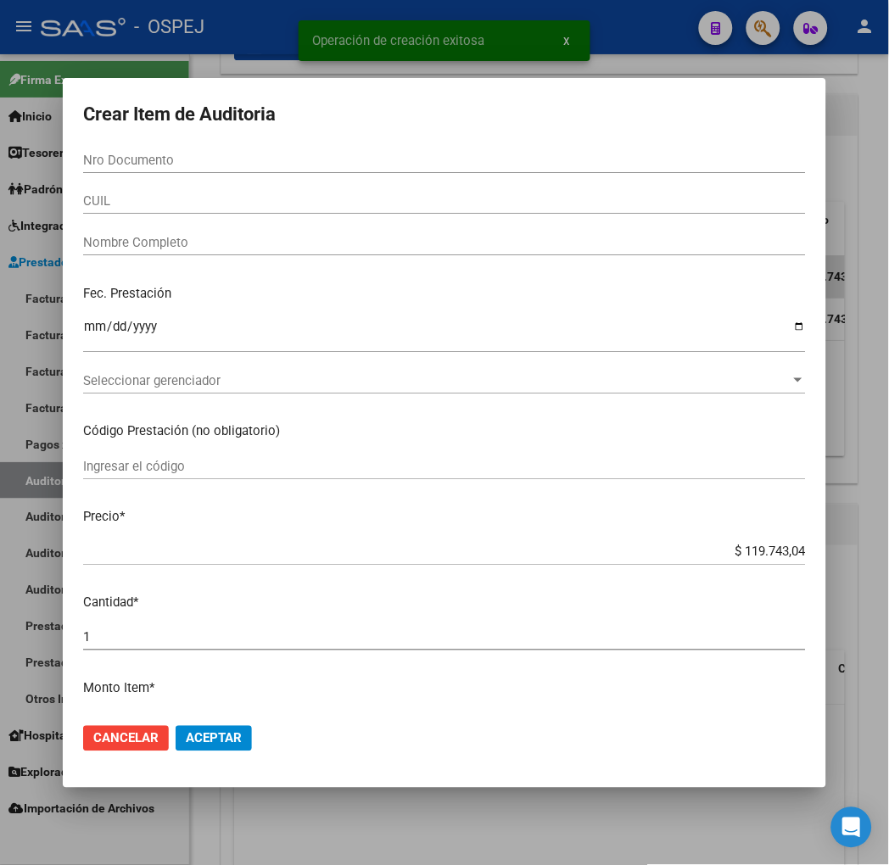
click at [120, 154] on input "Nro Documento" at bounding box center [444, 160] width 723 height 15
paste input "59342475"
type input "59342475"
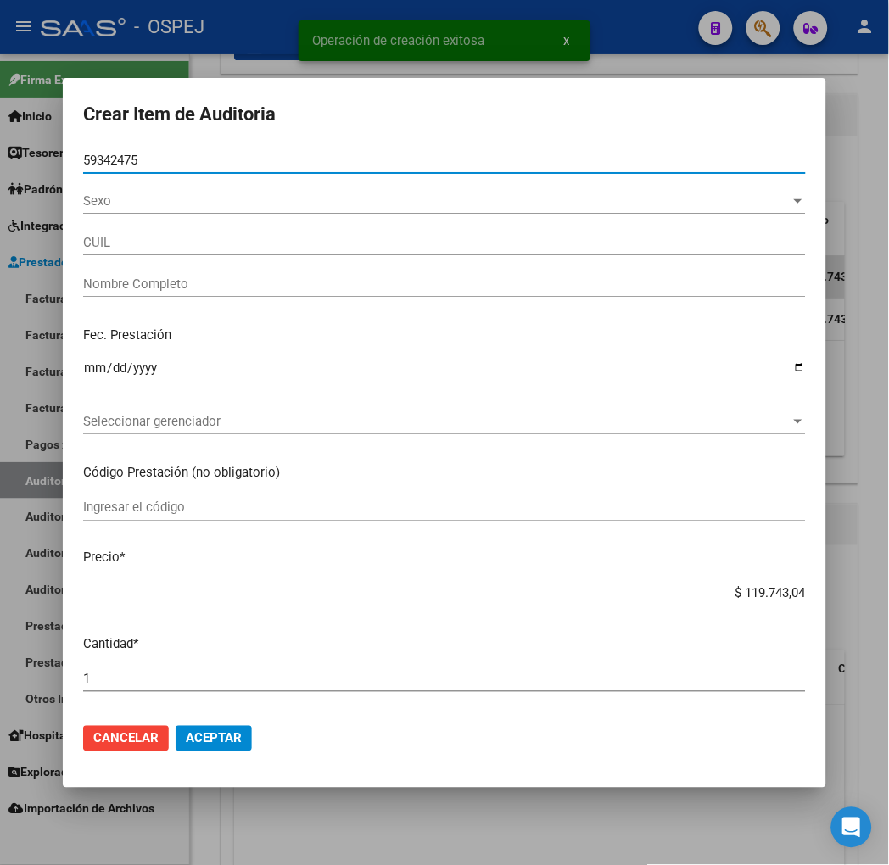
type input "27593424753"
type input "[PERSON_NAME]"
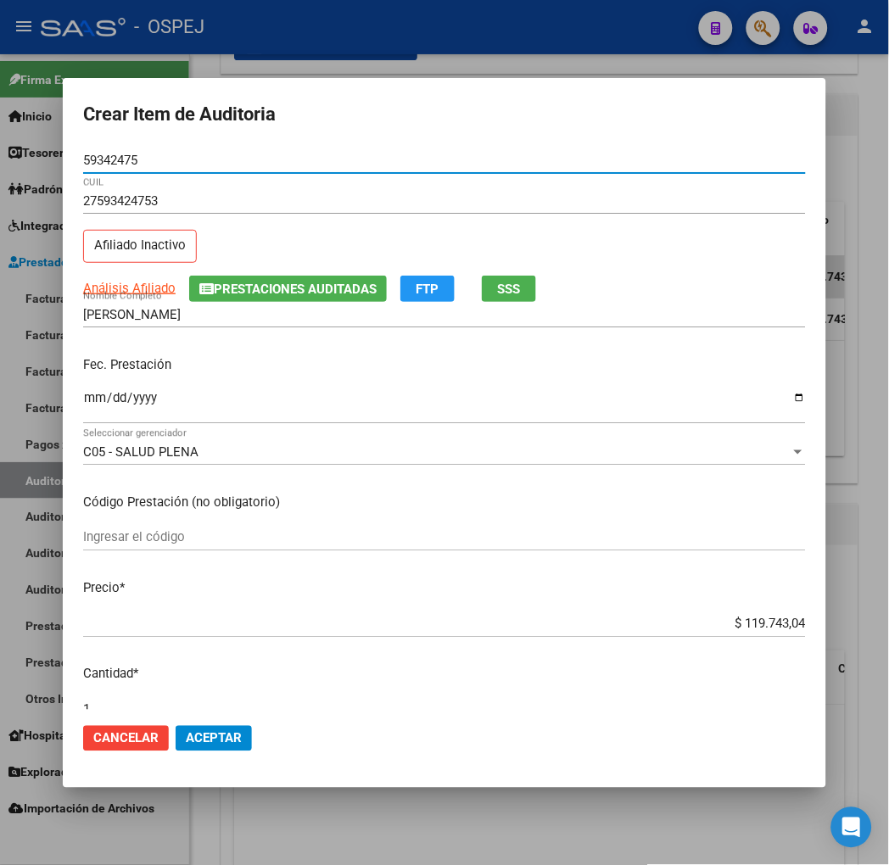
type input "59342475"
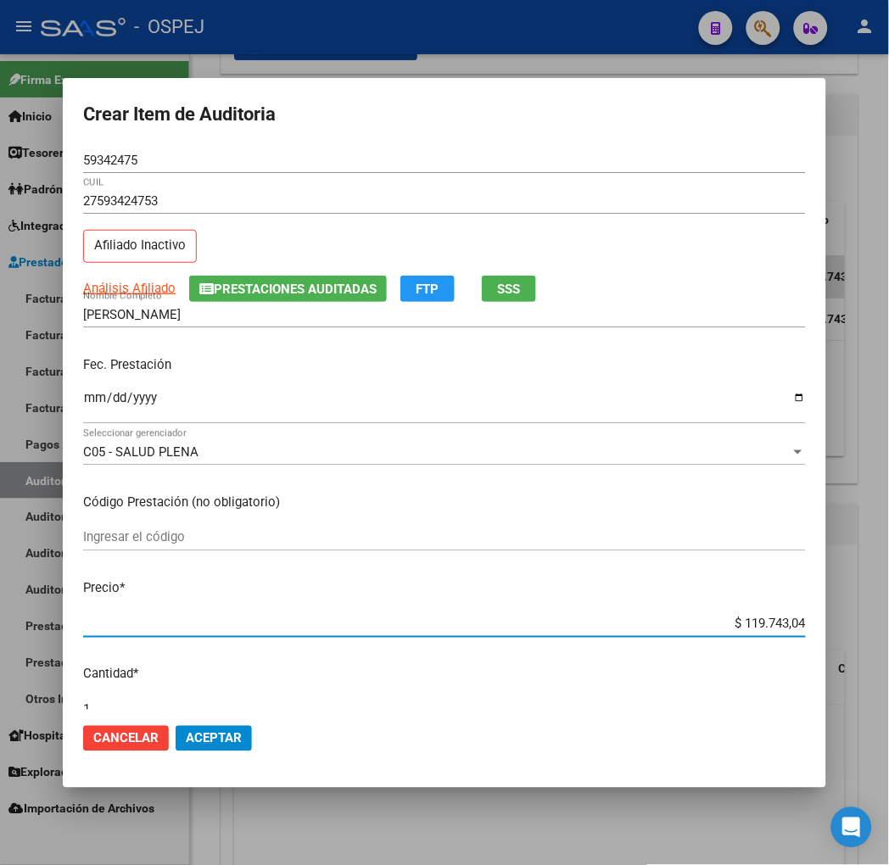
click at [794, 621] on input "$ 119.743,04" at bounding box center [444, 624] width 723 height 15
type input "$ 0,01"
type input "$ 0,10"
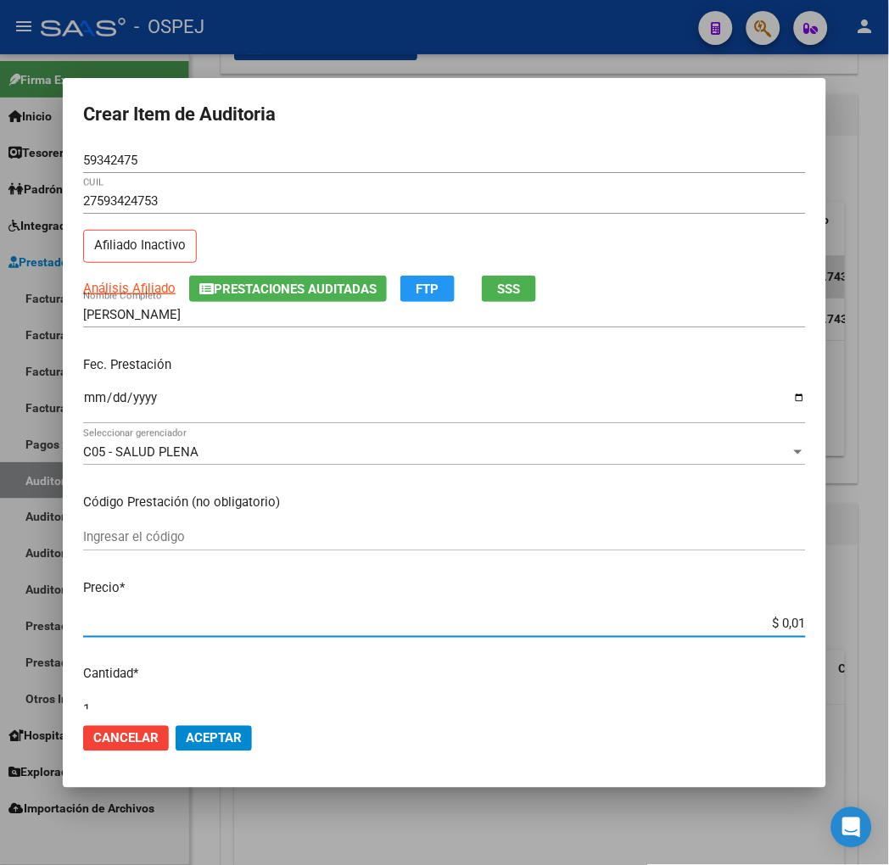
type input "$ 0,10"
type input "$ 1,00"
type input "$ 10,00"
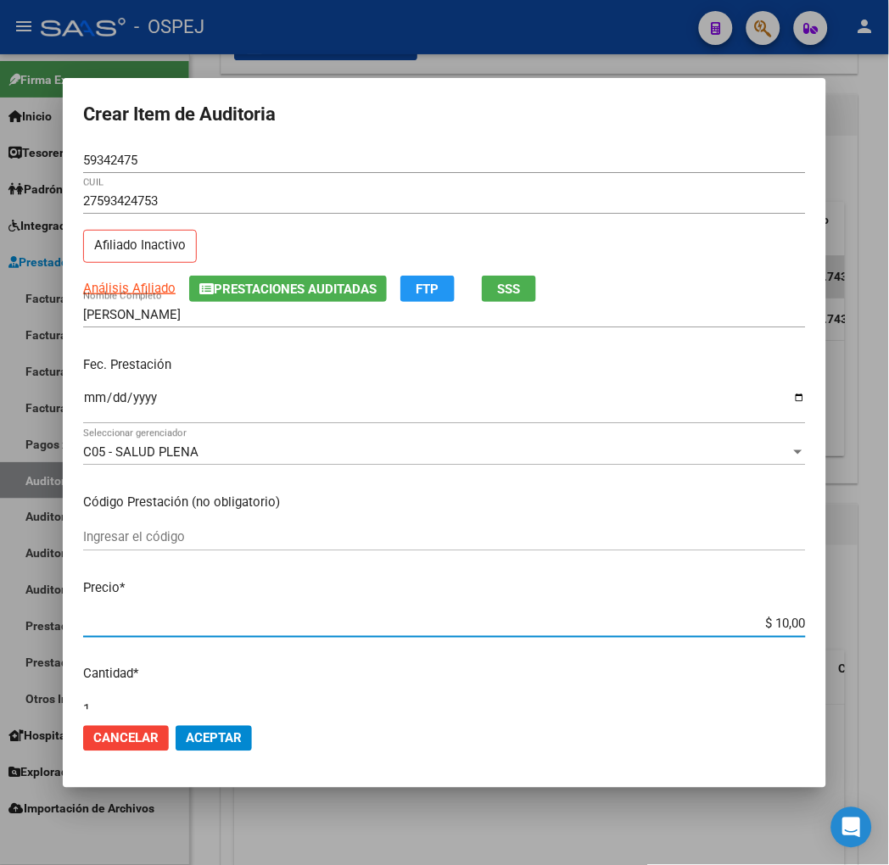
type input "$ 100,00"
type input "$ 1.000,00"
type input "$ 10.000,00"
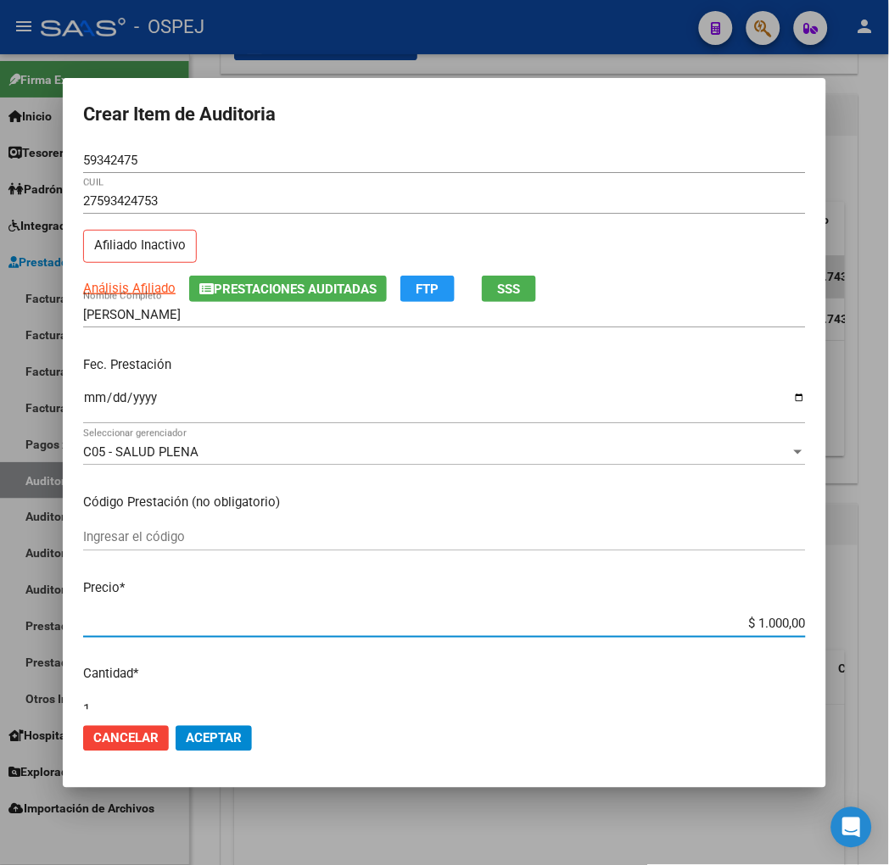
type input "$ 10.000,00"
click at [188, 736] on span "Aceptar" at bounding box center [214, 738] width 56 height 15
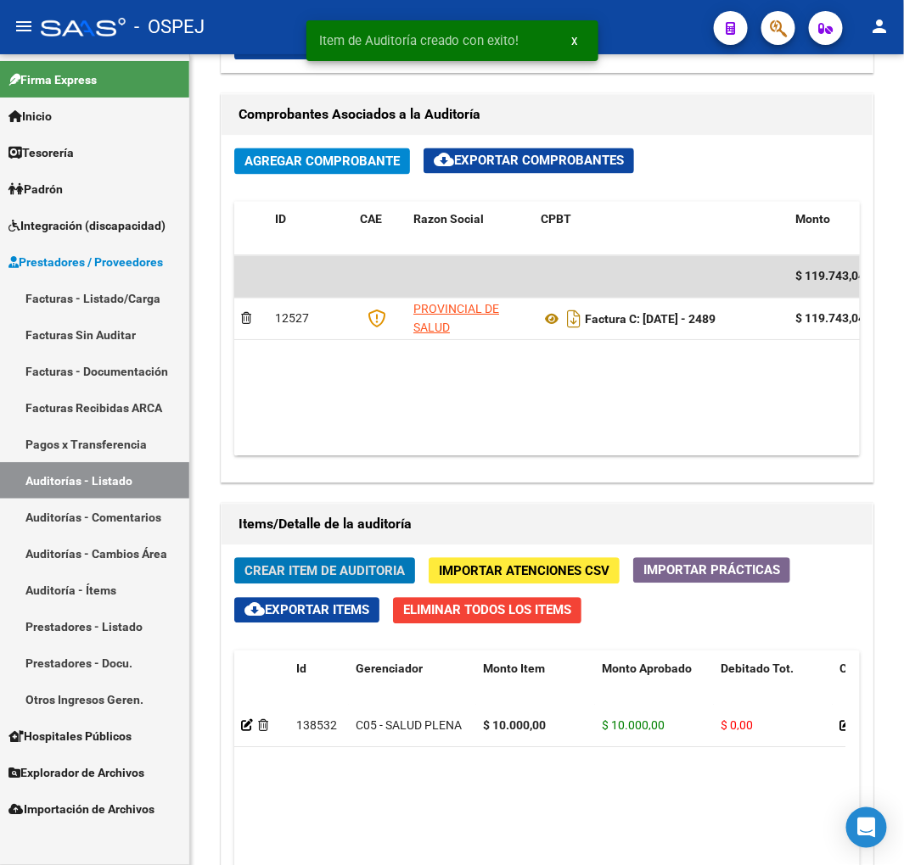
scroll to position [1052, 0]
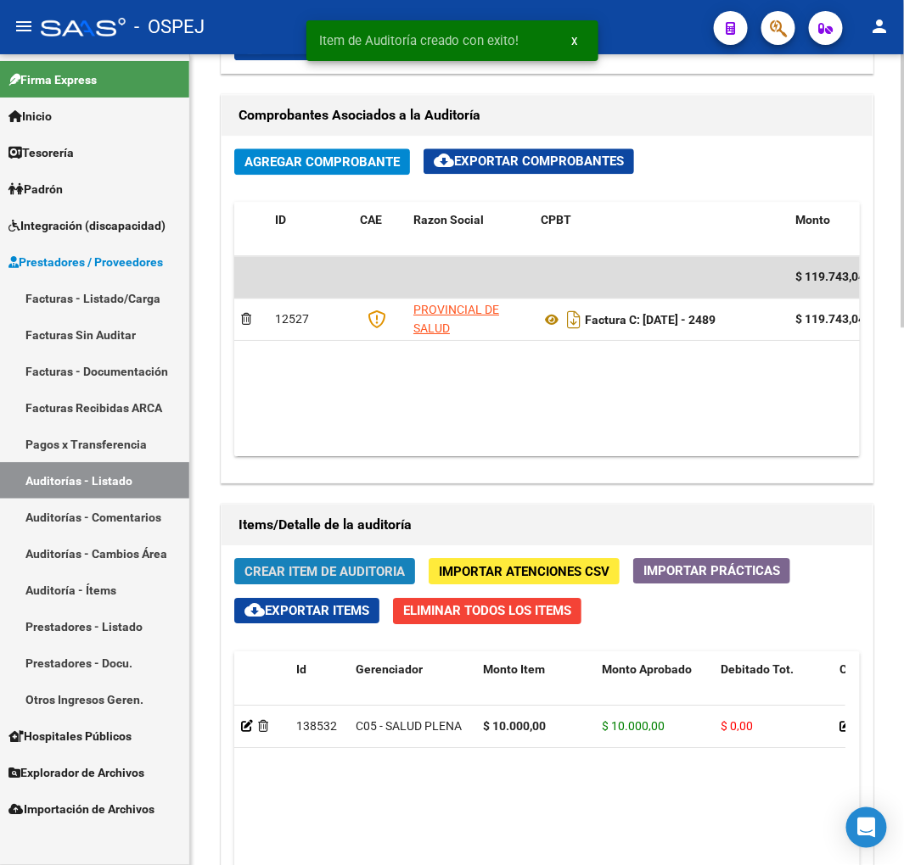
click at [334, 565] on span "Crear Item de Auditoria" at bounding box center [324, 571] width 160 height 15
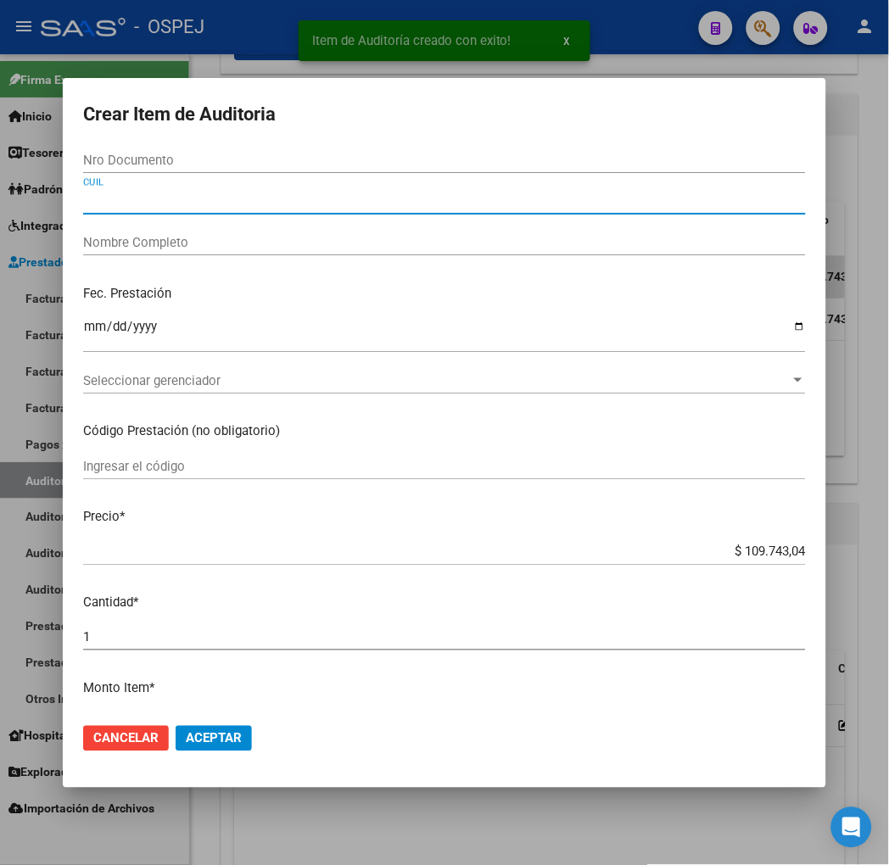
click at [125, 199] on input "CUIL" at bounding box center [444, 200] width 723 height 15
paste input "20557238388"
type input "20557238388"
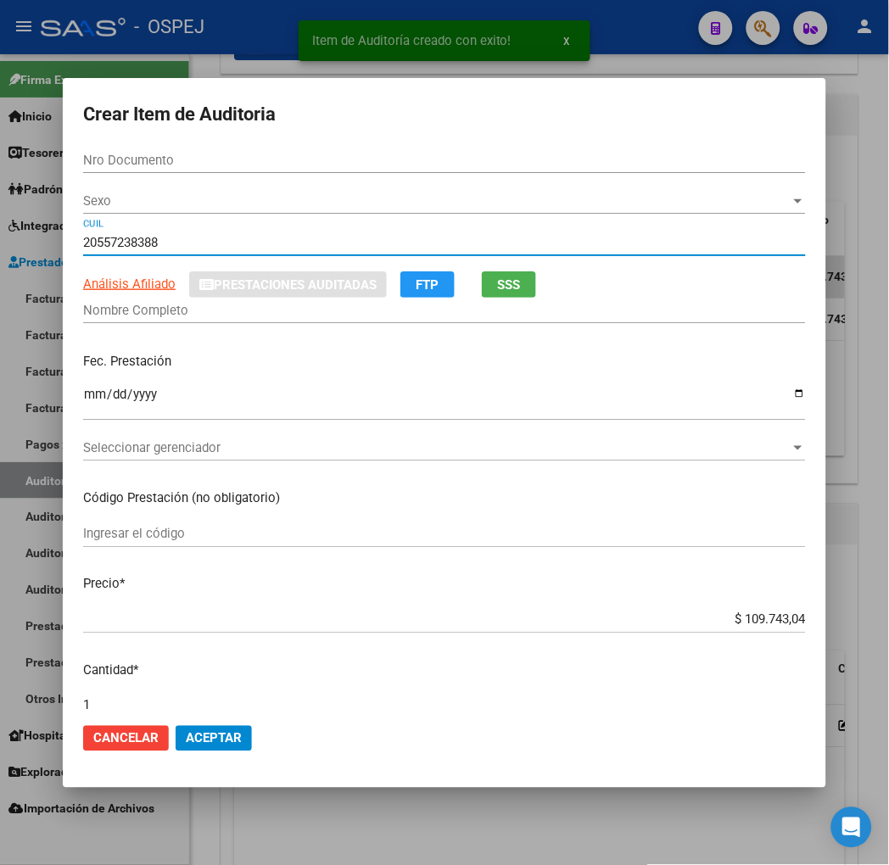
type input "55723838"
type input "CHAVEZ [PERSON_NAME]"
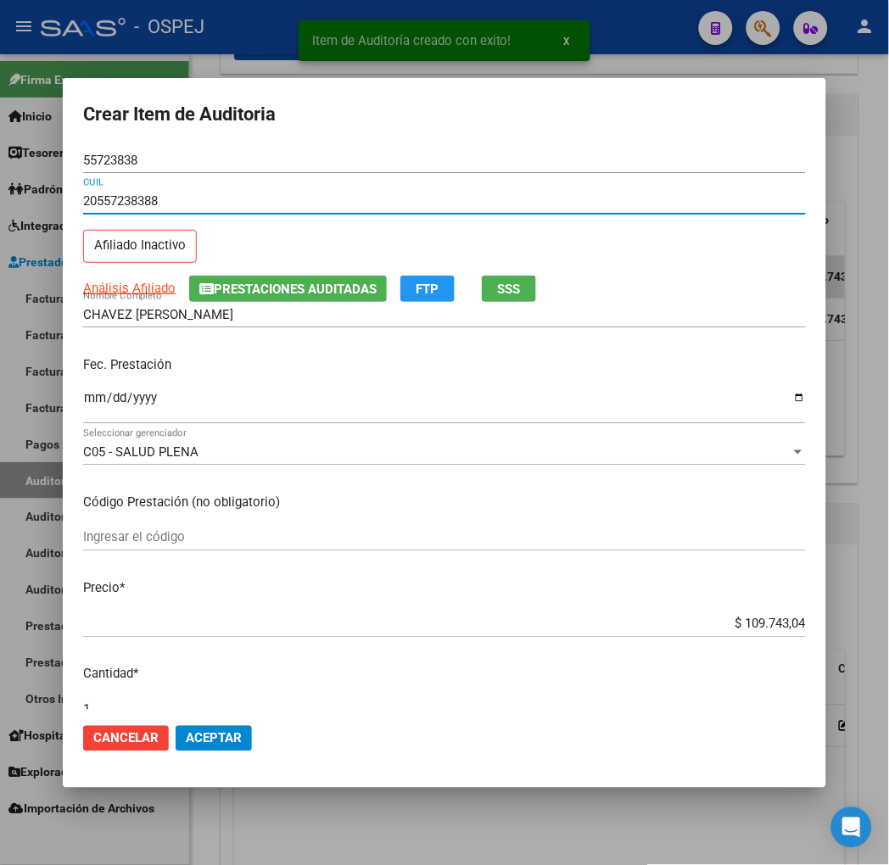
type input "20557238388"
click at [806, 624] on input "$ 109.743,04" at bounding box center [444, 624] width 723 height 15
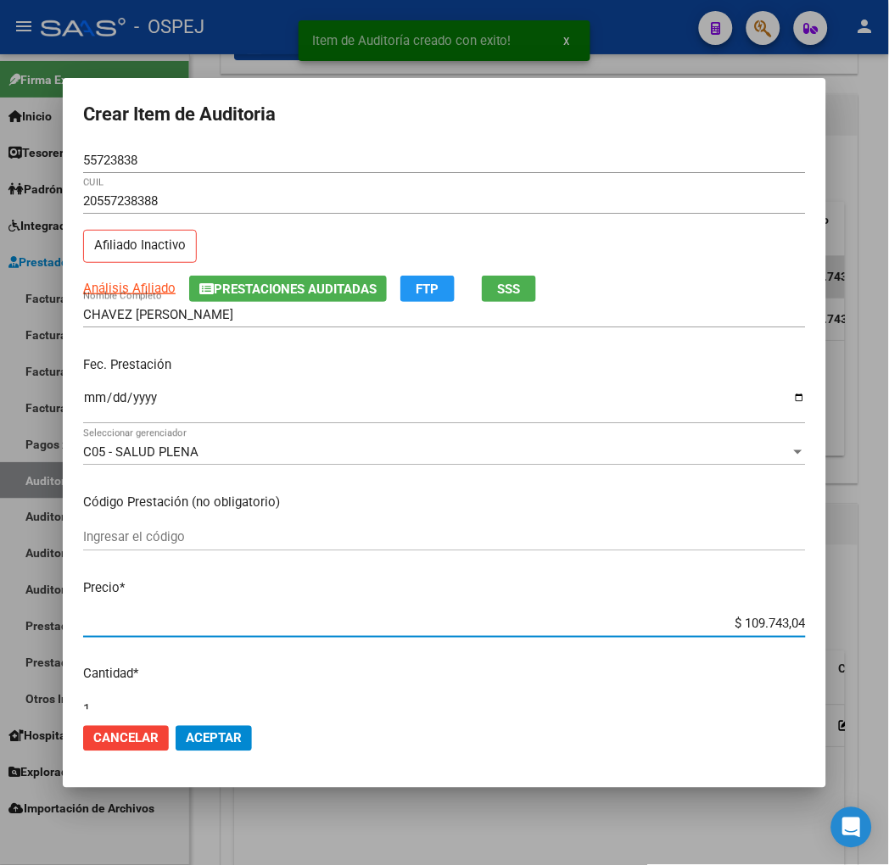
click at [806, 624] on input "$ 109.743,04" at bounding box center [444, 624] width 723 height 15
type input "$ 0,01"
type input "$ 0,10"
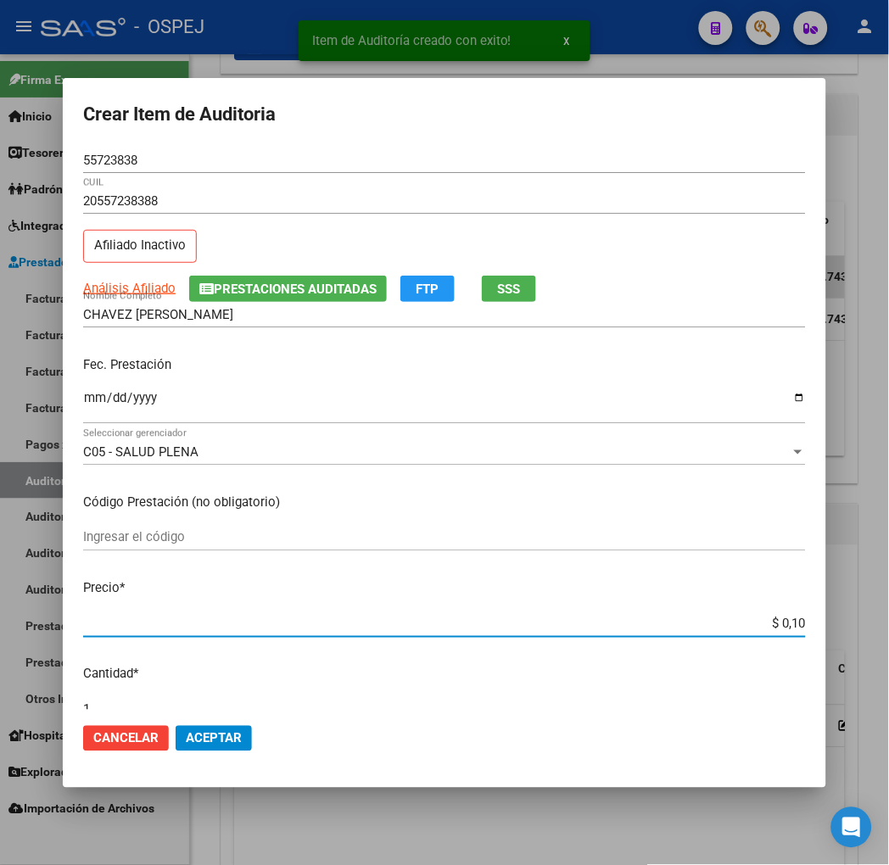
type input "$ 1,00"
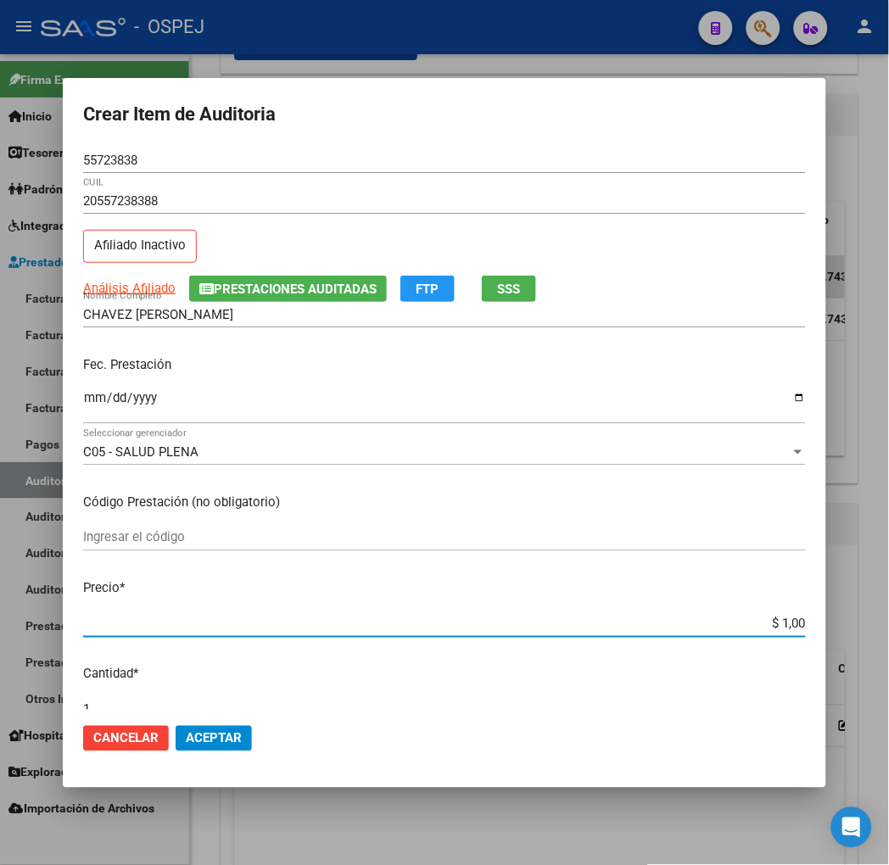
type input "$ 10,00"
type input "$ 100,00"
click at [188, 725] on mat-dialog-actions "Cancelar Aceptar" at bounding box center [444, 739] width 723 height 58
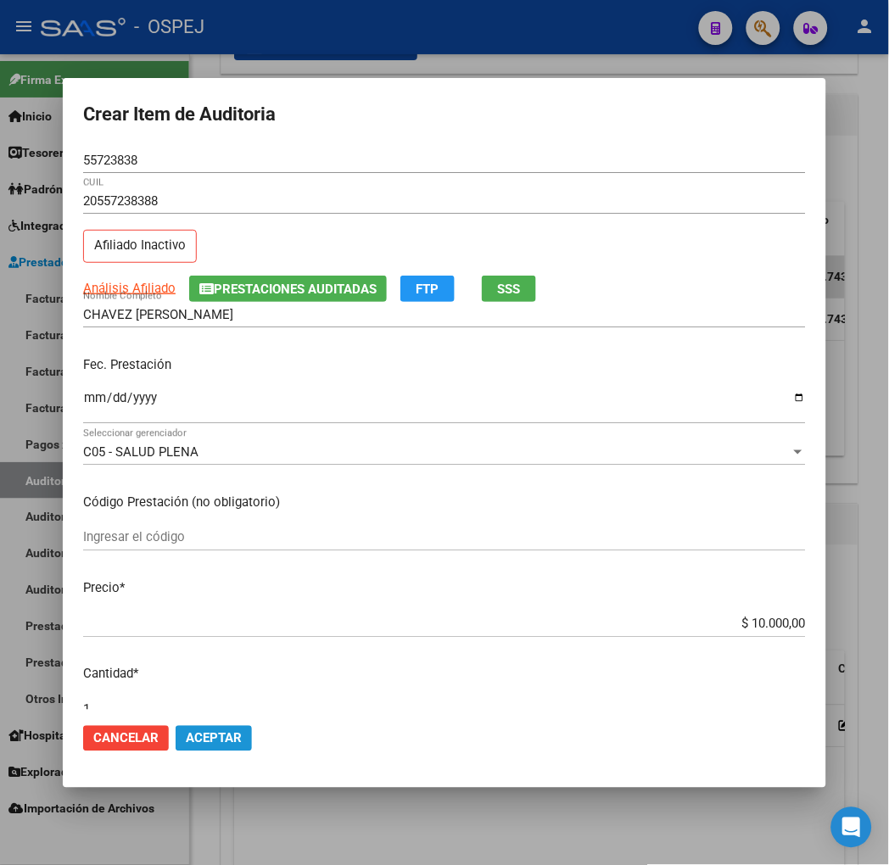
click at [186, 736] on span "Aceptar" at bounding box center [214, 738] width 56 height 15
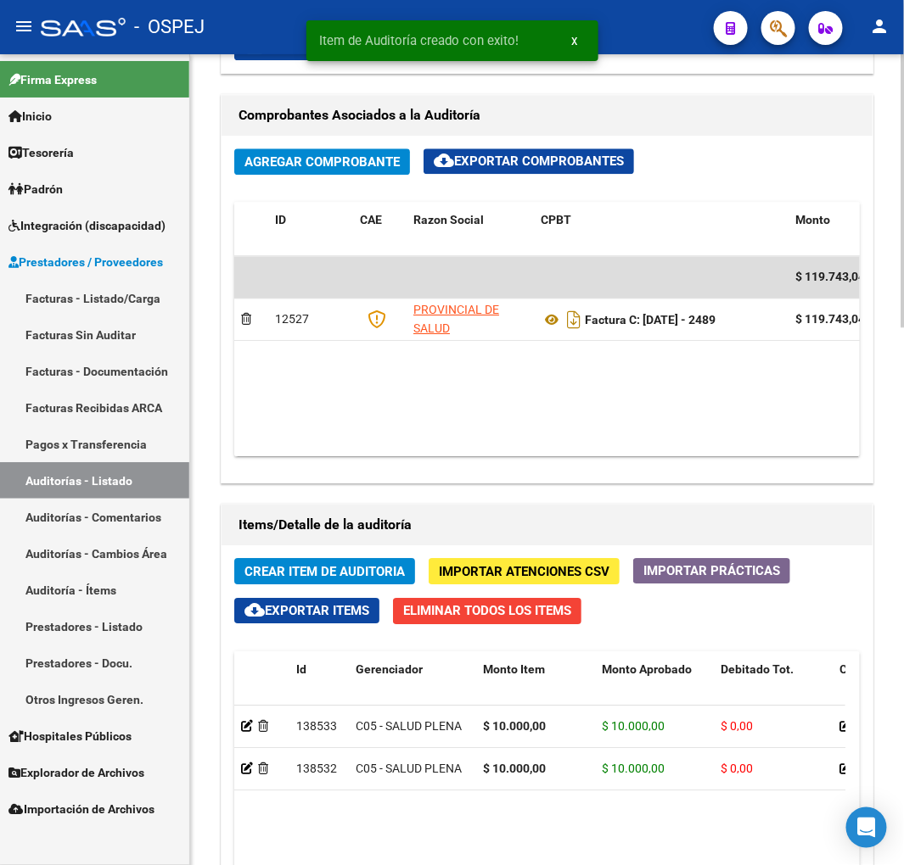
click at [357, 563] on button "Crear Item de Auditoria" at bounding box center [324, 571] width 181 height 26
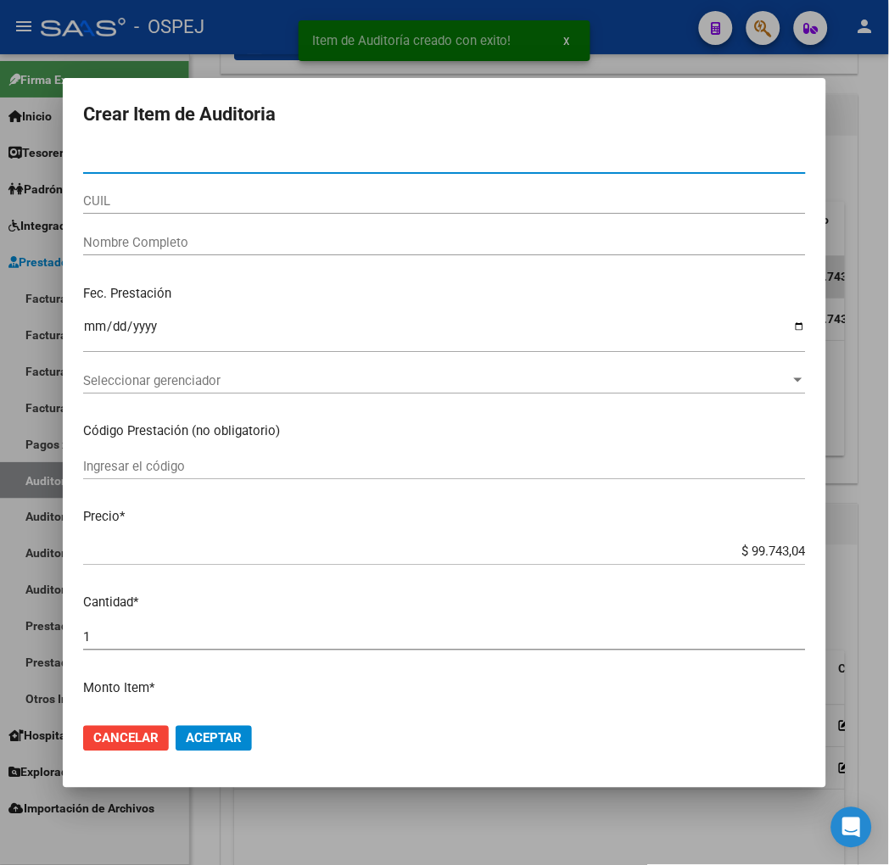
paste input "59342475"
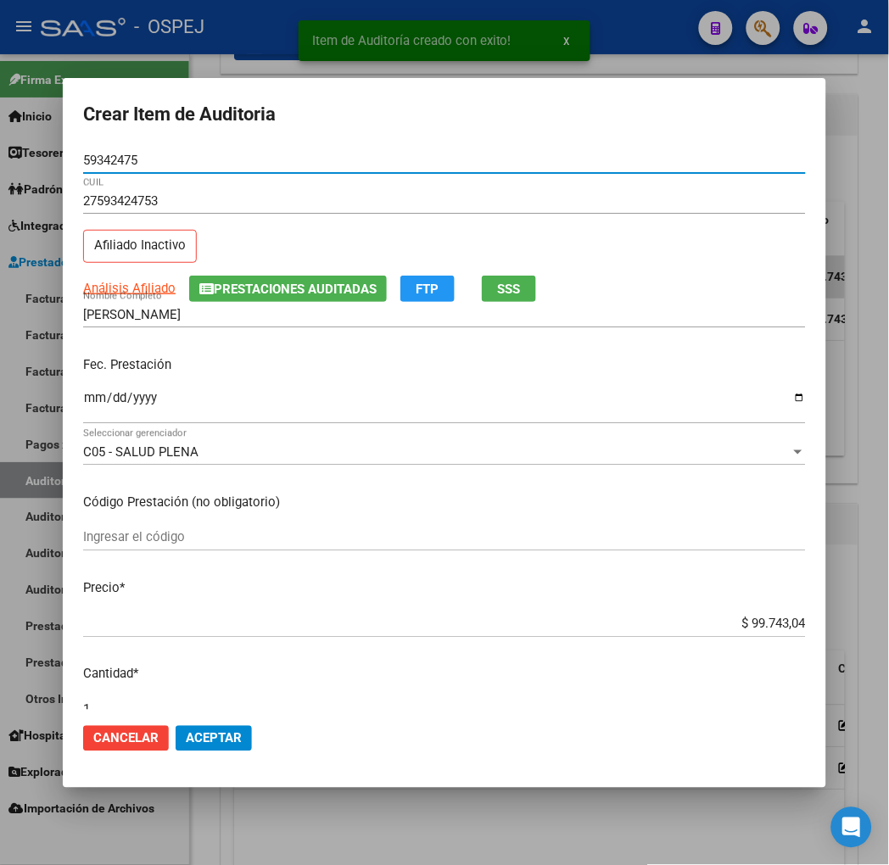
click at [787, 630] on input "$ 99.743,04" at bounding box center [444, 624] width 723 height 15
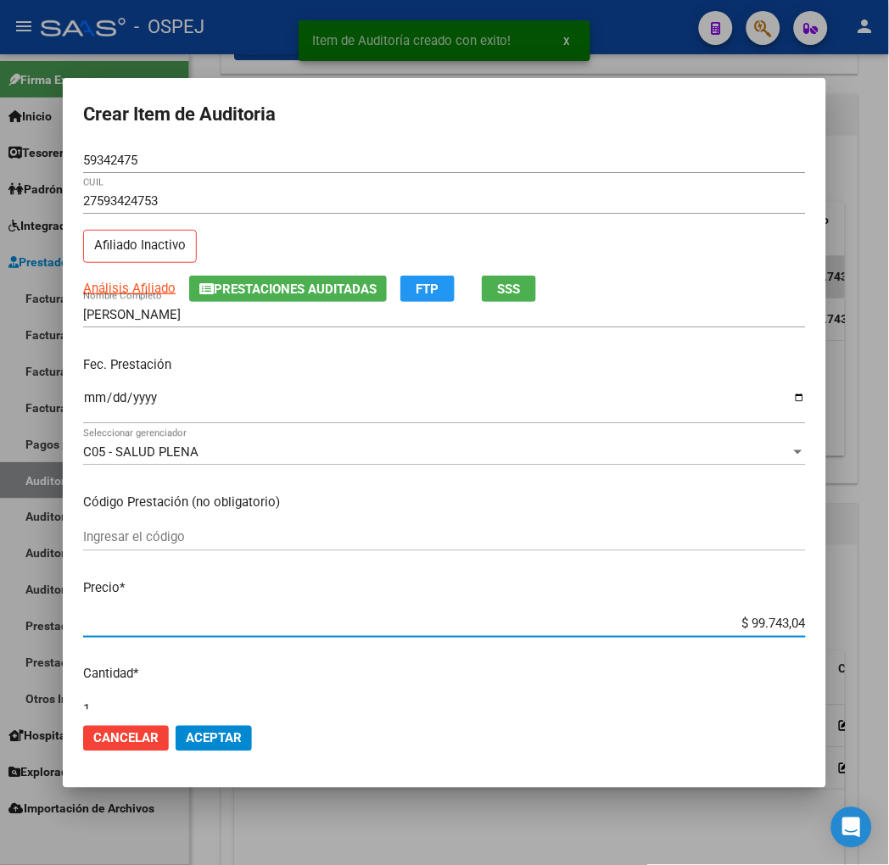
click at [787, 630] on input "$ 99.743,04" at bounding box center [444, 624] width 723 height 15
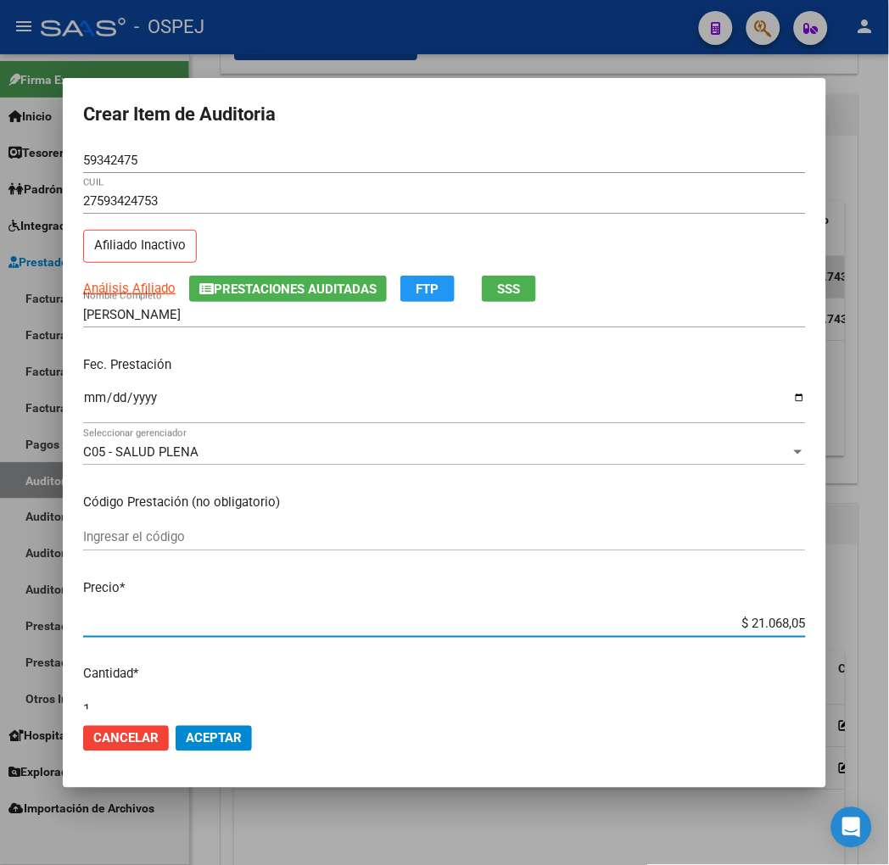
click at [182, 749] on button "Aceptar" at bounding box center [214, 738] width 76 height 25
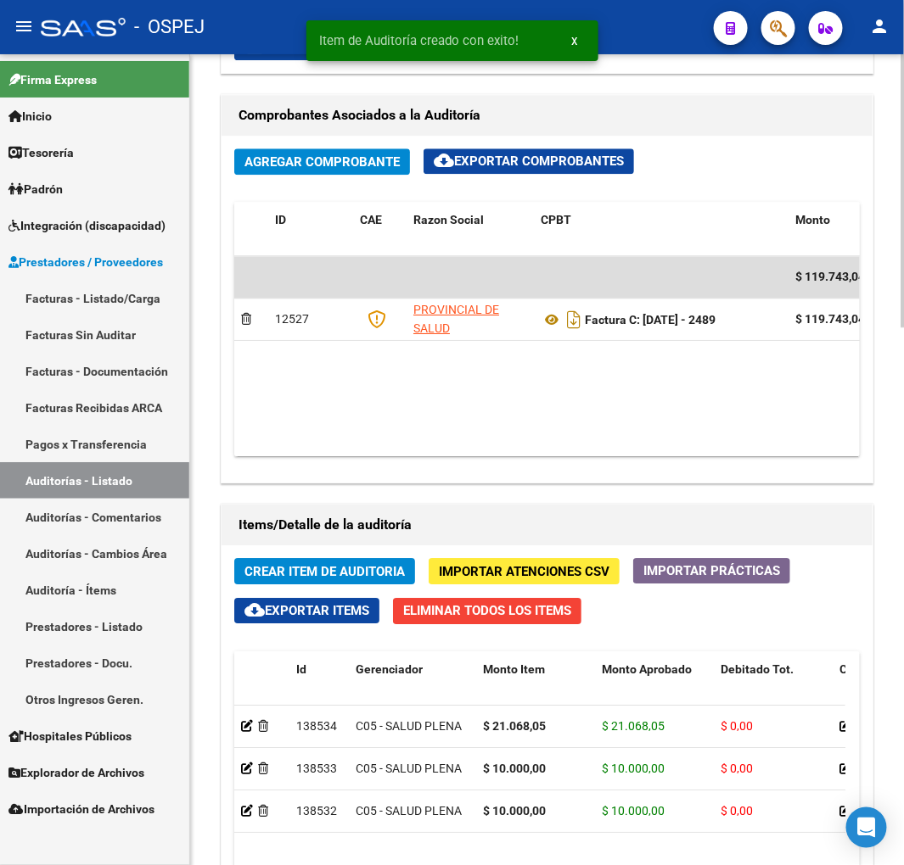
click at [379, 562] on button "Crear Item de Auditoria" at bounding box center [324, 571] width 181 height 26
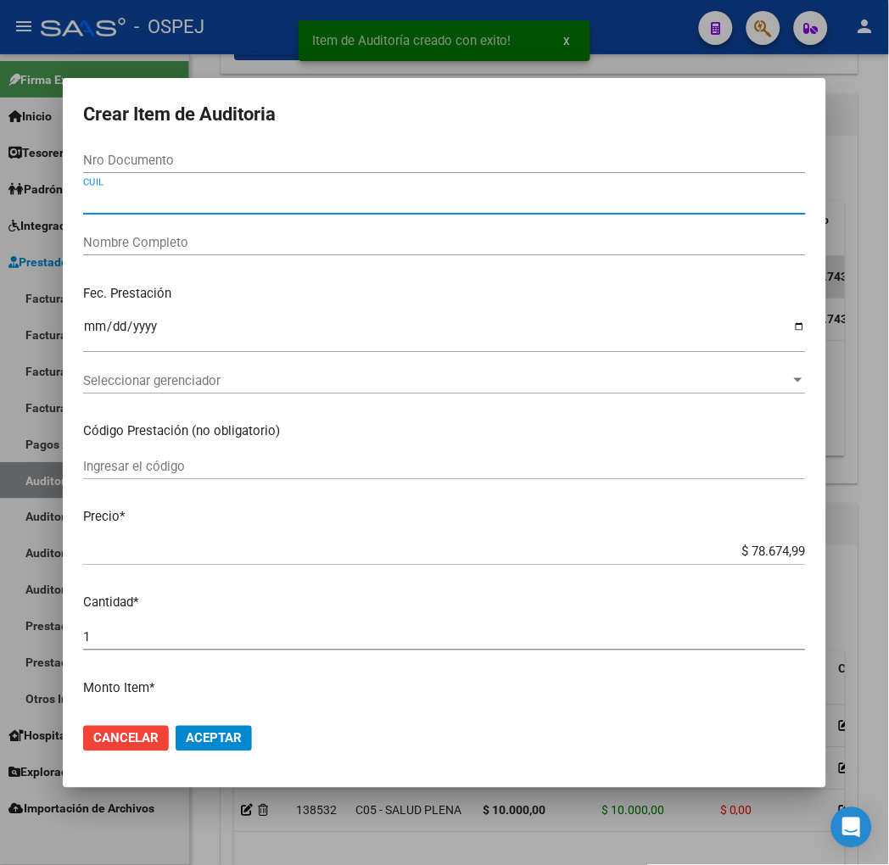
click at [119, 193] on input "CUIL" at bounding box center [444, 200] width 723 height 15
paste input "27496897701"
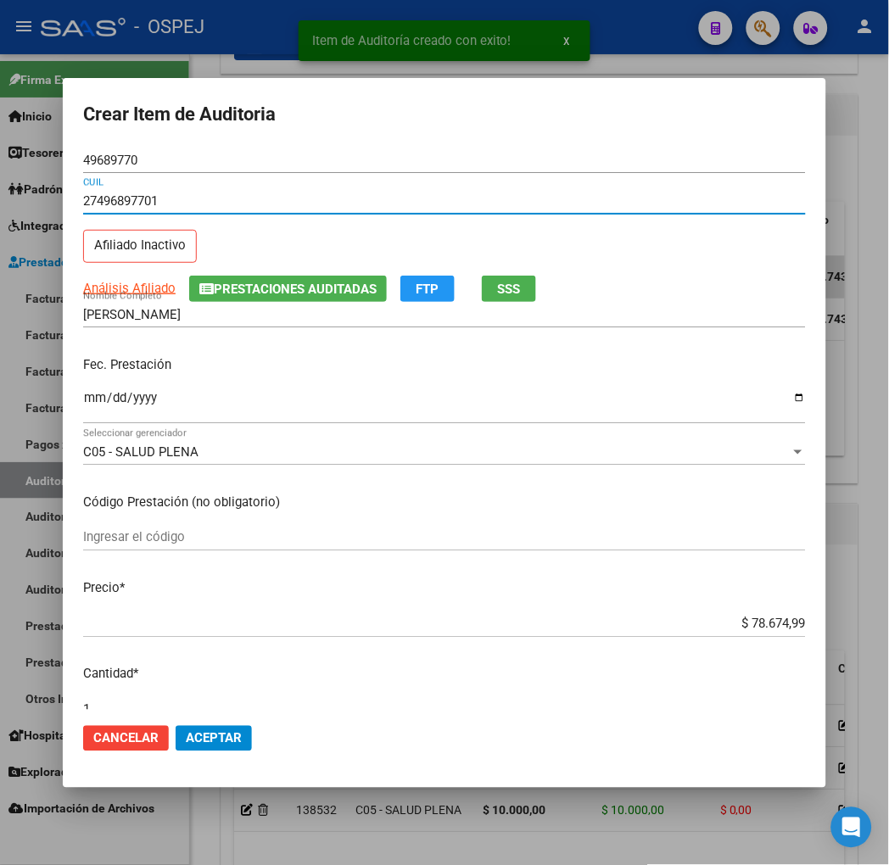
click at [806, 617] on input "$ 78.674,99" at bounding box center [444, 624] width 723 height 15
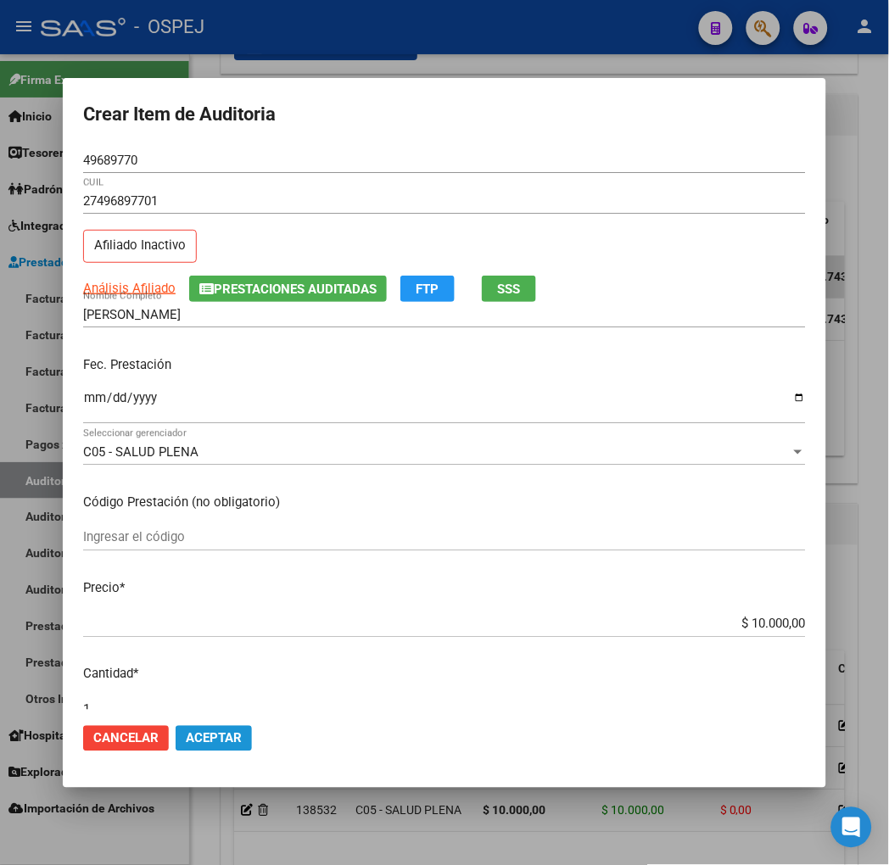
click at [176, 750] on button "Aceptar" at bounding box center [214, 738] width 76 height 25
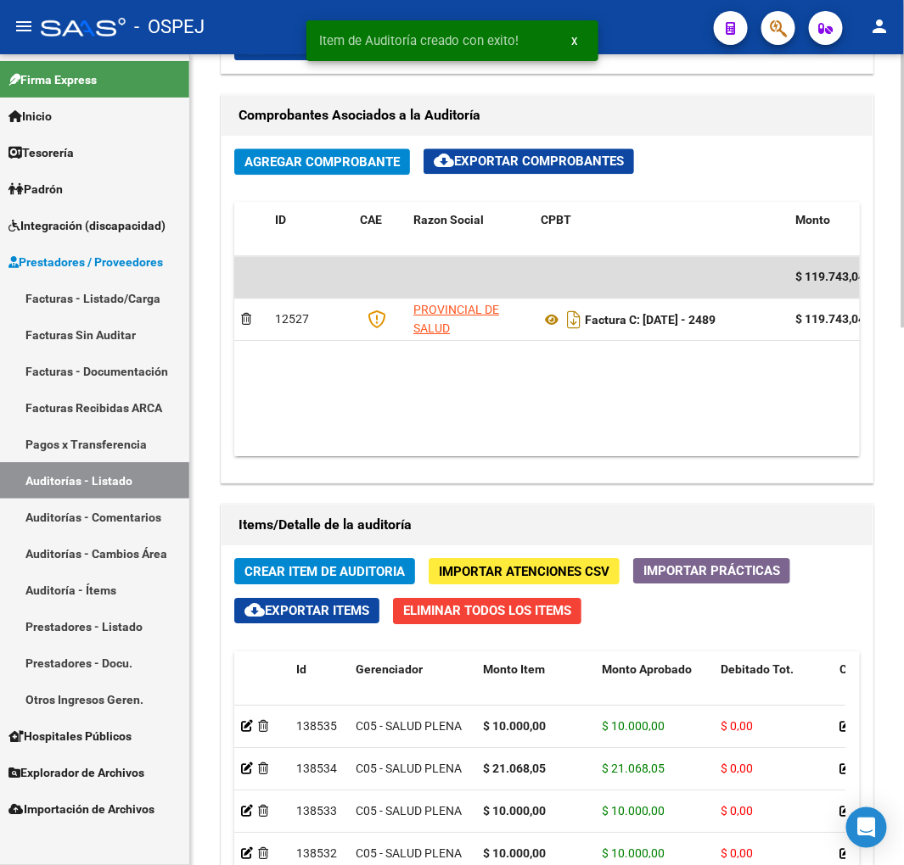
click at [367, 571] on span "Crear Item de Auditoria" at bounding box center [324, 571] width 160 height 15
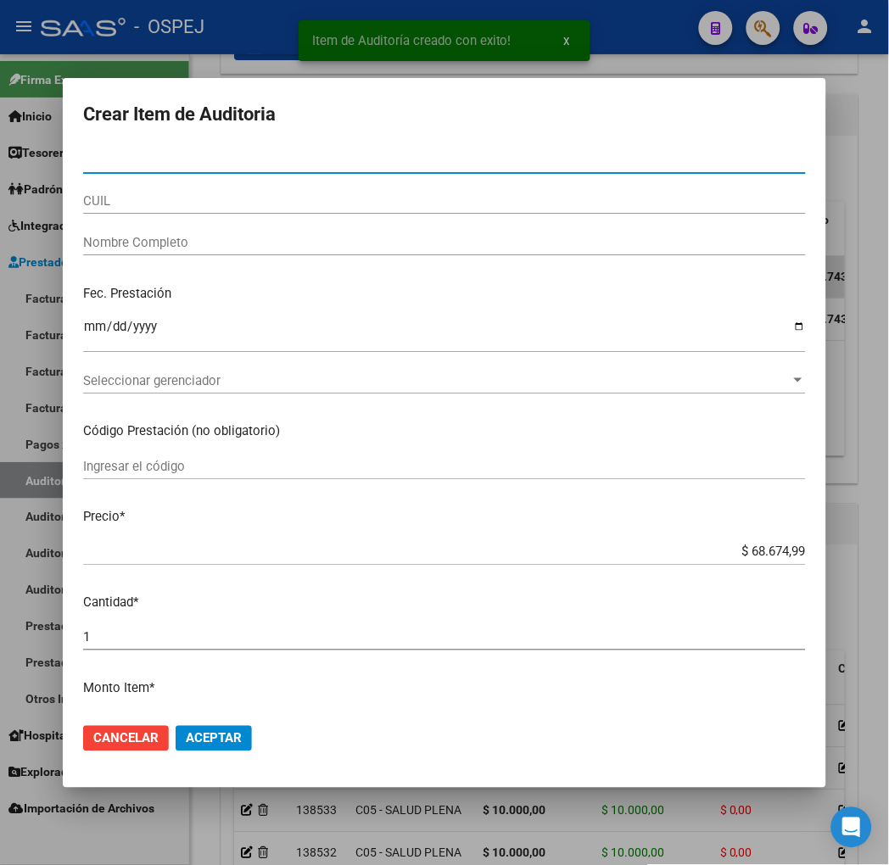
click at [162, 209] on div "CUIL" at bounding box center [444, 200] width 723 height 25
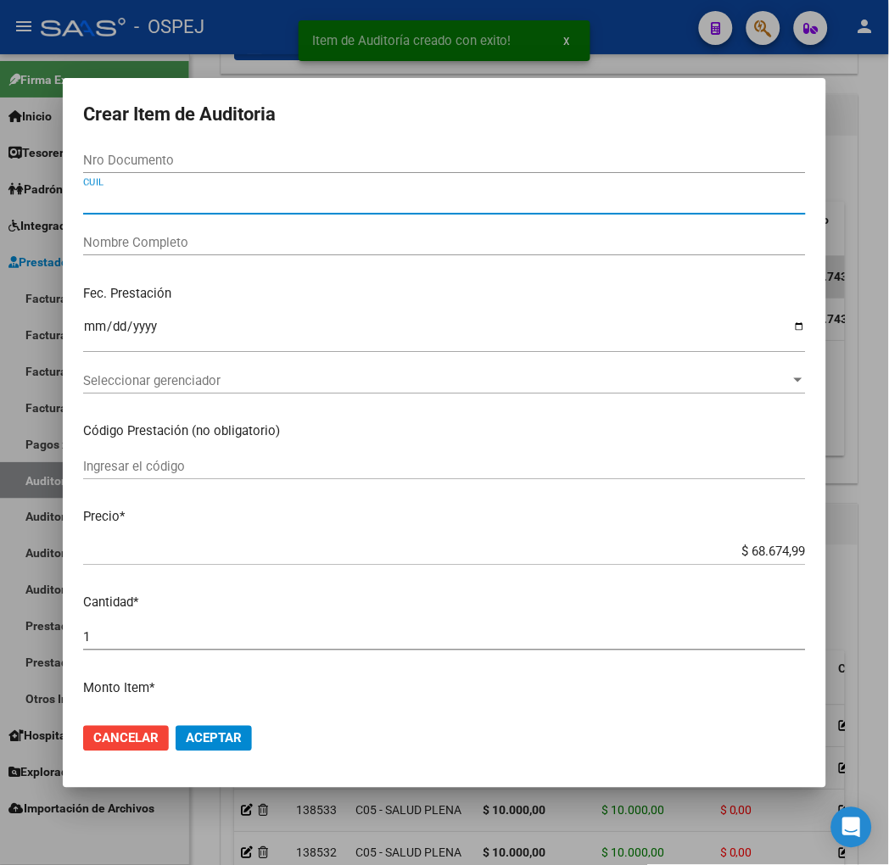
paste input "27381173424"
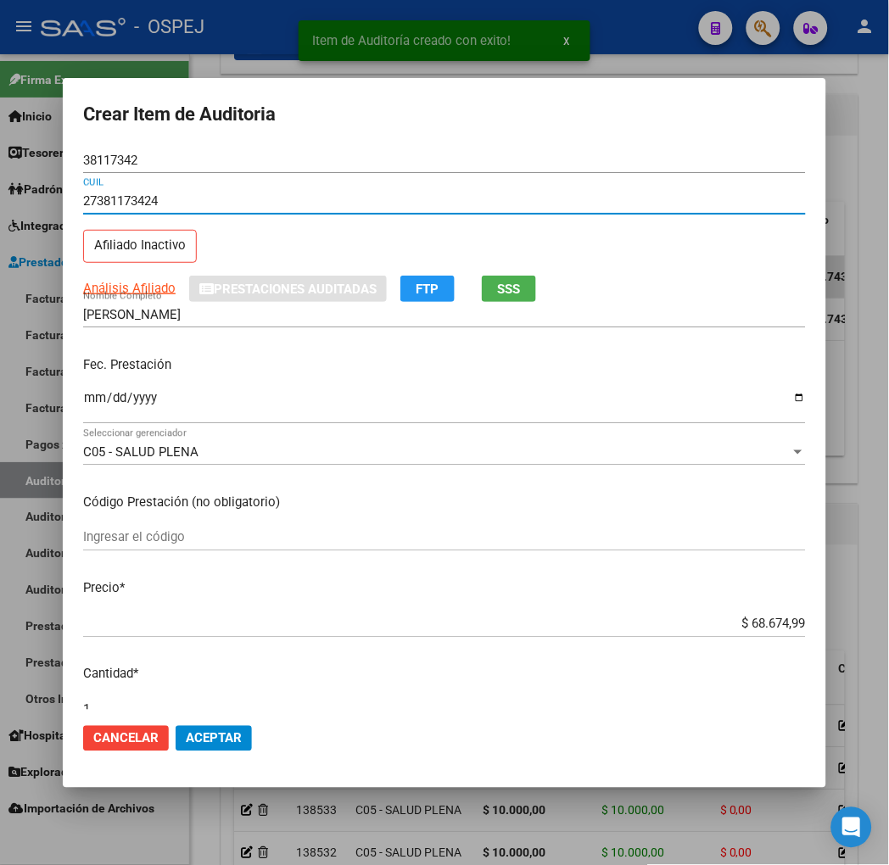
click at [785, 619] on input "$ 68.674,99" at bounding box center [444, 624] width 723 height 15
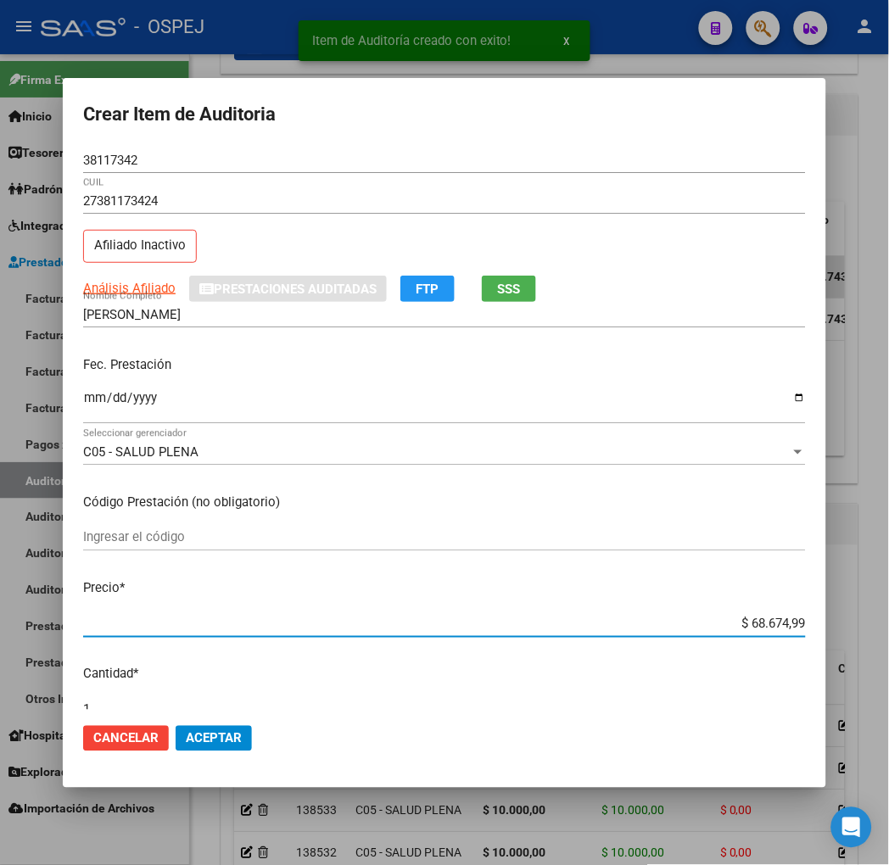
click at [785, 619] on input "$ 68.674,99" at bounding box center [444, 624] width 723 height 15
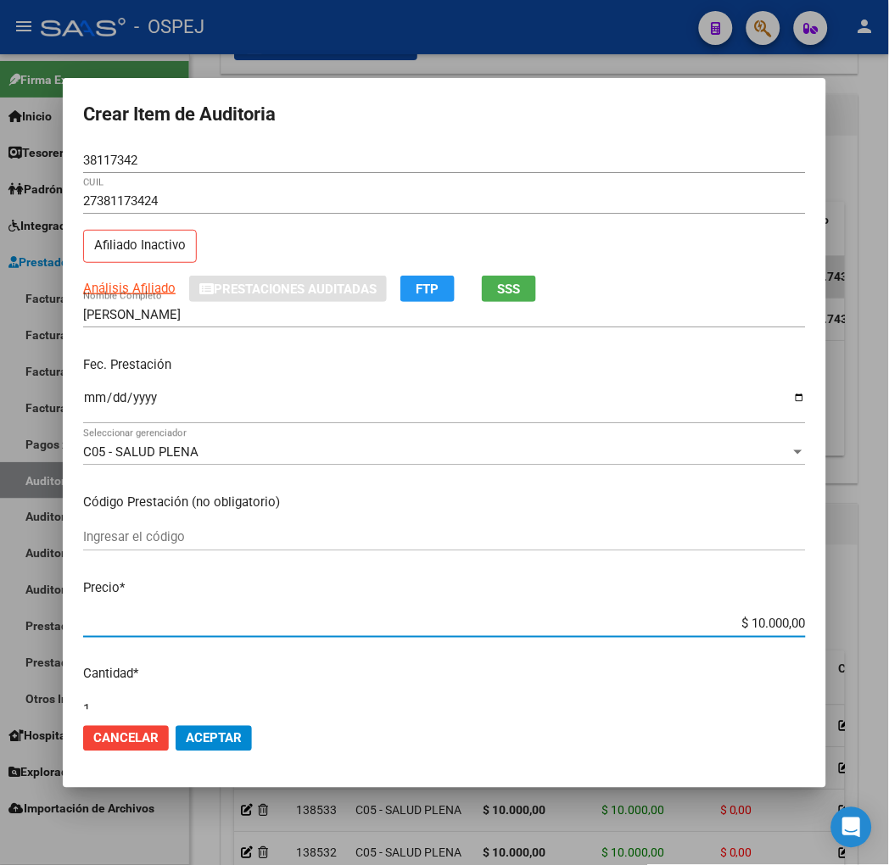
click at [186, 731] on span "Aceptar" at bounding box center [214, 738] width 56 height 15
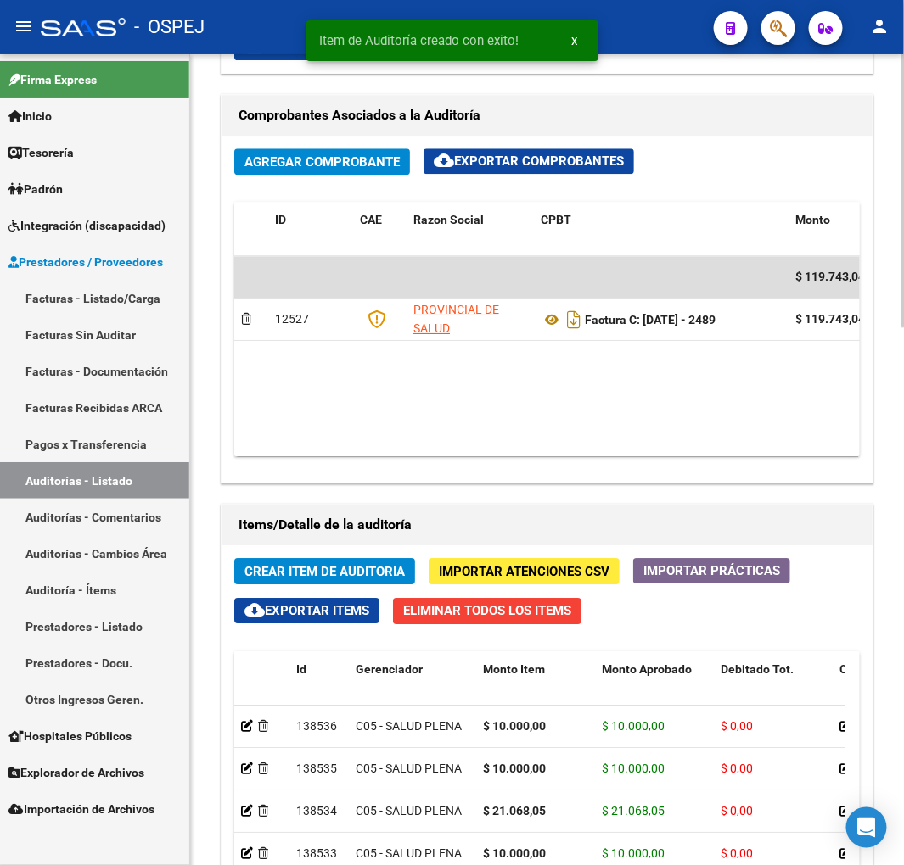
drag, startPoint x: 270, startPoint y: 556, endPoint x: 291, endPoint y: 574, distance: 27.7
click at [312, 584] on button "Crear Item de Auditoria" at bounding box center [324, 571] width 181 height 26
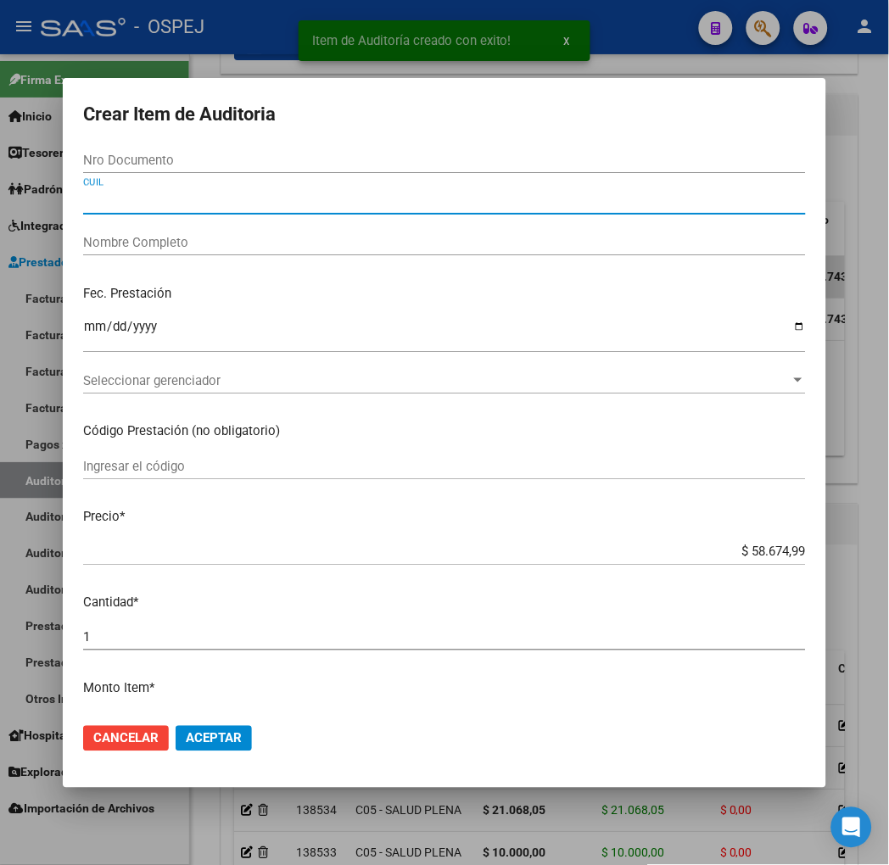
click at [83, 196] on input "CUIL" at bounding box center [444, 200] width 723 height 15
paste input "20502012577"
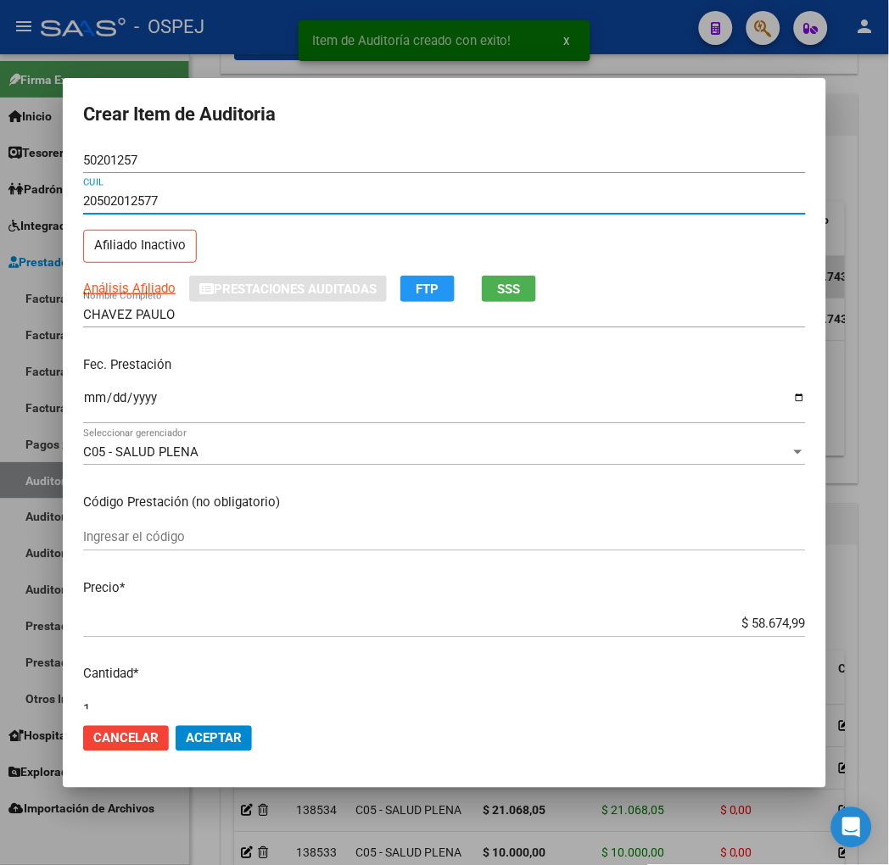
click at [790, 613] on div "$ 58.674,99 Ingresar el precio" at bounding box center [444, 624] width 723 height 25
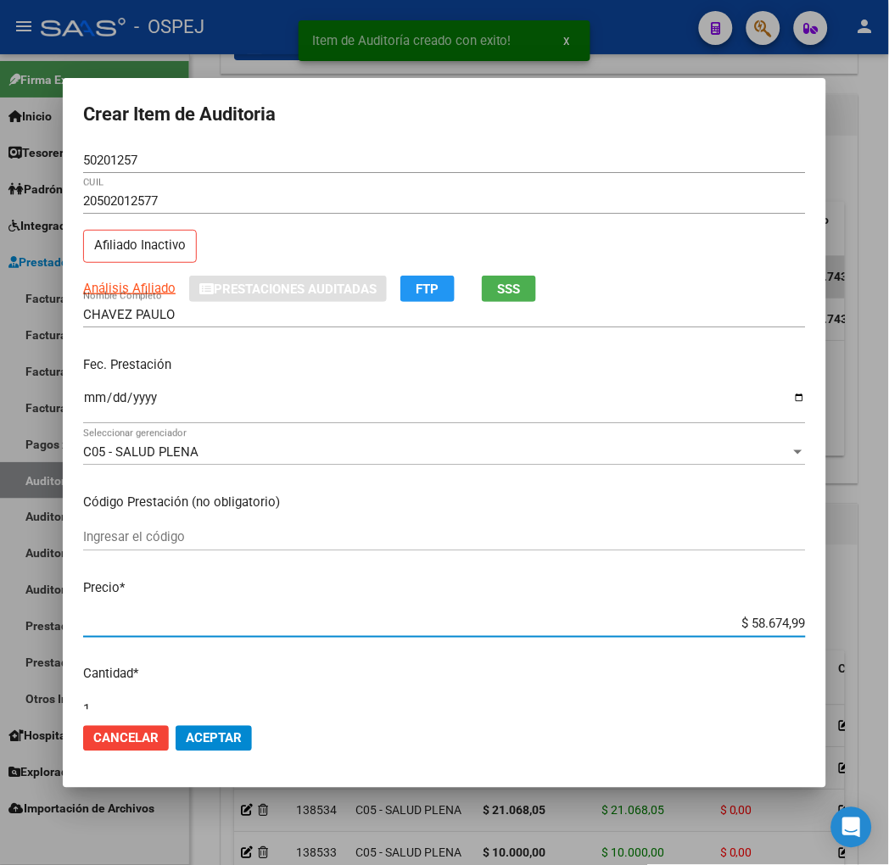
click at [798, 630] on input "$ 58.674,99" at bounding box center [444, 624] width 723 height 15
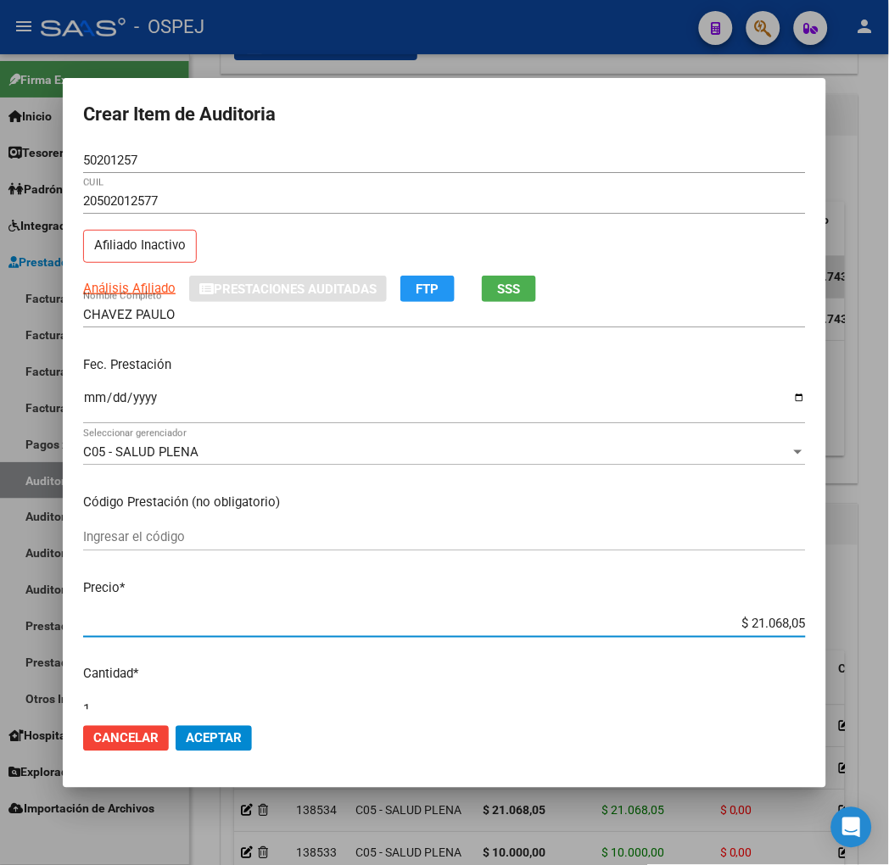
click at [176, 748] on button "Aceptar" at bounding box center [214, 738] width 76 height 25
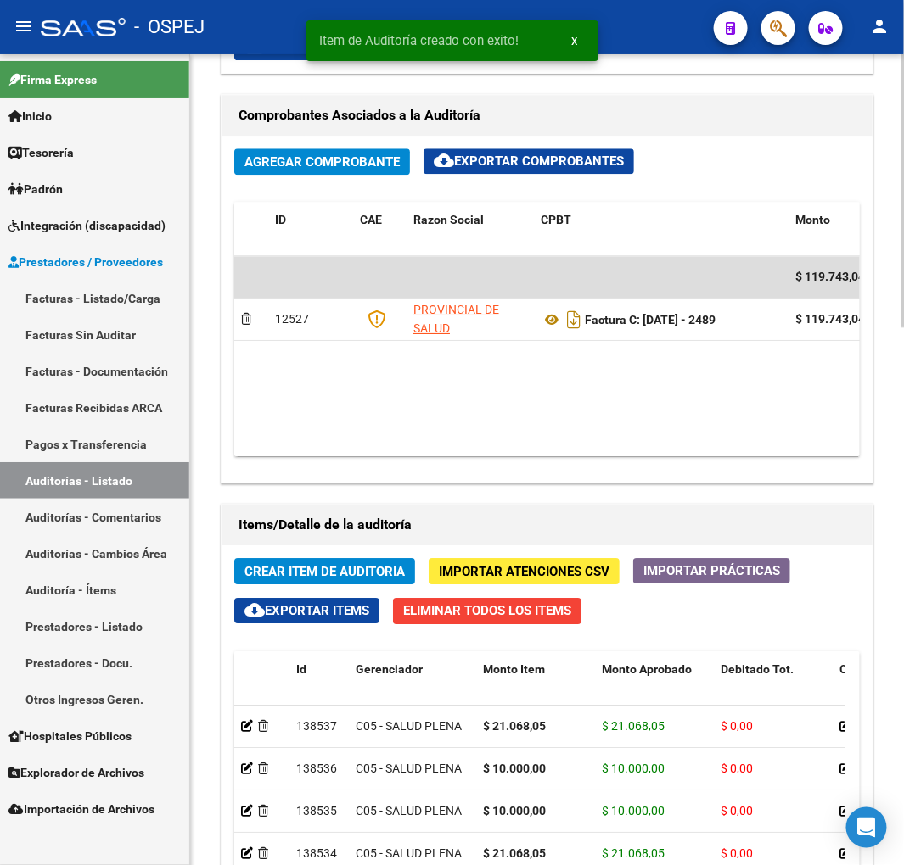
click at [333, 573] on span "Crear Item de Auditoria" at bounding box center [324, 571] width 160 height 15
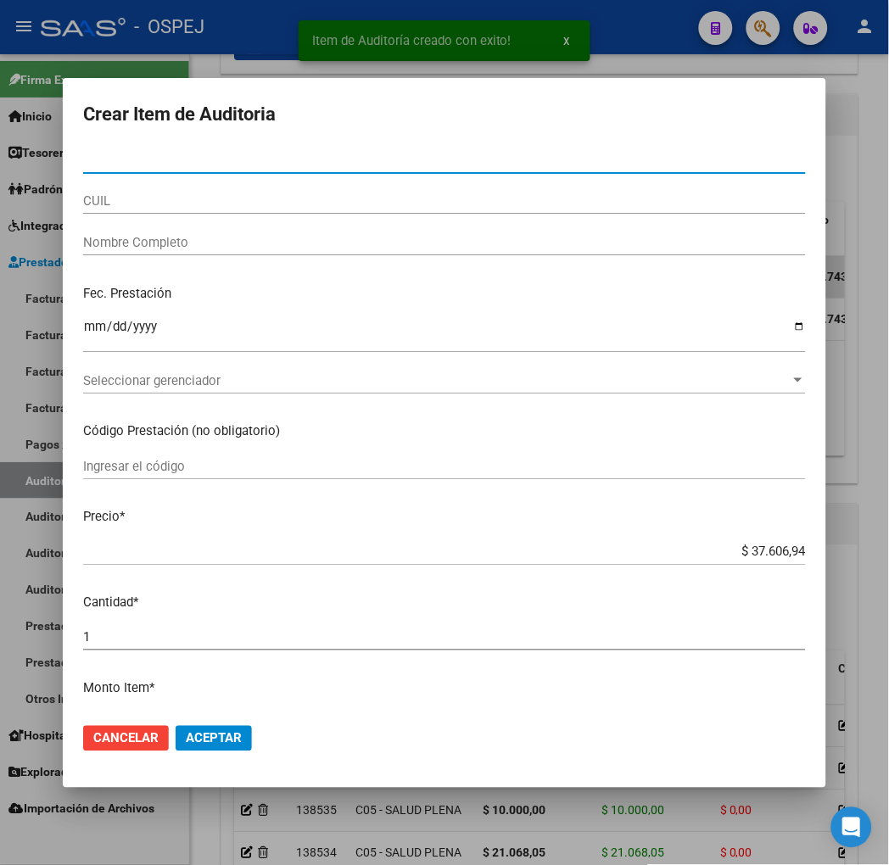
drag, startPoint x: 120, startPoint y: 213, endPoint x: 88, endPoint y: 201, distance: 34.4
click at [103, 208] on div "CUIL" at bounding box center [444, 200] width 723 height 25
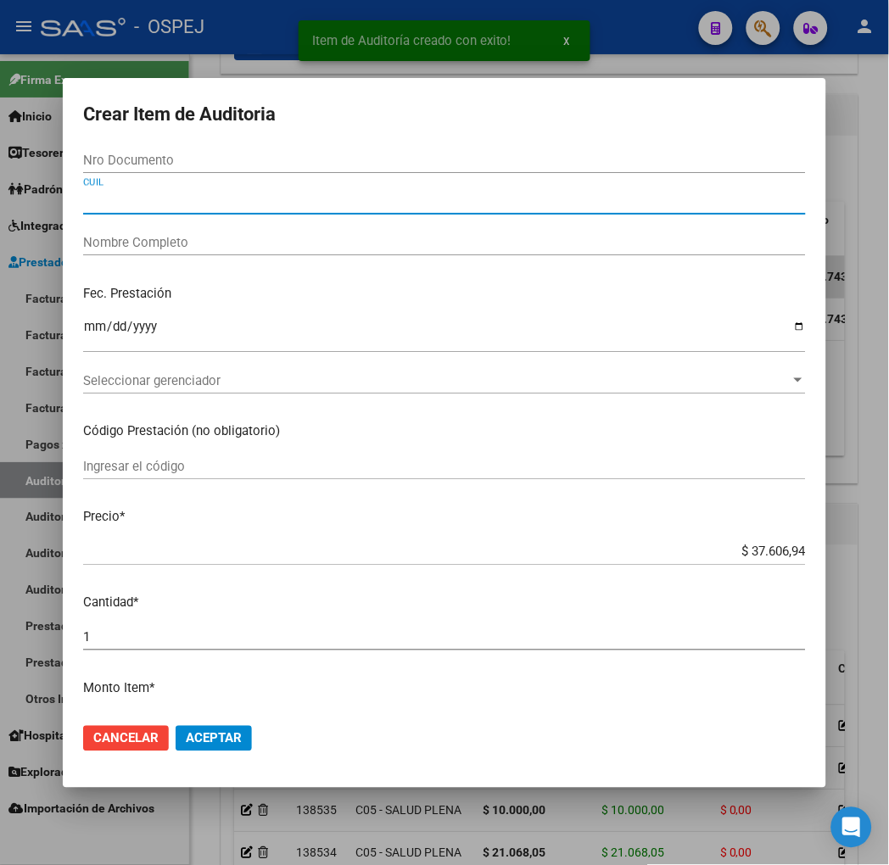
paste input "27391445813"
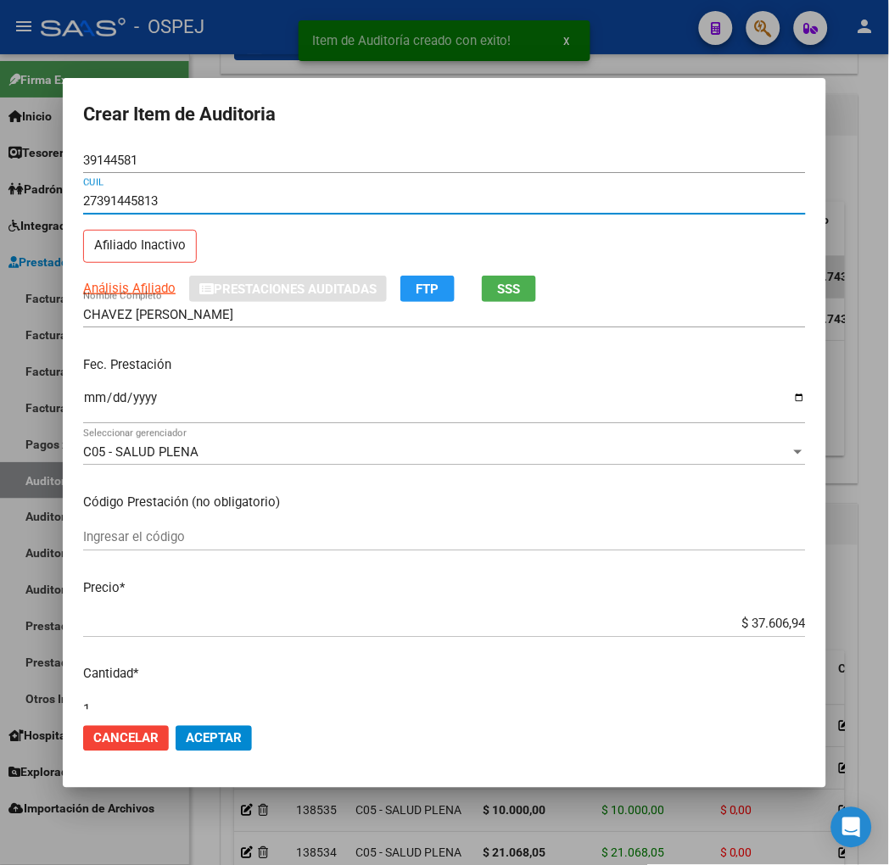
click at [798, 634] on div "$ 37.606,94 Ingresar el precio" at bounding box center [444, 624] width 723 height 25
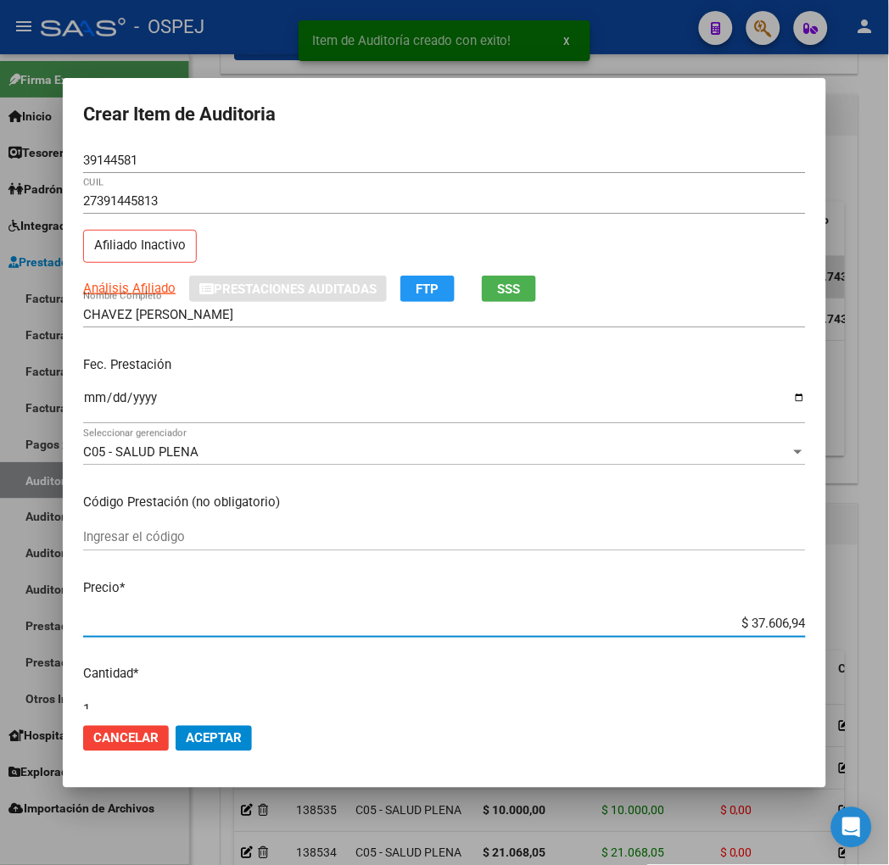
click at [806, 622] on input "$ 37.606,94" at bounding box center [444, 624] width 723 height 15
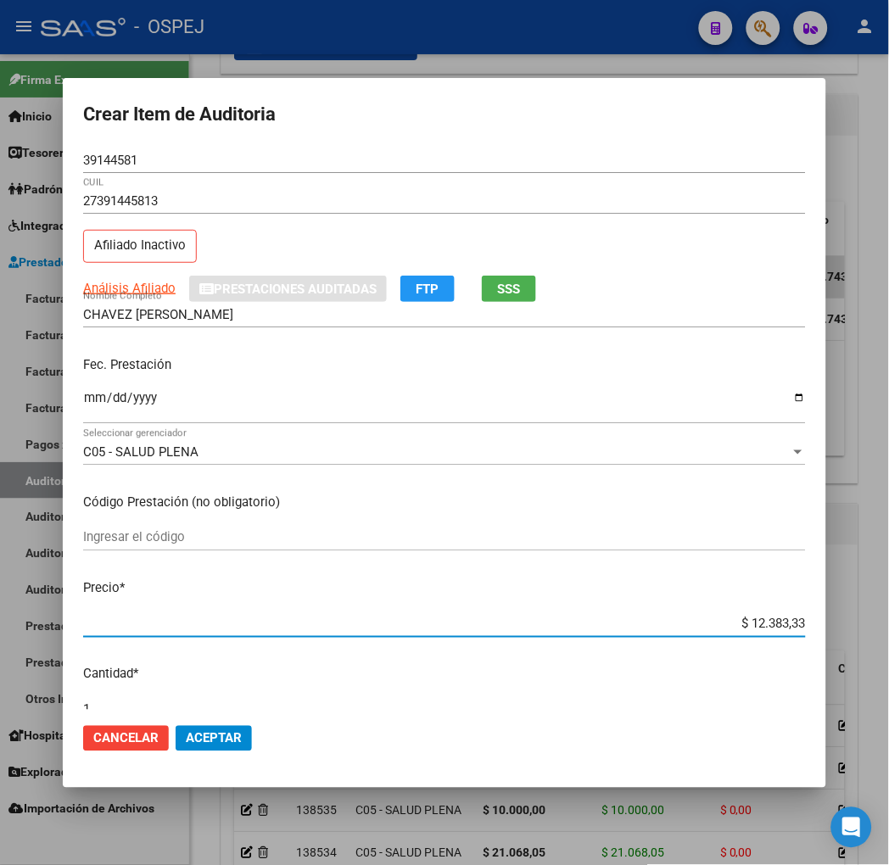
click at [189, 751] on mat-dialog-actions "Cancelar Aceptar" at bounding box center [444, 739] width 723 height 58
click at [186, 736] on span "Aceptar" at bounding box center [214, 738] width 56 height 15
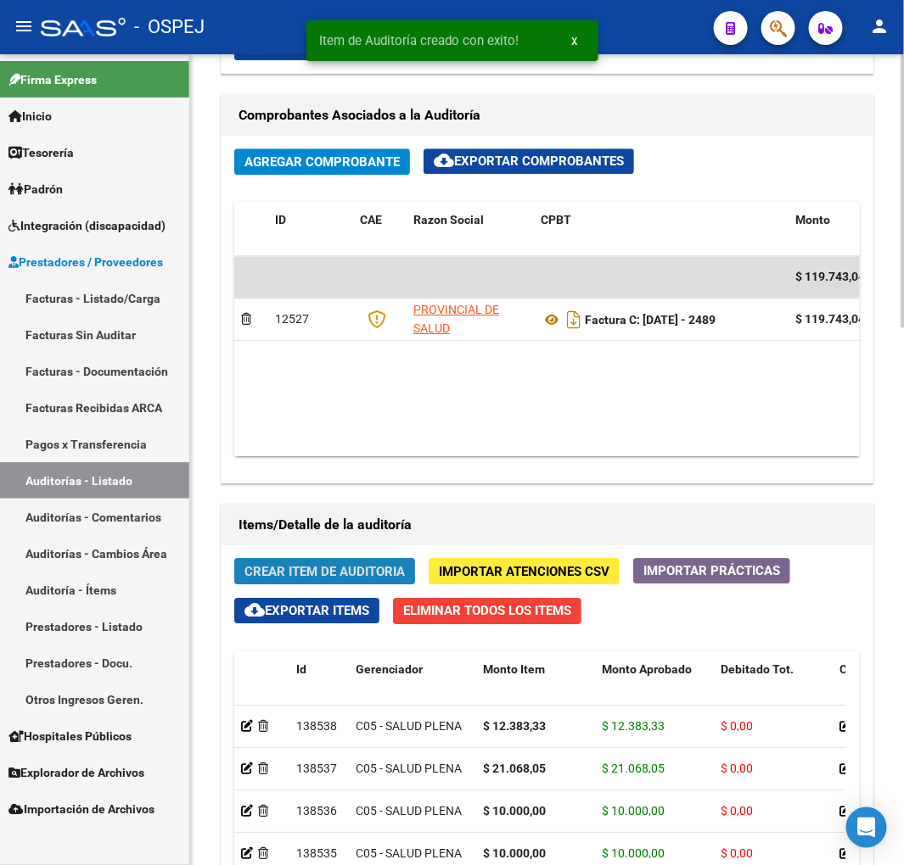
click at [333, 568] on span "Crear Item de Auditoria" at bounding box center [324, 571] width 160 height 15
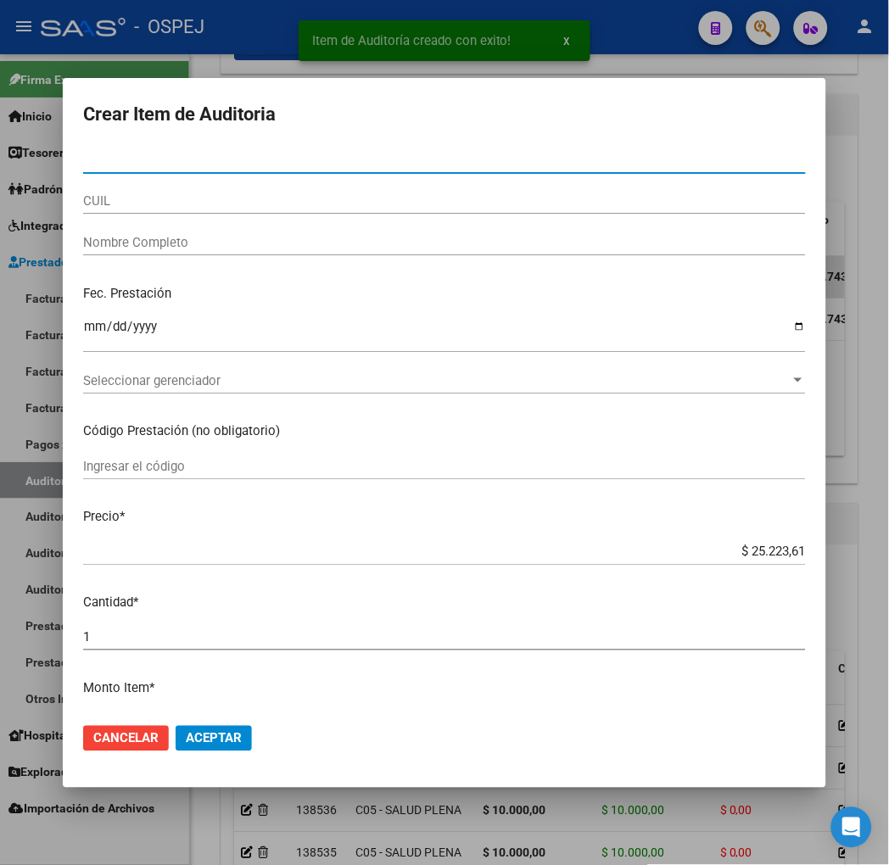
click at [184, 181] on div "Nro Documento" at bounding box center [444, 169] width 723 height 42
click at [126, 190] on div "CUIL" at bounding box center [444, 200] width 723 height 25
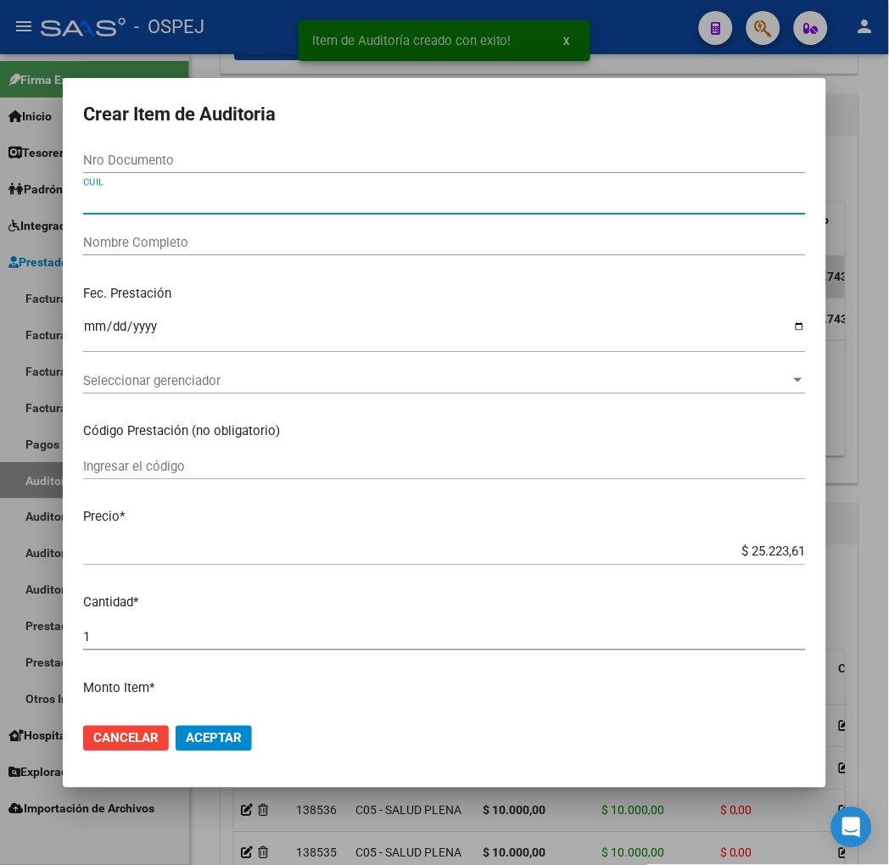
click at [92, 193] on input "CUIL" at bounding box center [444, 200] width 723 height 15
paste input "27391445813"
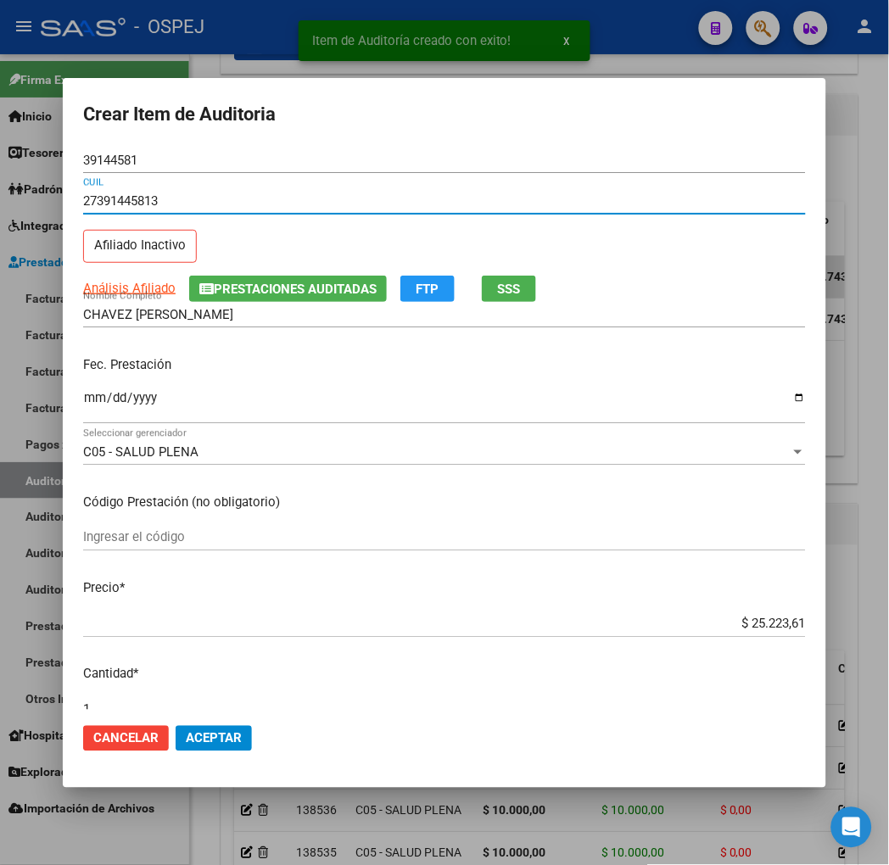
click at [796, 617] on input "$ 25.223,61" at bounding box center [444, 624] width 723 height 15
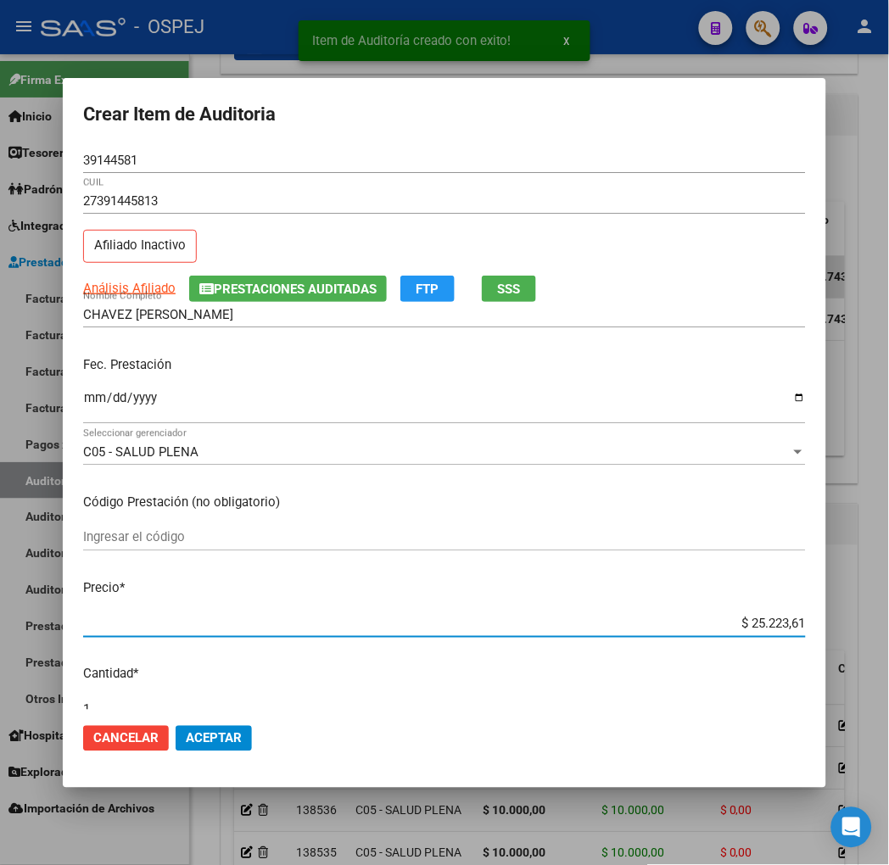
click at [796, 617] on input "$ 25.223,61" at bounding box center [444, 624] width 723 height 15
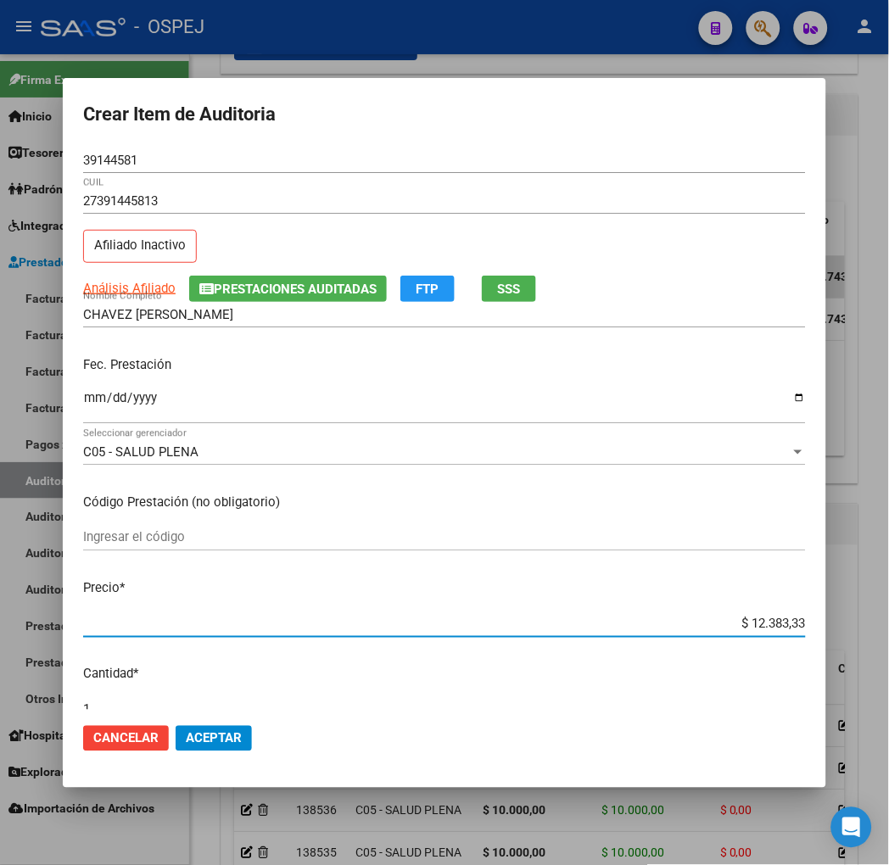
click at [176, 744] on button "Aceptar" at bounding box center [214, 738] width 76 height 25
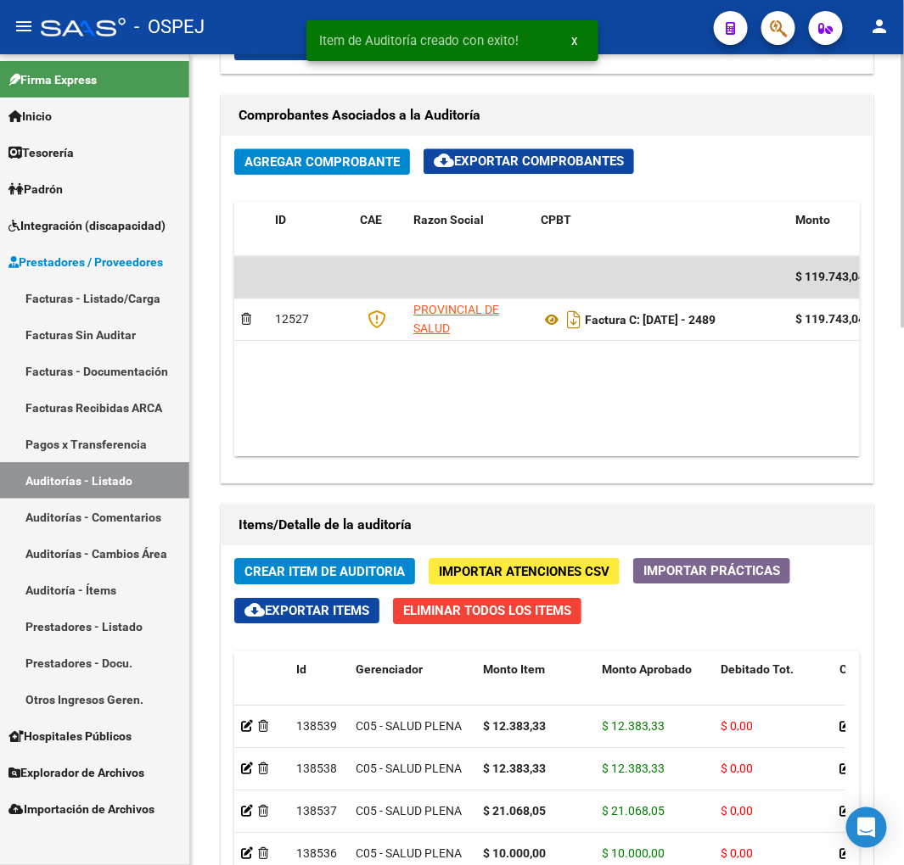
click at [325, 579] on span "Crear Item de Auditoria" at bounding box center [324, 571] width 160 height 15
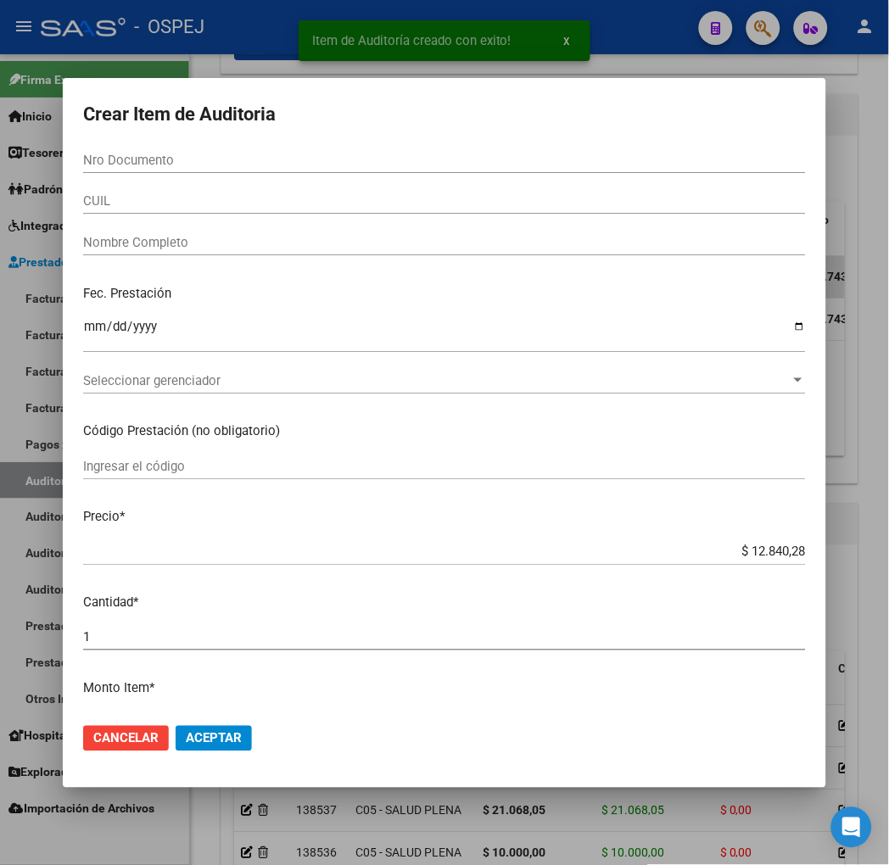
drag, startPoint x: 88, startPoint y: 192, endPoint x: 94, endPoint y: 202, distance: 11.8
click at [88, 193] on div "CUIL" at bounding box center [444, 200] width 723 height 25
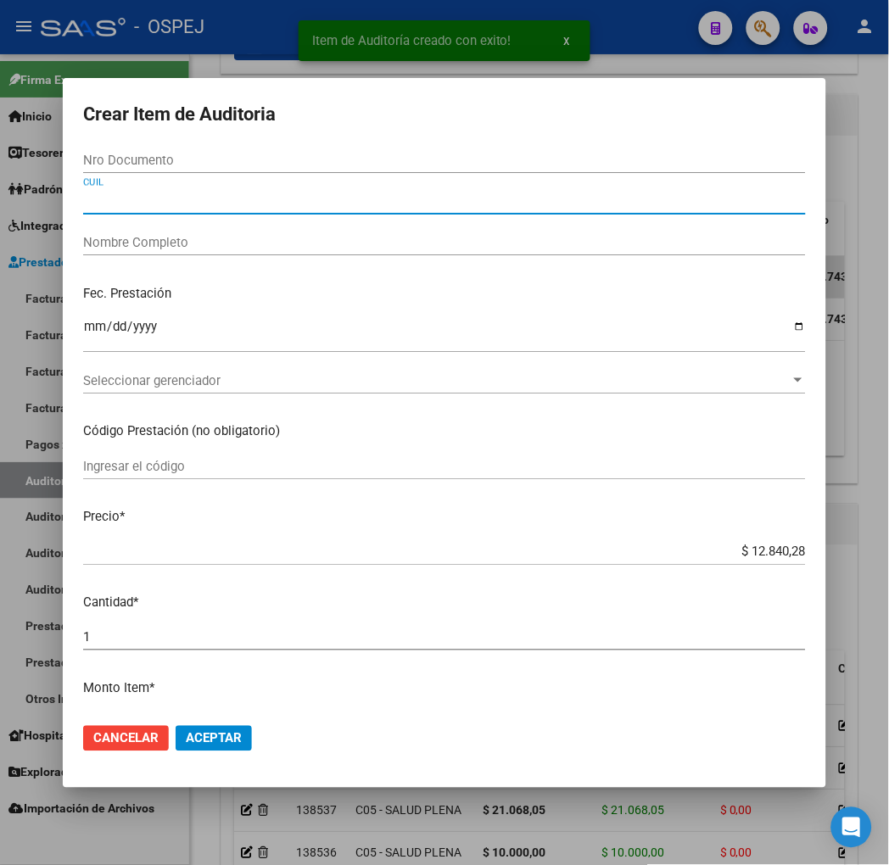
paste input "27391445813"
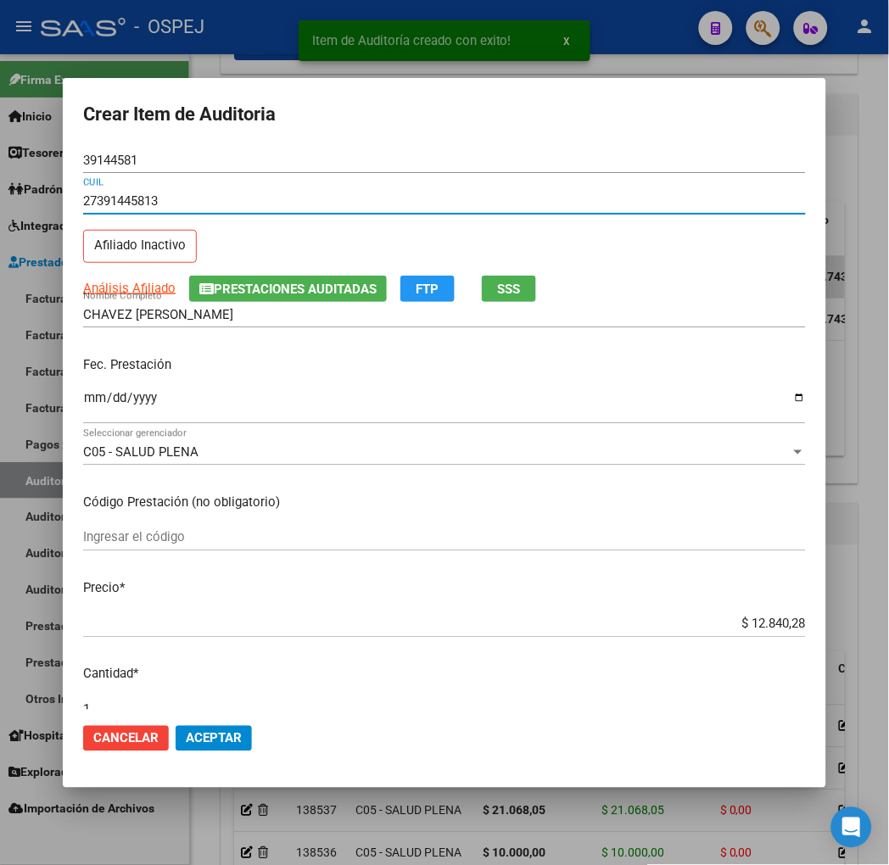
click at [190, 732] on span "Aceptar" at bounding box center [214, 738] width 56 height 15
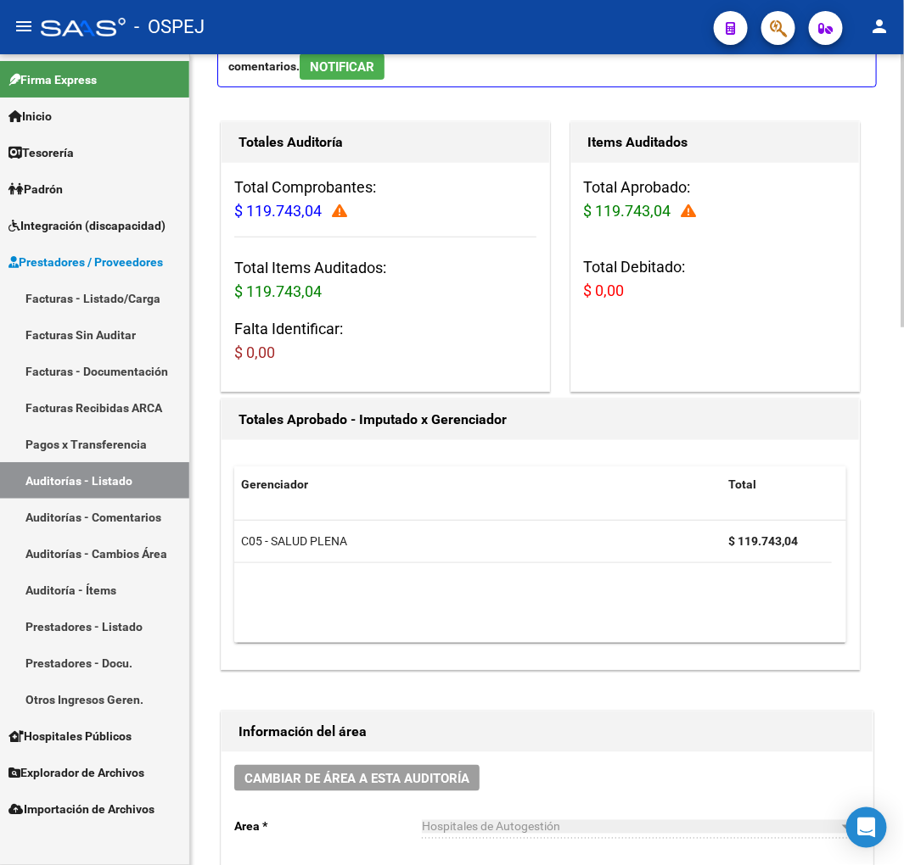
scroll to position [0, 0]
